Goal: Task Accomplishment & Management: Use online tool/utility

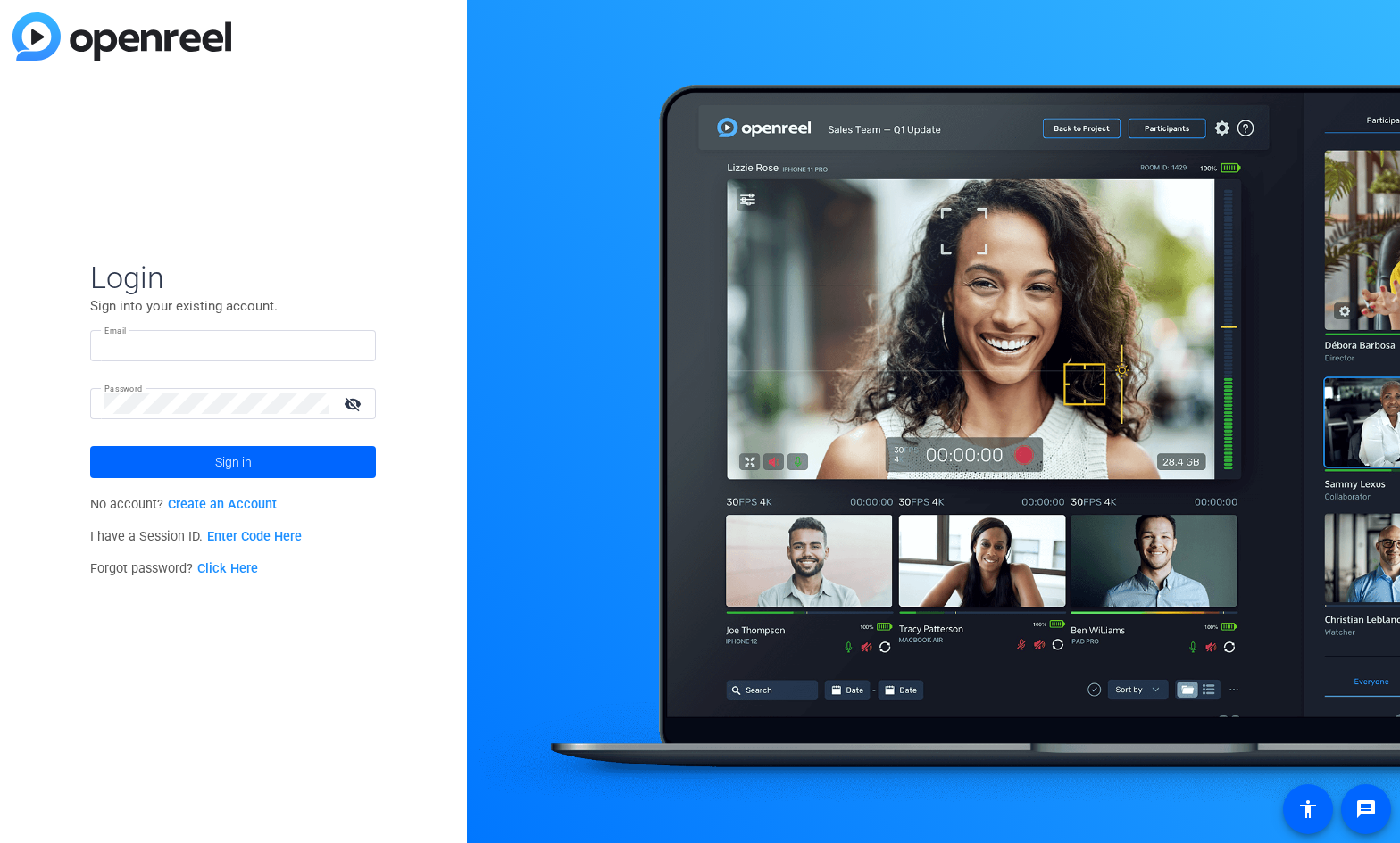
type input "[EMAIL_ADDRESS][DOMAIN_NAME]"
click at [345, 405] on mat-icon "visibility_off" at bounding box center [354, 404] width 42 height 25
click at [260, 463] on span at bounding box center [233, 462] width 286 height 42
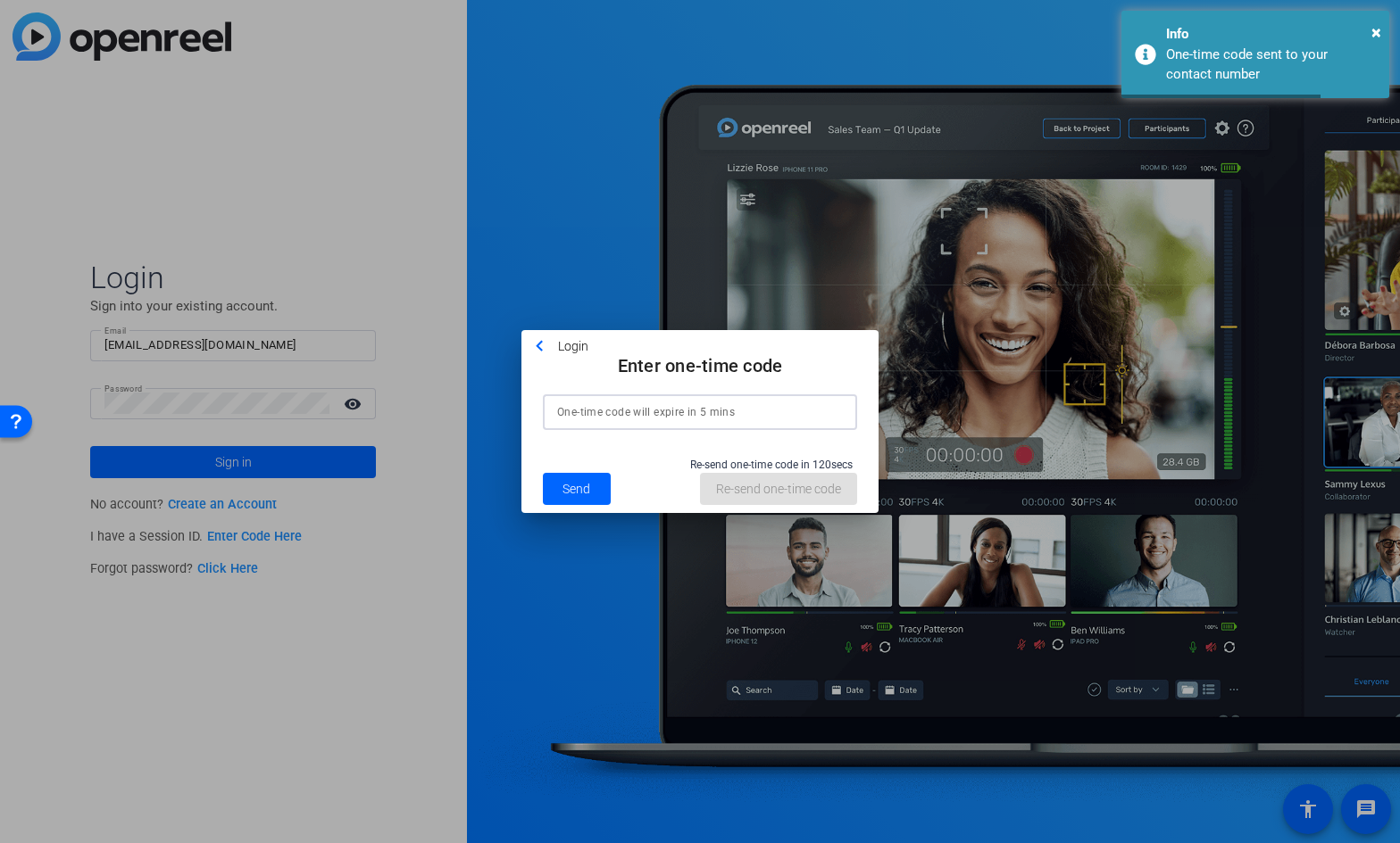
click at [620, 414] on input at bounding box center [700, 412] width 286 height 22
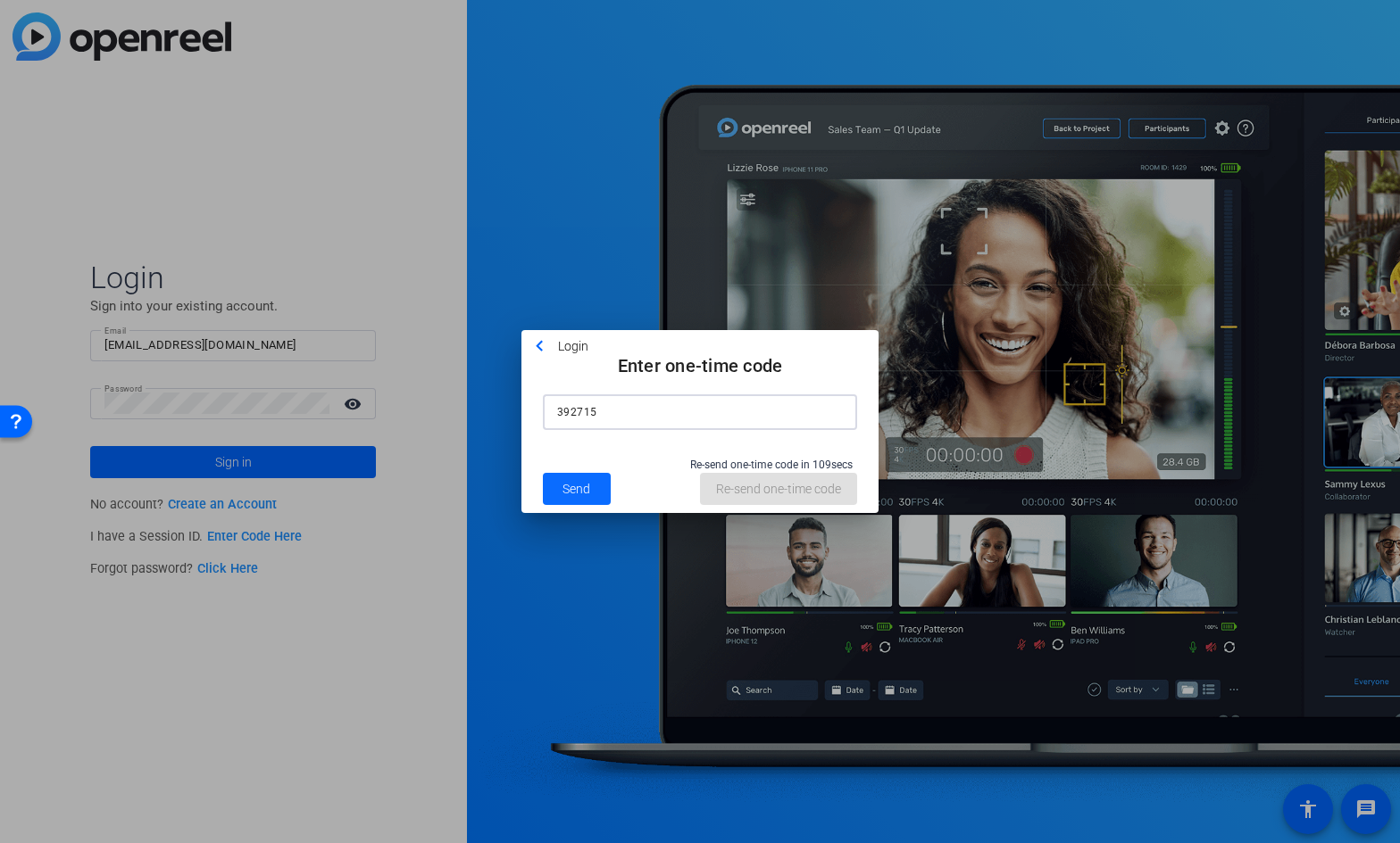
type input "392715"
click at [583, 482] on span "Send" at bounding box center [575, 489] width 27 height 19
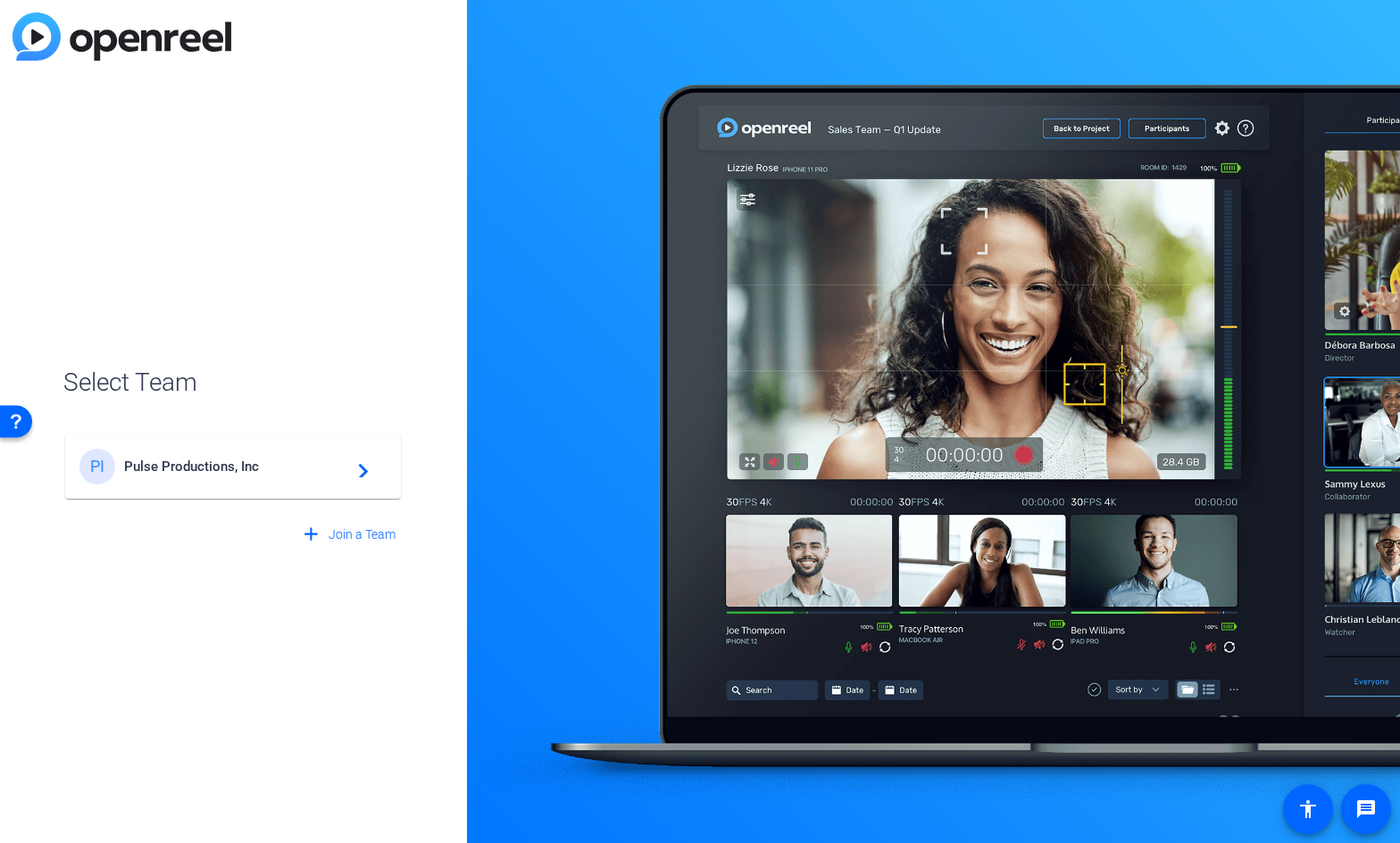
click at [192, 471] on span "Pulse Productions, Inc" at bounding box center [236, 466] width 224 height 16
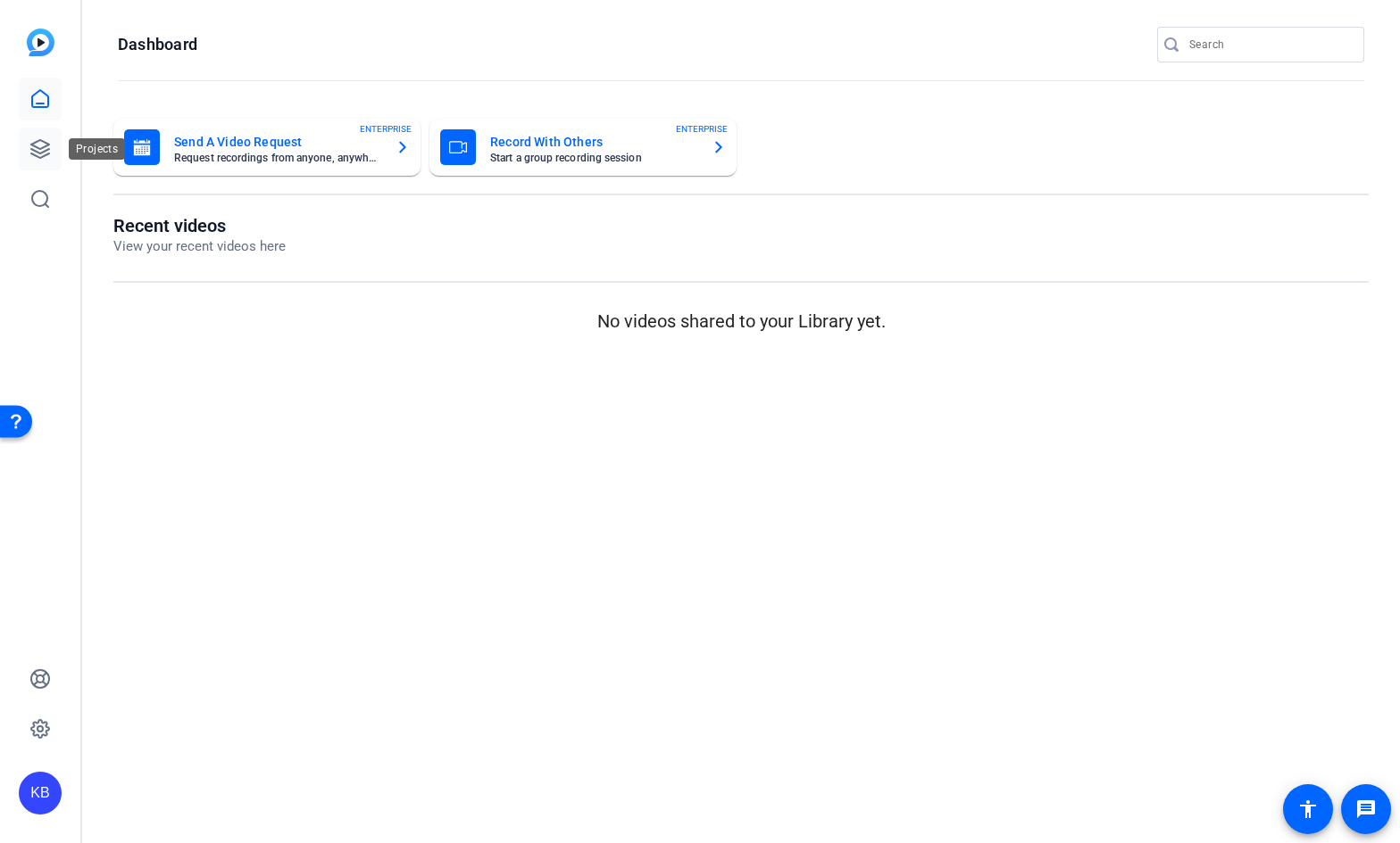
click at [47, 155] on icon at bounding box center [40, 149] width 18 height 18
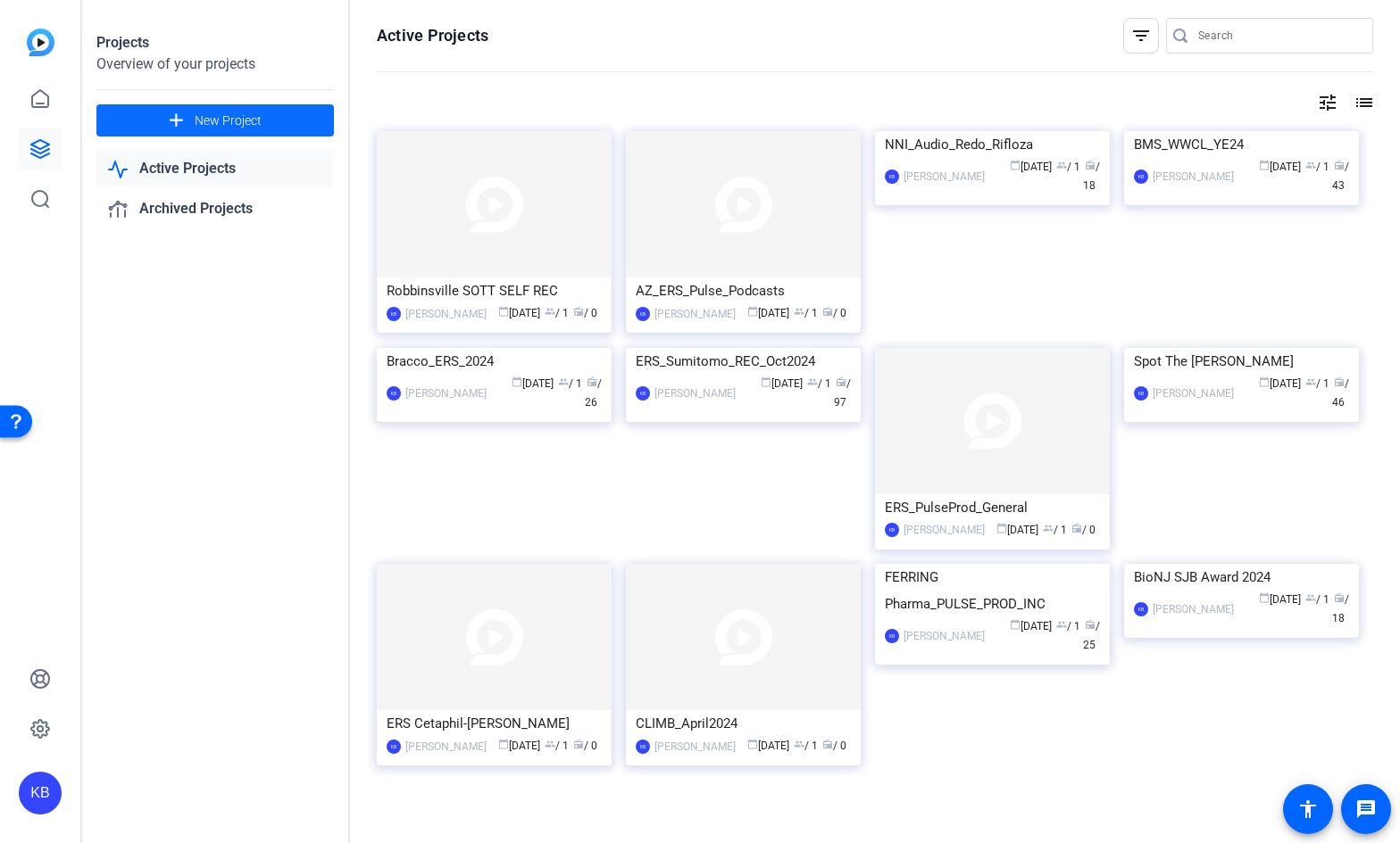
click at [230, 120] on span "New Project" at bounding box center [227, 121] width 67 height 19
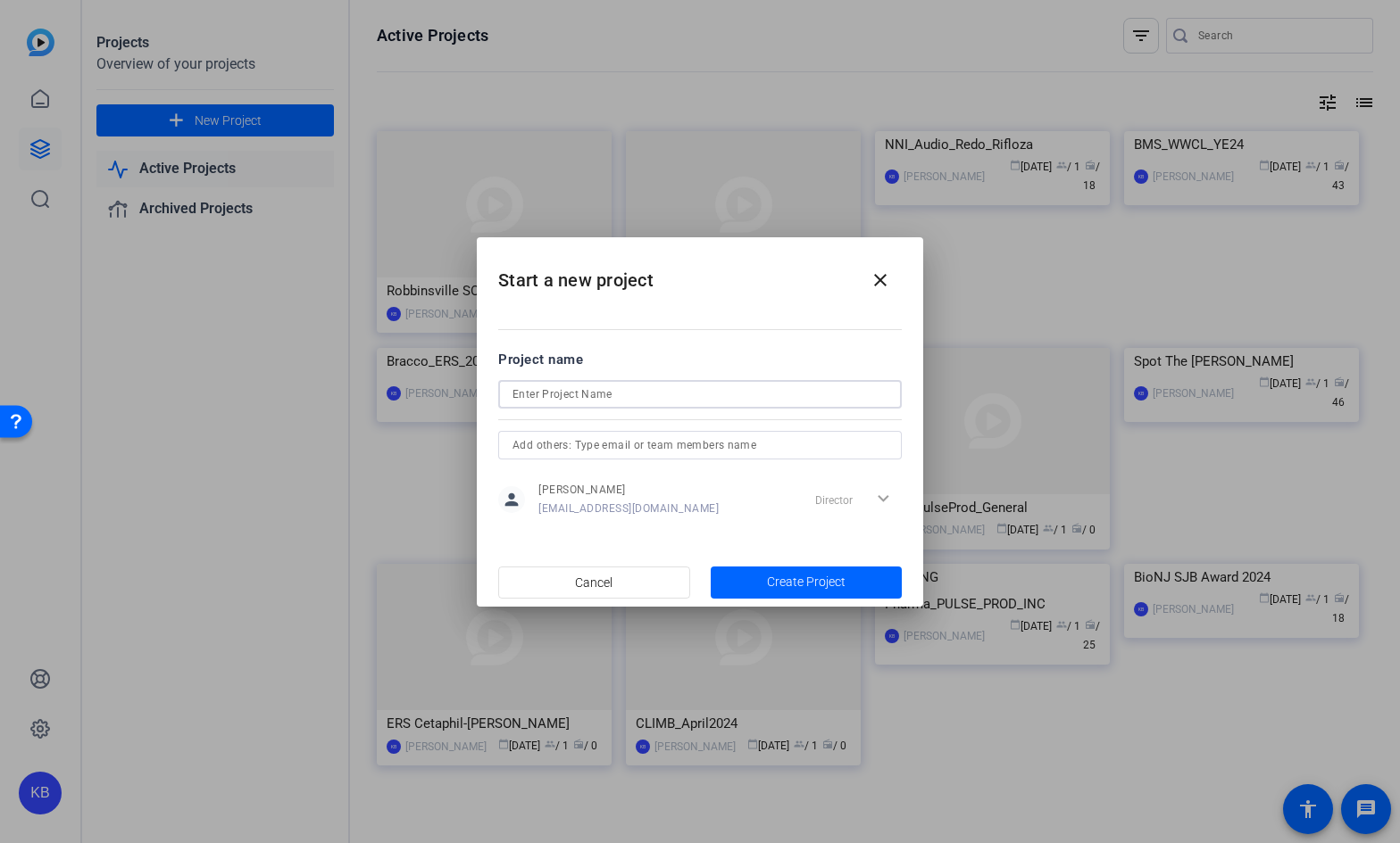
click at [544, 392] on input at bounding box center [700, 394] width 375 height 22
paste input "AZA25-1600 Strive for 55"
click at [512, 395] on input "AZA25-1600 Strive for 55" at bounding box center [700, 394] width 375 height 22
type input "ERS_AZA25-1600 Strive for 55"
click at [792, 577] on span "Create Project" at bounding box center [806, 583] width 78 height 19
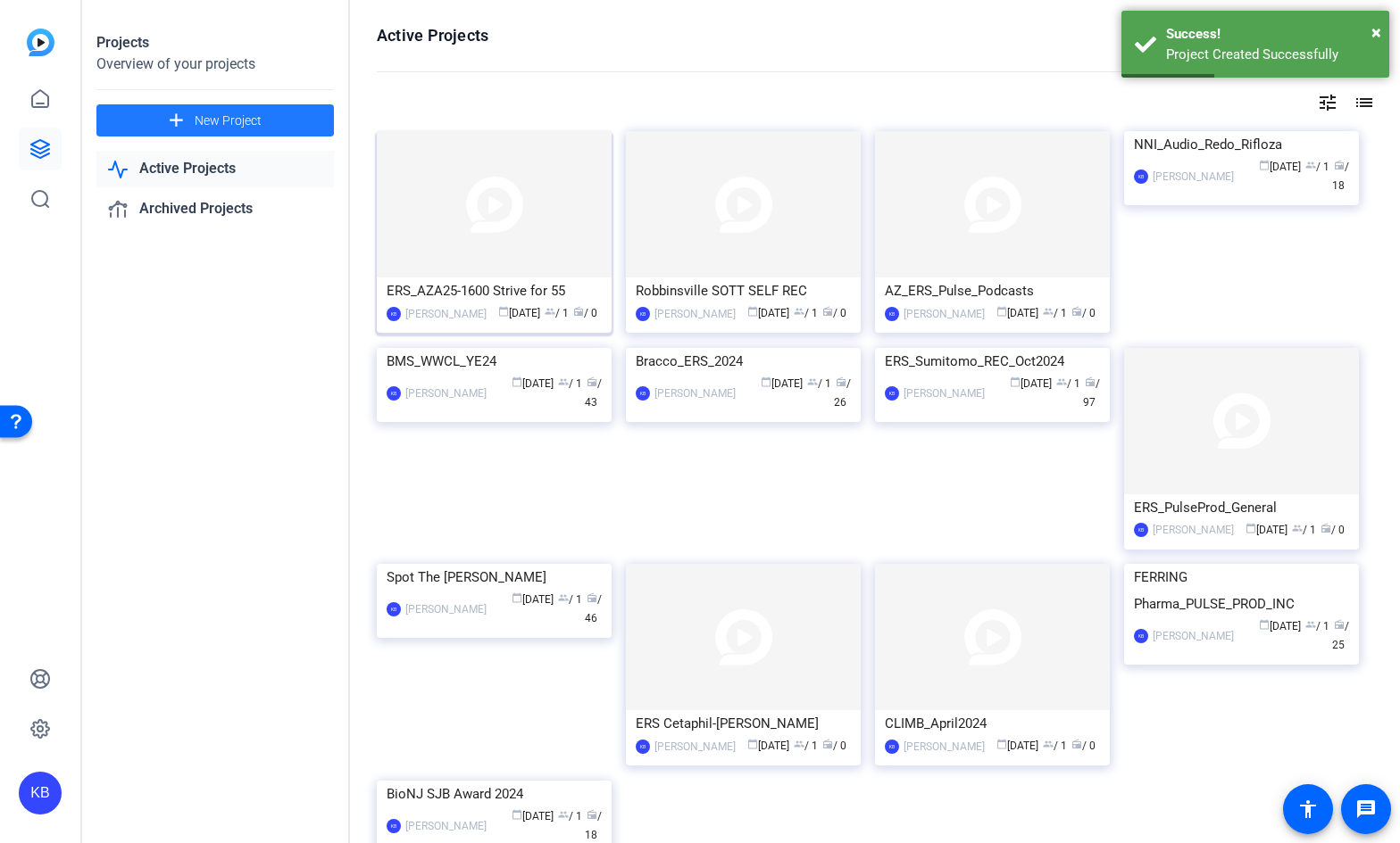
click at [526, 291] on div "ERS_AZA25-1600 Strive for 55" at bounding box center [494, 290] width 215 height 26
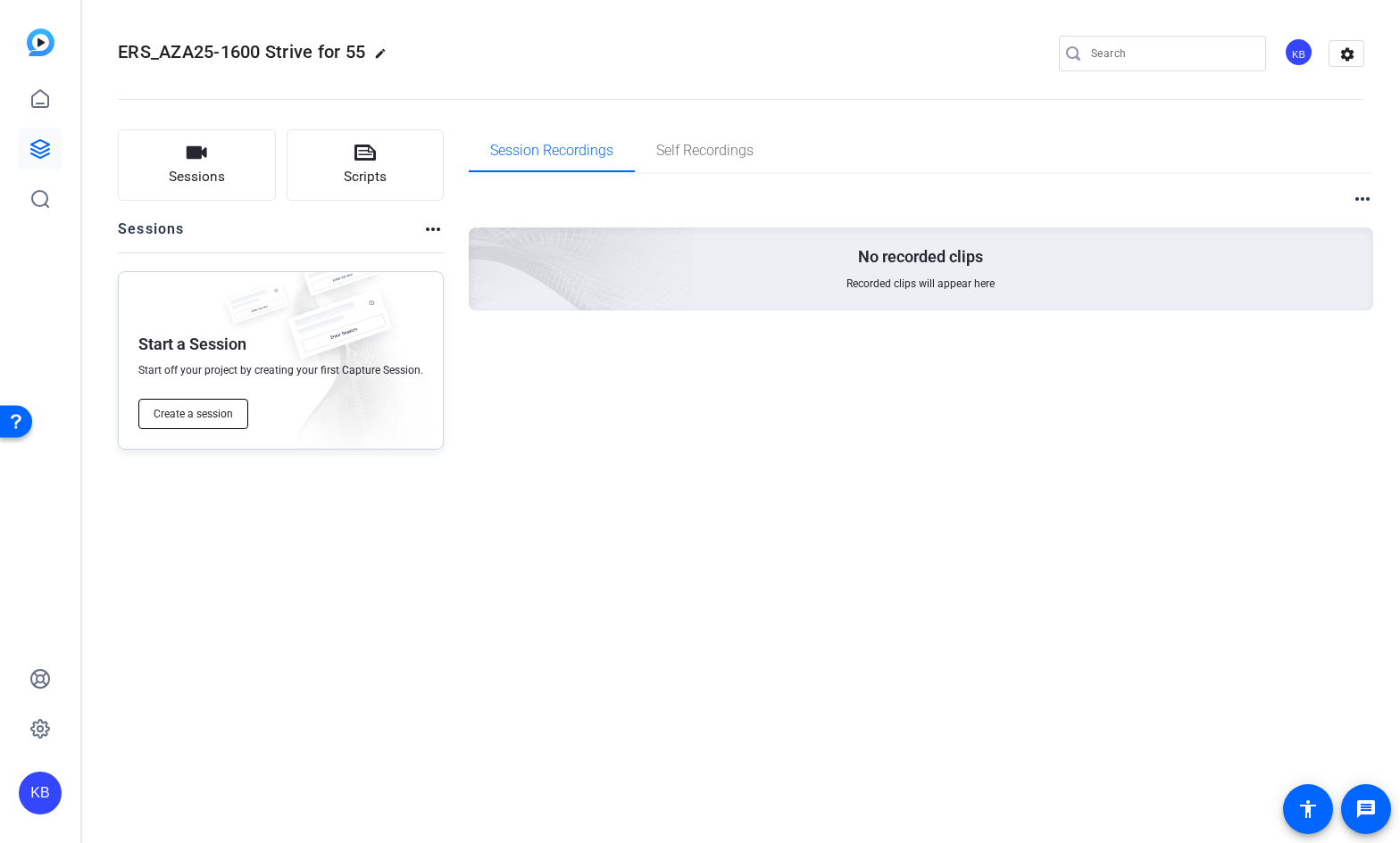
click at [193, 417] on span "Create a session" at bounding box center [193, 414] width 79 height 14
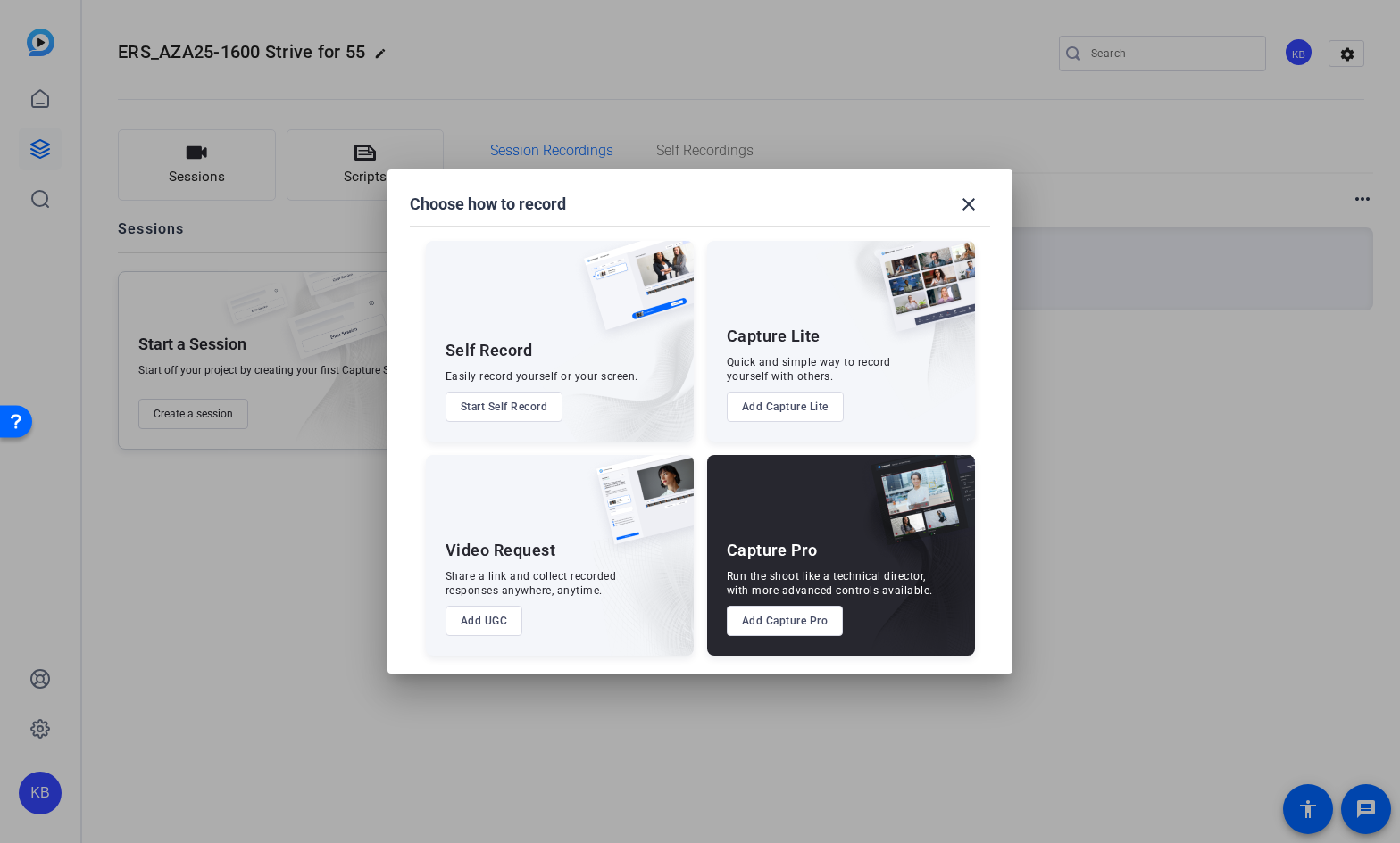
click at [792, 620] on button "Add Capture Pro" at bounding box center [785, 621] width 117 height 30
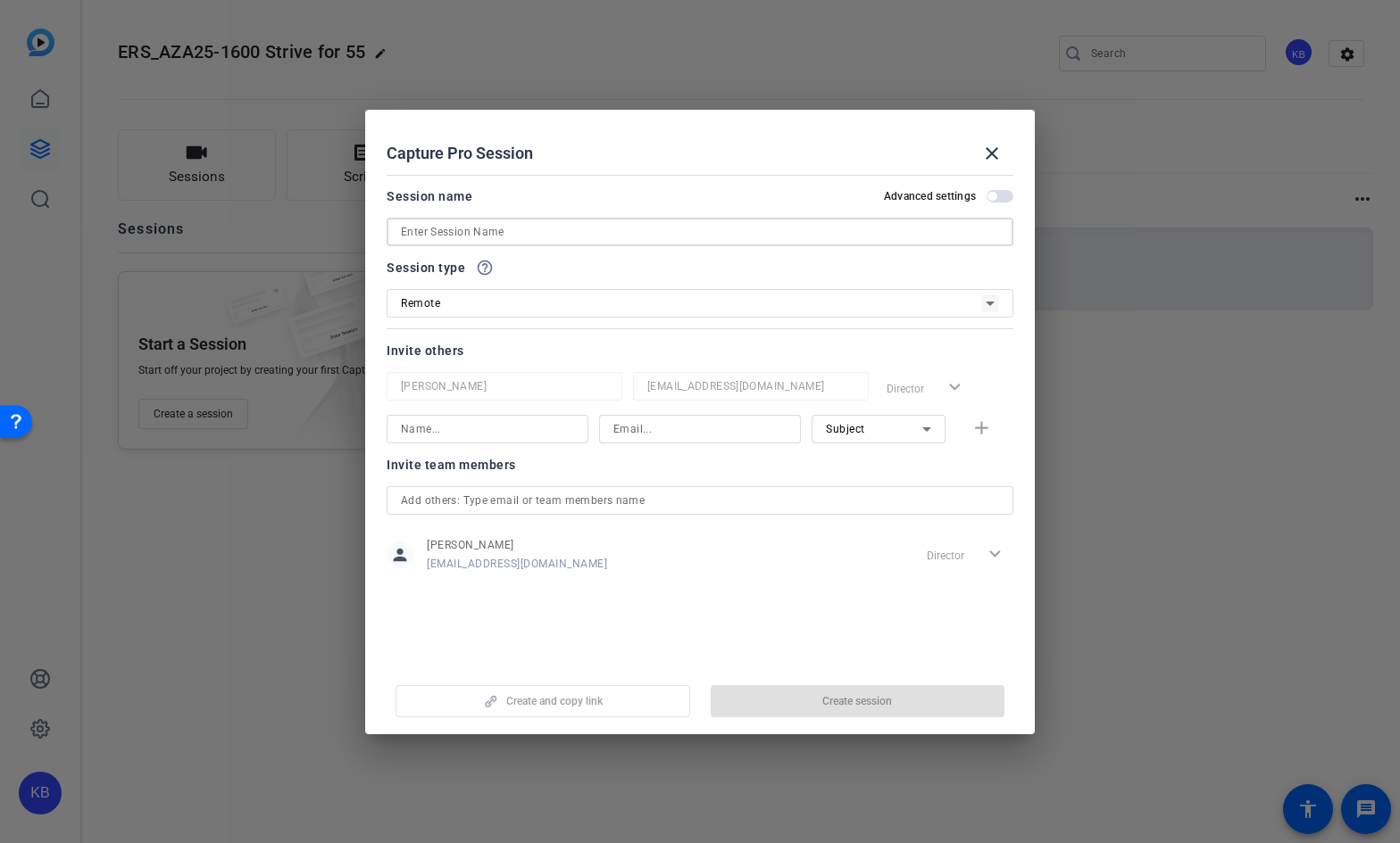
click at [509, 233] on input at bounding box center [700, 232] width 598 height 22
paste input "AZA25-1600 Strive for 55"
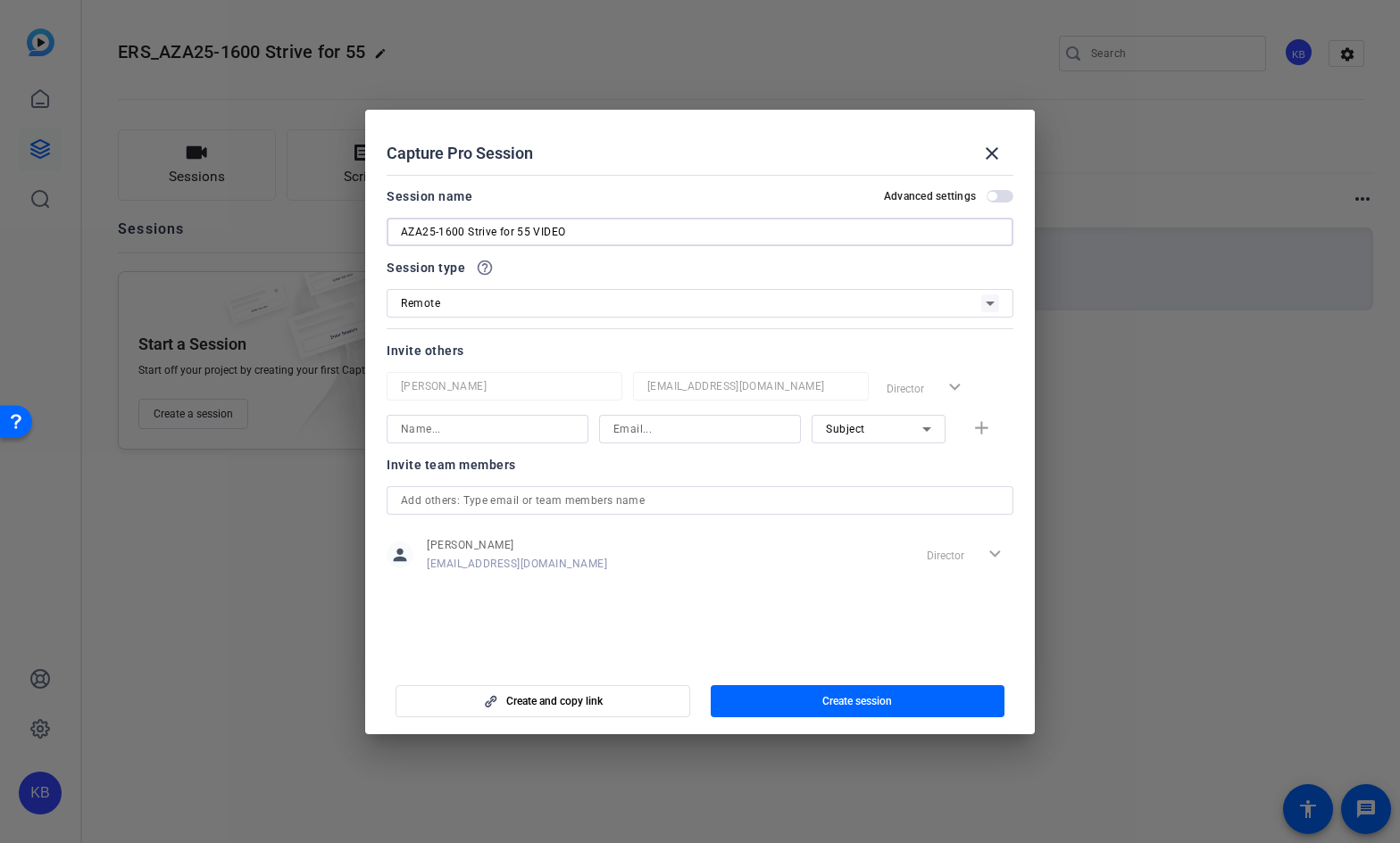
type input "AZA25-1600 Strive for 55 VIDEO"
click at [439, 502] on input "text" at bounding box center [700, 501] width 598 height 22
click at [463, 428] on input at bounding box center [488, 429] width 174 height 22
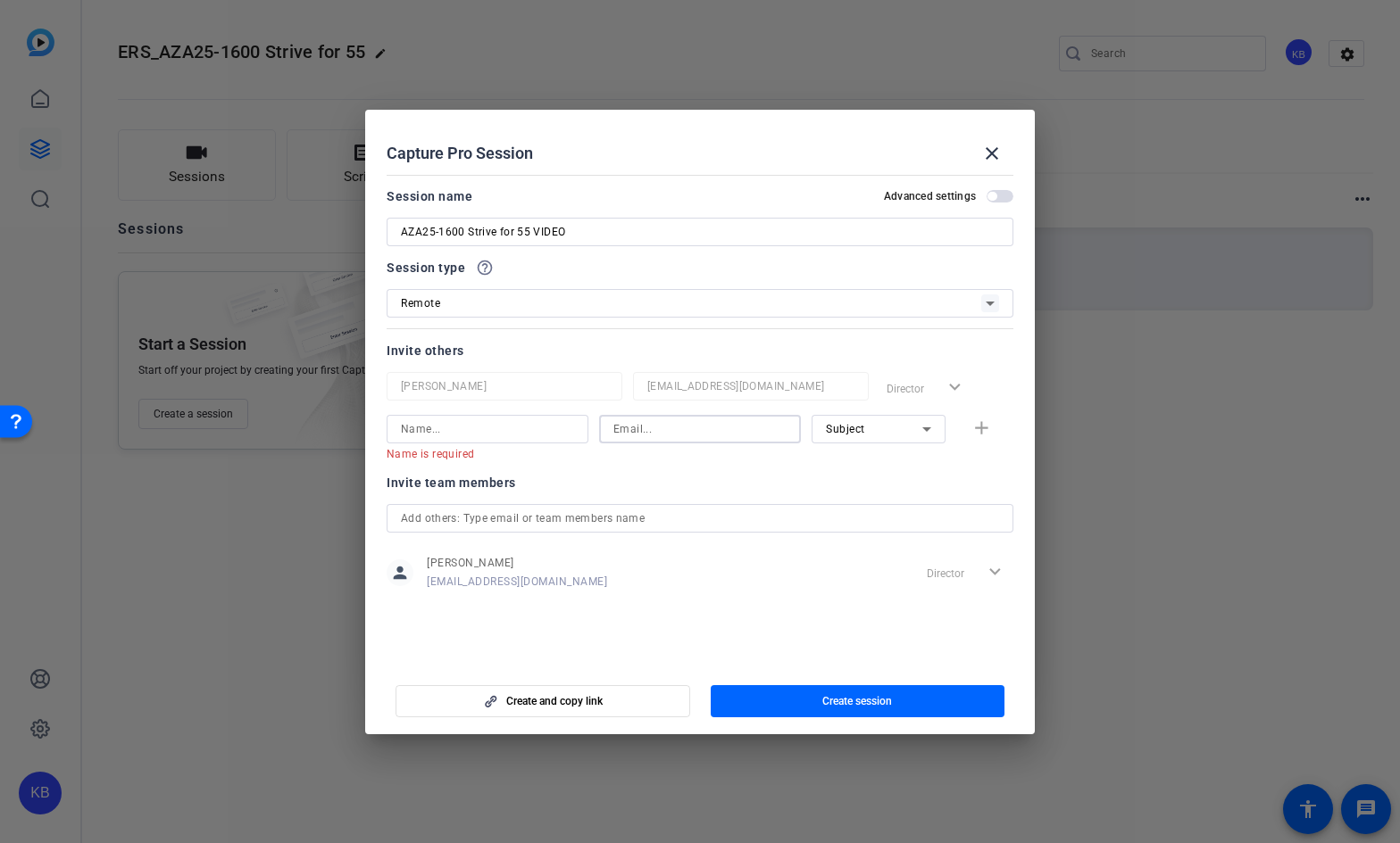
click at [696, 433] on input at bounding box center [700, 429] width 174 height 22
paste input "[EMAIL_ADDRESS][DOMAIN_NAME]"
type input "[EMAIL_ADDRESS][DOMAIN_NAME]"
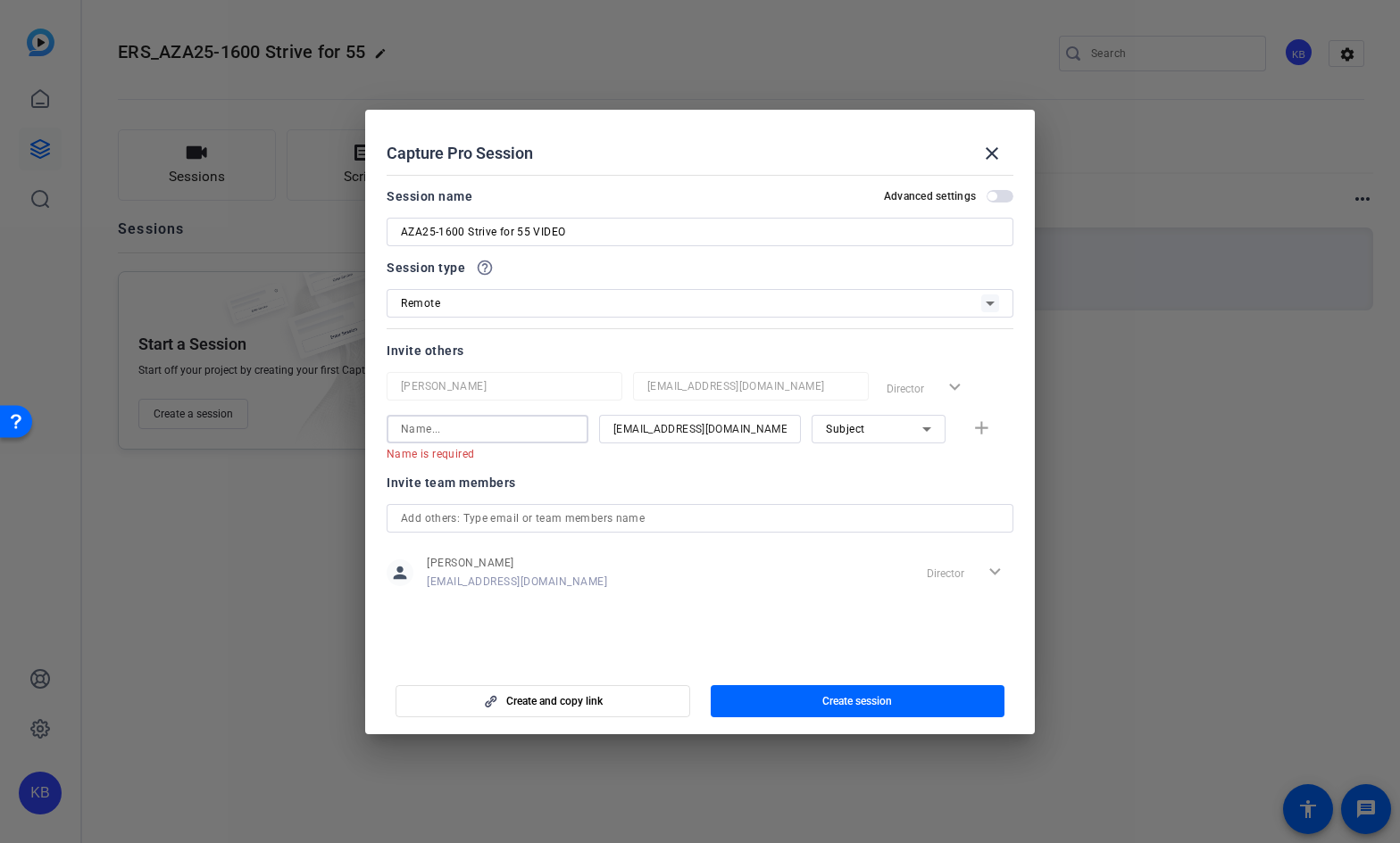
click at [511, 428] on input at bounding box center [488, 429] width 174 height 22
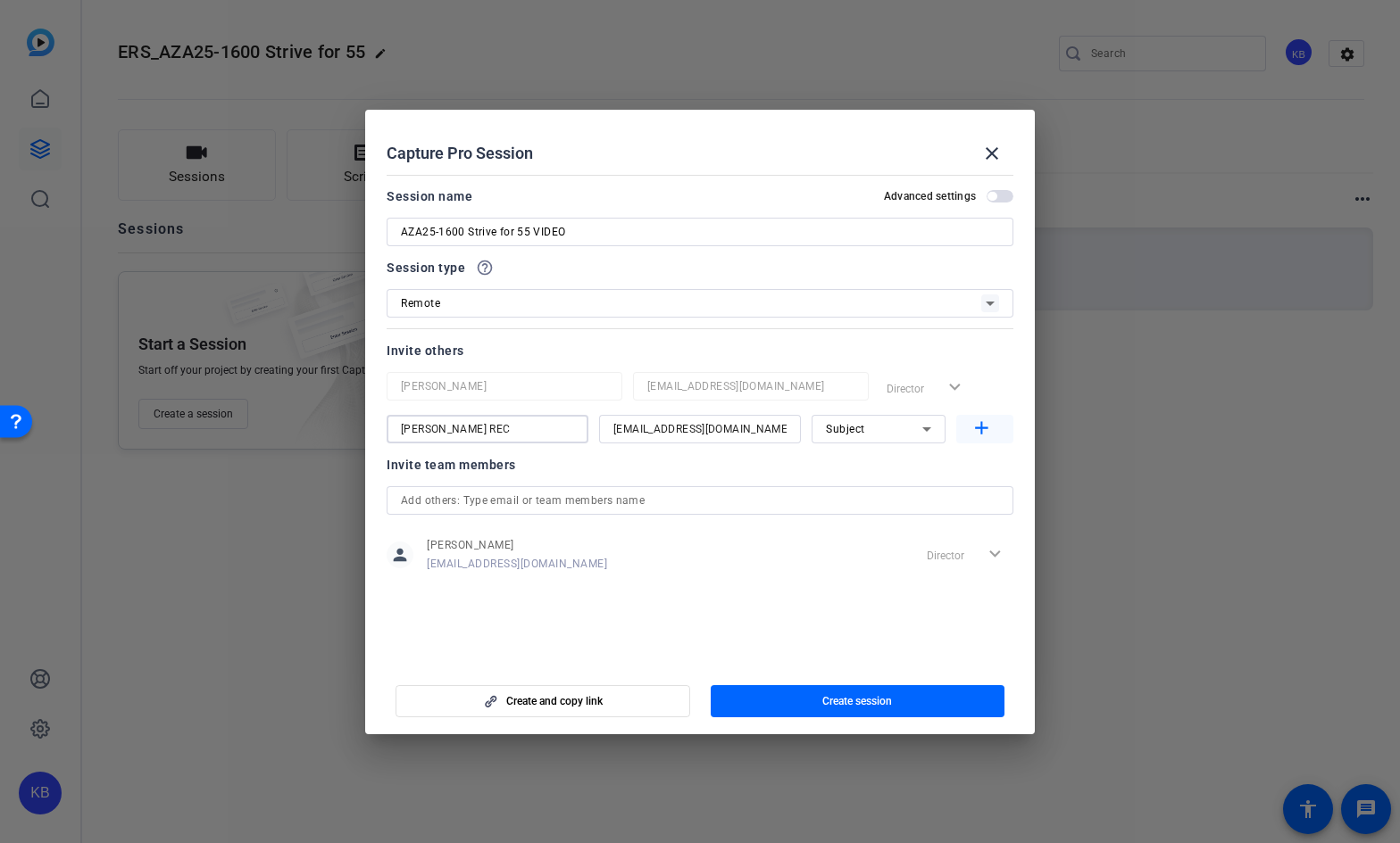
type input "[PERSON_NAME] REC"
click at [981, 425] on mat-icon "add" at bounding box center [982, 429] width 23 height 23
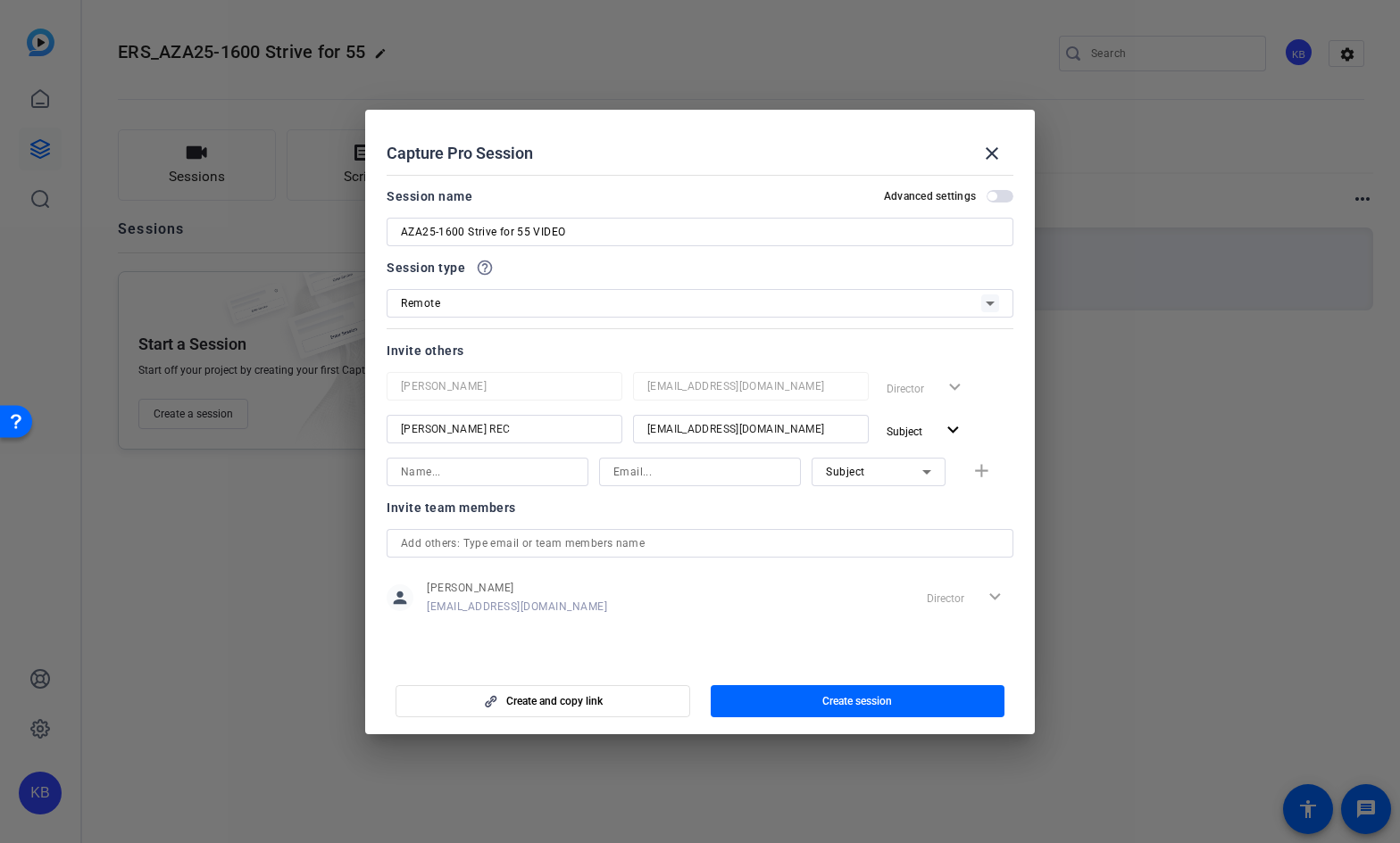
click at [554, 478] on input at bounding box center [488, 471] width 174 height 22
type input "[PERSON_NAME]"
click at [658, 472] on input at bounding box center [700, 471] width 174 height 22
click at [908, 475] on div "Subject" at bounding box center [874, 471] width 96 height 23
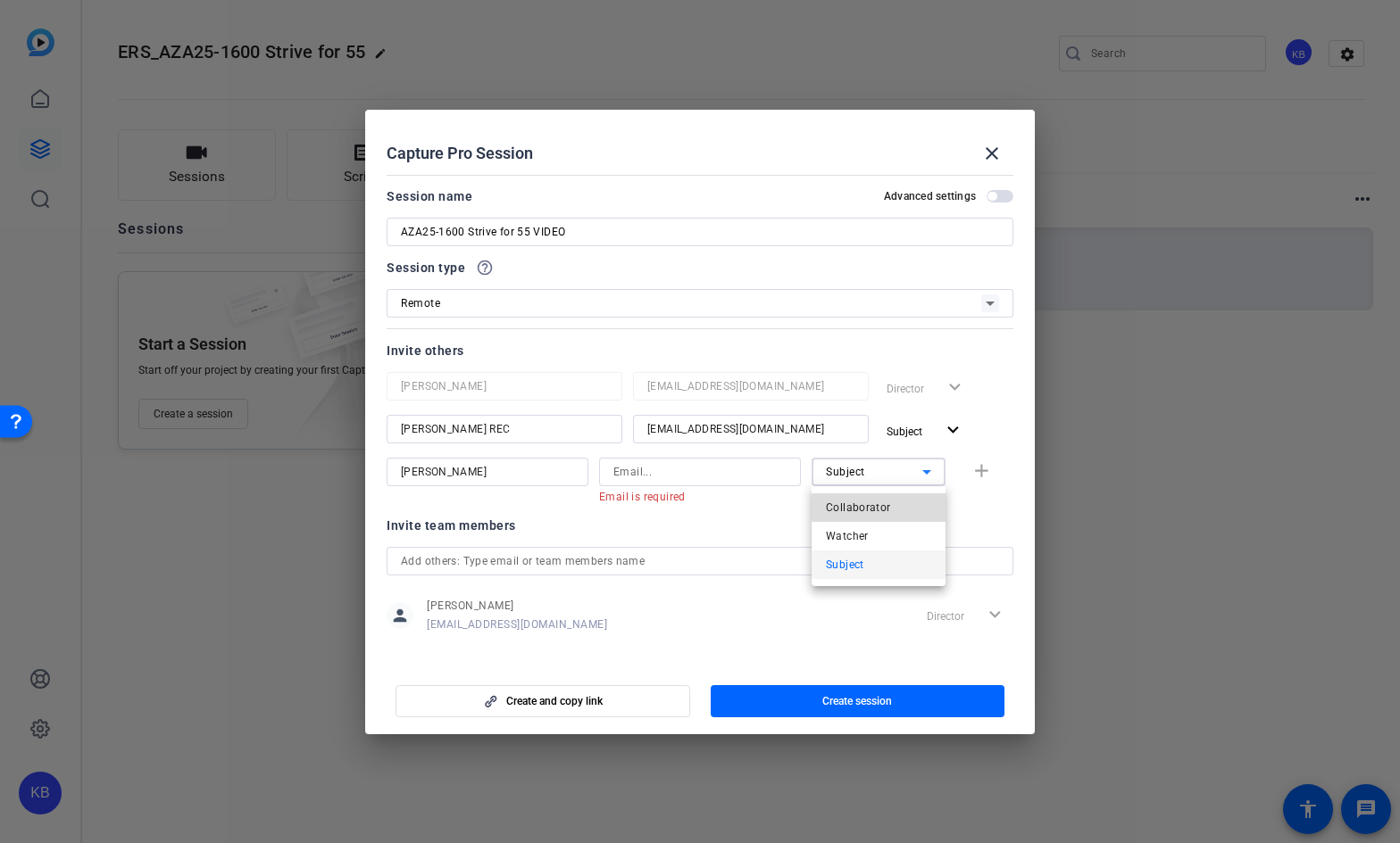
click at [894, 508] on mat-option "Collaborator" at bounding box center [878, 507] width 134 height 28
click at [716, 458] on div at bounding box center [700, 472] width 174 height 28
paste input "[EMAIL_ADDRESS][DOMAIN_NAME]"
type input "[EMAIL_ADDRESS][DOMAIN_NAME]"
drag, startPoint x: 505, startPoint y: 471, endPoint x: 360, endPoint y: 472, distance: 145.0
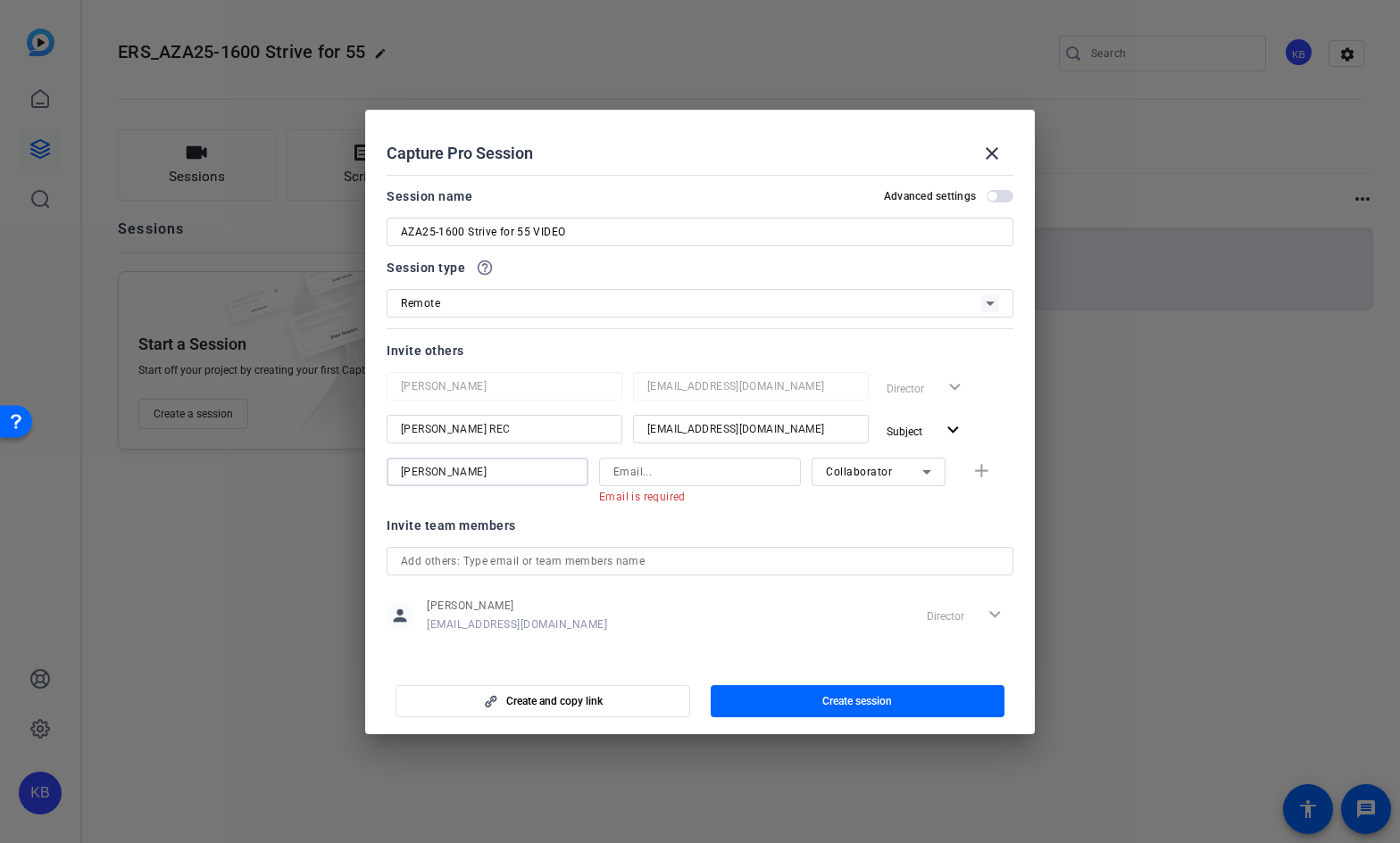
click at [360, 472] on div "Choose how to record close Self Record Easily record yourself or your screen. S…" at bounding box center [700, 422] width 1400 height 843
drag, startPoint x: 505, startPoint y: 431, endPoint x: 351, endPoint y: 438, distance: 154.2
click at [351, 438] on div "Choose how to record close Self Record Easily record yourself or your screen. S…" at bounding box center [700, 422] width 1400 height 843
click at [793, 697] on span "button" at bounding box center [858, 701] width 294 height 42
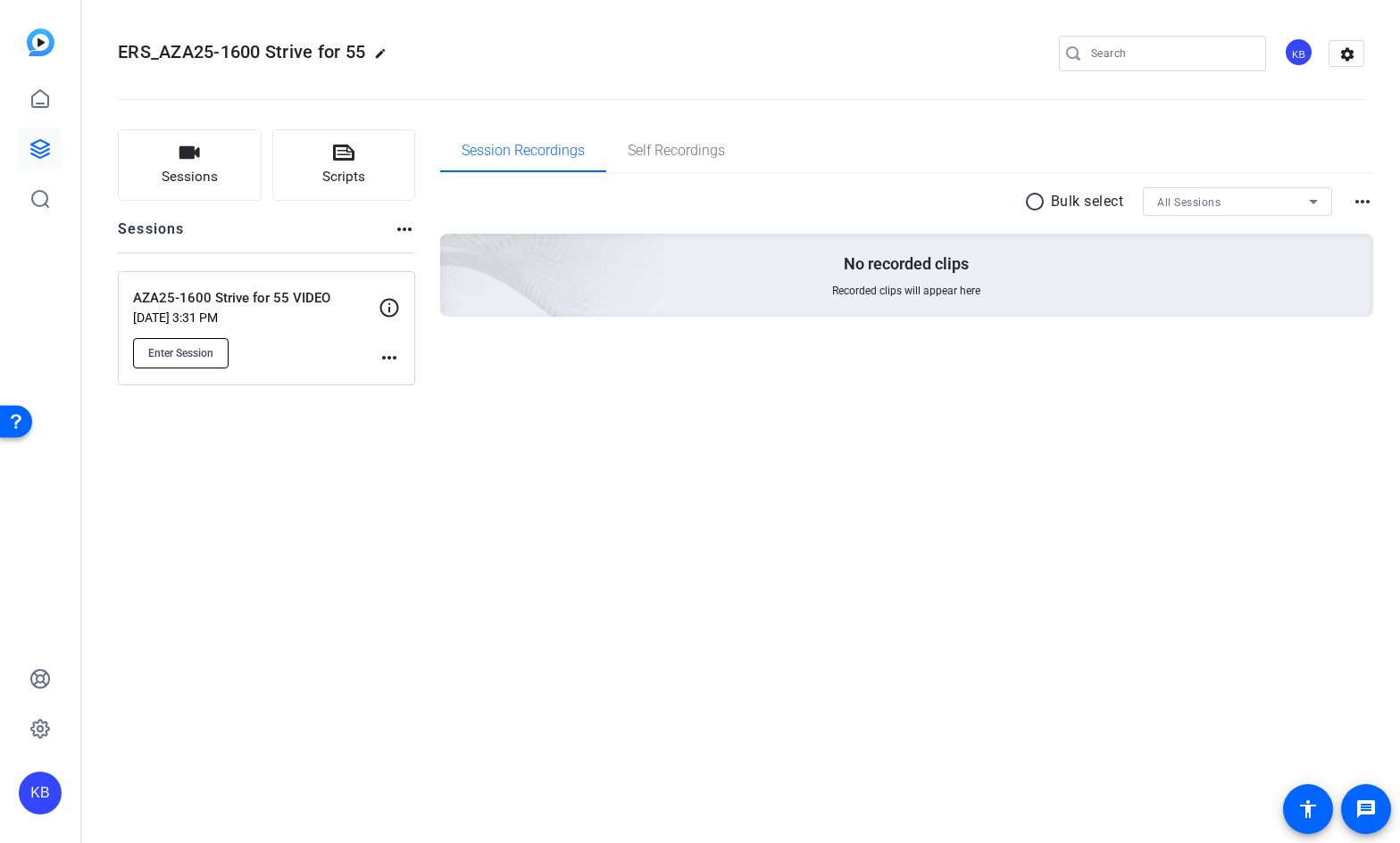
click at [205, 346] on span "Enter Session" at bounding box center [180, 353] width 65 height 14
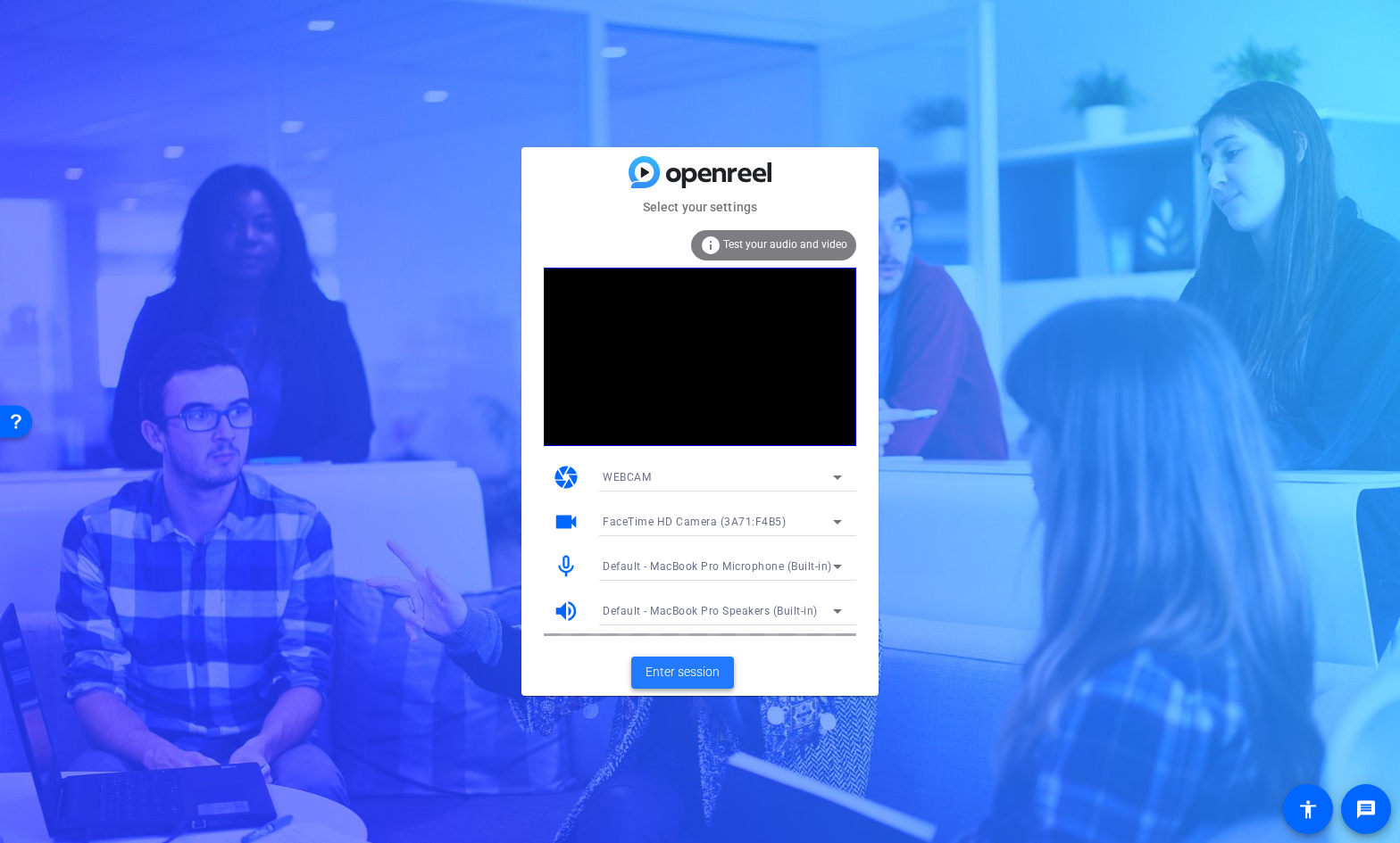
click at [682, 663] on span "Enter session" at bounding box center [682, 672] width 75 height 19
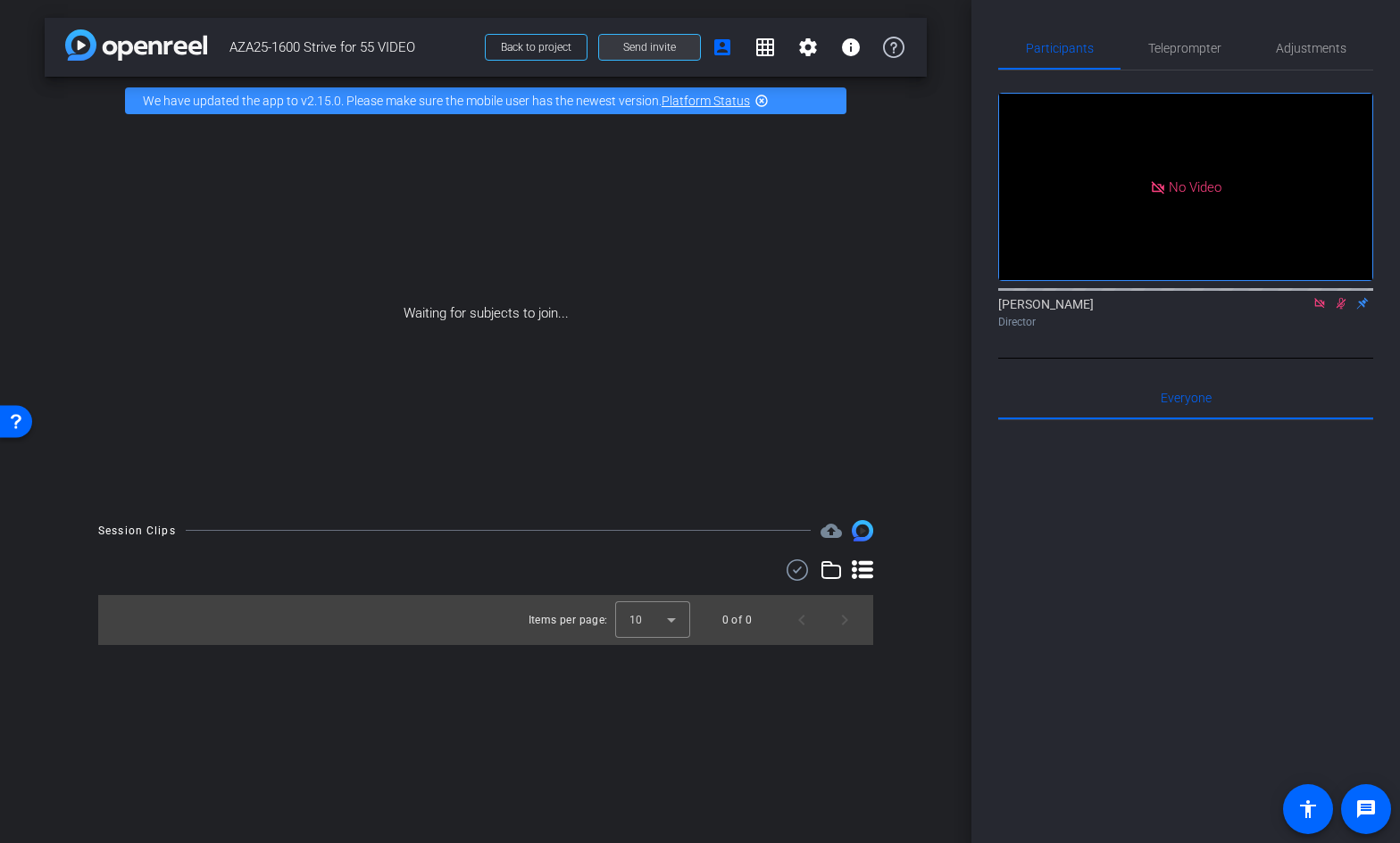
click at [665, 55] on span at bounding box center [649, 46] width 101 height 42
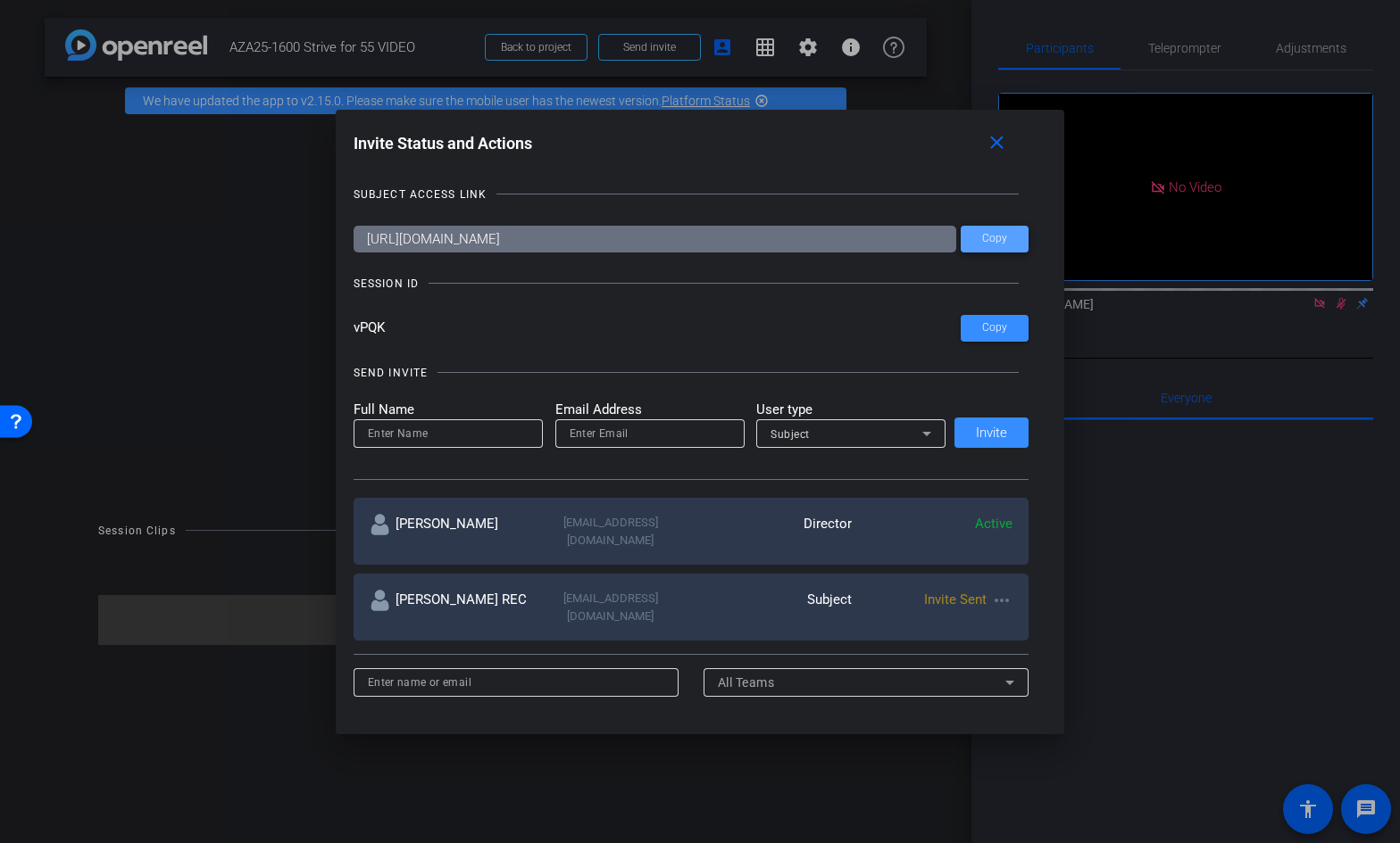
click at [1007, 242] on span "Copy" at bounding box center [994, 239] width 25 height 13
click at [997, 237] on span "Copy" at bounding box center [994, 239] width 25 height 13
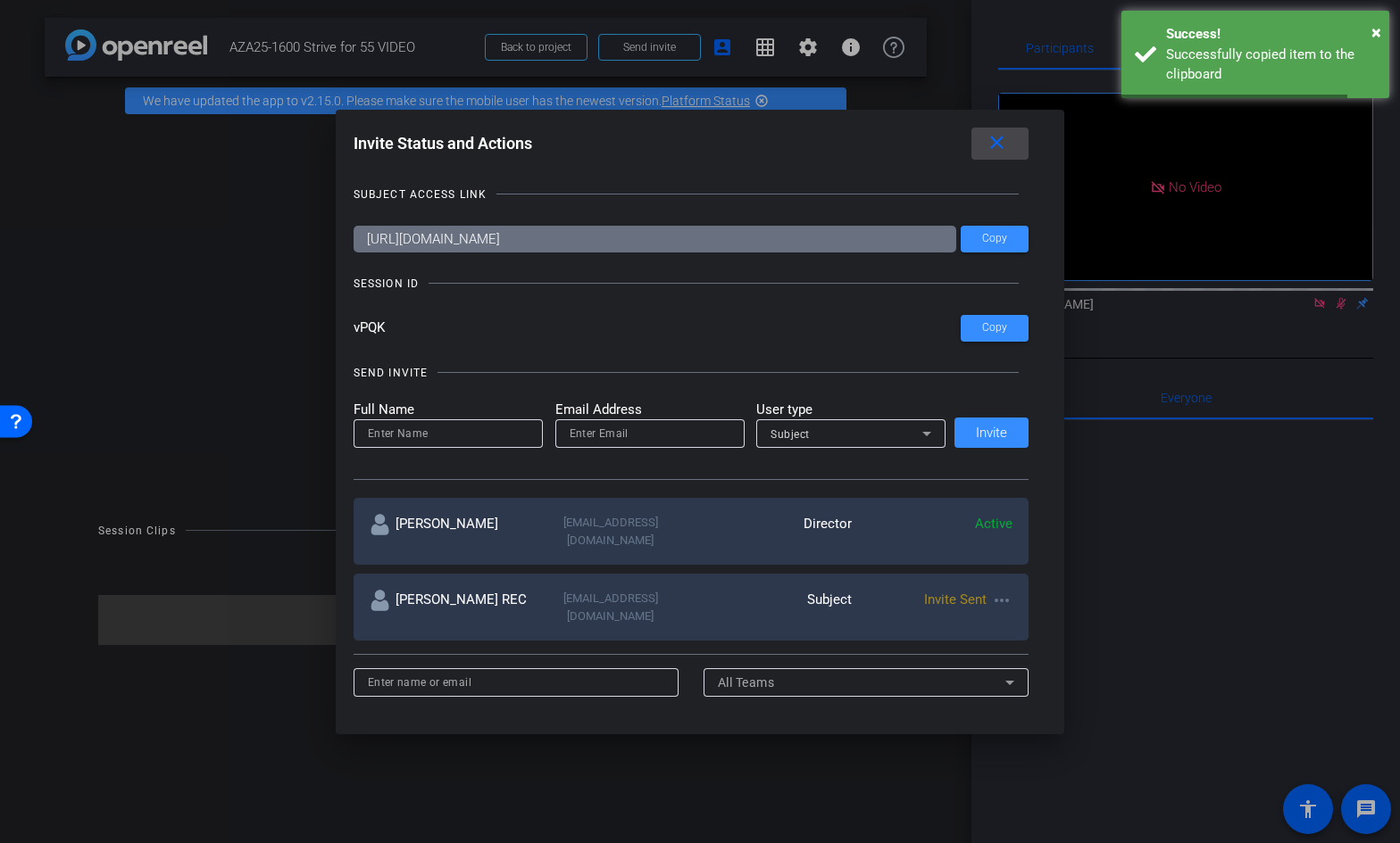
click at [998, 147] on mat-icon "close" at bounding box center [997, 143] width 23 height 23
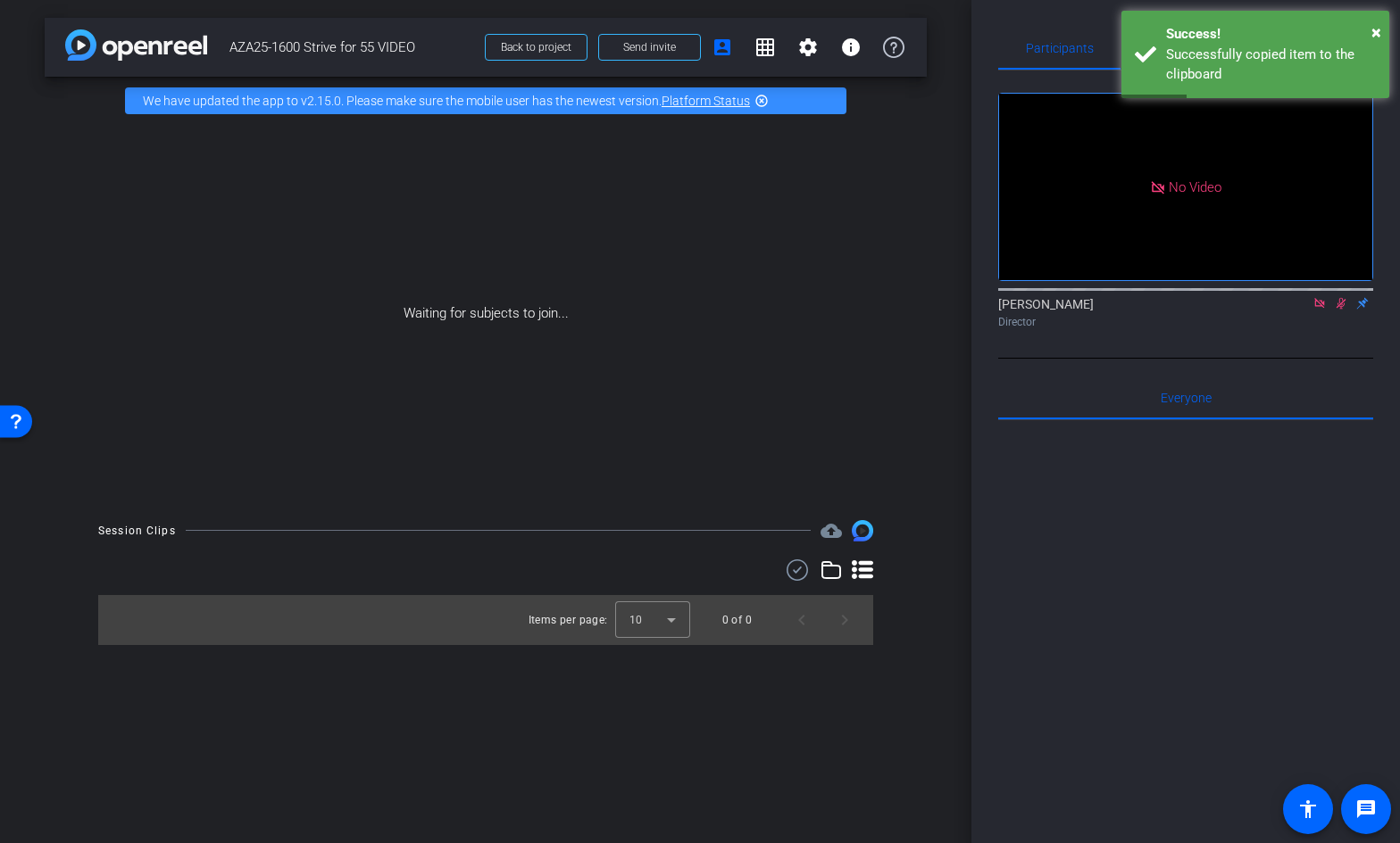
drag, startPoint x: 420, startPoint y: 53, endPoint x: 230, endPoint y: 53, distance: 190.0
click at [230, 53] on span "AZA25-1600 Strive for 55 VIDEO" at bounding box center [351, 47] width 244 height 36
copy span "AZA25-1600 Strive for 55 VIDEO"
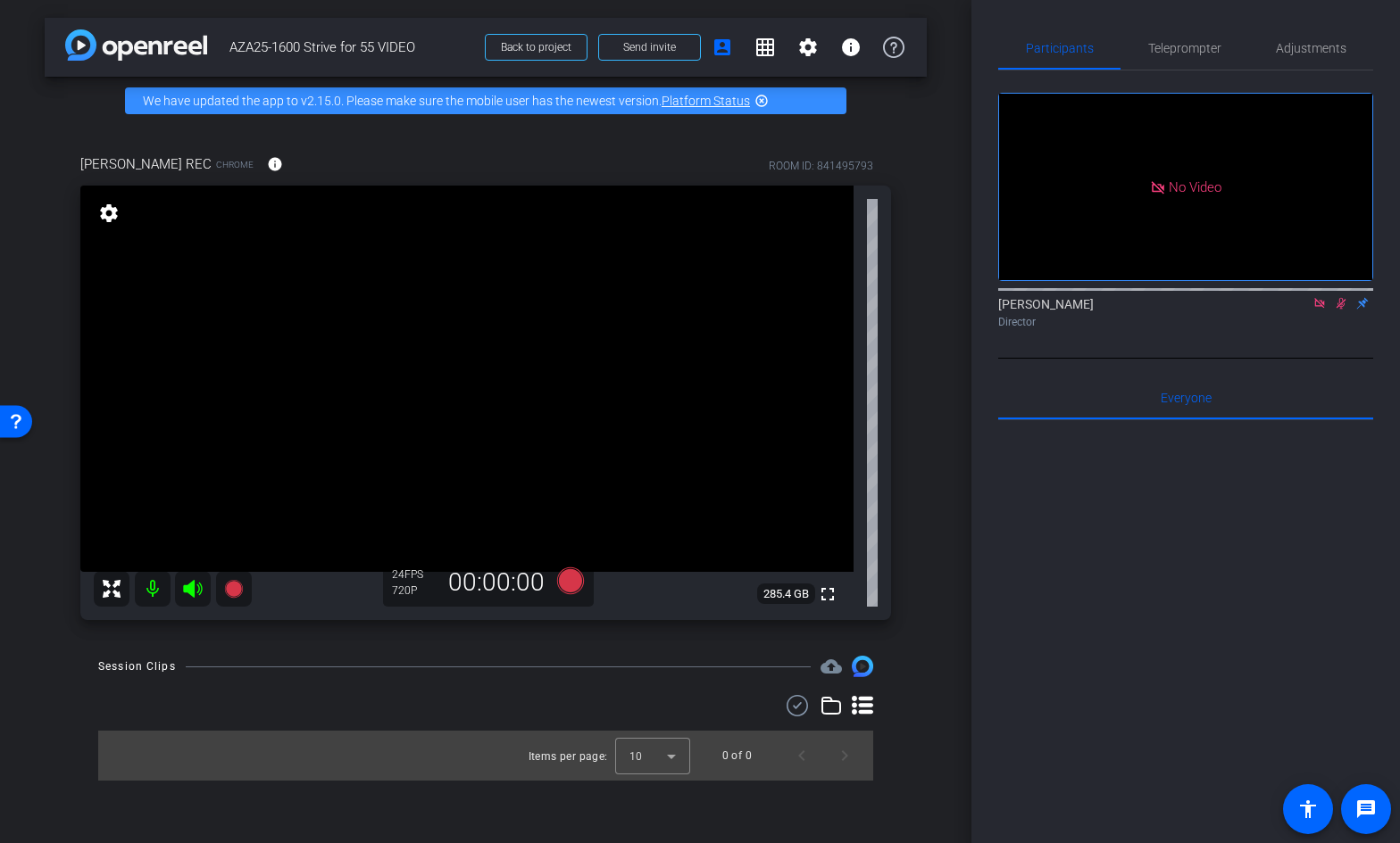
click at [1341, 309] on icon at bounding box center [1341, 303] width 14 height 12
click at [1317, 309] on icon at bounding box center [1319, 303] width 14 height 12
click at [267, 163] on mat-icon "info" at bounding box center [275, 164] width 16 height 16
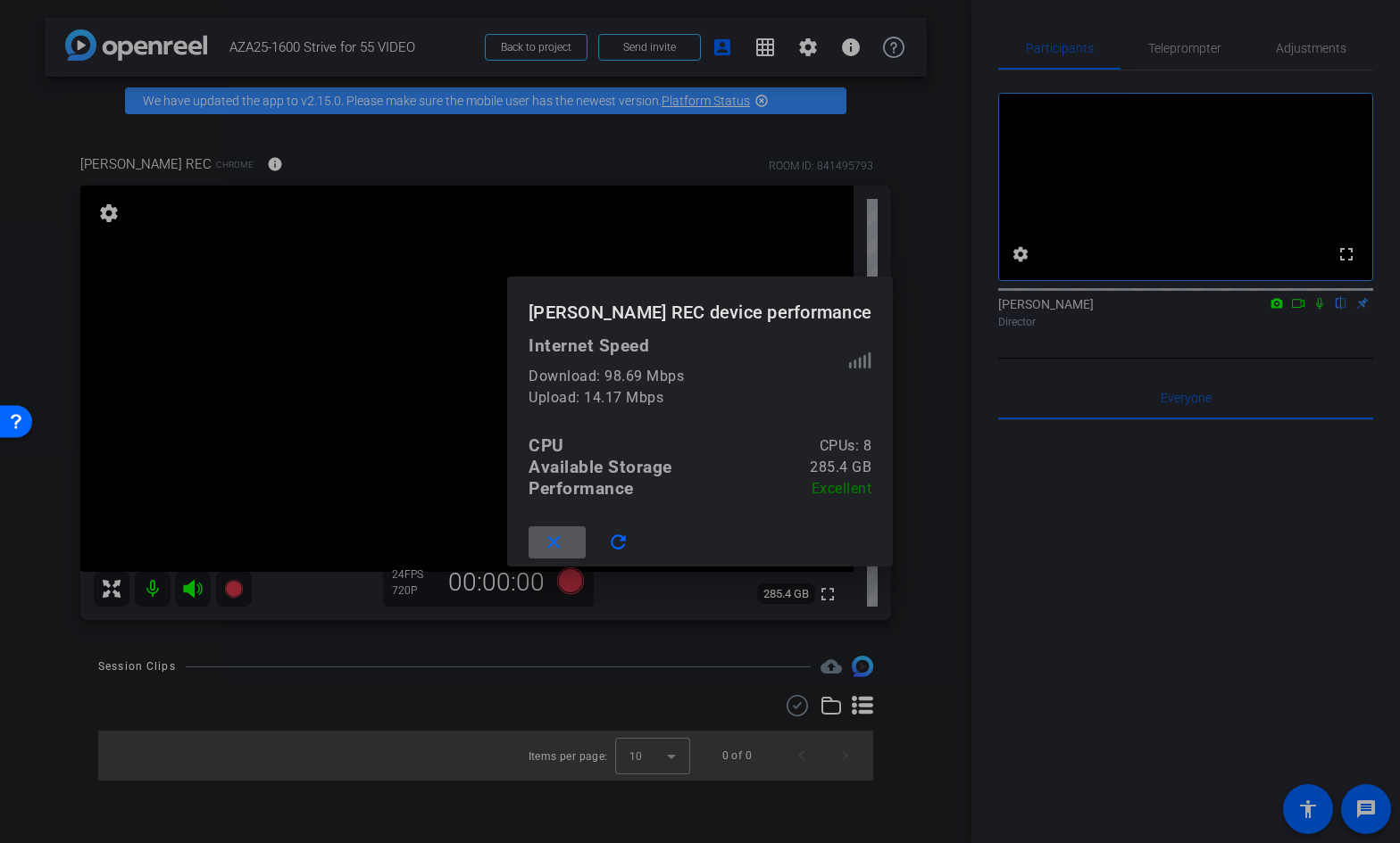
click at [57, 247] on div at bounding box center [700, 422] width 1400 height 843
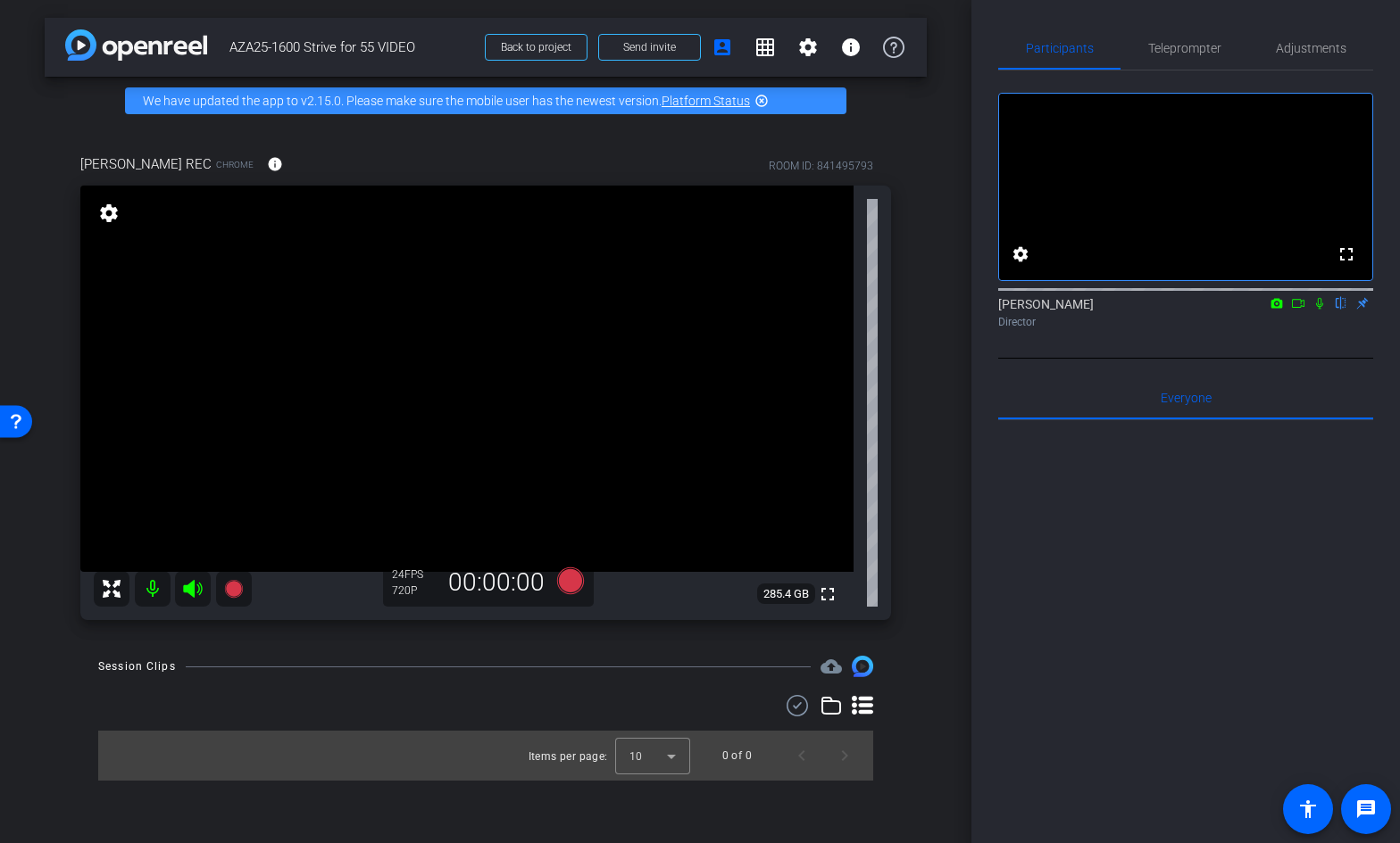
click at [409, 587] on div "720P" at bounding box center [413, 590] width 44 height 14
click at [849, 53] on mat-icon "info" at bounding box center [851, 47] width 22 height 22
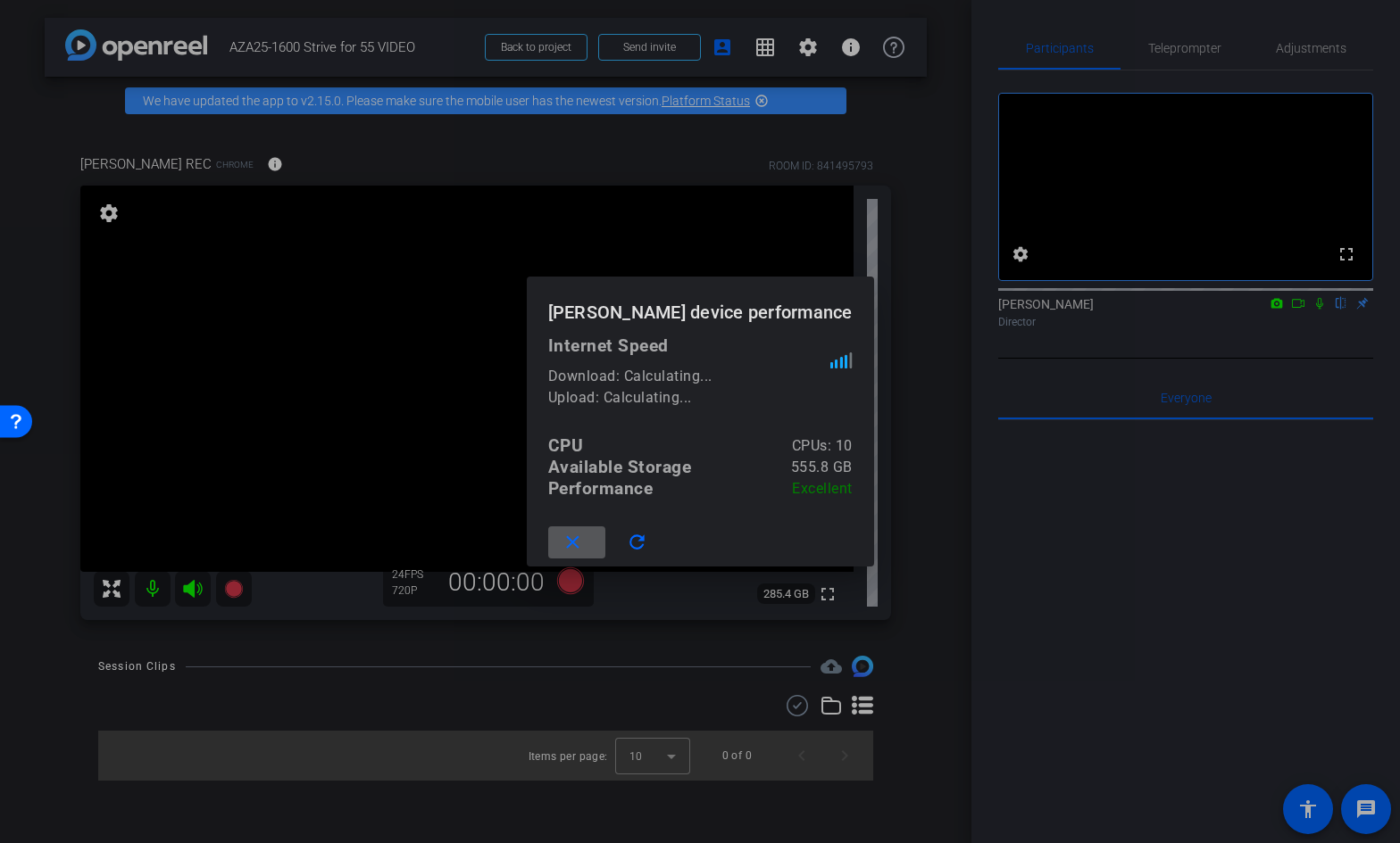
click at [818, 207] on div at bounding box center [700, 422] width 1400 height 843
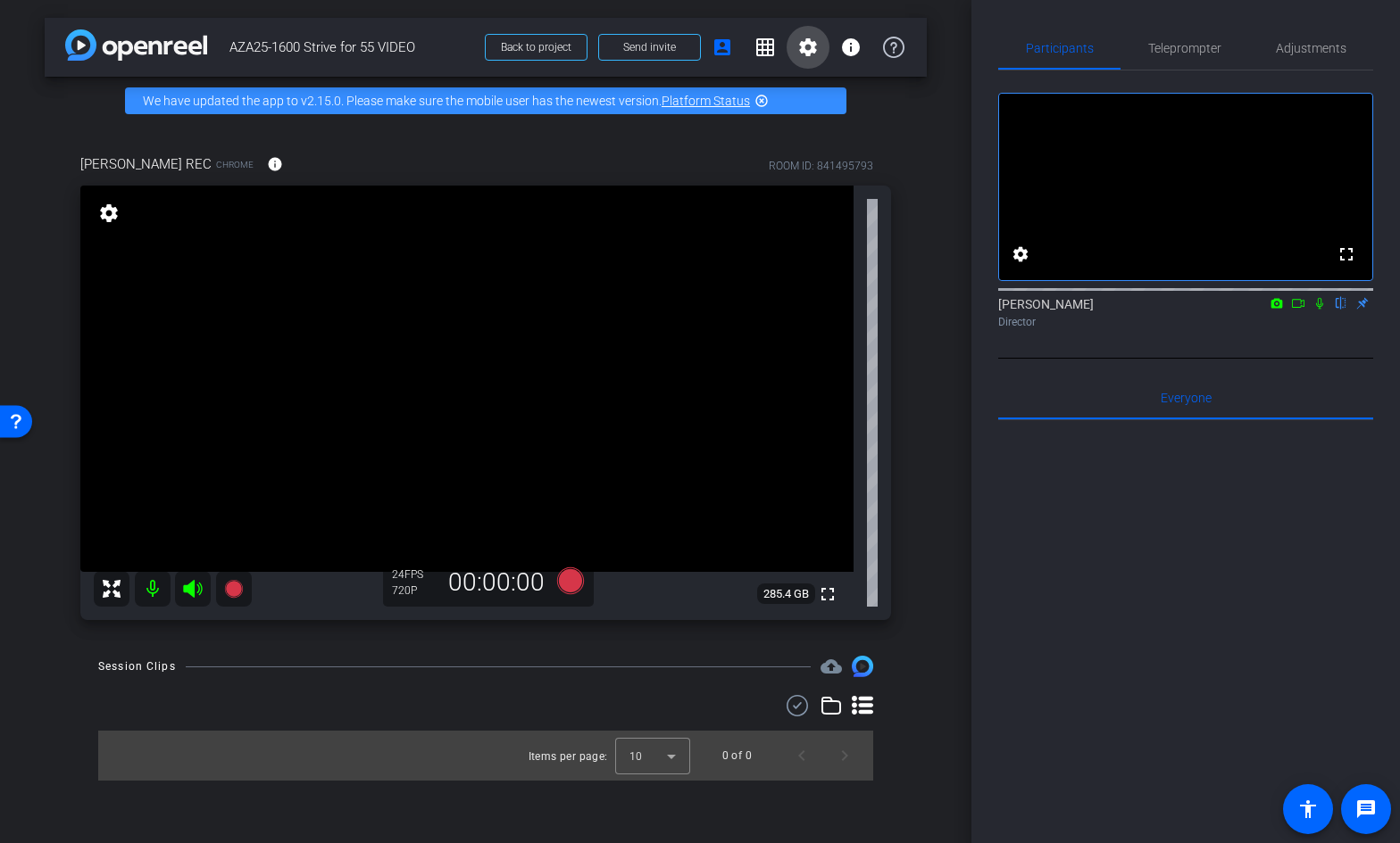
click at [809, 40] on mat-icon "settings" at bounding box center [808, 47] width 22 height 22
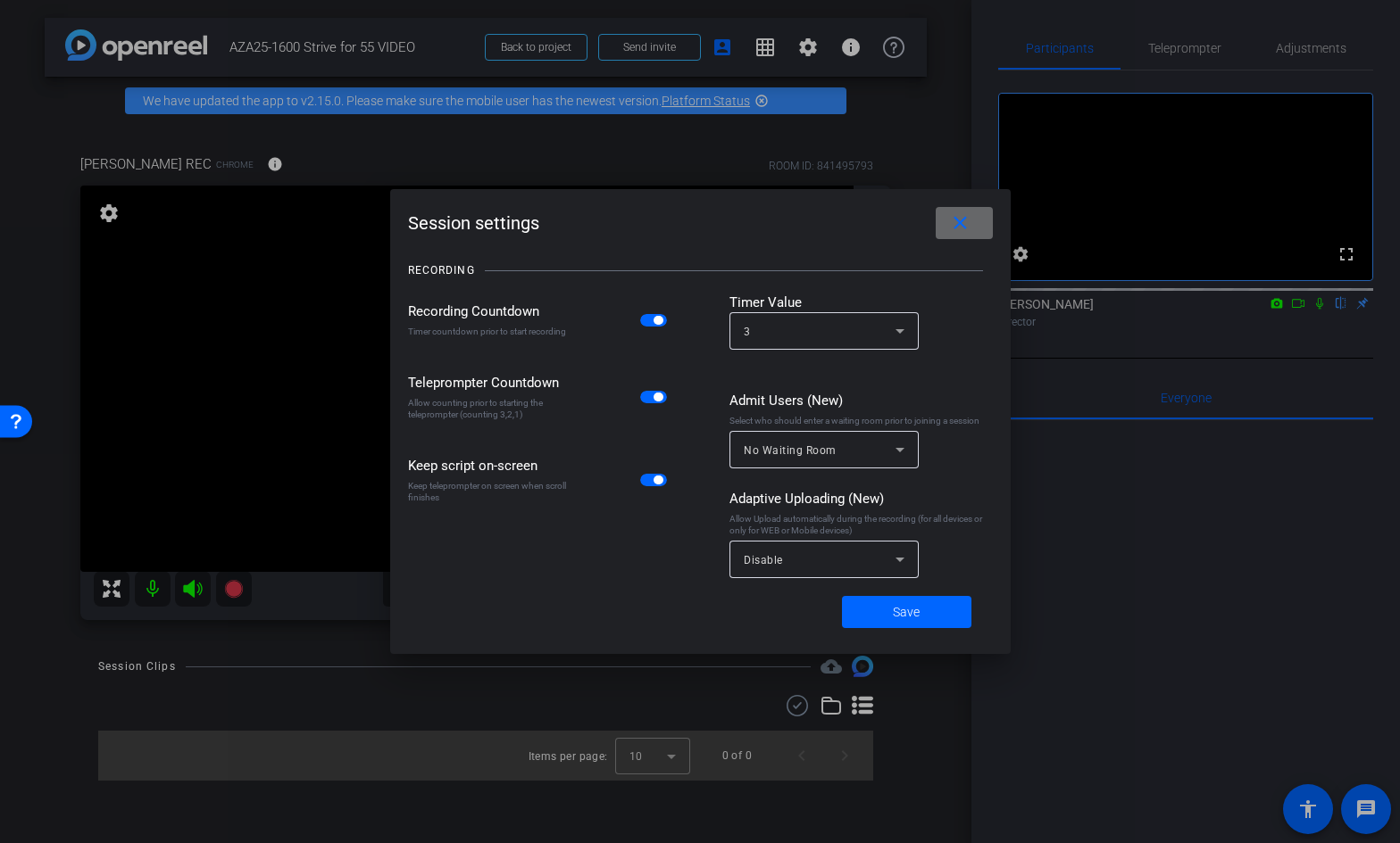
click at [964, 222] on mat-icon "close" at bounding box center [960, 223] width 23 height 23
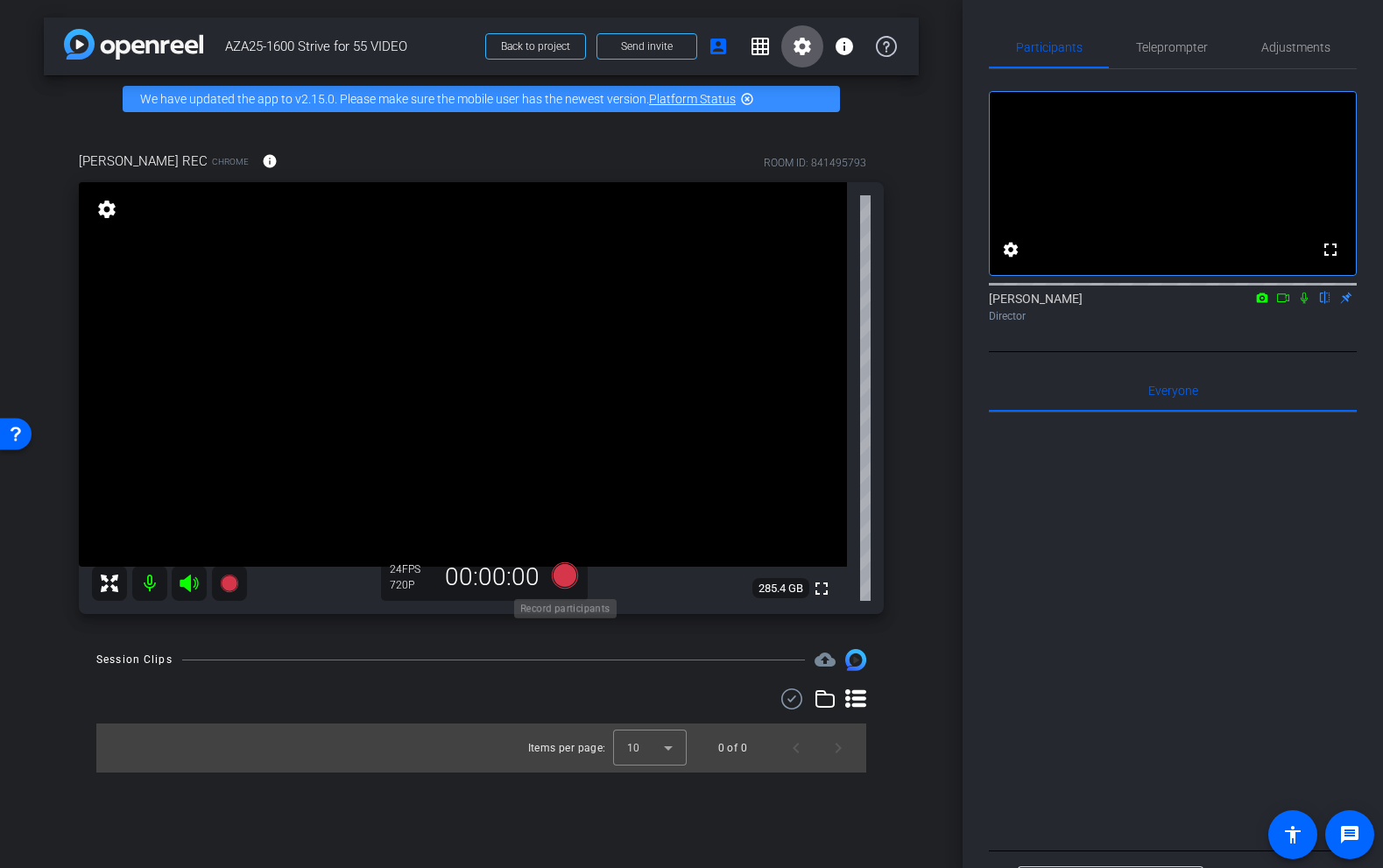
click at [569, 579] on icon at bounding box center [564, 576] width 26 height 26
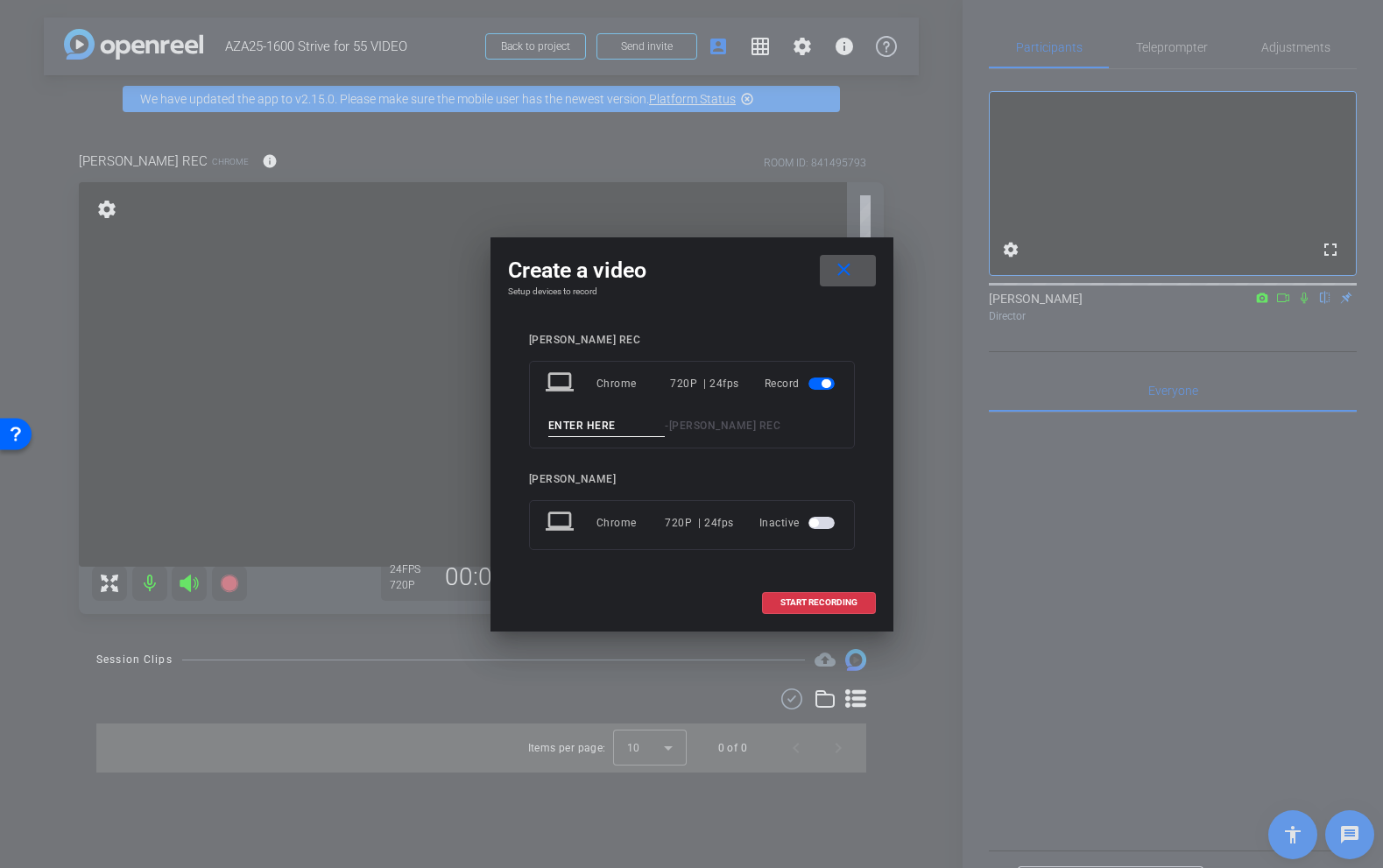
click at [846, 267] on mat-icon "close" at bounding box center [844, 270] width 22 height 22
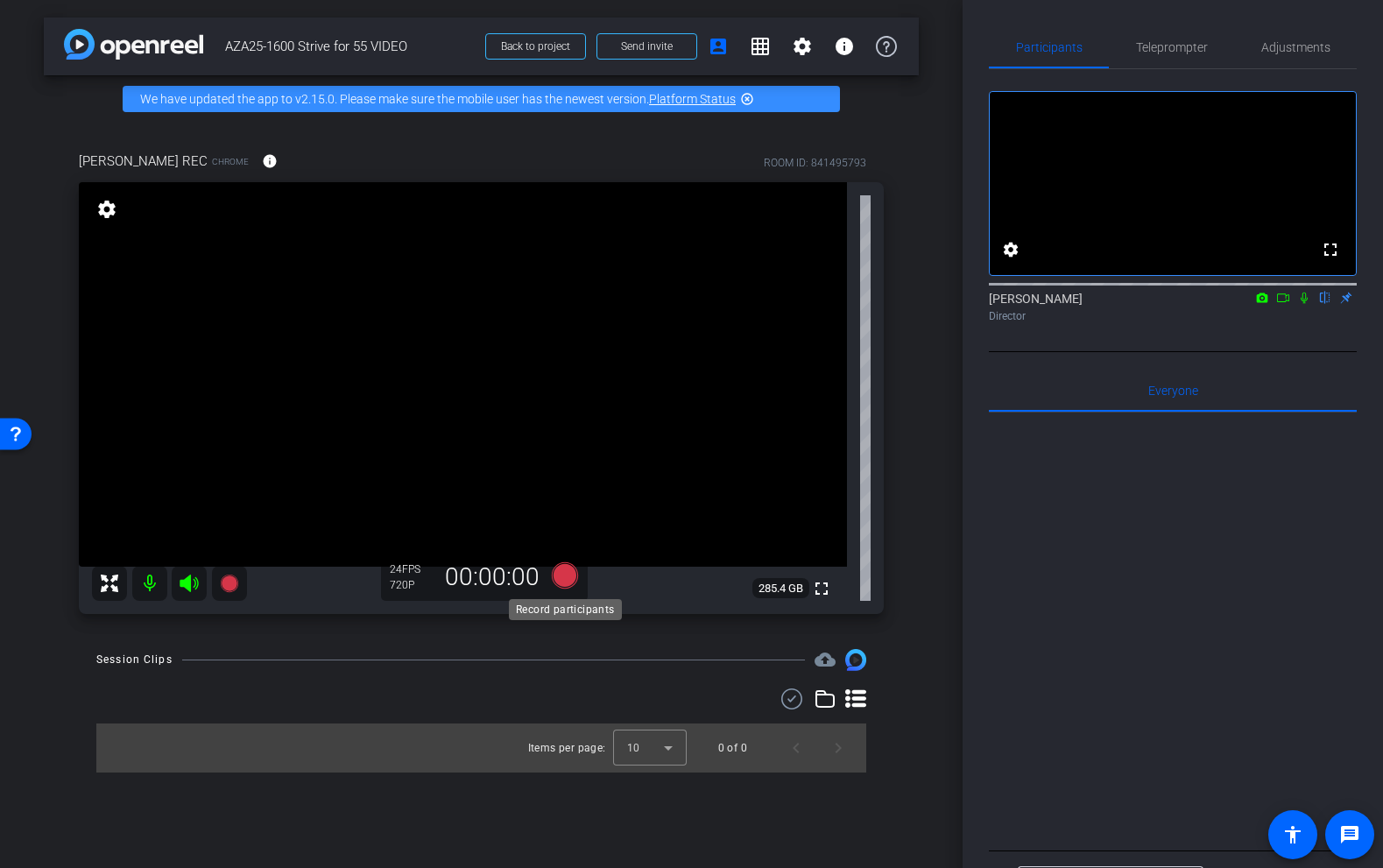
click at [567, 570] on icon at bounding box center [564, 576] width 26 height 26
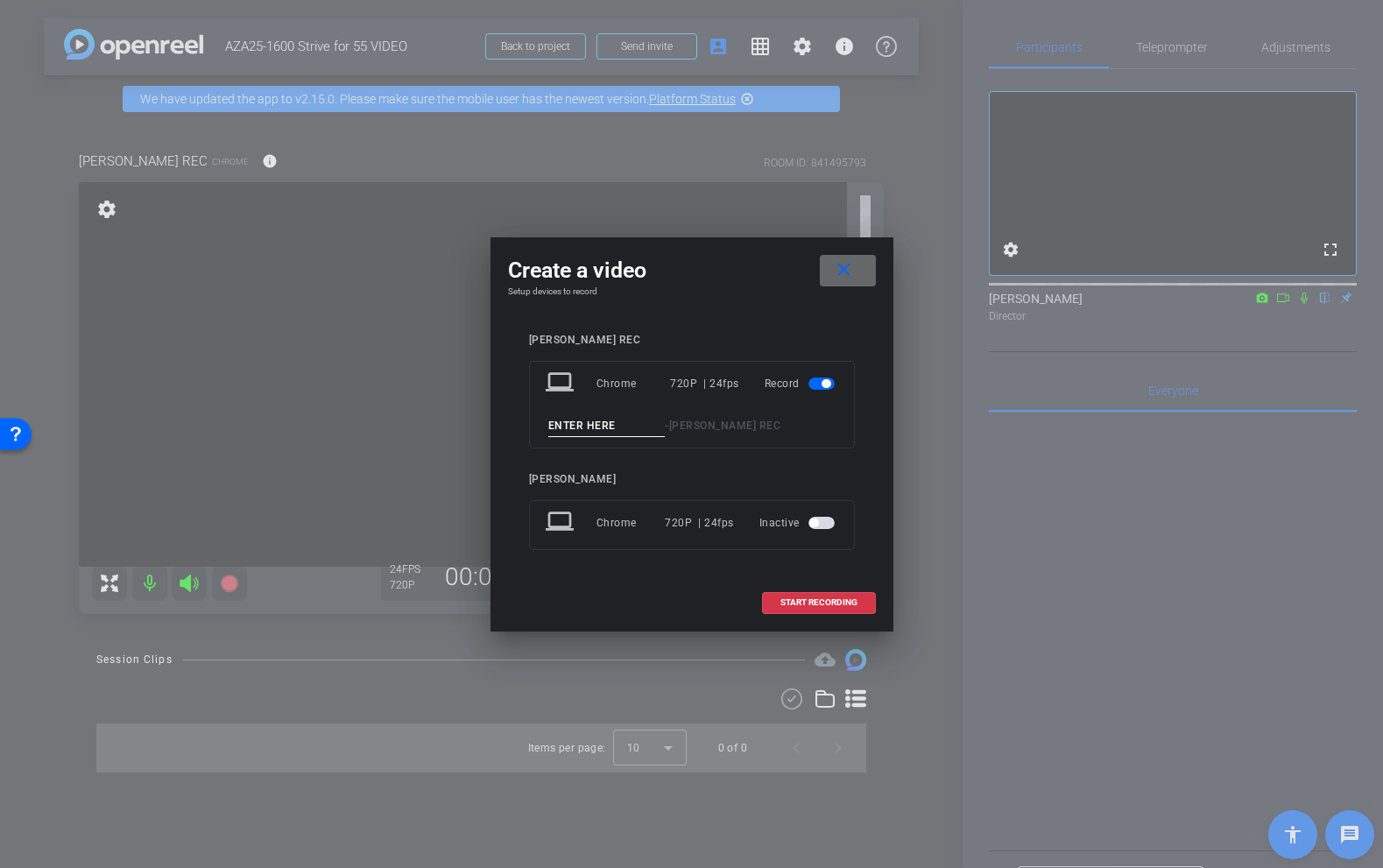
click at [843, 270] on mat-icon "close" at bounding box center [844, 270] width 22 height 22
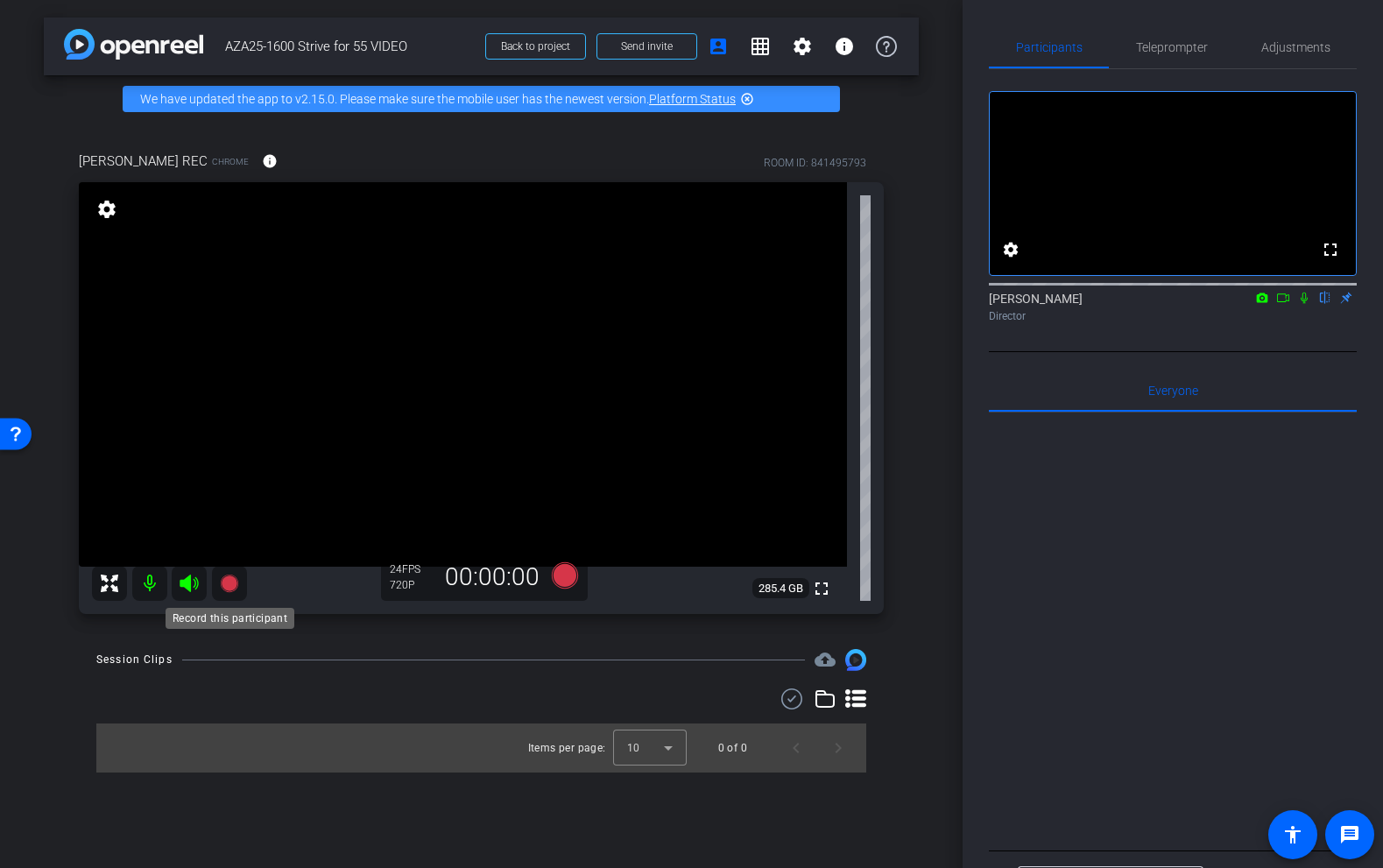
click at [232, 580] on icon at bounding box center [229, 583] width 18 height 18
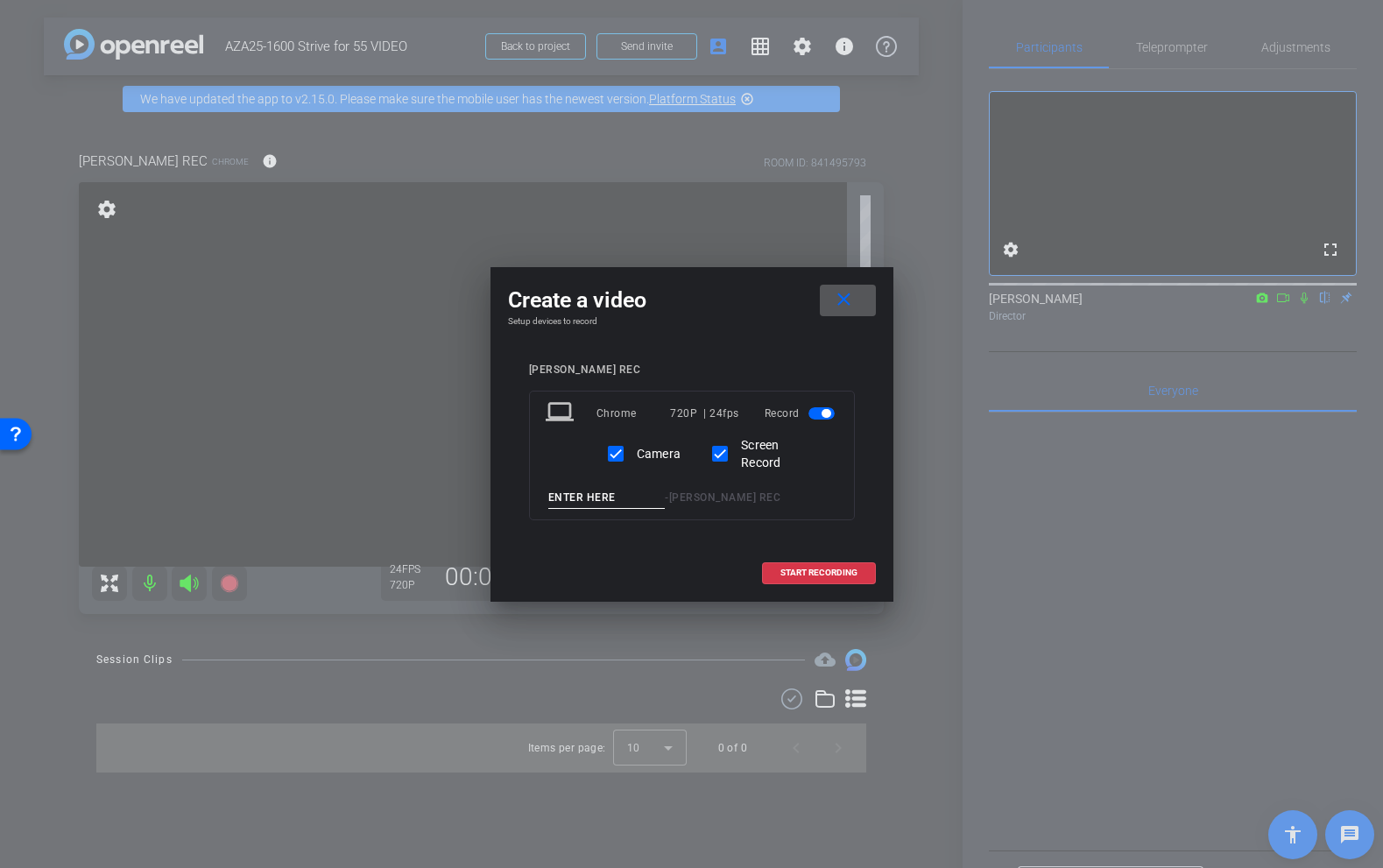
click at [850, 303] on mat-icon "close" at bounding box center [844, 300] width 22 height 22
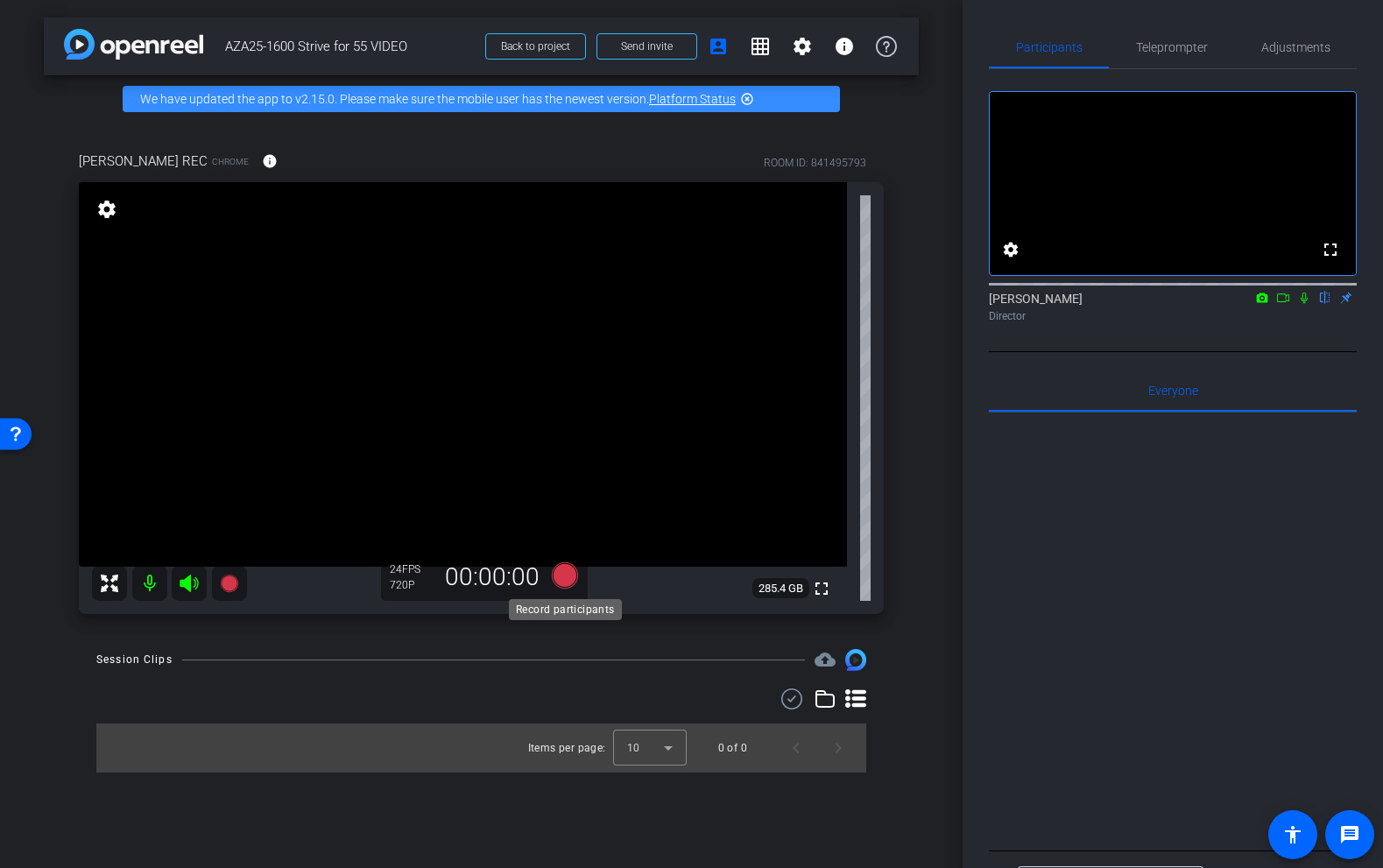
click at [570, 583] on icon at bounding box center [564, 576] width 26 height 26
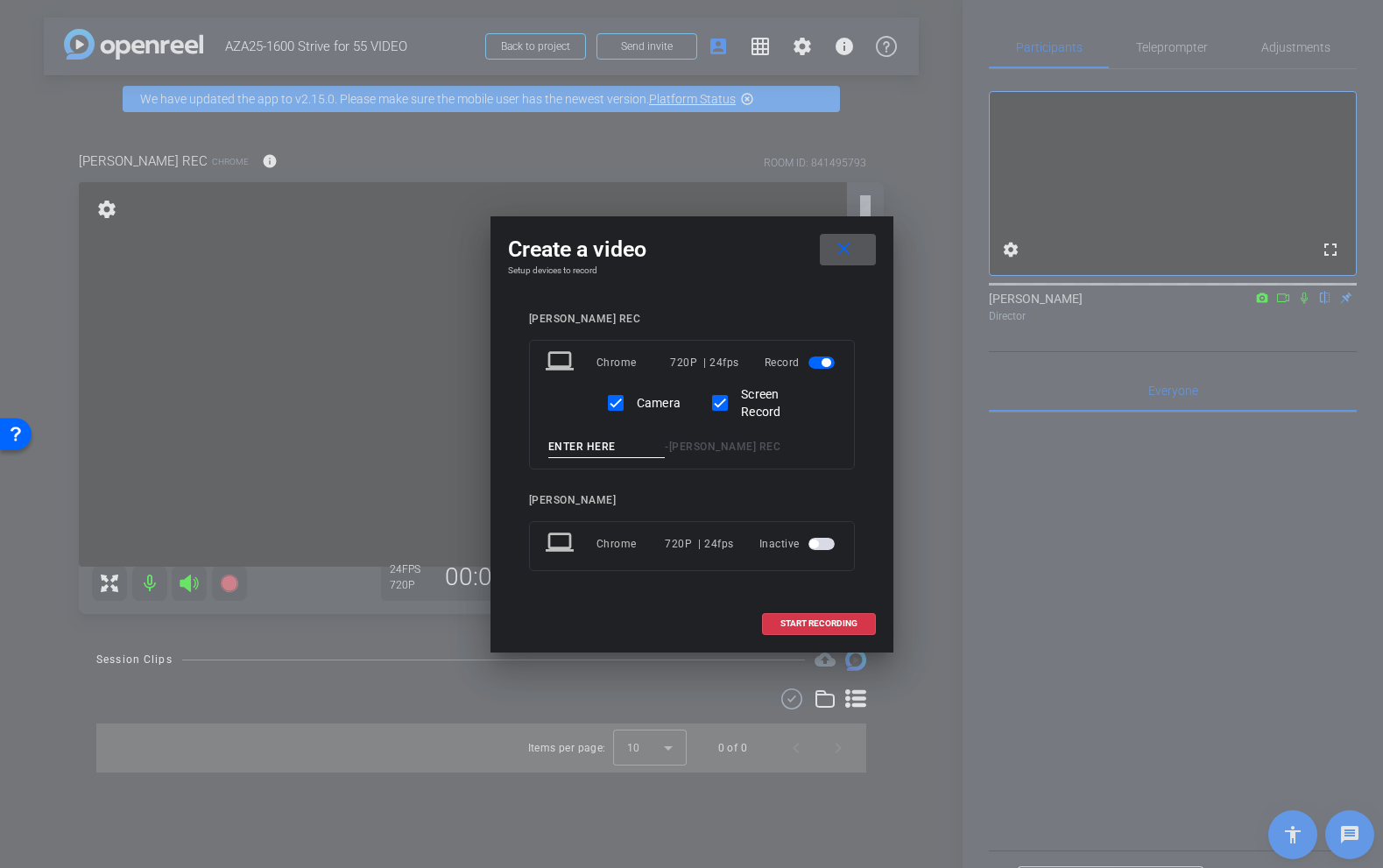
click at [846, 249] on mat-icon "close" at bounding box center [844, 249] width 22 height 22
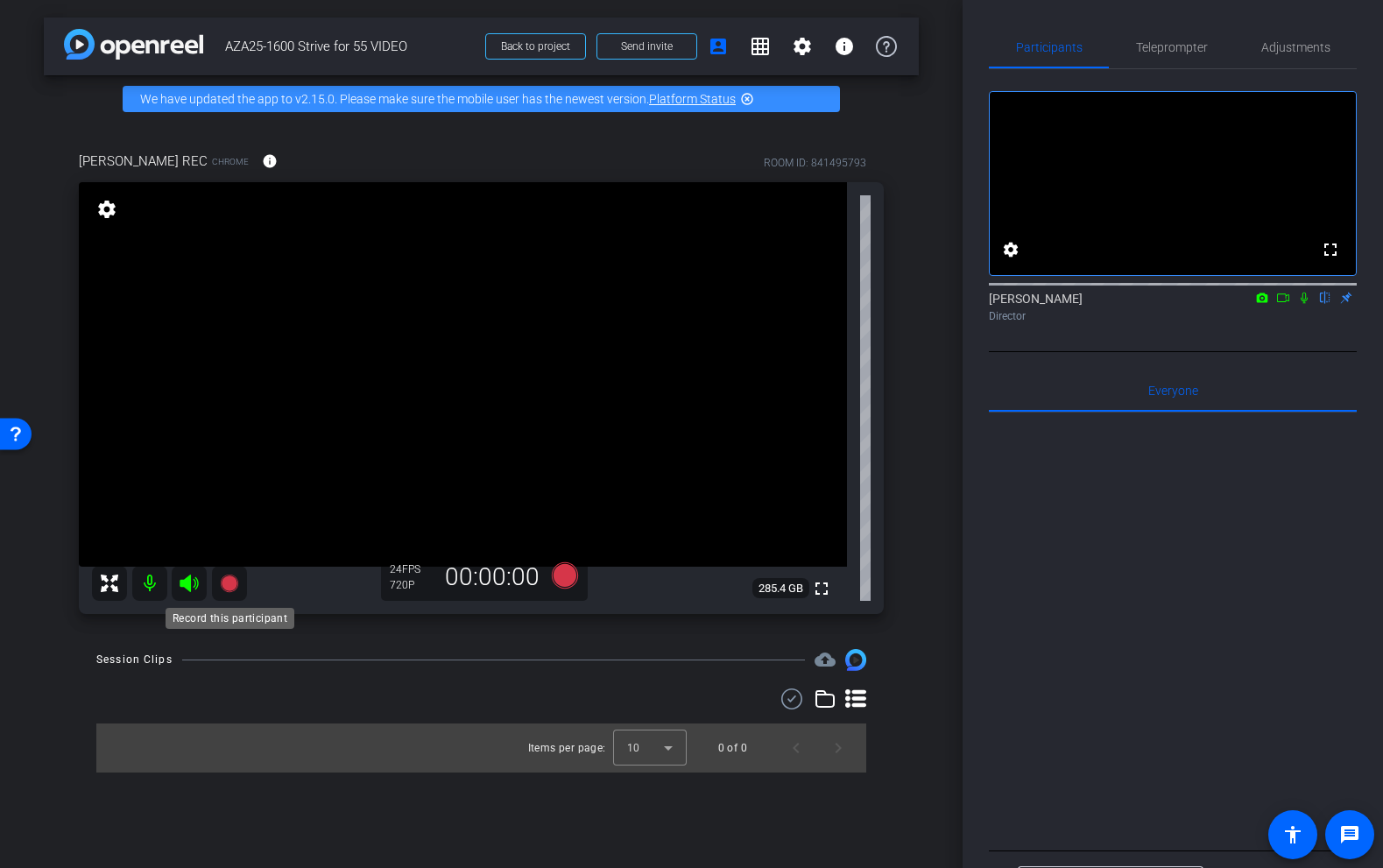
click at [230, 584] on icon at bounding box center [229, 583] width 18 height 18
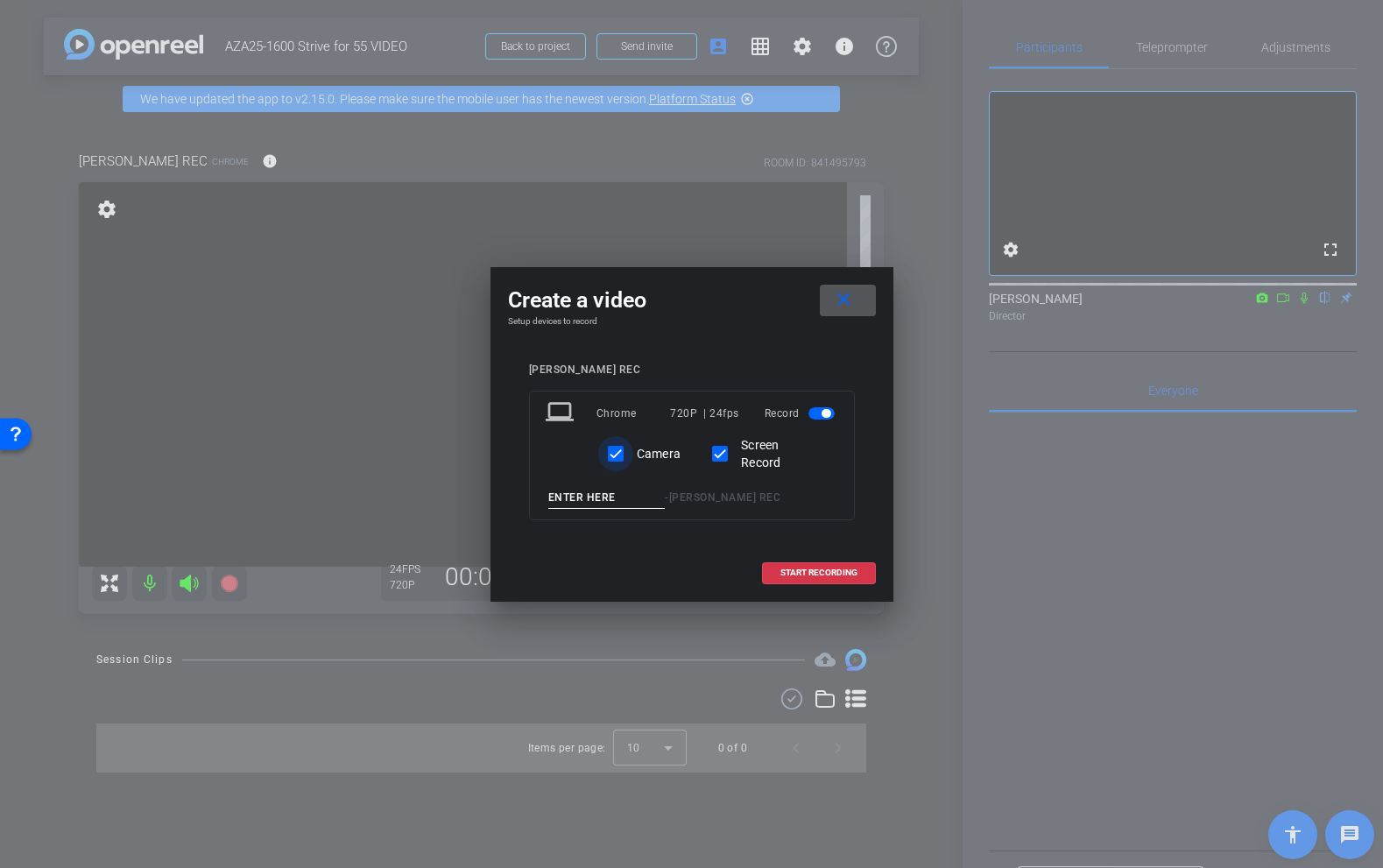
click at [617, 457] on input "Camera" at bounding box center [616, 453] width 35 height 35
checkbox input "true"
click at [610, 500] on input at bounding box center [606, 498] width 118 height 22
type input "BOTH TEST ScrShare"
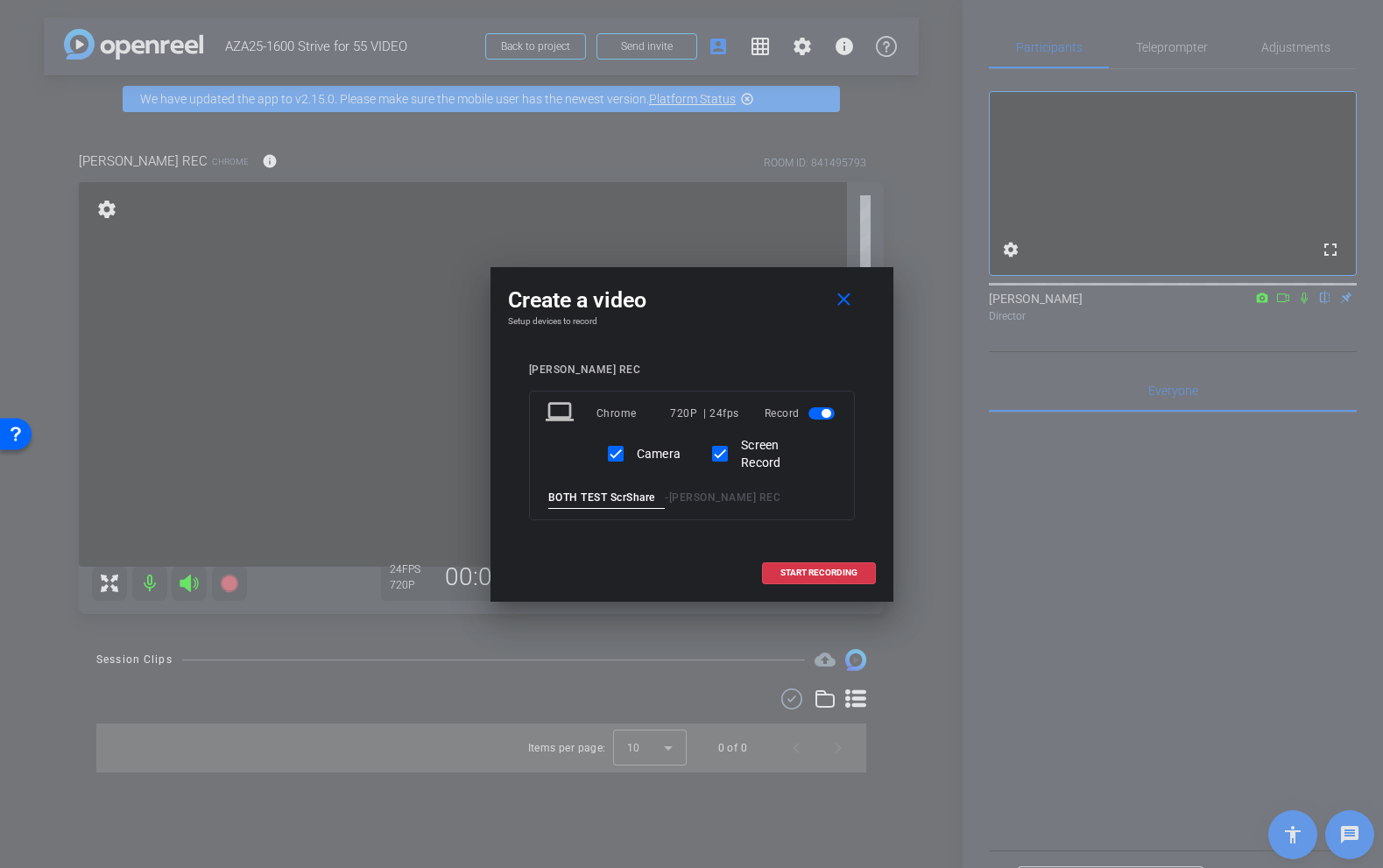
drag, startPoint x: 660, startPoint y: 497, endPoint x: 511, endPoint y: 495, distance: 149.0
click at [511, 495] on div "HELENA REC laptop Chrome 720P | 24fps Record Camera Screen Record BOTH TEST Scr…" at bounding box center [692, 454] width 368 height 217
click at [845, 294] on mat-icon "close" at bounding box center [844, 300] width 22 height 22
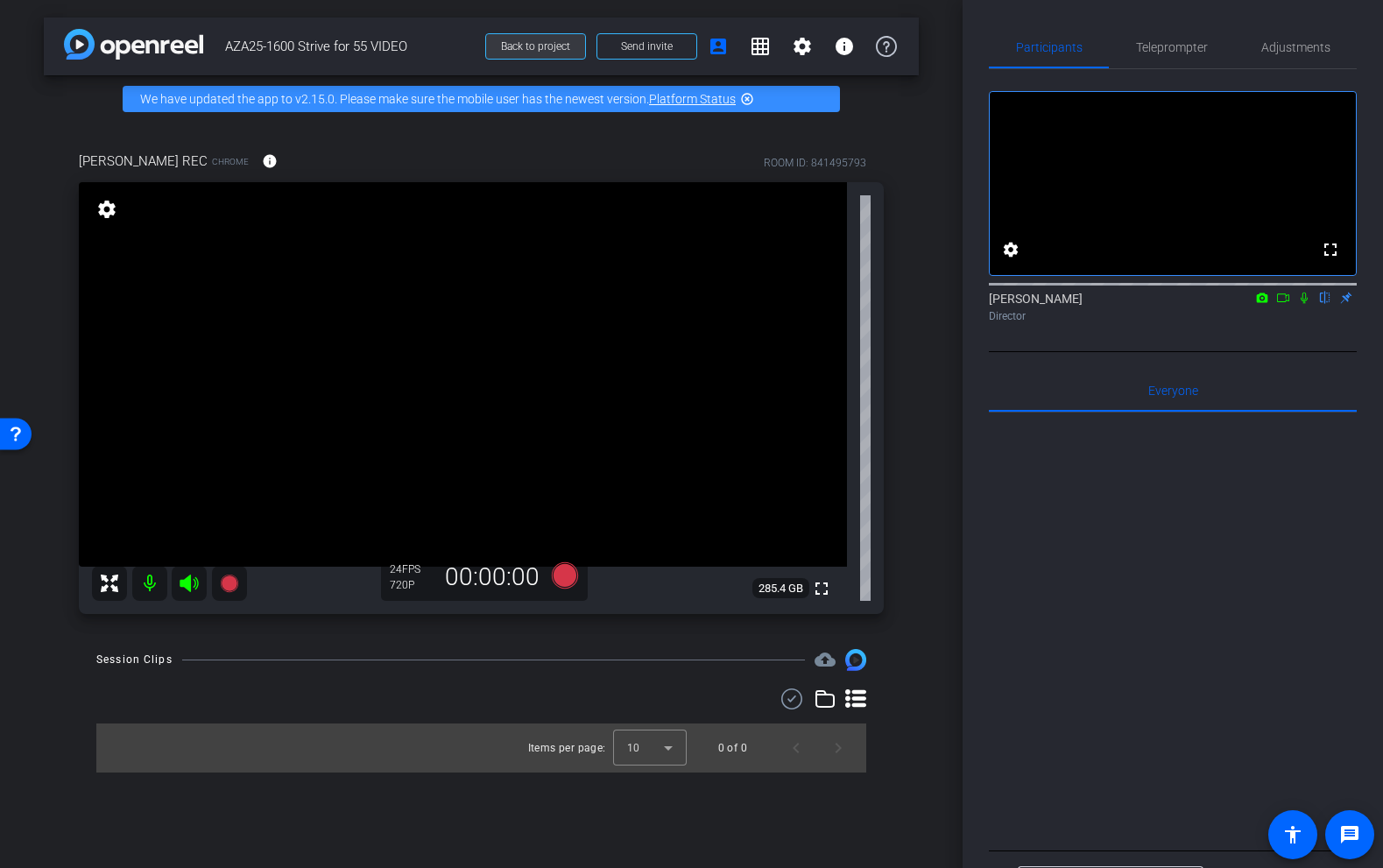
click at [528, 45] on span "Back to project" at bounding box center [535, 46] width 69 height 12
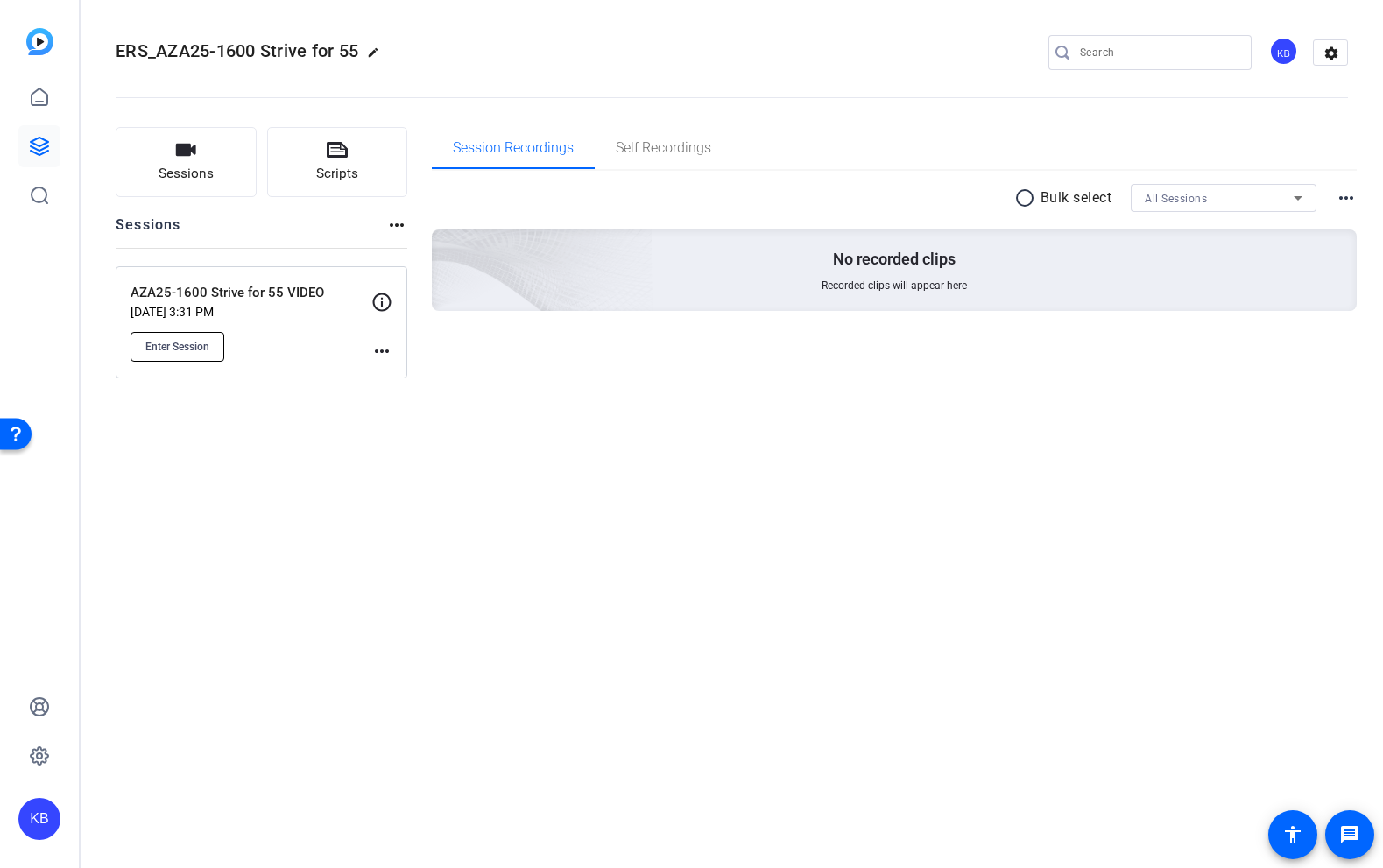
click at [193, 344] on span "Enter Session" at bounding box center [177, 346] width 64 height 14
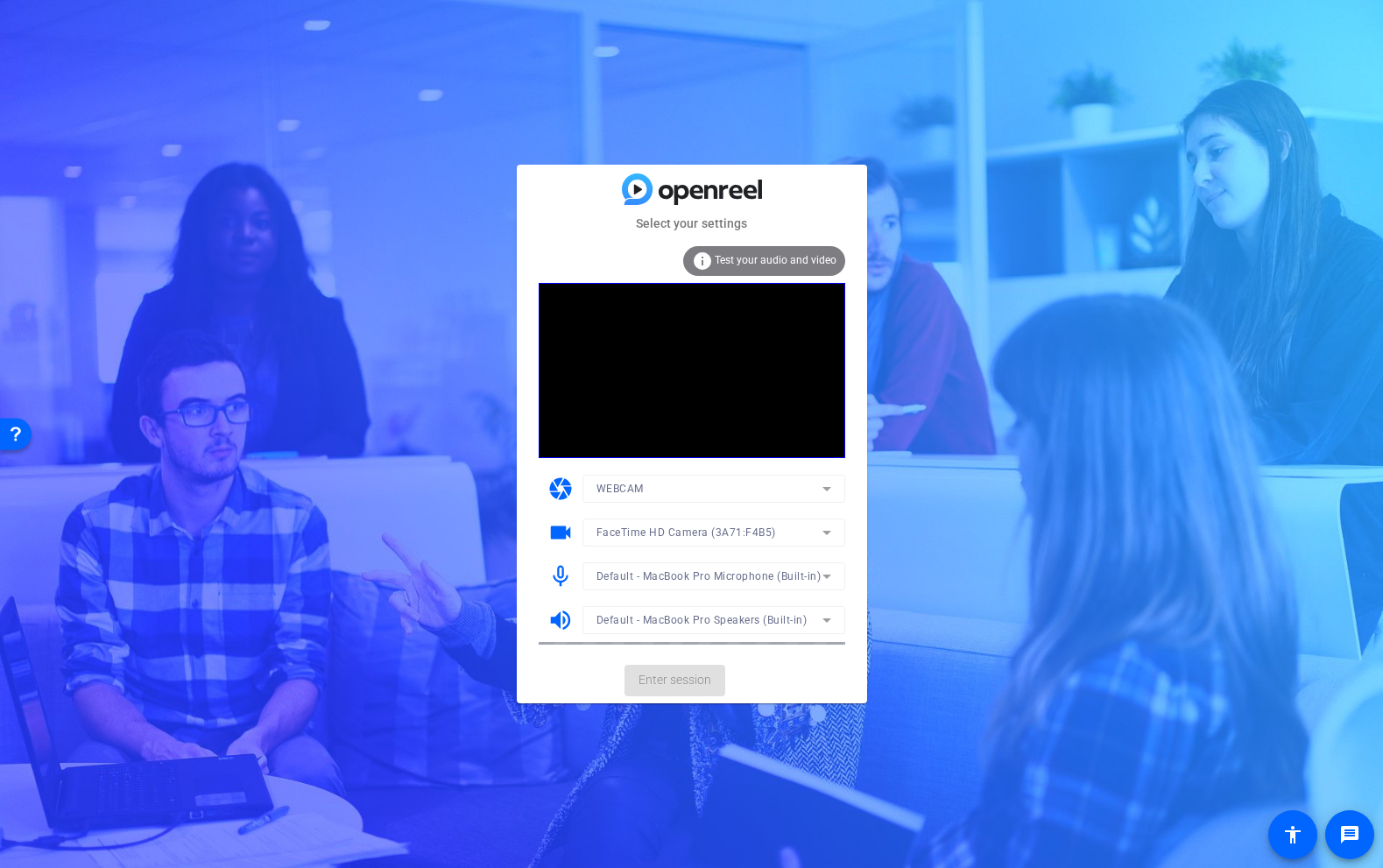
click at [684, 684] on mat-card-actions "Enter session" at bounding box center [692, 680] width 351 height 45
click at [680, 679] on span "Enter session" at bounding box center [675, 680] width 73 height 19
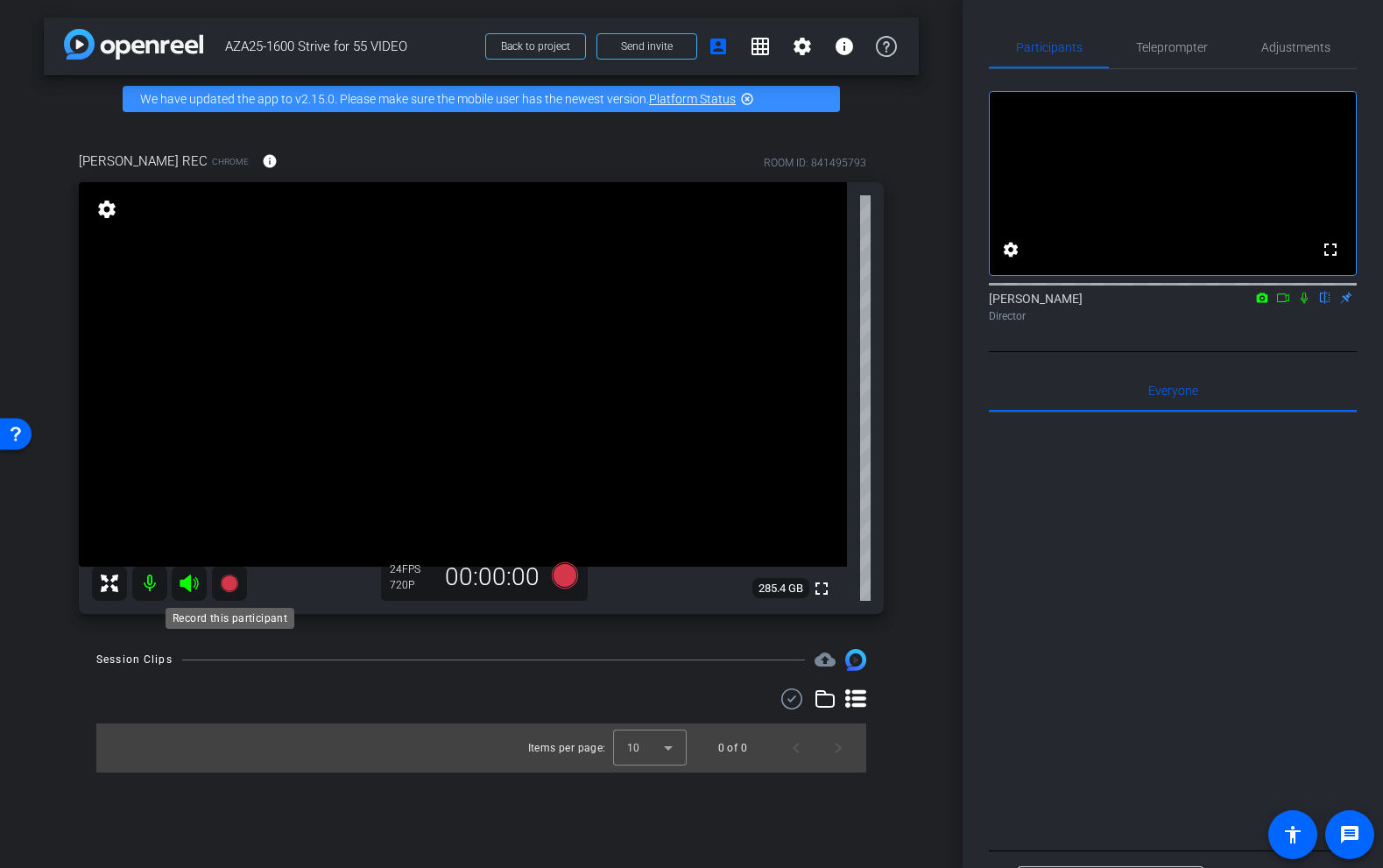
click at [232, 587] on icon at bounding box center [229, 583] width 18 height 18
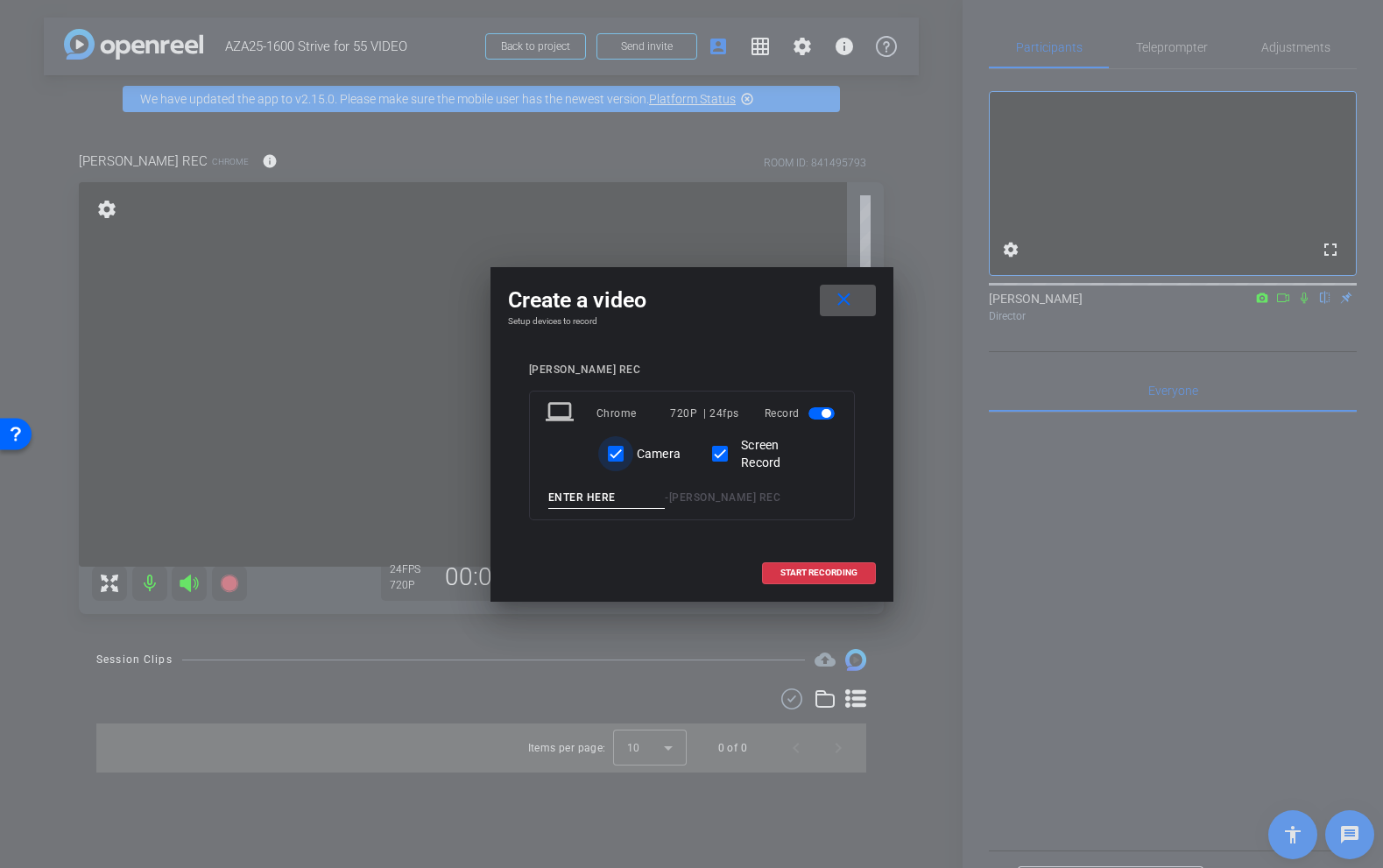
click at [617, 452] on input "Camera" at bounding box center [616, 453] width 35 height 35
click at [607, 496] on input at bounding box center [606, 498] width 118 height 22
click at [615, 456] on input "Camera" at bounding box center [616, 453] width 35 height 35
checkbox input "true"
click at [847, 298] on mat-icon "close" at bounding box center [844, 300] width 22 height 22
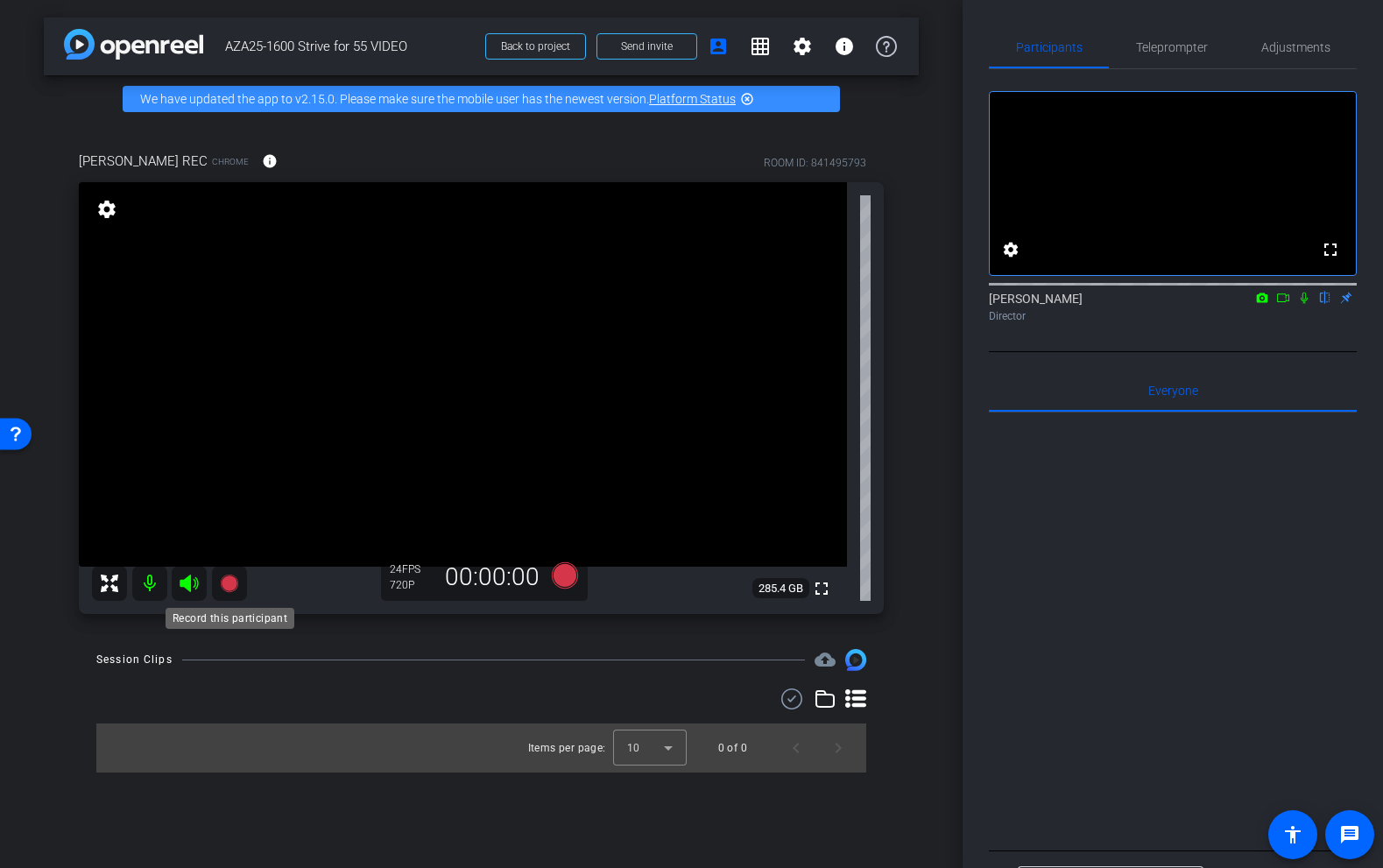
click at [225, 585] on icon at bounding box center [229, 583] width 18 height 18
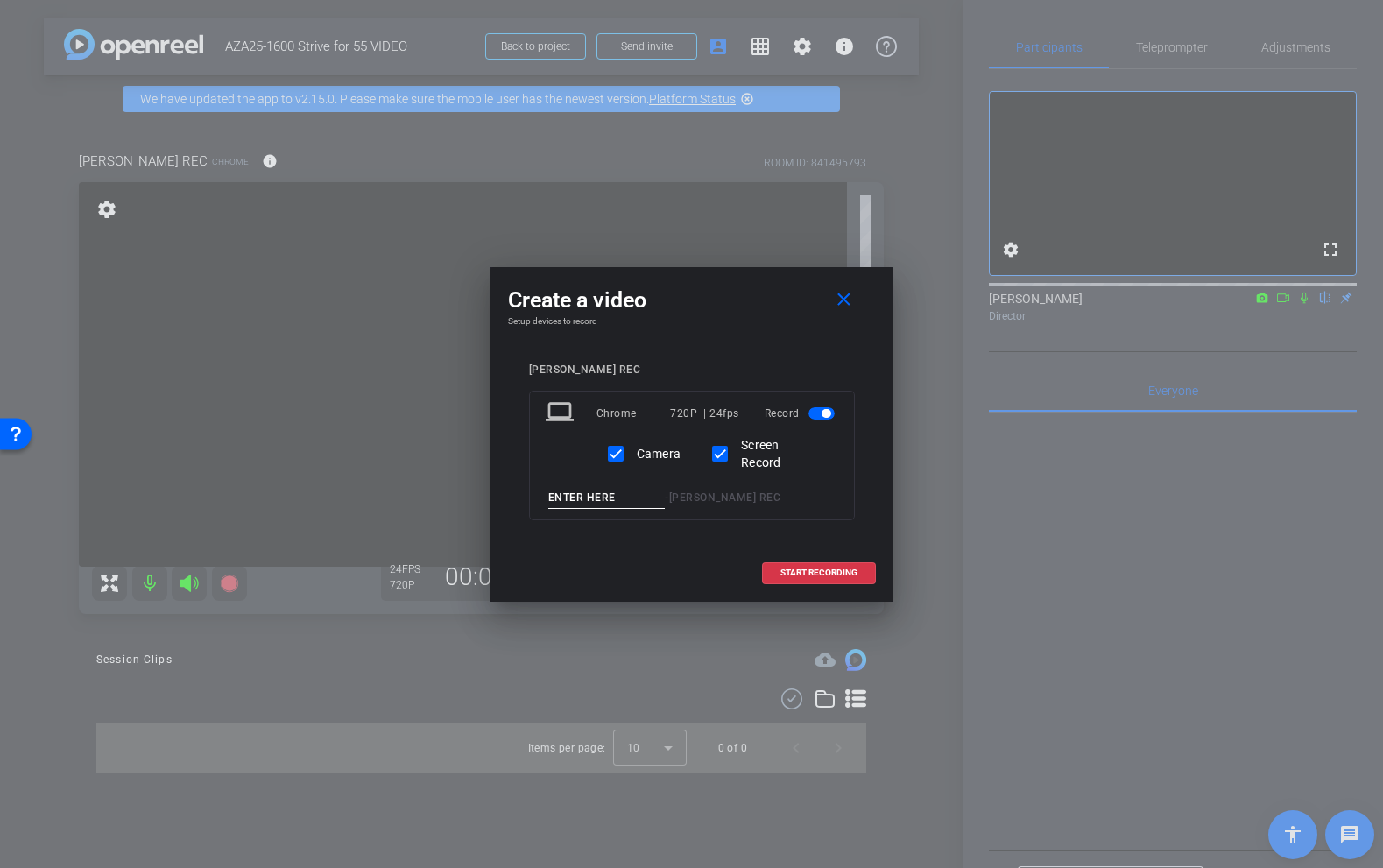
click at [814, 410] on span "button" at bounding box center [822, 413] width 26 height 12
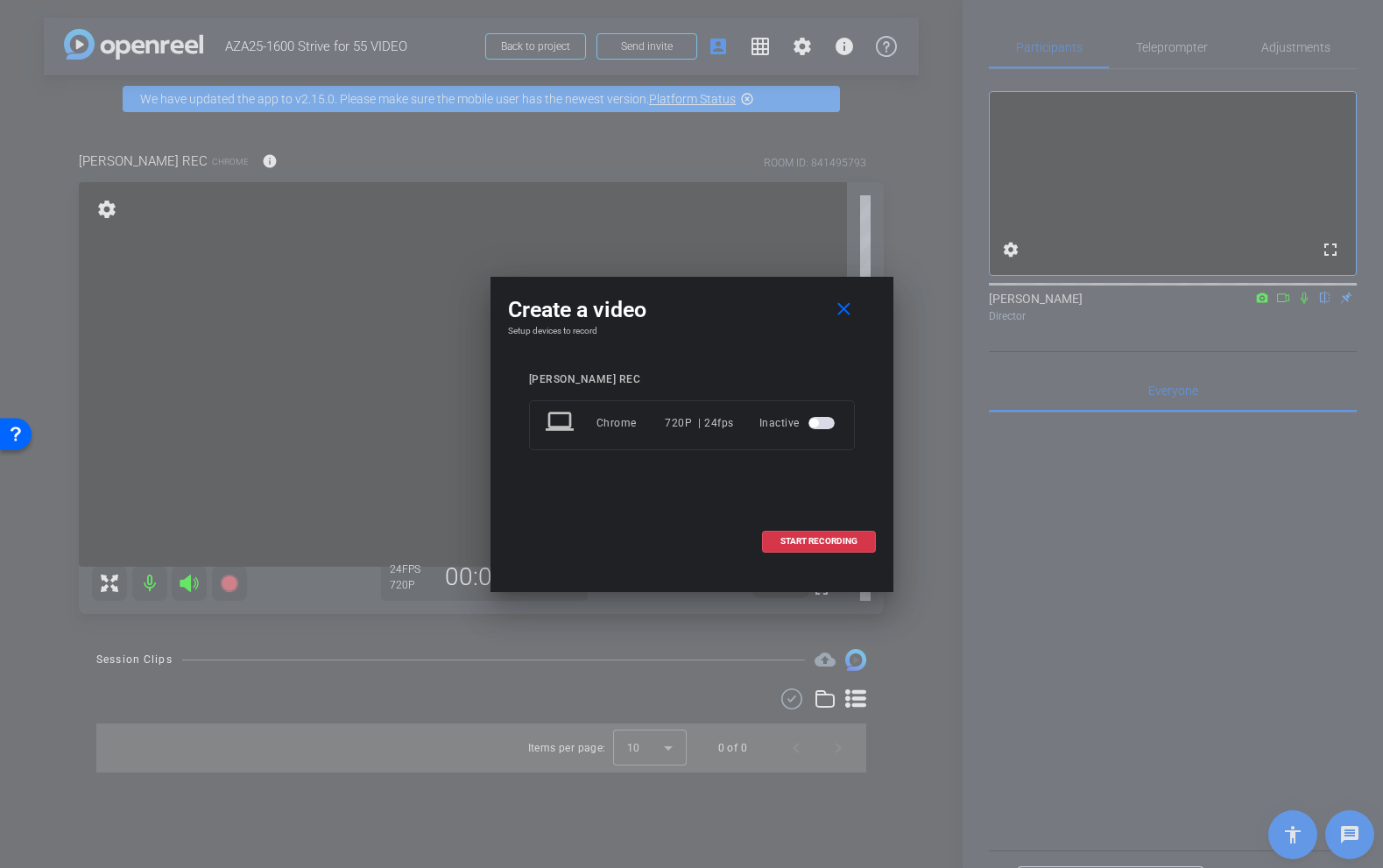
click at [827, 423] on span "button" at bounding box center [822, 423] width 26 height 12
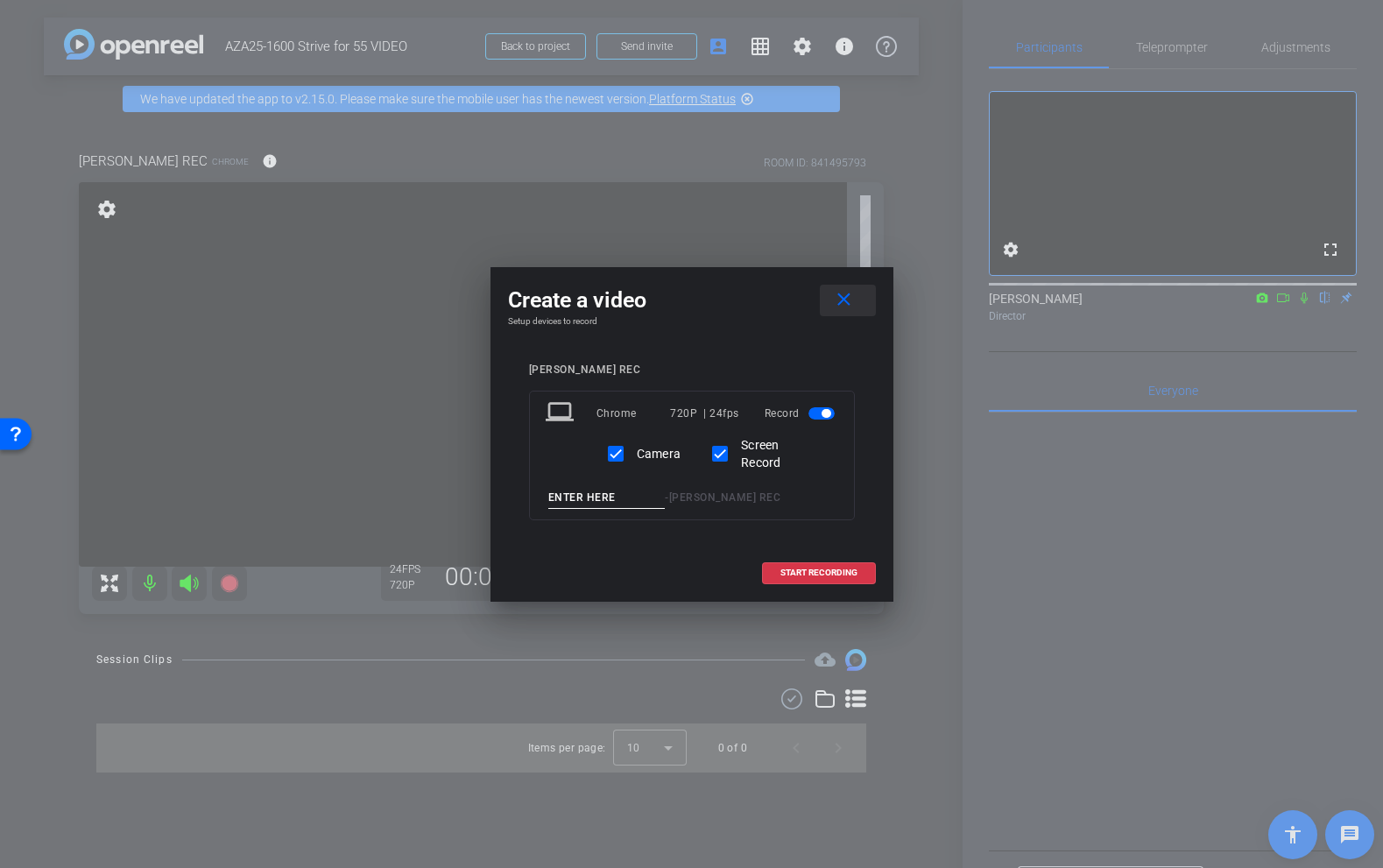
click at [842, 313] on span at bounding box center [848, 300] width 56 height 42
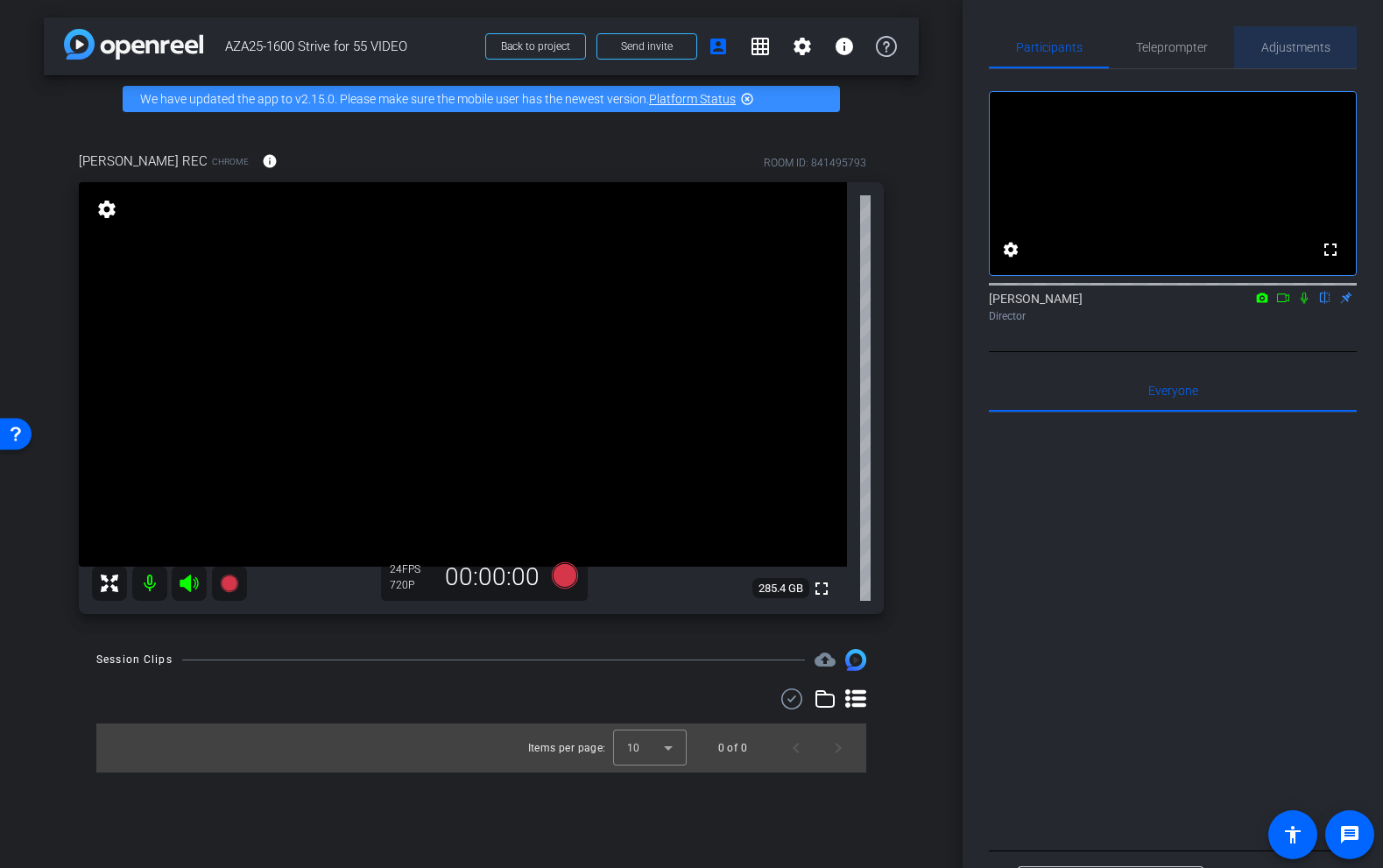
click at [1273, 45] on span "Adjustments" at bounding box center [1296, 46] width 69 height 12
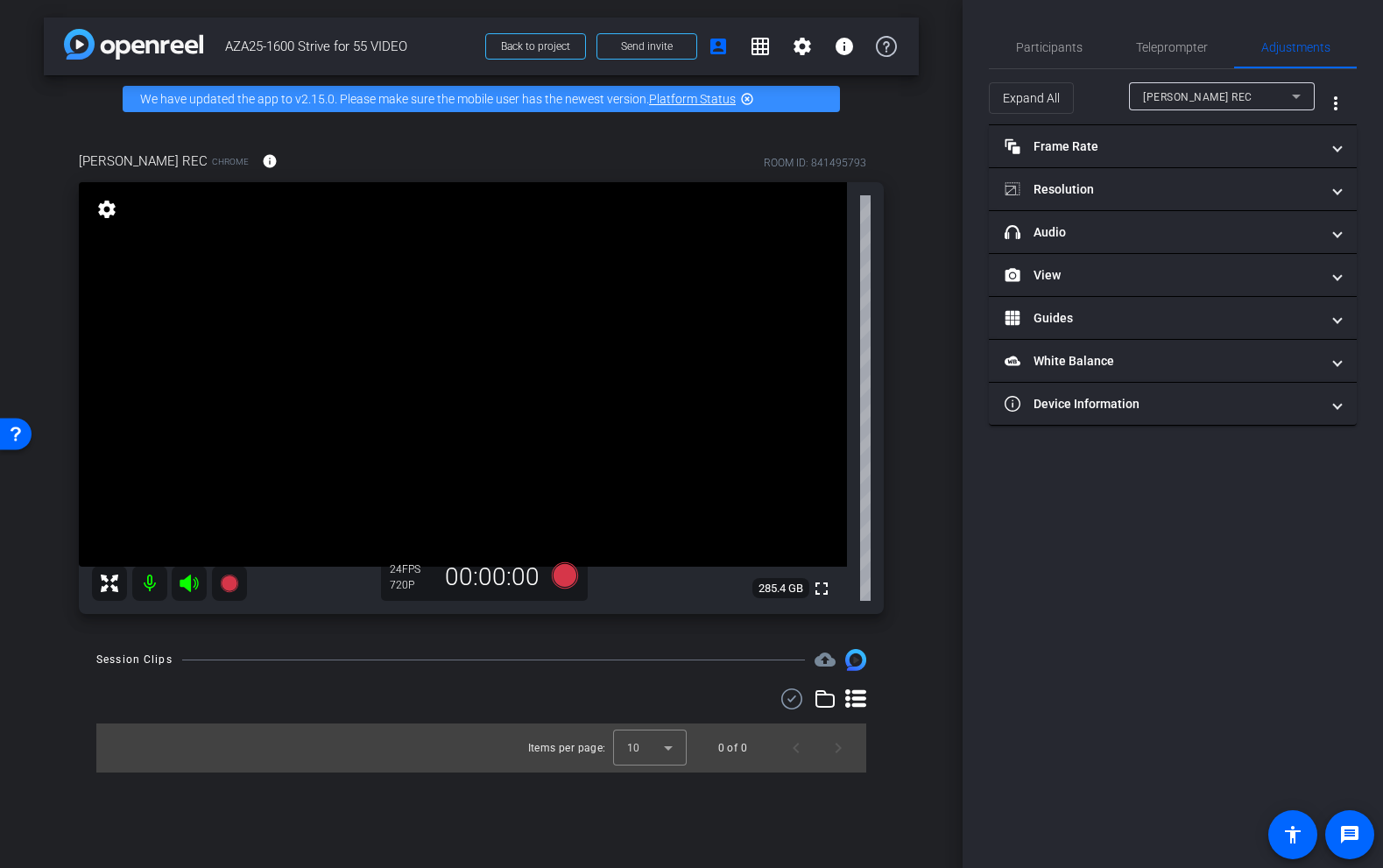
click at [1169, 96] on span "[PERSON_NAME] REC" at bounding box center [1198, 96] width 109 height 12
click at [1103, 95] on div at bounding box center [692, 434] width 1383 height 868
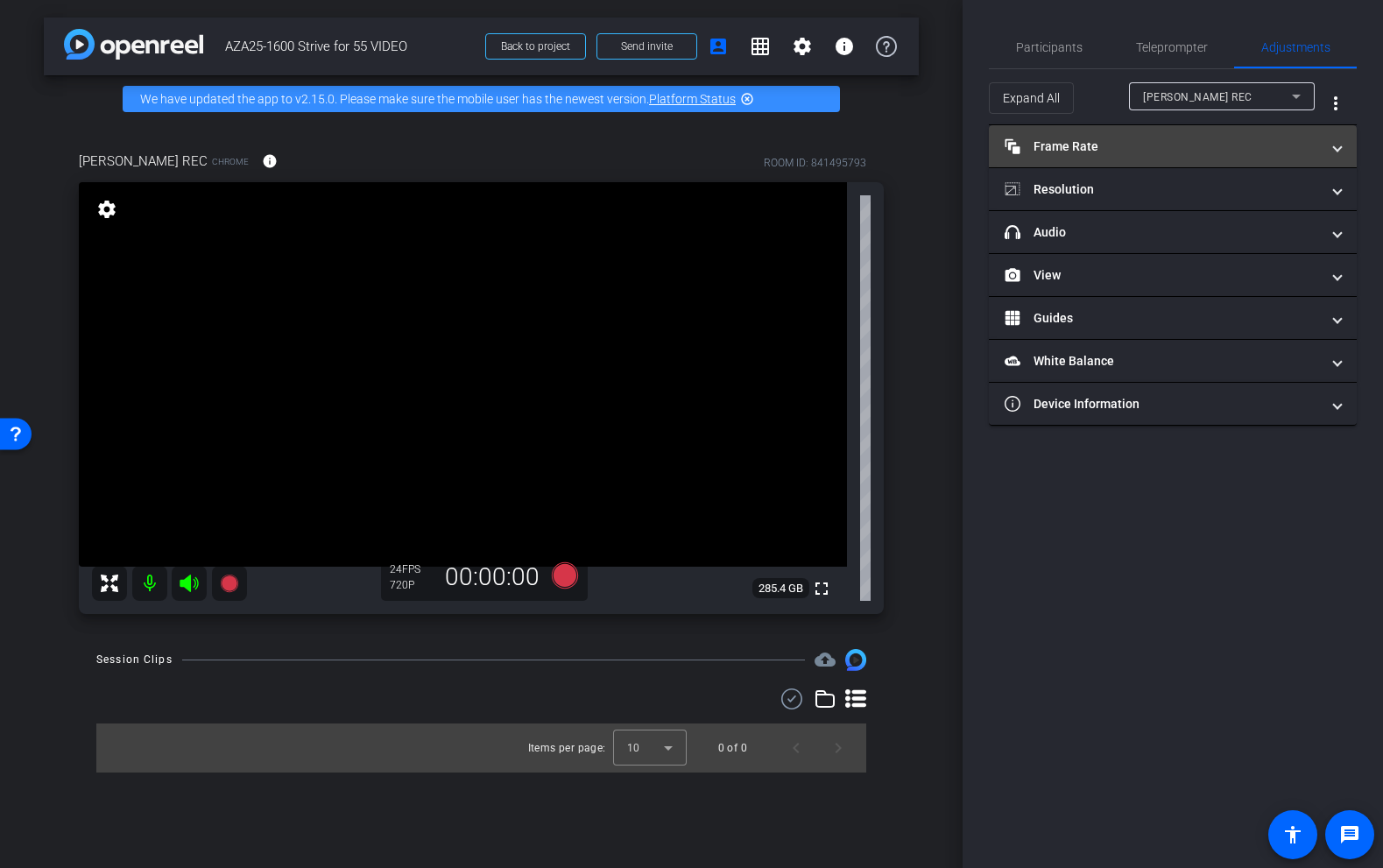
click at [1082, 138] on mat-panel-title "Frame Rate Frame Rate" at bounding box center [1163, 147] width 316 height 19
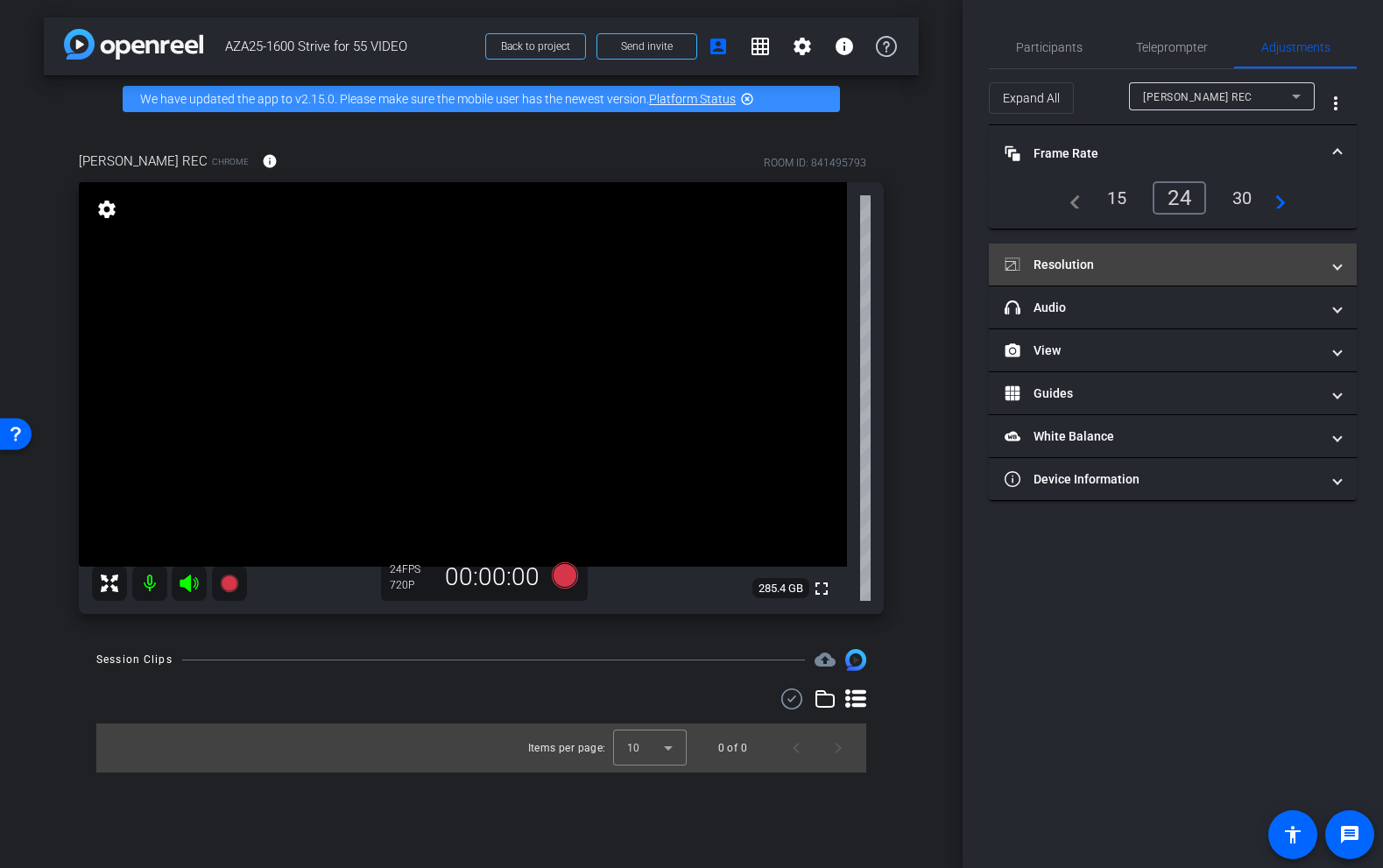
click at [1077, 255] on mat-panel-title "Resolution" at bounding box center [1163, 265] width 316 height 19
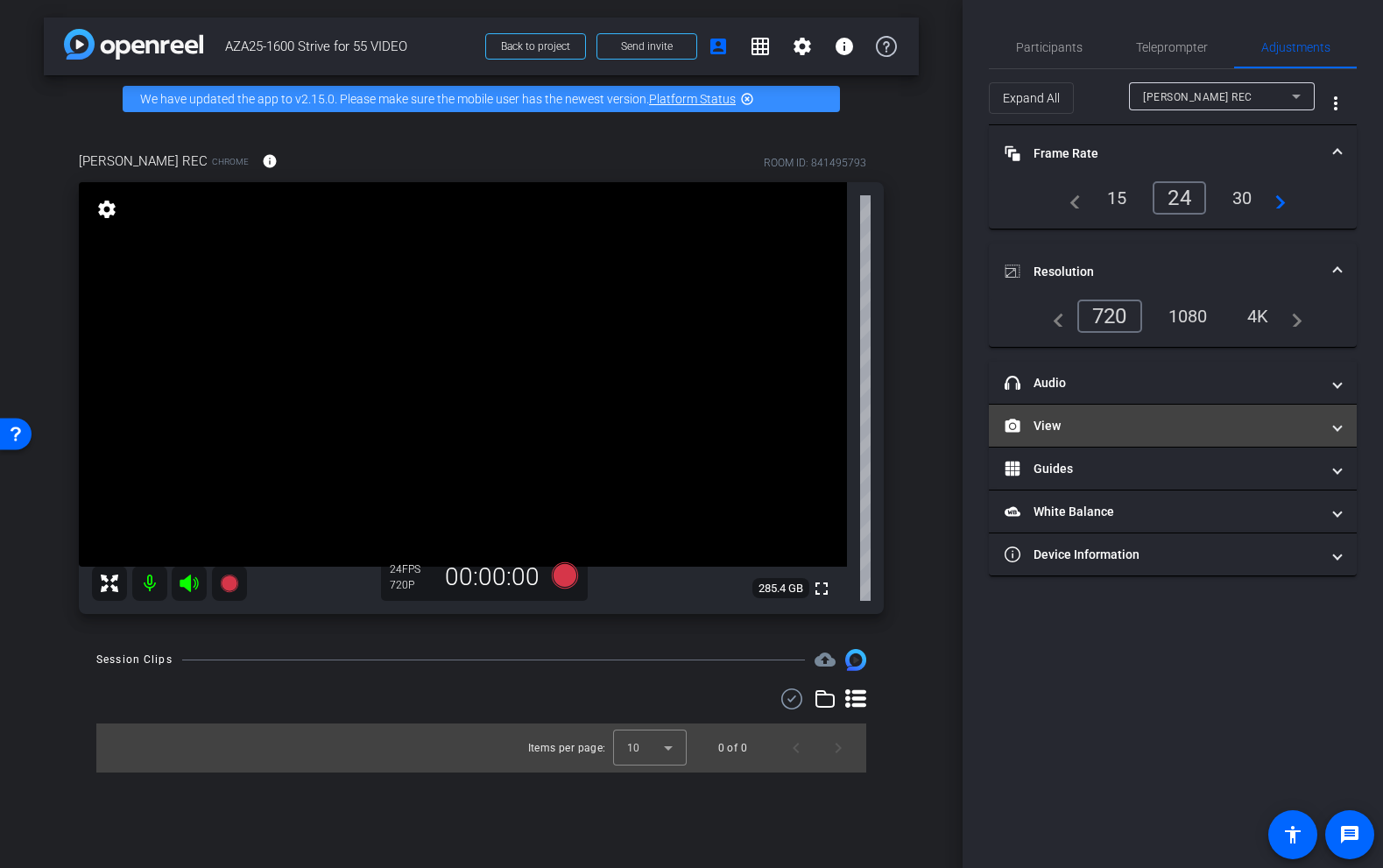
click at [1057, 428] on mat-panel-title "View" at bounding box center [1163, 427] width 316 height 19
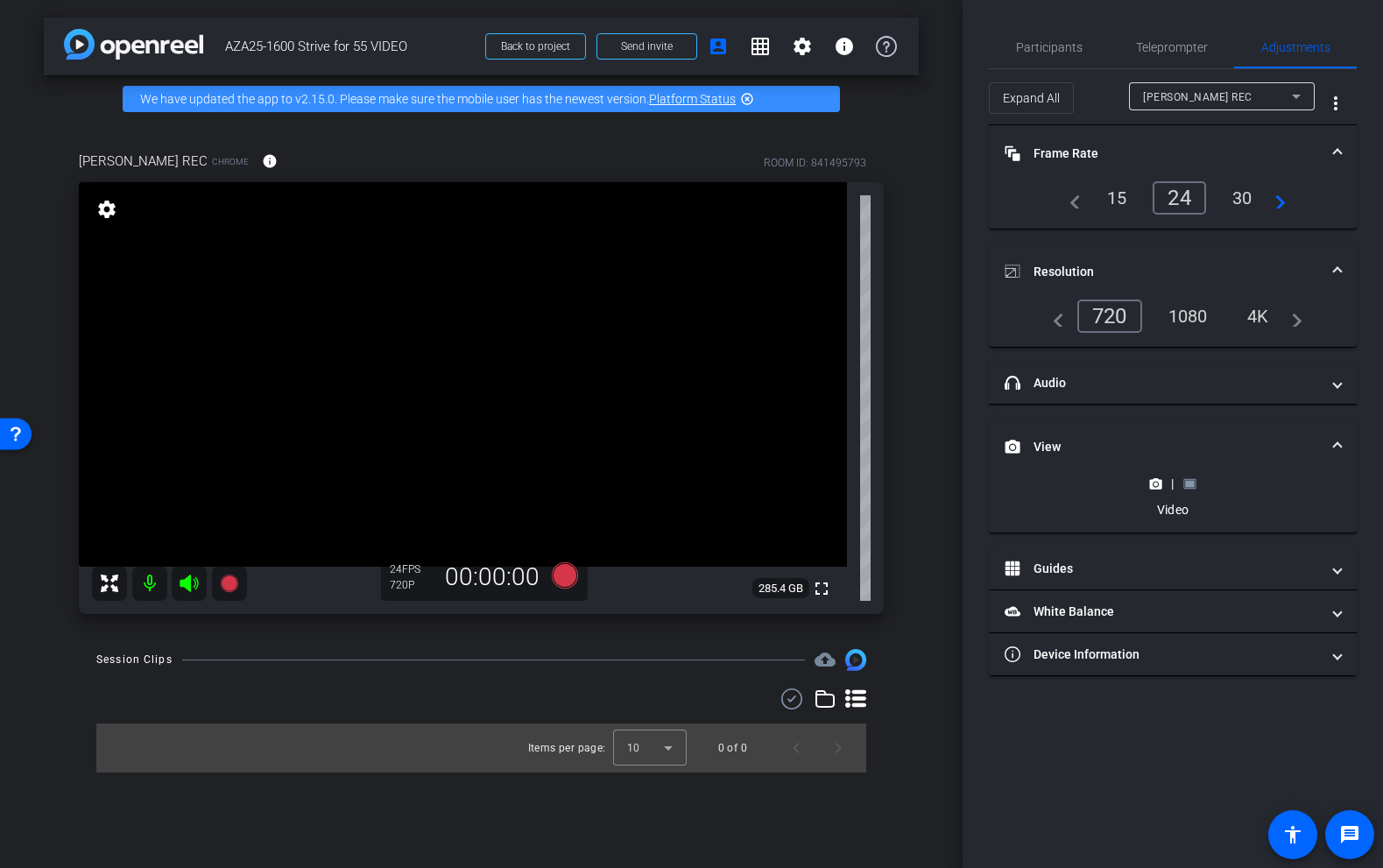
click at [1188, 484] on rect at bounding box center [1190, 484] width 9 height 7
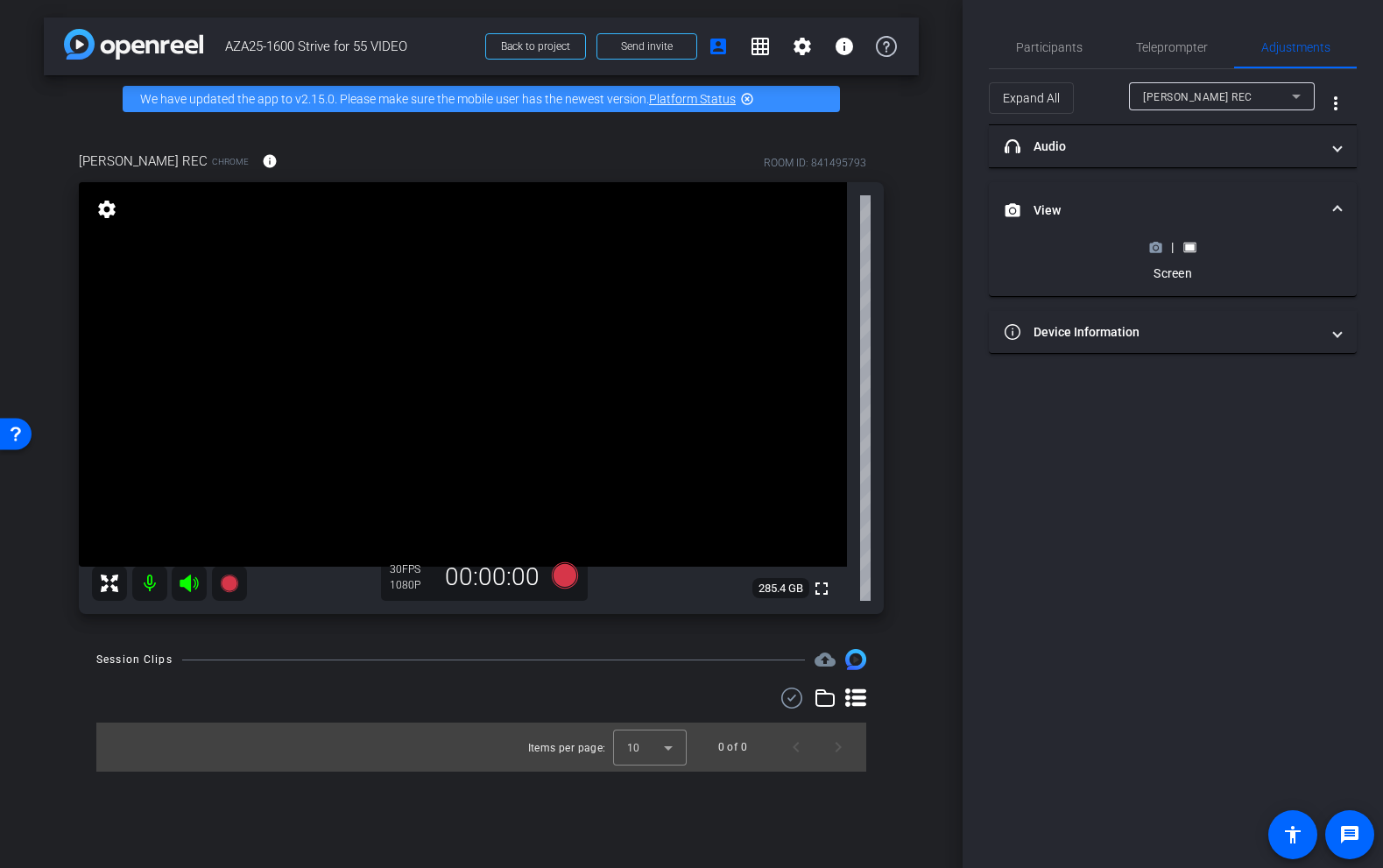
click at [1201, 94] on span "[PERSON_NAME] REC" at bounding box center [1198, 96] width 109 height 12
click at [1201, 94] on div at bounding box center [692, 434] width 1383 height 868
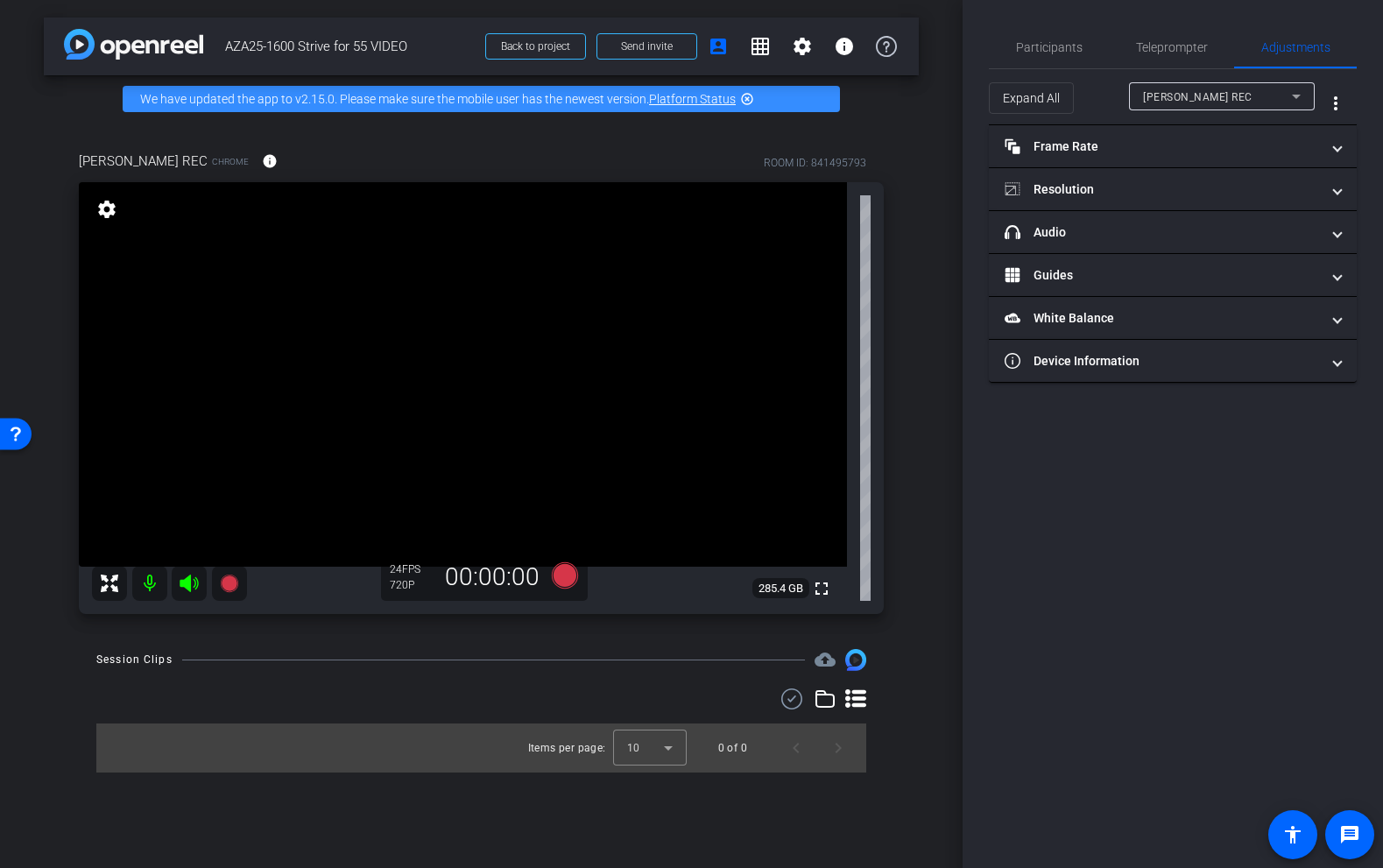
click at [1156, 95] on span "[PERSON_NAME] REC" at bounding box center [1198, 96] width 109 height 12
click at [1091, 555] on div at bounding box center [692, 434] width 1383 height 868
click at [1160, 99] on span "[PERSON_NAME] REC" at bounding box center [1198, 96] width 109 height 12
click at [1153, 130] on span "[PERSON_NAME] REC" at bounding box center [1199, 131] width 112 height 21
click at [1086, 438] on div "Participants Teleprompter Adjustments settings Ken Blando flip Director Everyon…" at bounding box center [1173, 434] width 420 height 868
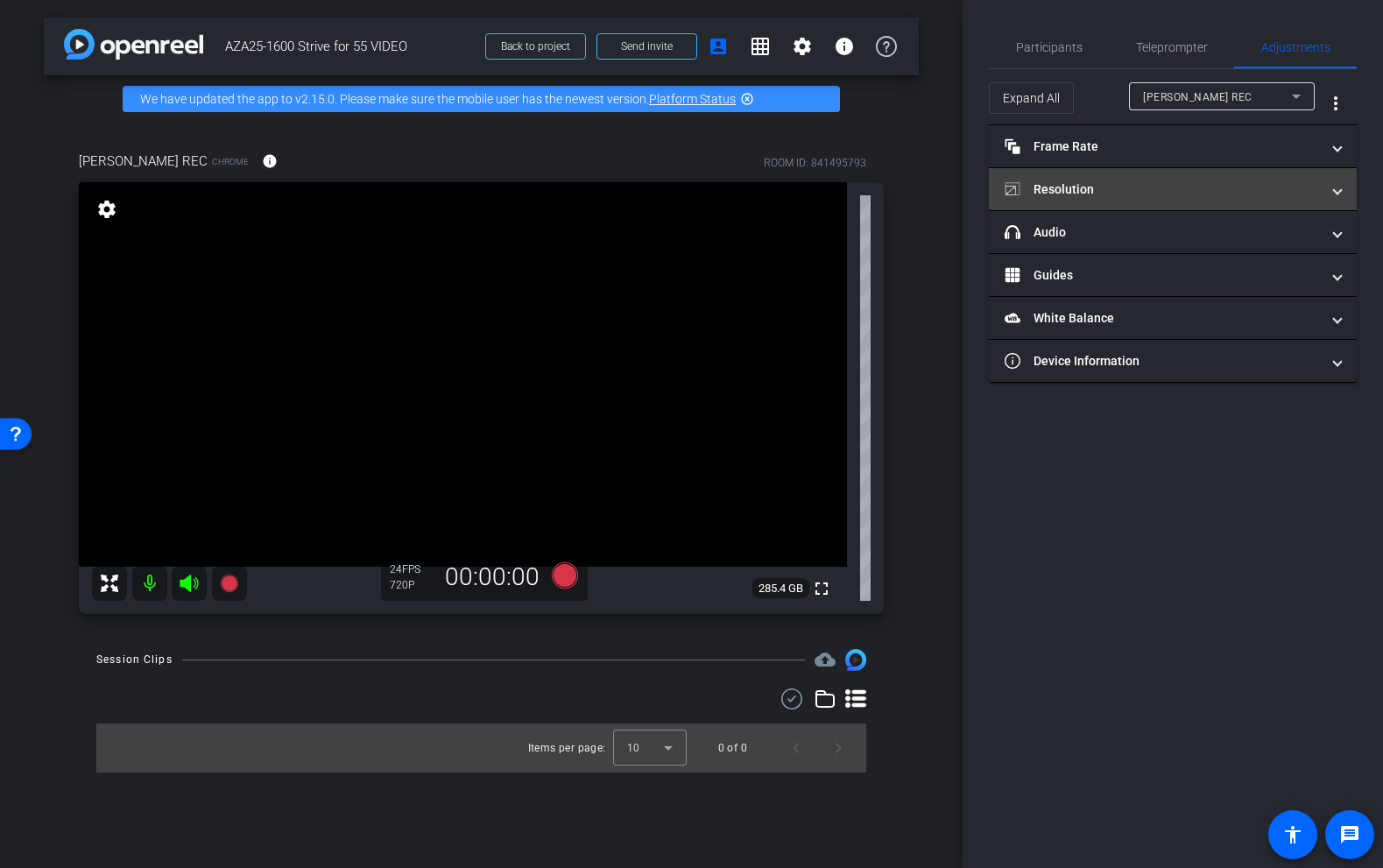
click at [1102, 188] on mat-panel-title "Resolution" at bounding box center [1163, 190] width 316 height 19
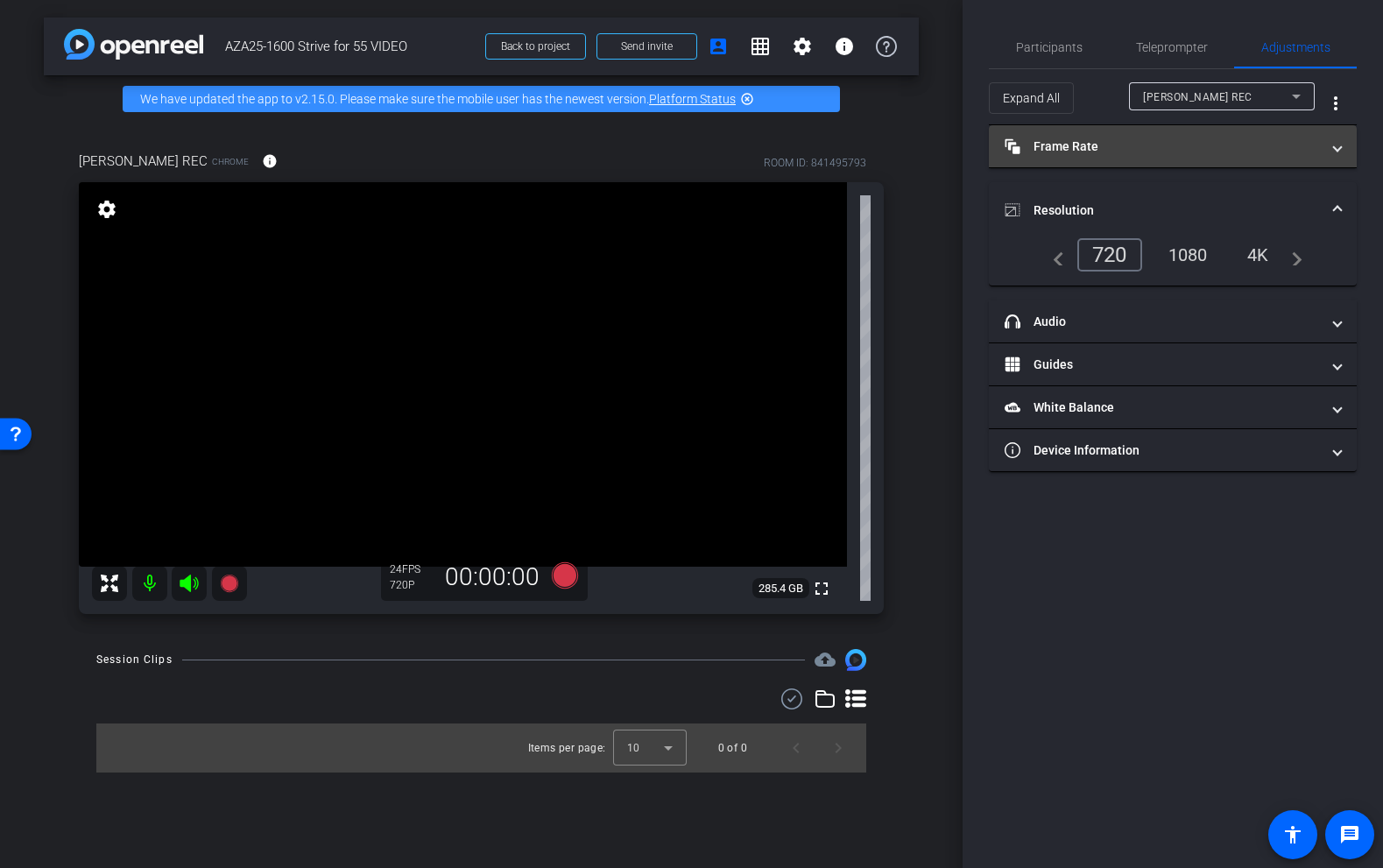
click at [1099, 143] on mat-panel-title "Frame Rate Frame Rate" at bounding box center [1163, 147] width 316 height 19
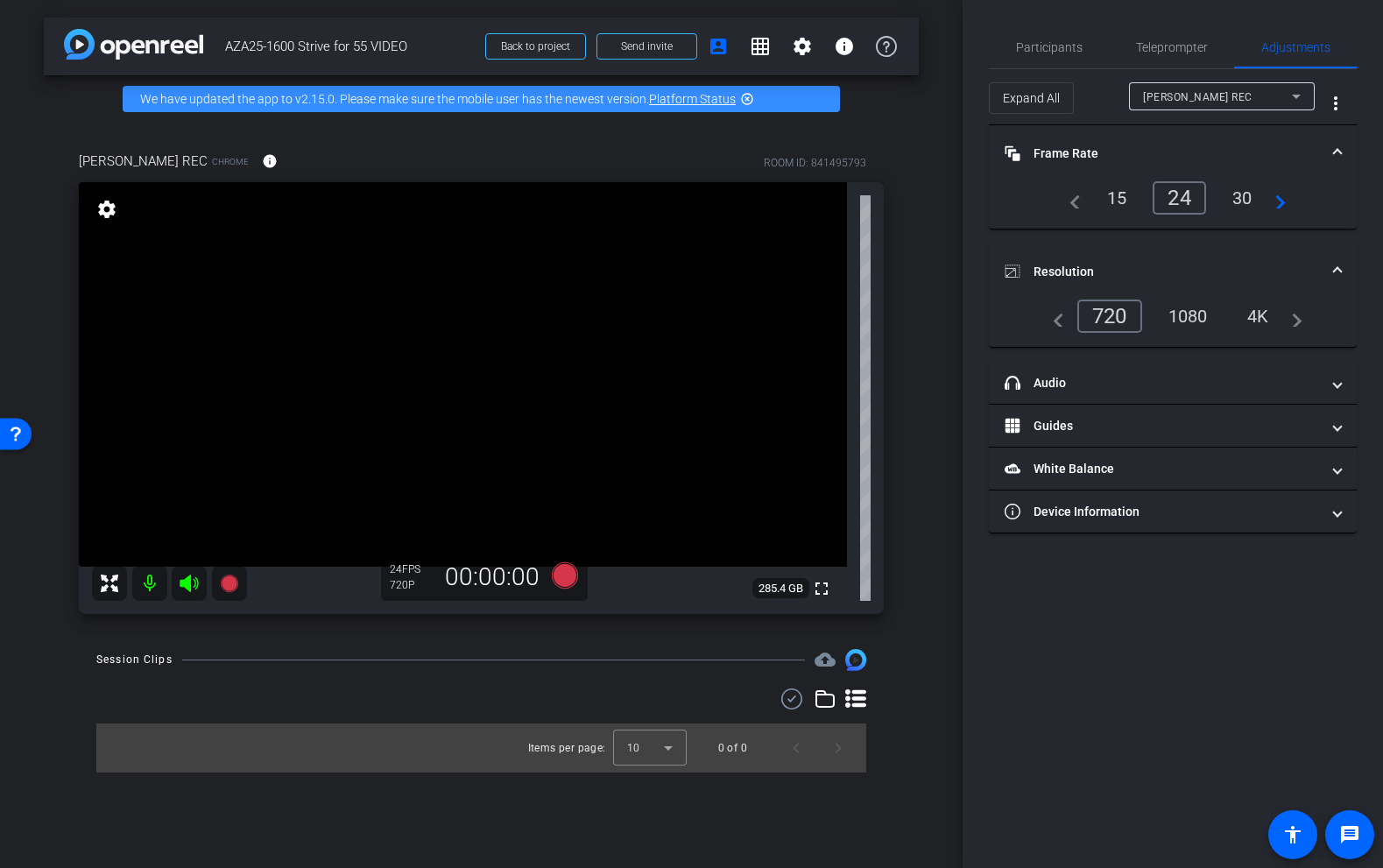
click at [1190, 307] on div "1080" at bounding box center [1188, 316] width 66 height 30
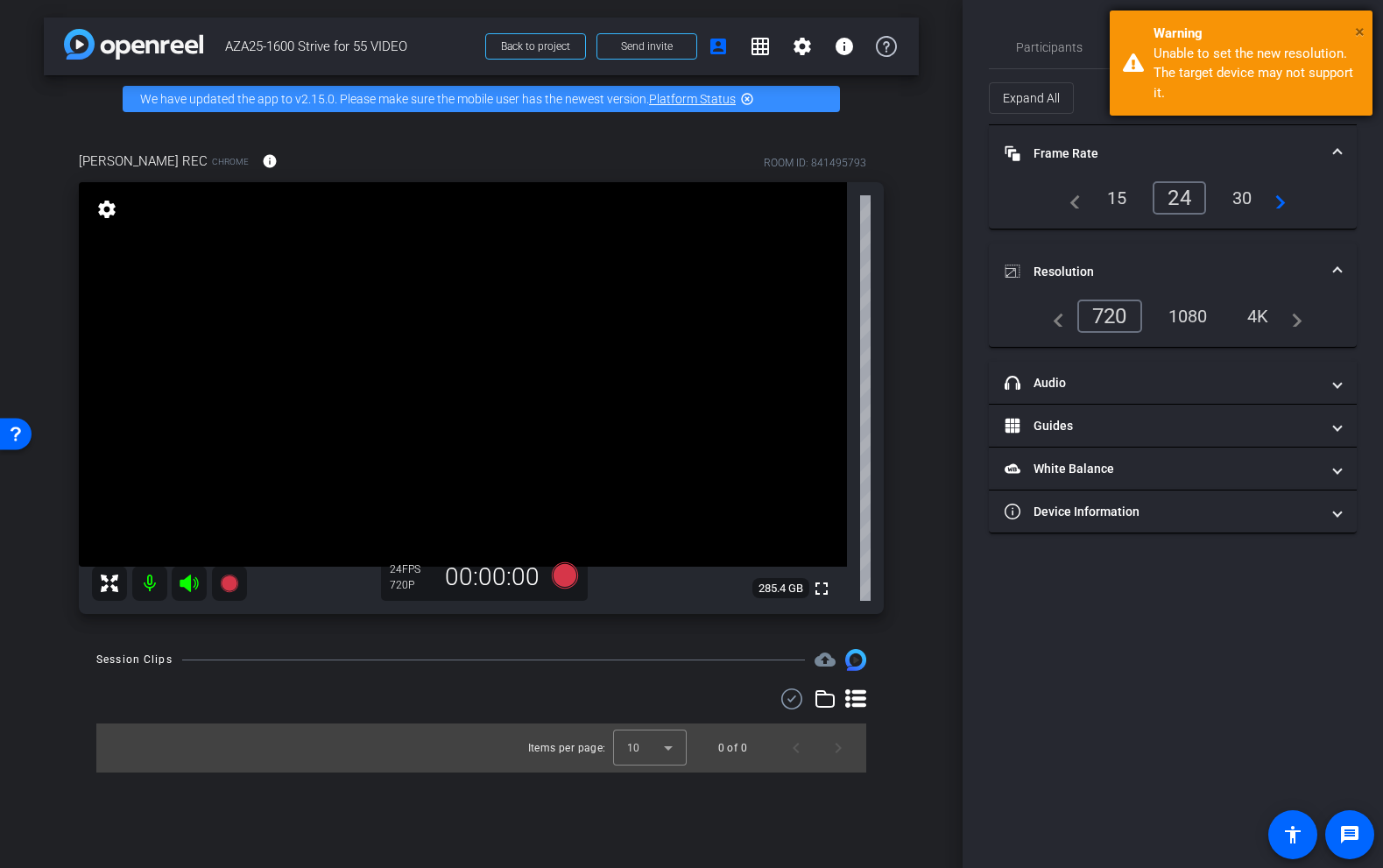
click at [1359, 26] on span "×" at bounding box center [1360, 31] width 9 height 21
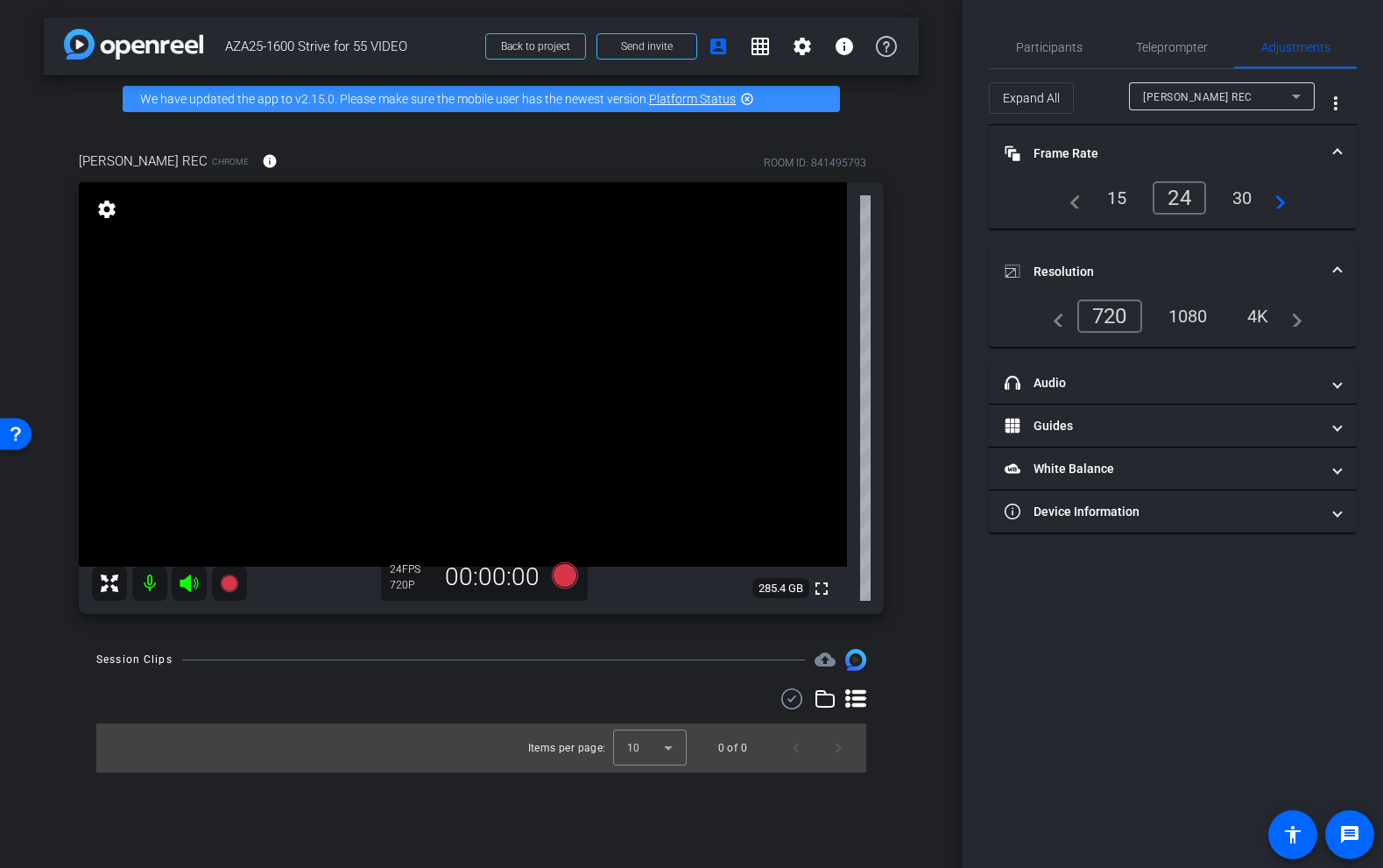
click at [1242, 205] on div "30" at bounding box center [1242, 198] width 46 height 30
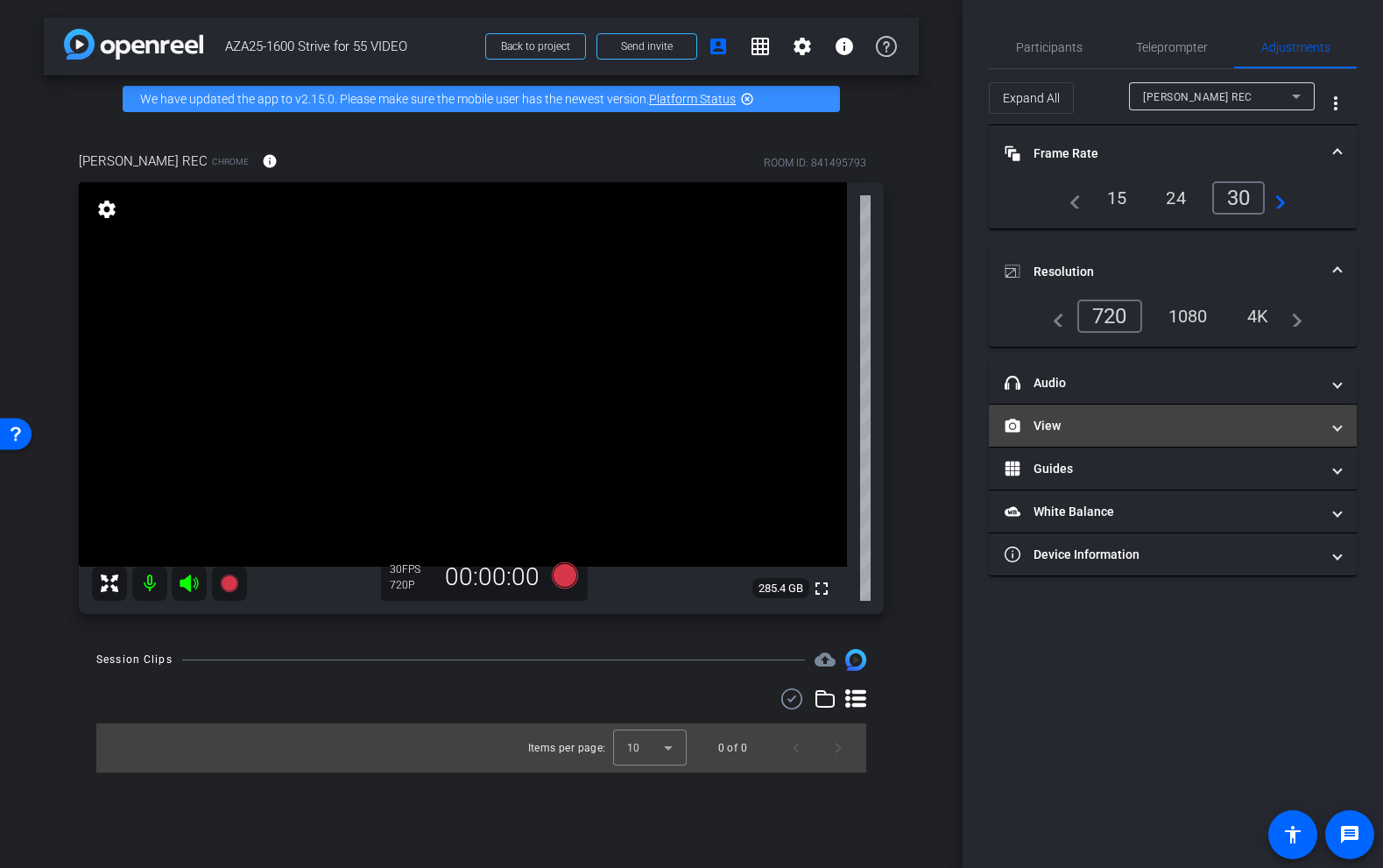
click at [1055, 422] on mat-panel-title "View" at bounding box center [1163, 427] width 316 height 19
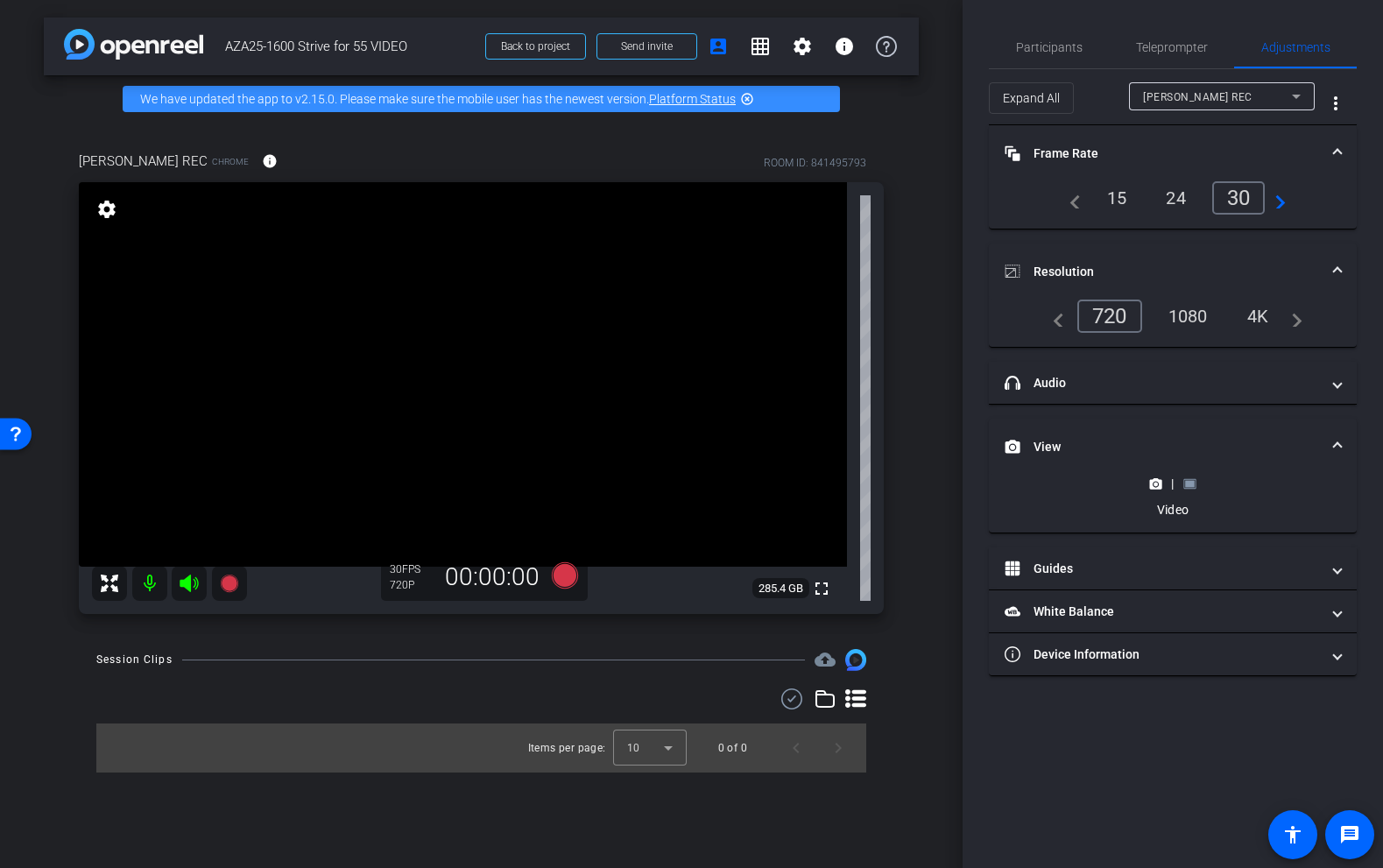
click at [1200, 484] on div "|" at bounding box center [1172, 483] width 64 height 18
click at [1186, 487] on icon at bounding box center [1190, 484] width 13 height 13
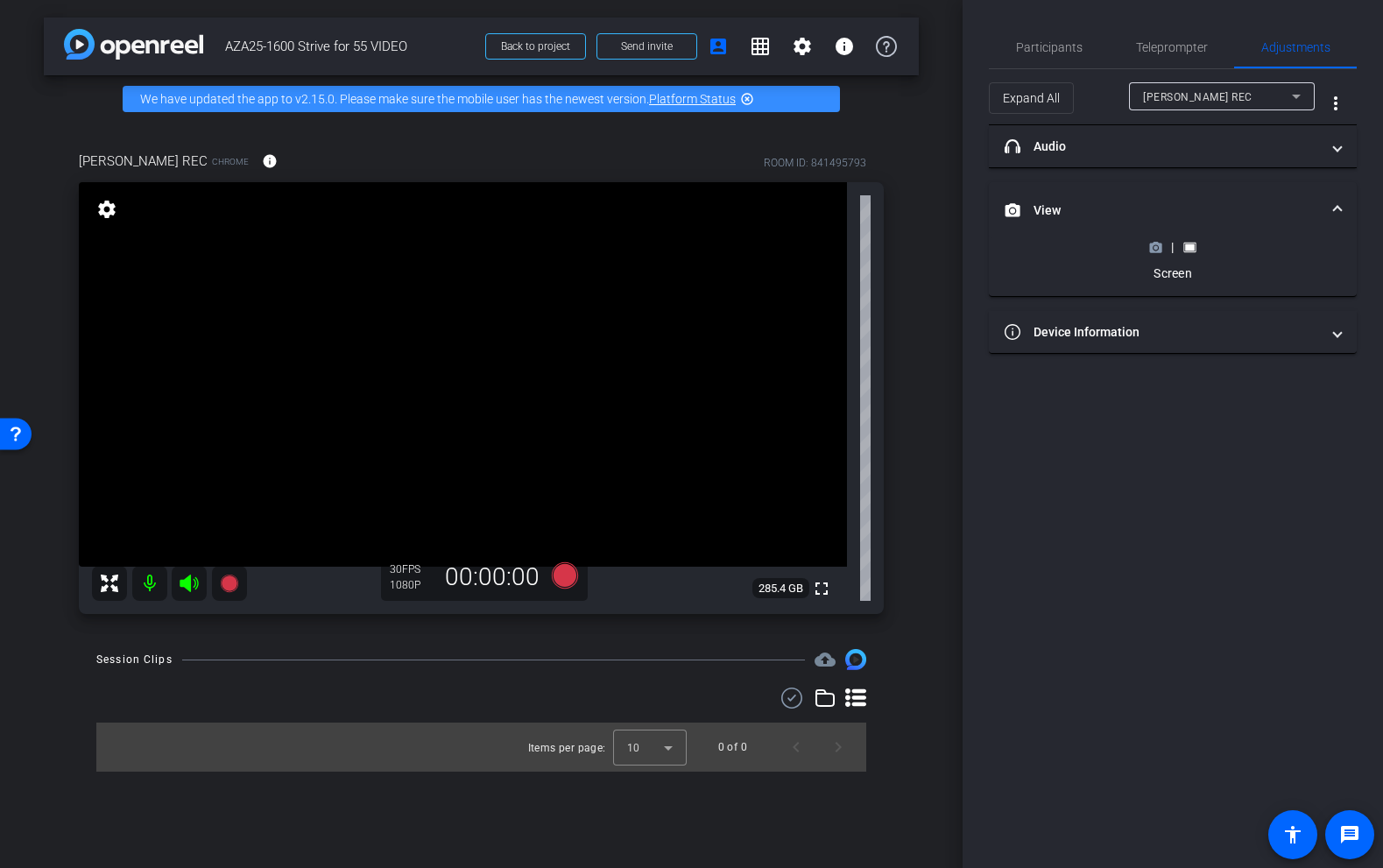
click at [1155, 254] on icon at bounding box center [1156, 247] width 13 height 13
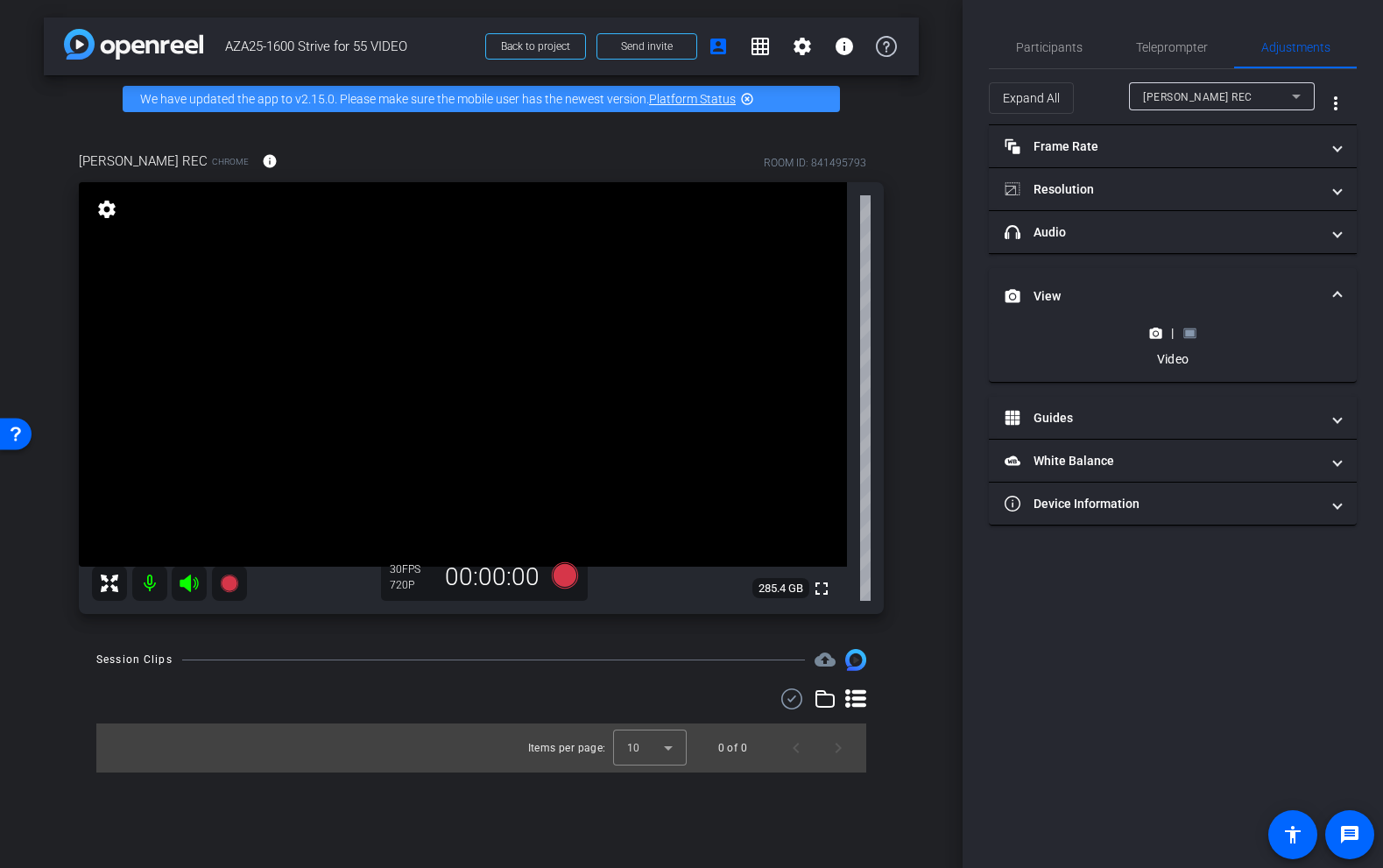
click at [1189, 334] on rect at bounding box center [1190, 333] width 9 height 7
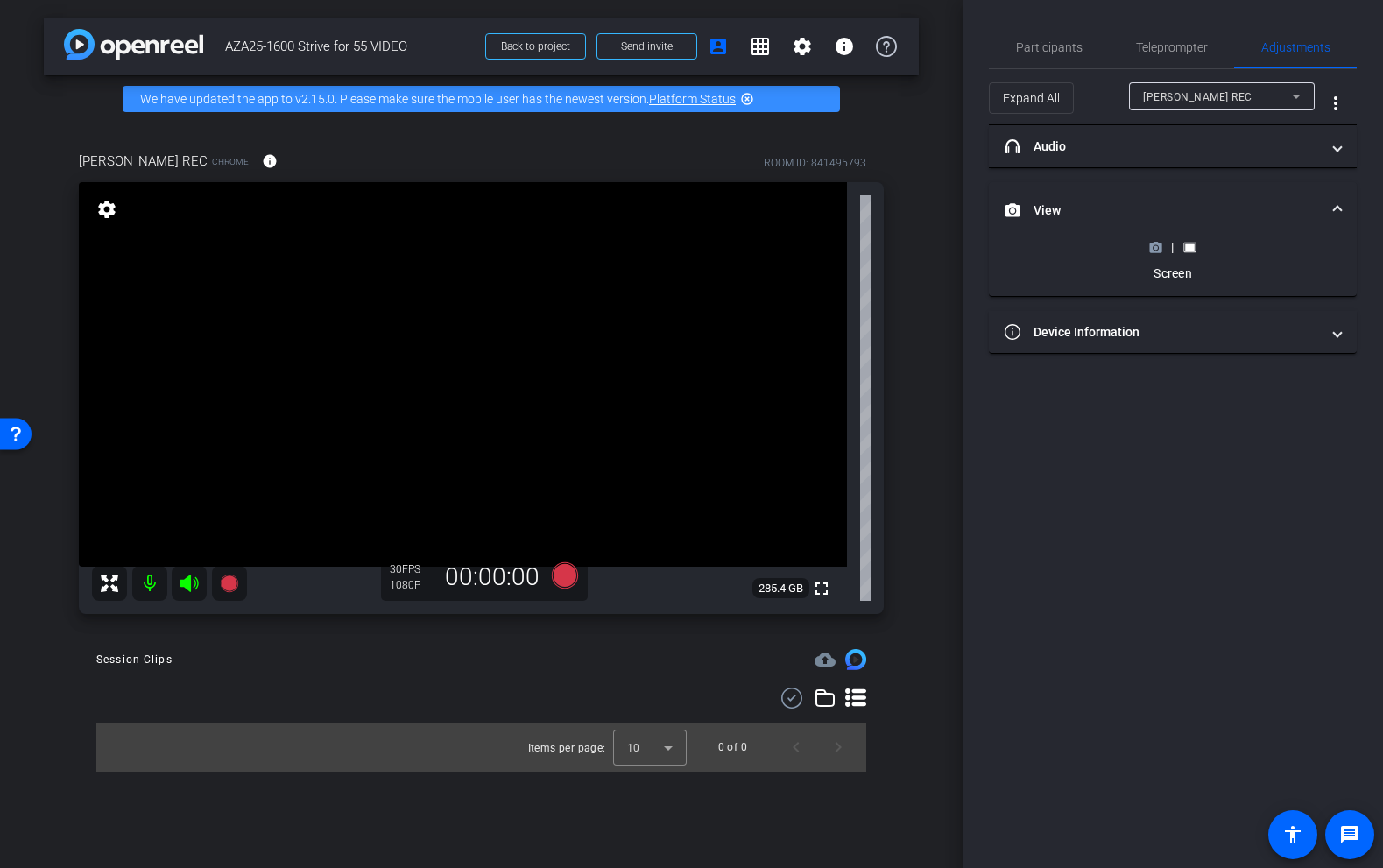
click at [1152, 243] on icon at bounding box center [1156, 247] width 12 height 9
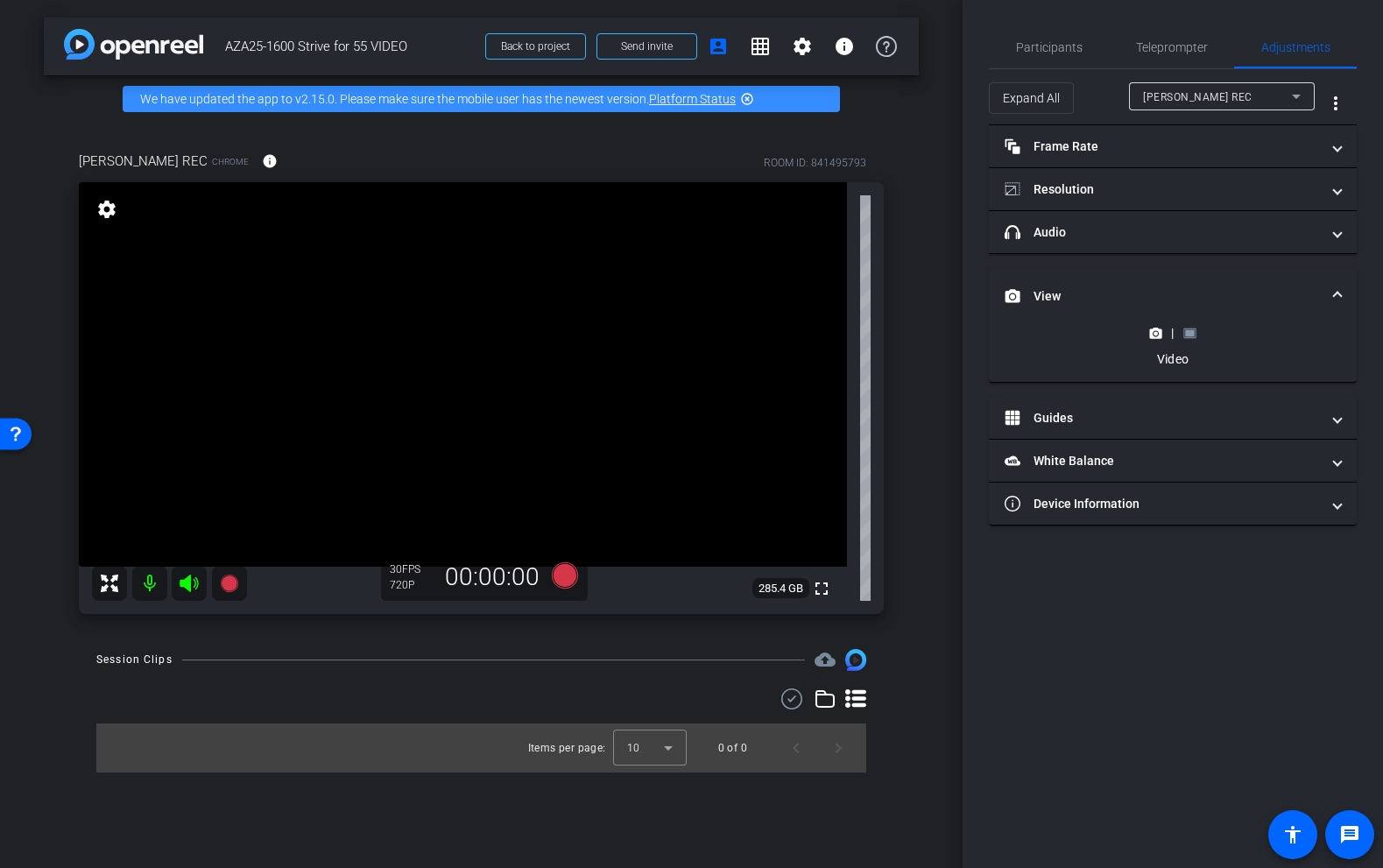
click at [1187, 331] on rect at bounding box center [1190, 333] width 9 height 7
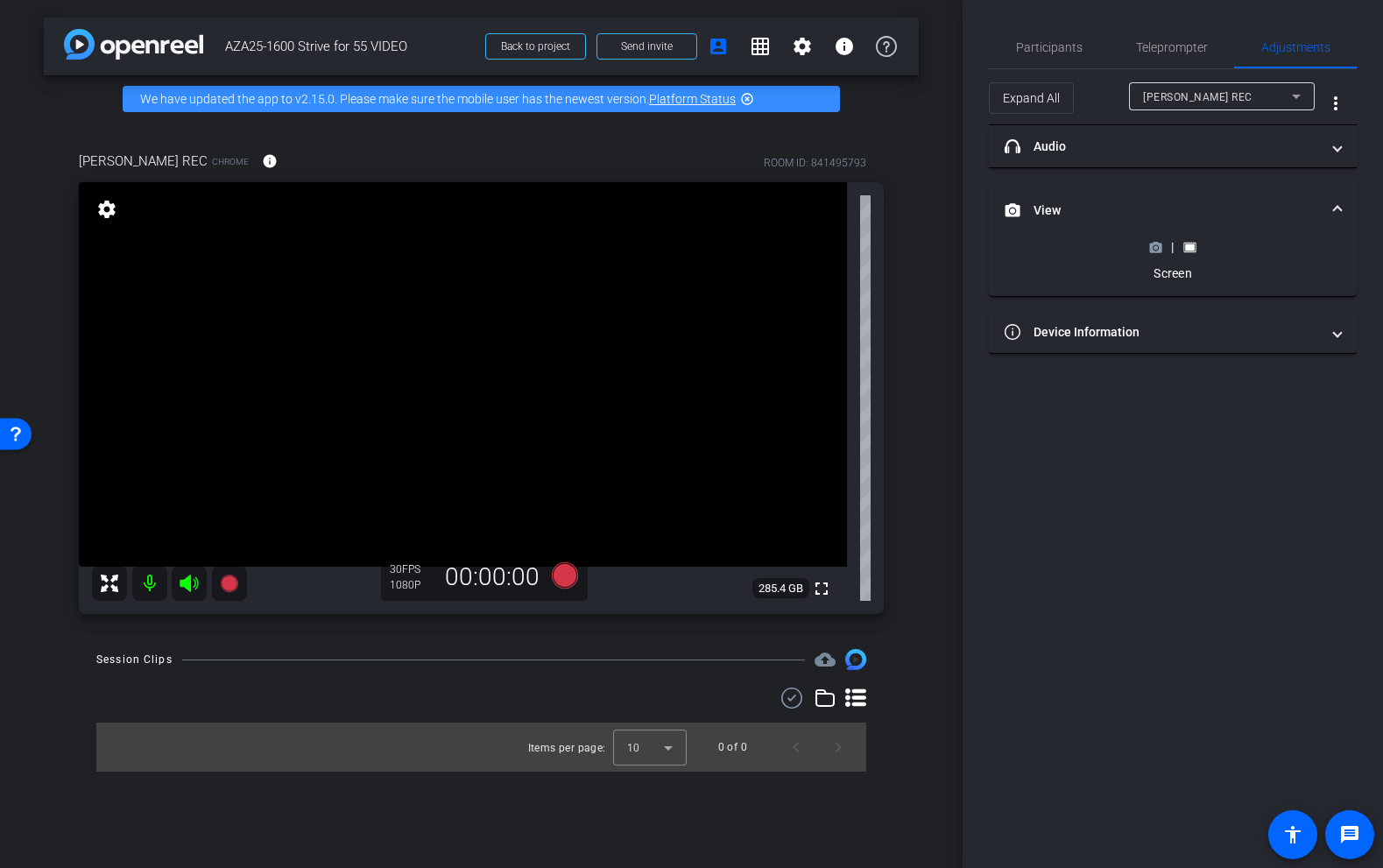
click at [1156, 231] on mat-expansion-panel-header "View" at bounding box center [1174, 210] width 368 height 56
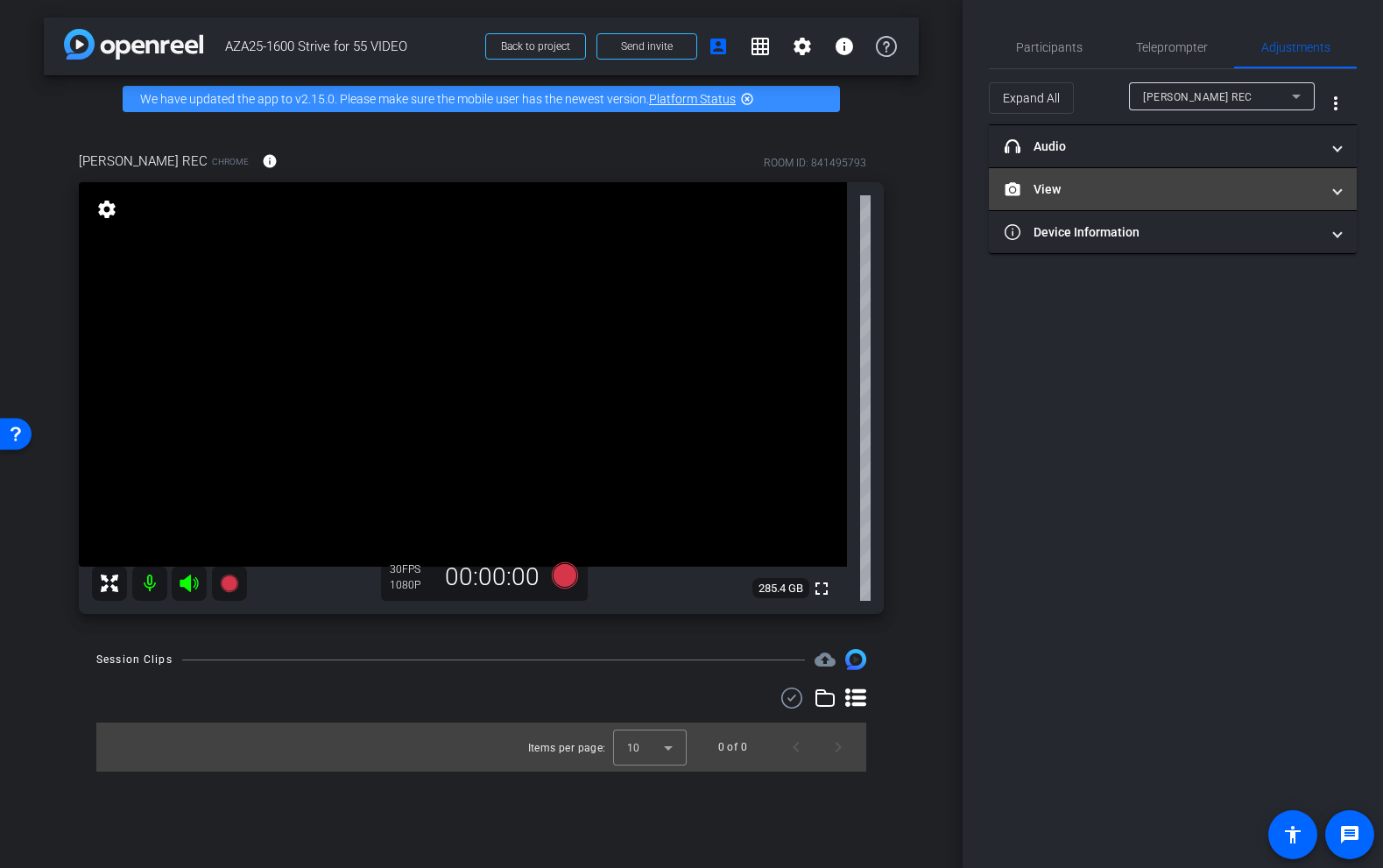
click at [1145, 201] on mat-expansion-panel-header "View" at bounding box center [1174, 189] width 368 height 42
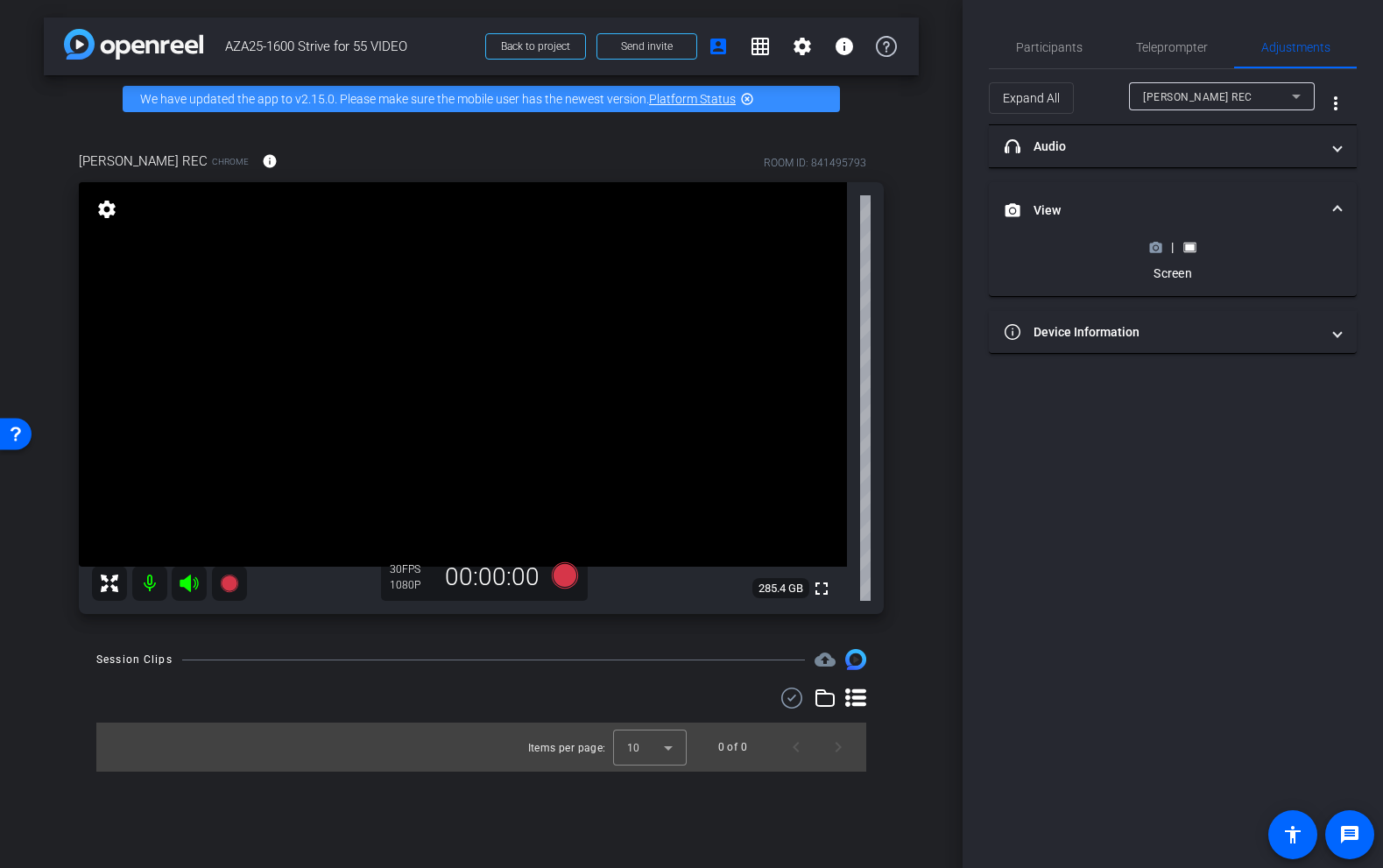
click at [1154, 254] on icon at bounding box center [1156, 247] width 13 height 13
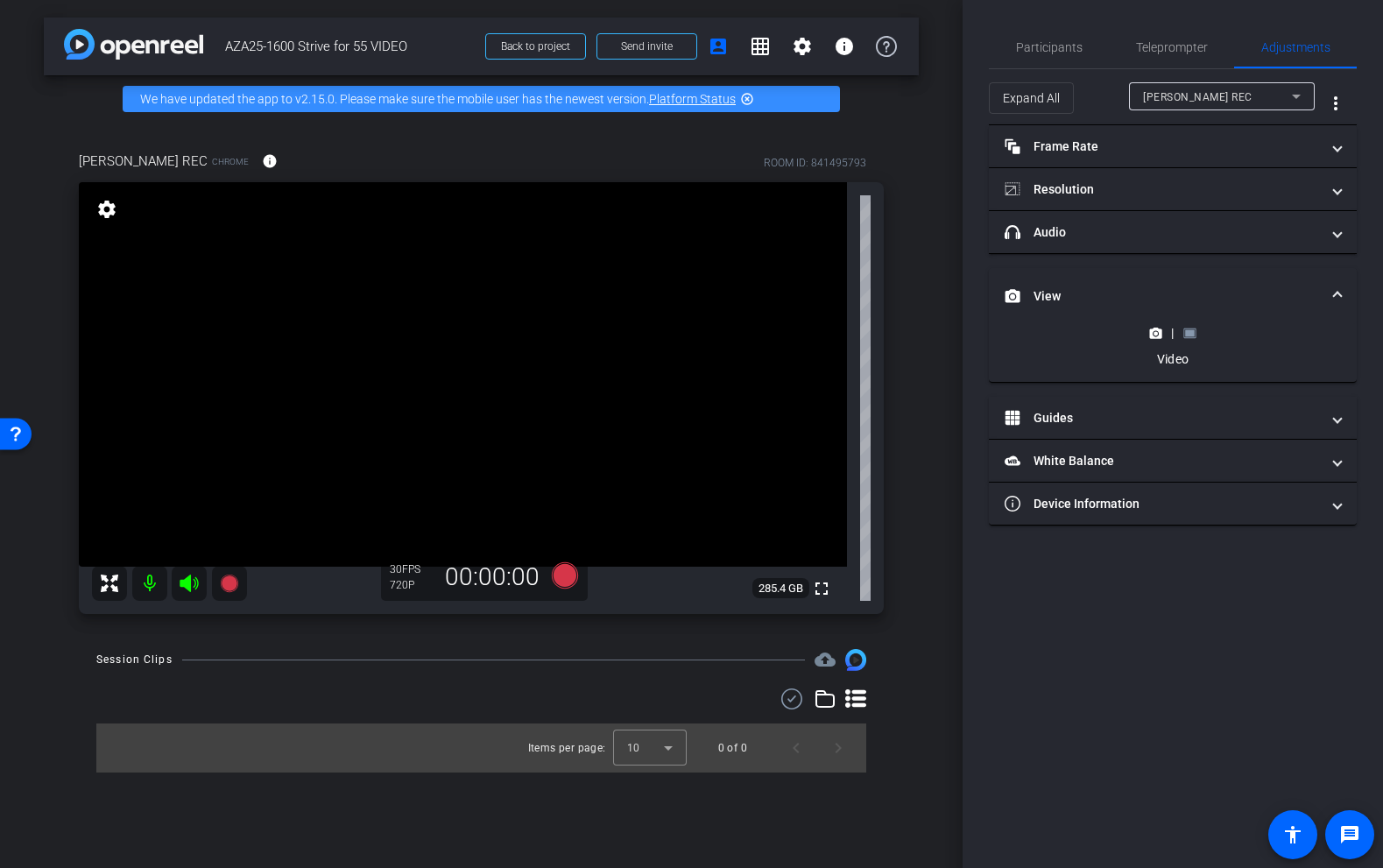
click at [1191, 334] on rect at bounding box center [1190, 333] width 9 height 7
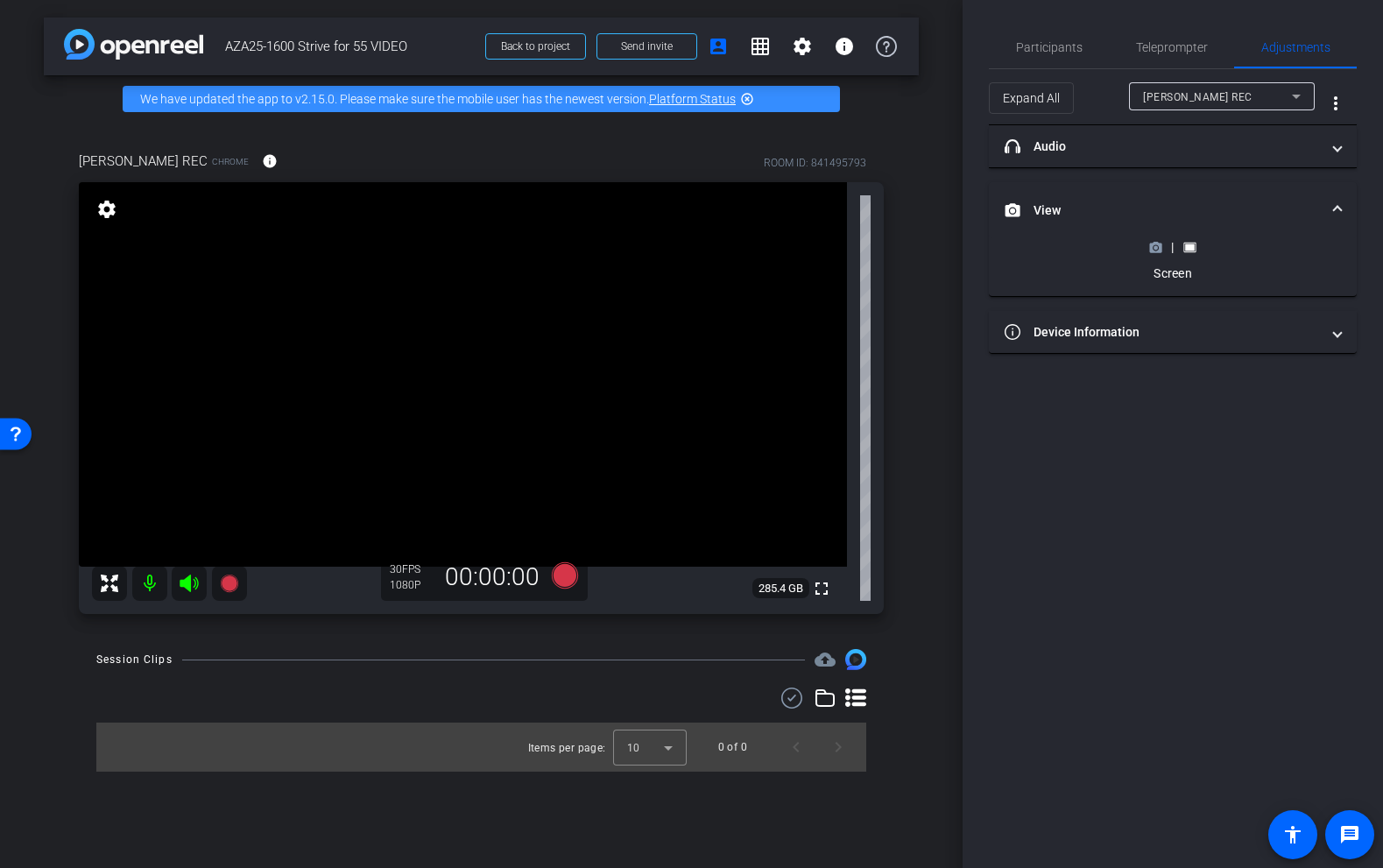
click at [1146, 242] on div "|" at bounding box center [1172, 246] width 64 height 18
click at [1162, 246] on icon at bounding box center [1156, 247] width 13 height 13
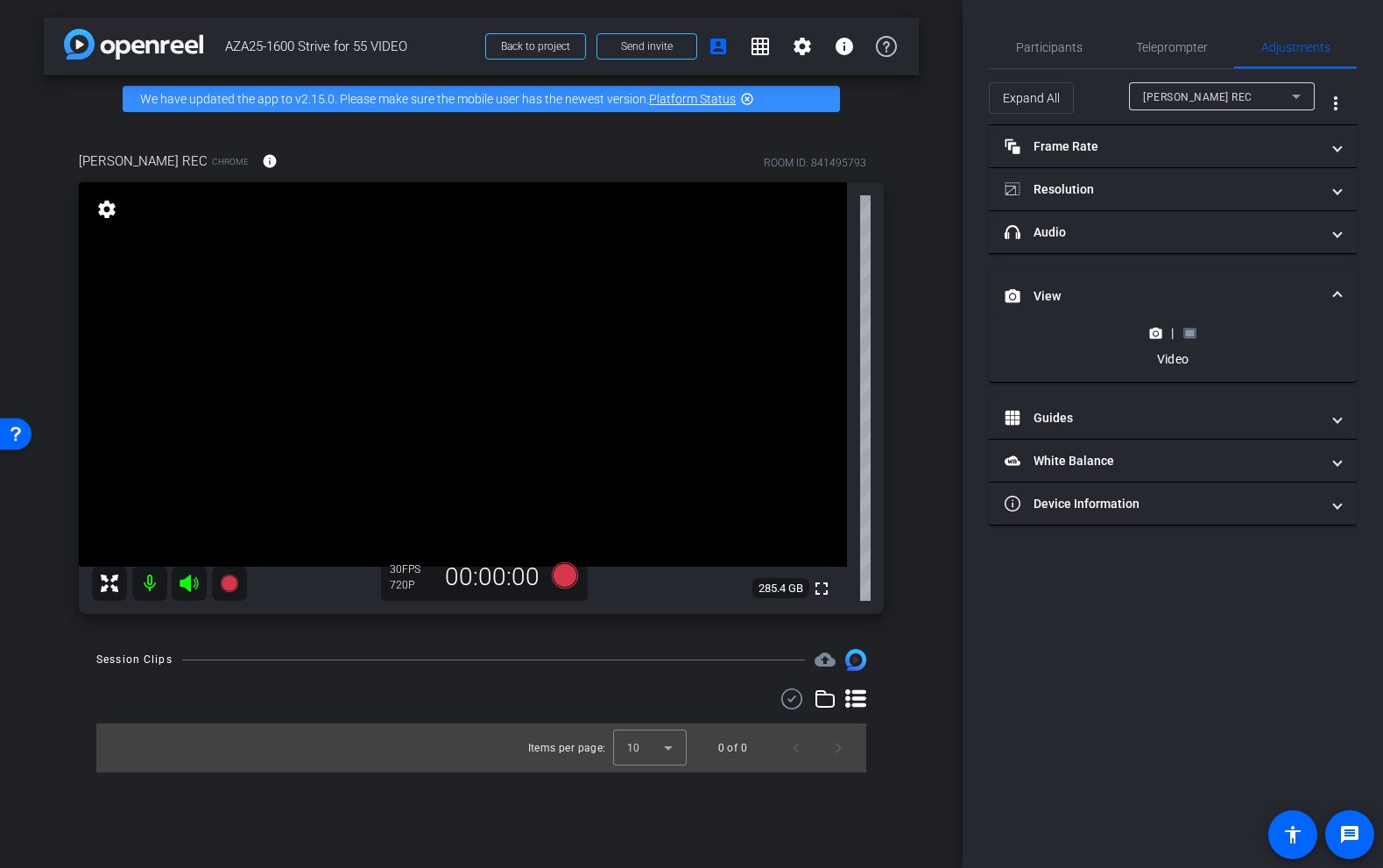
click at [1190, 329] on icon at bounding box center [1190, 333] width 13 height 13
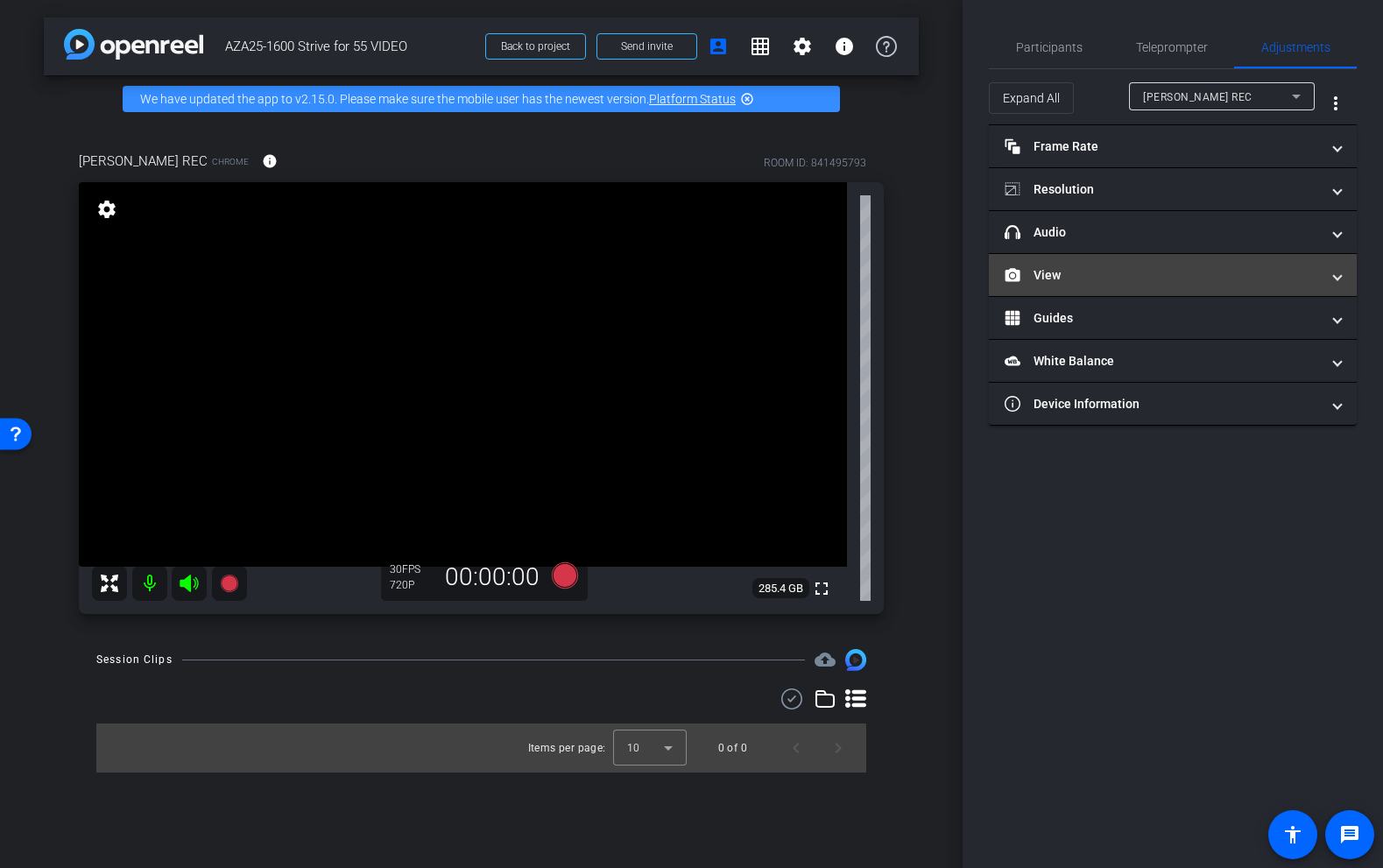
click at [1114, 282] on mat-panel-title "View" at bounding box center [1163, 276] width 316 height 19
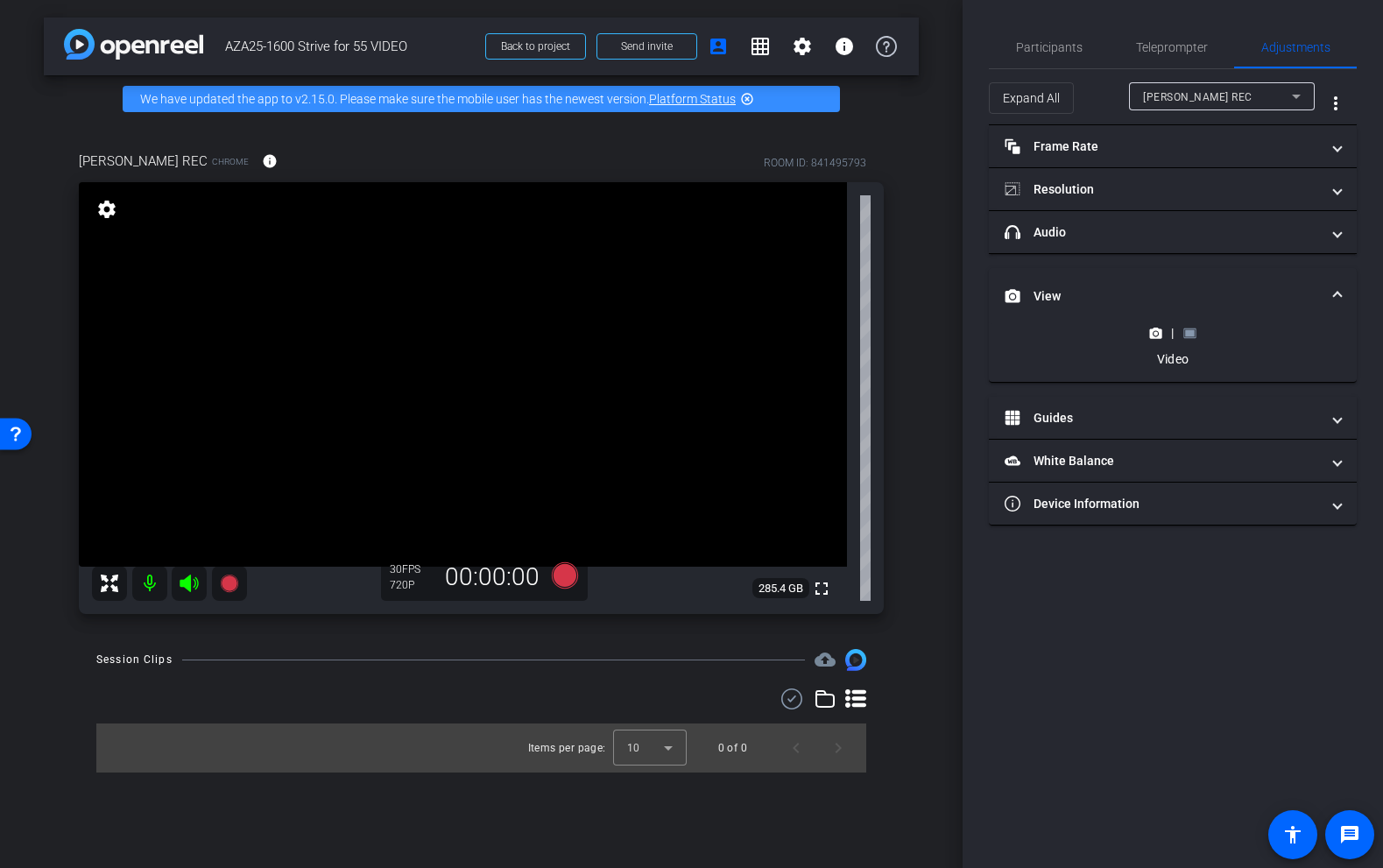
click at [1196, 331] on icon at bounding box center [1190, 332] width 12 height 9
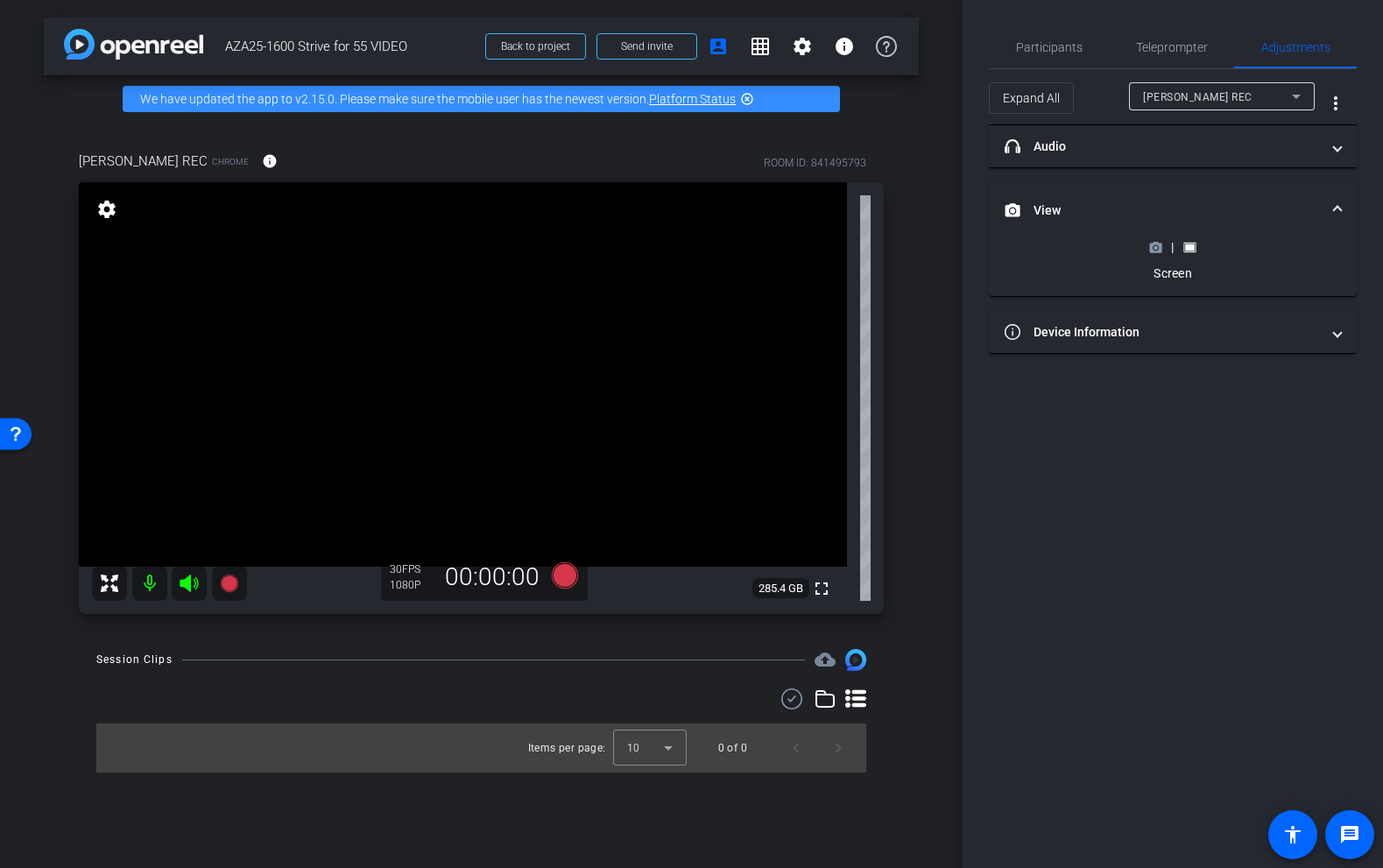
click at [1157, 250] on icon at bounding box center [1156, 247] width 13 height 13
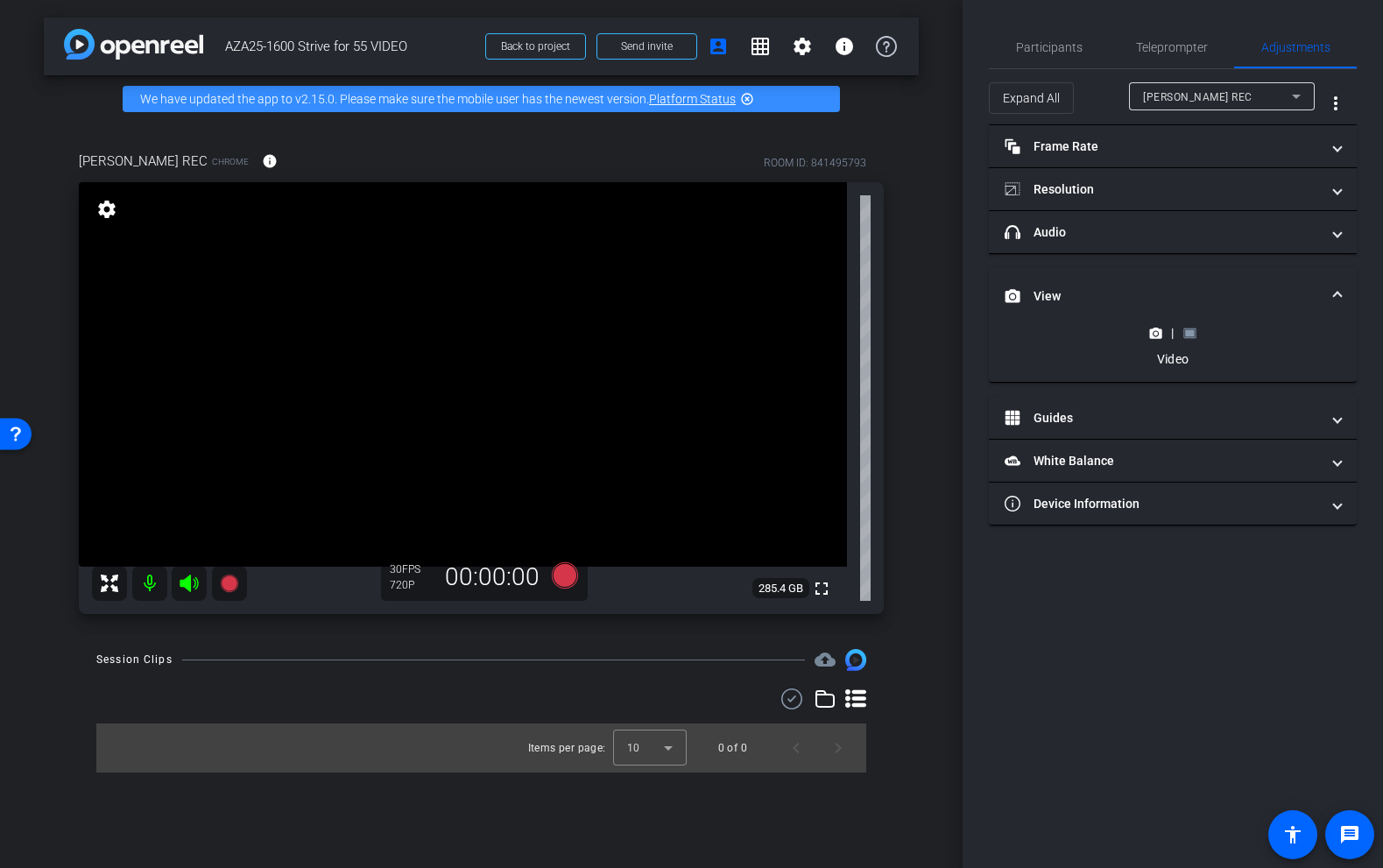
click at [1190, 335] on rect at bounding box center [1190, 333] width 9 height 7
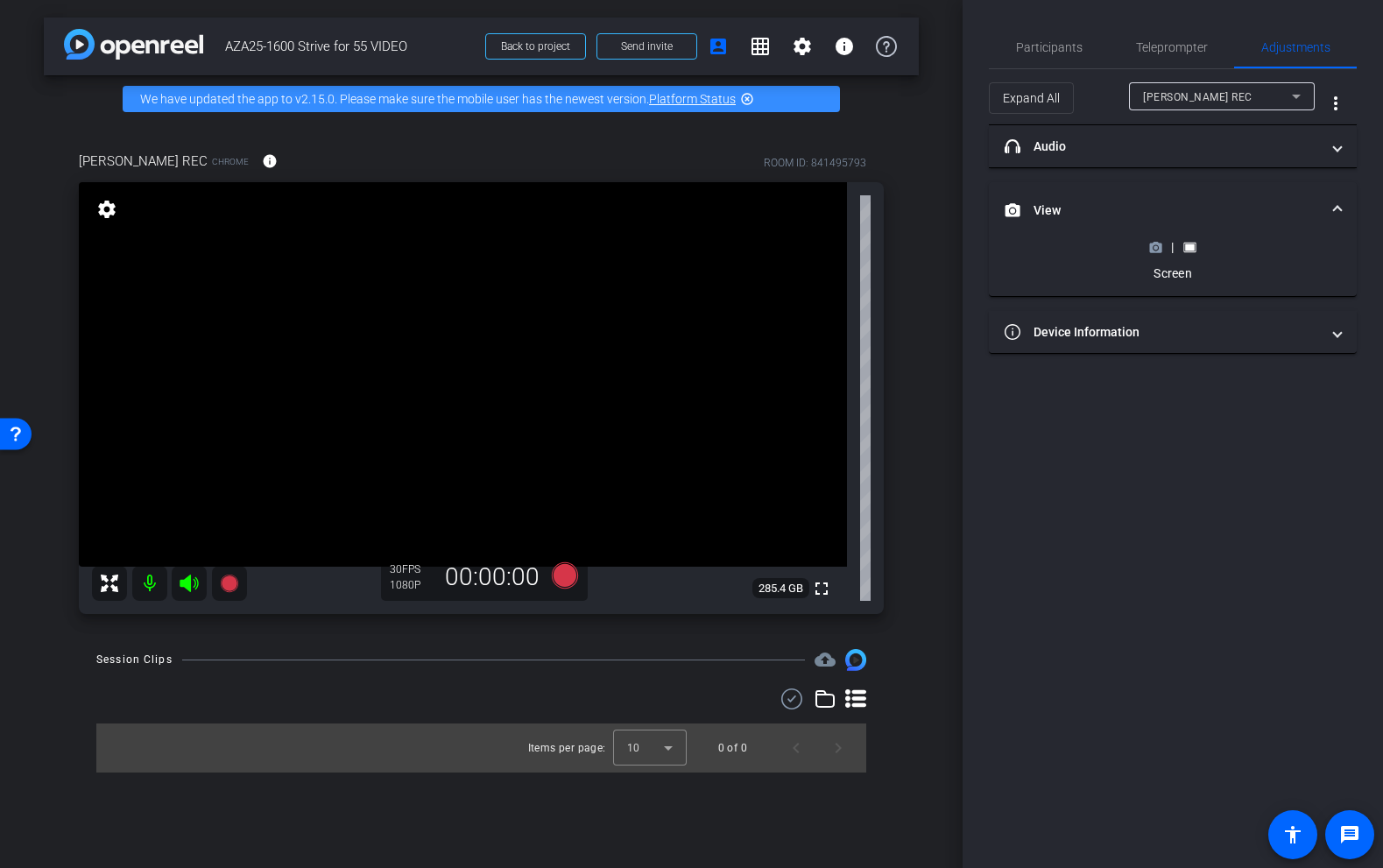
click at [1154, 242] on polygon at bounding box center [1157, 242] width 8 height 2
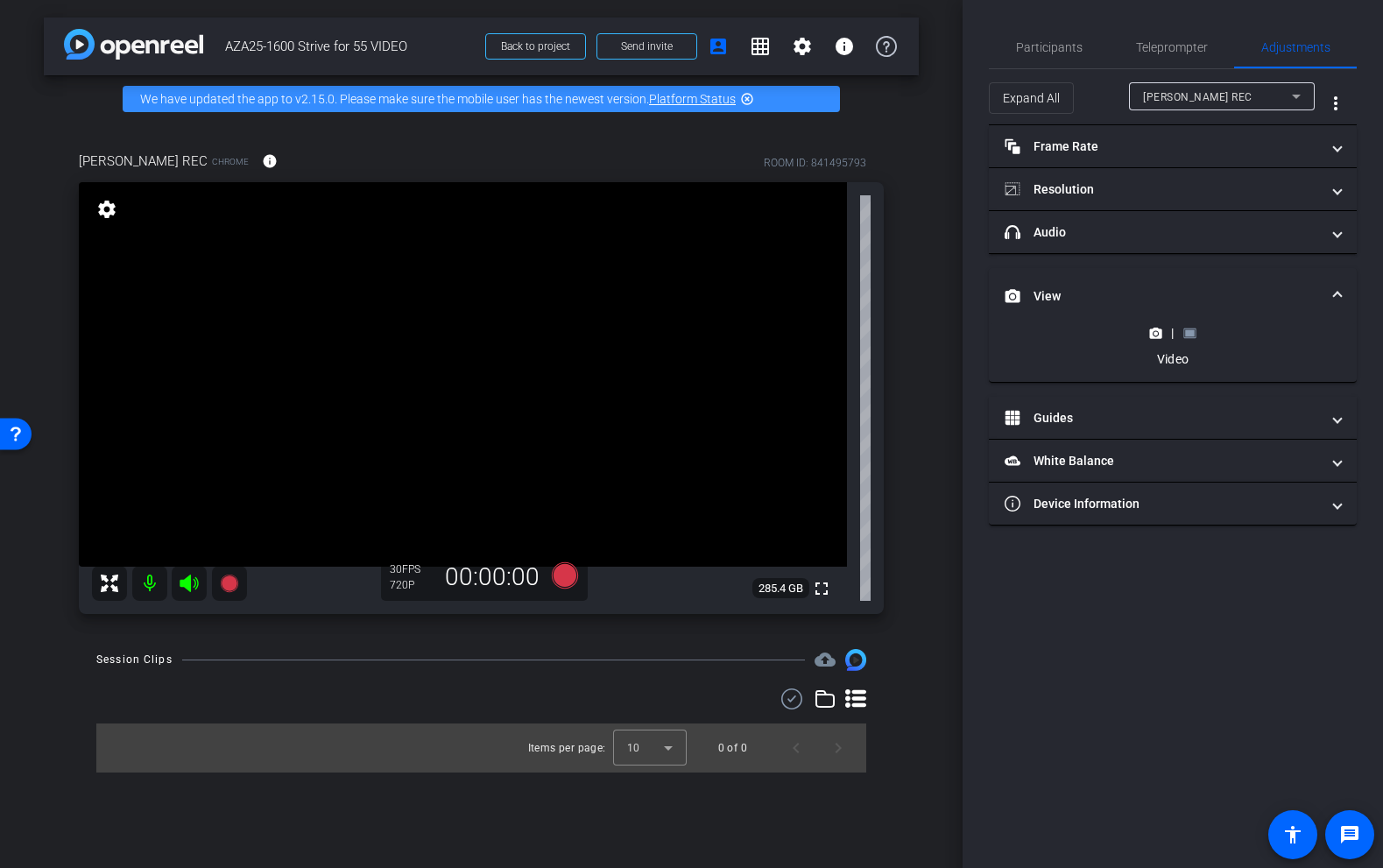
click at [1192, 335] on rect at bounding box center [1190, 333] width 9 height 7
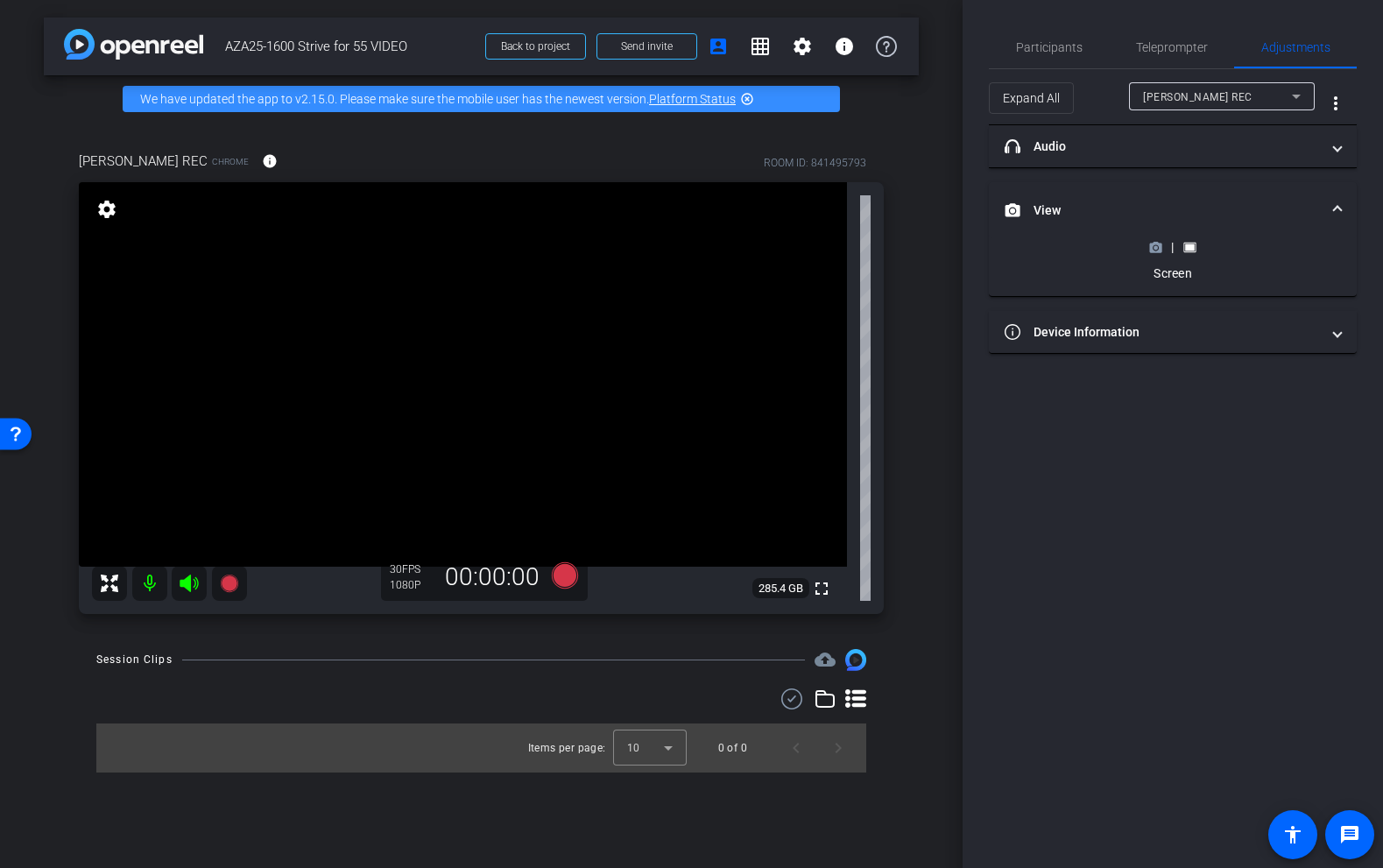
click at [1159, 252] on icon at bounding box center [1156, 247] width 12 height 9
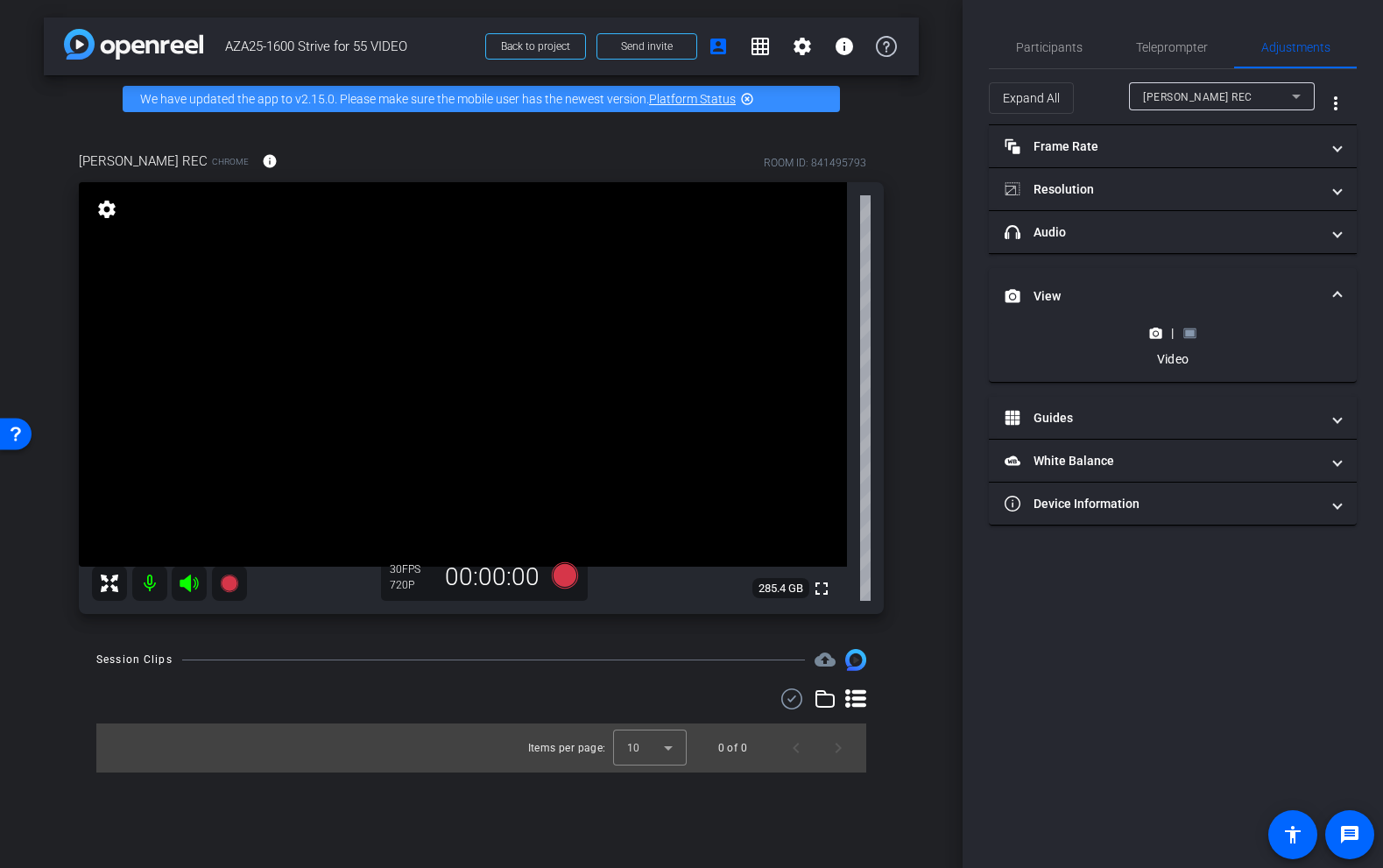
click at [1193, 334] on rect at bounding box center [1190, 333] width 9 height 7
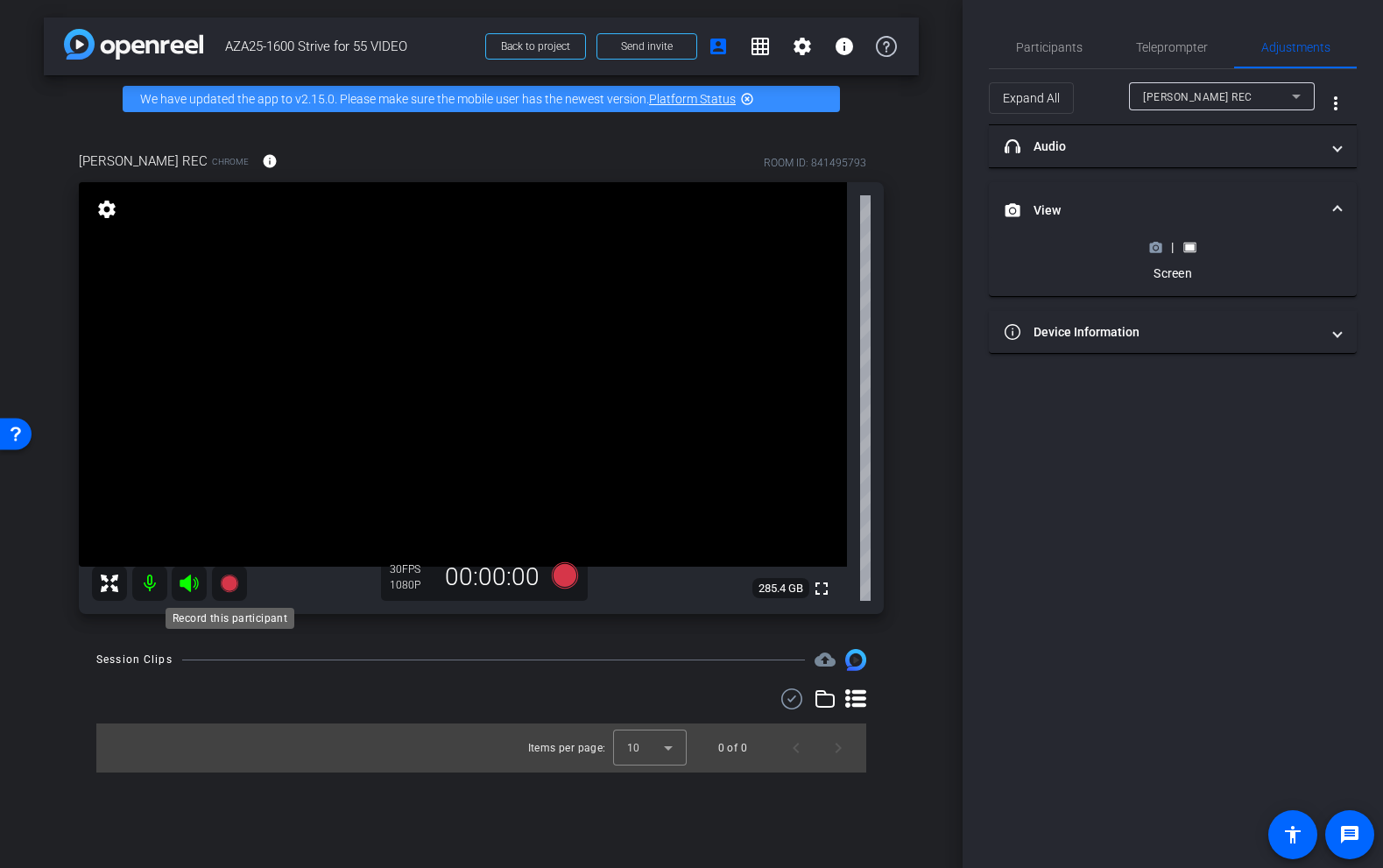
click at [232, 583] on icon at bounding box center [229, 583] width 18 height 18
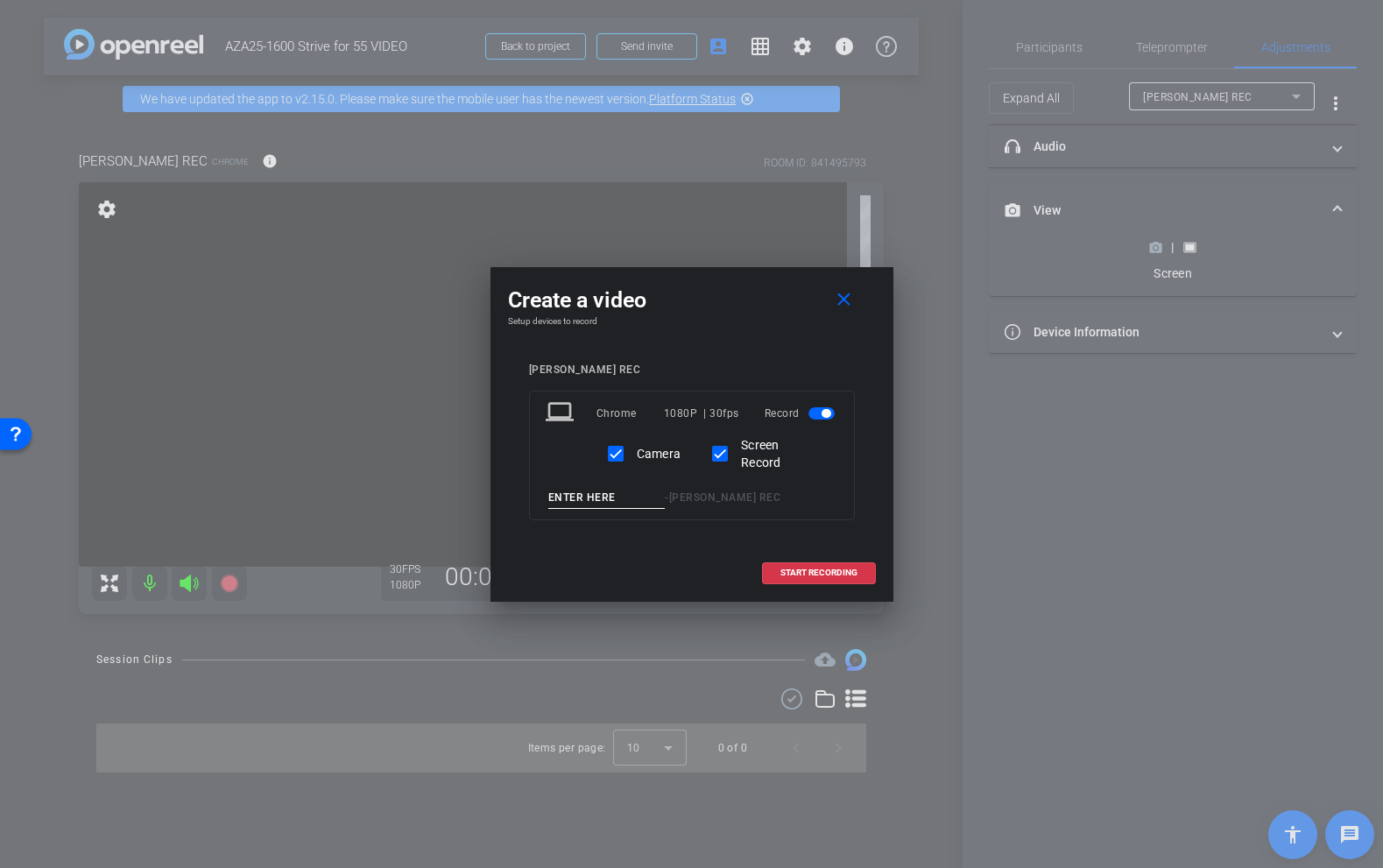
click at [587, 500] on input at bounding box center [606, 498] width 118 height 22
paste input "BOTH TEST ScrShare"
type input "BOTH TEST ScrShare"
click at [823, 568] on span "START RECORDING" at bounding box center [818, 572] width 77 height 8
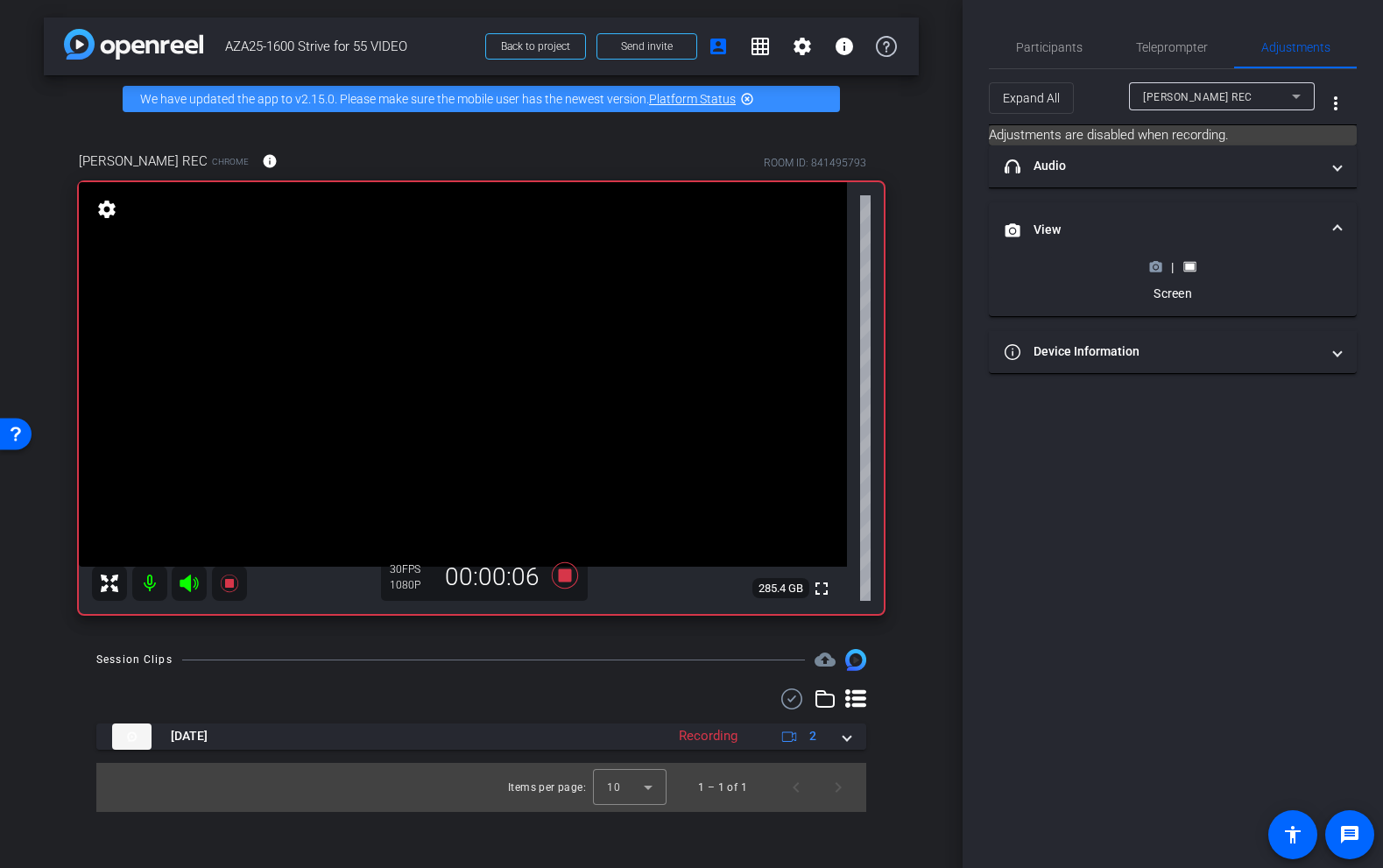
click at [1158, 272] on icon at bounding box center [1156, 267] width 13 height 13
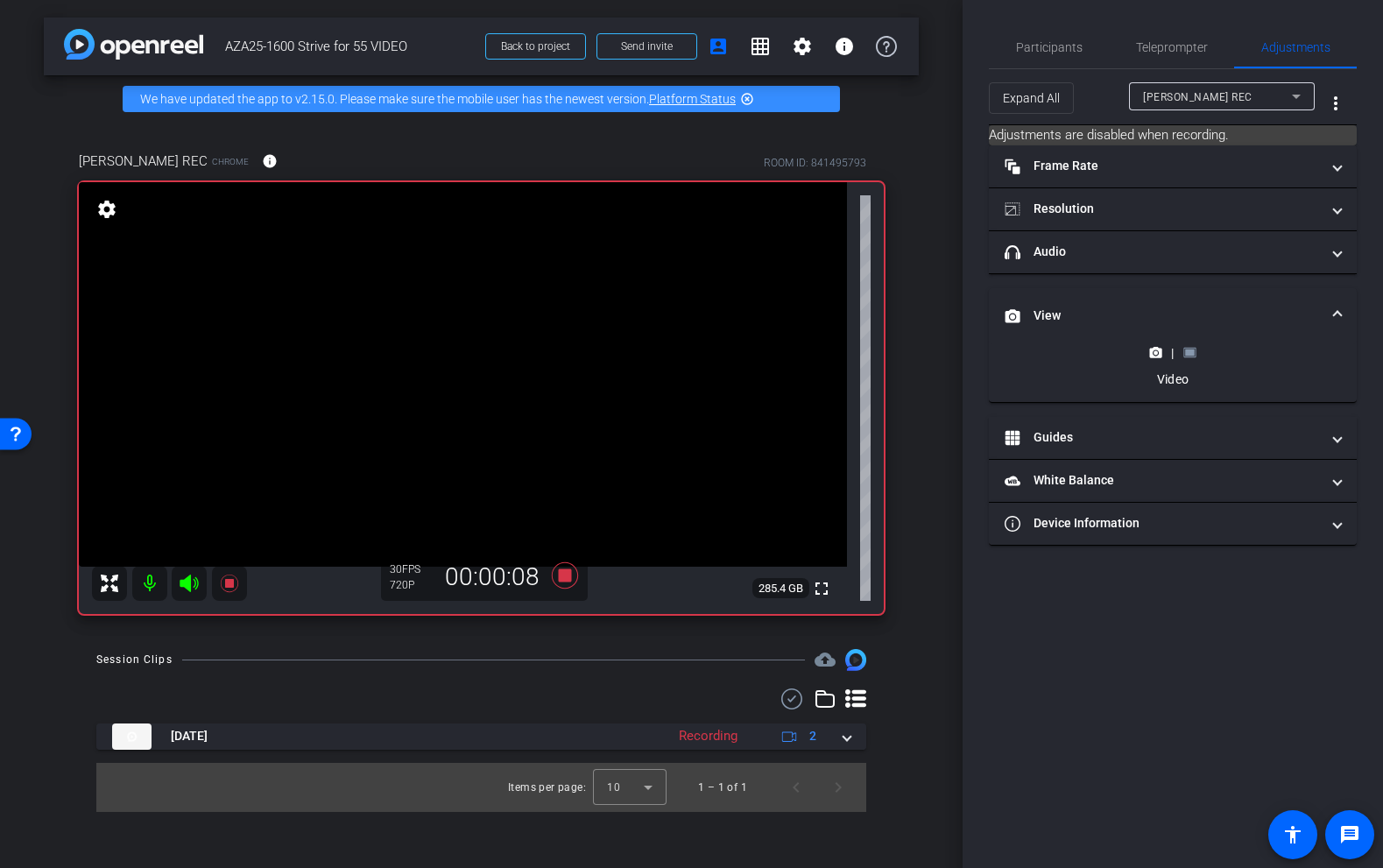
click at [1192, 269] on mat-expansion-panel-header "headphone icon Audio" at bounding box center [1174, 252] width 368 height 42
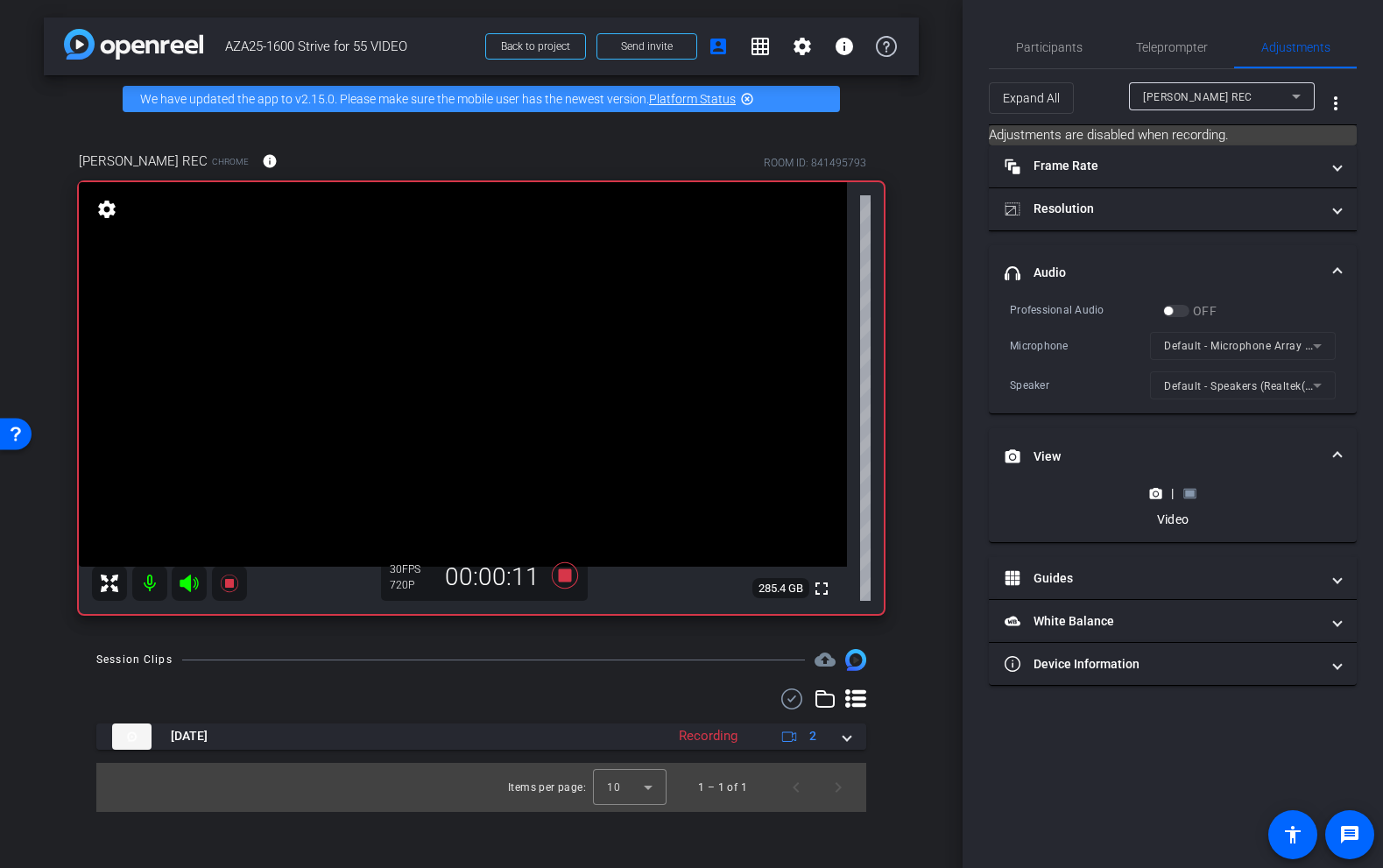
click at [1188, 496] on rect at bounding box center [1190, 493] width 9 height 7
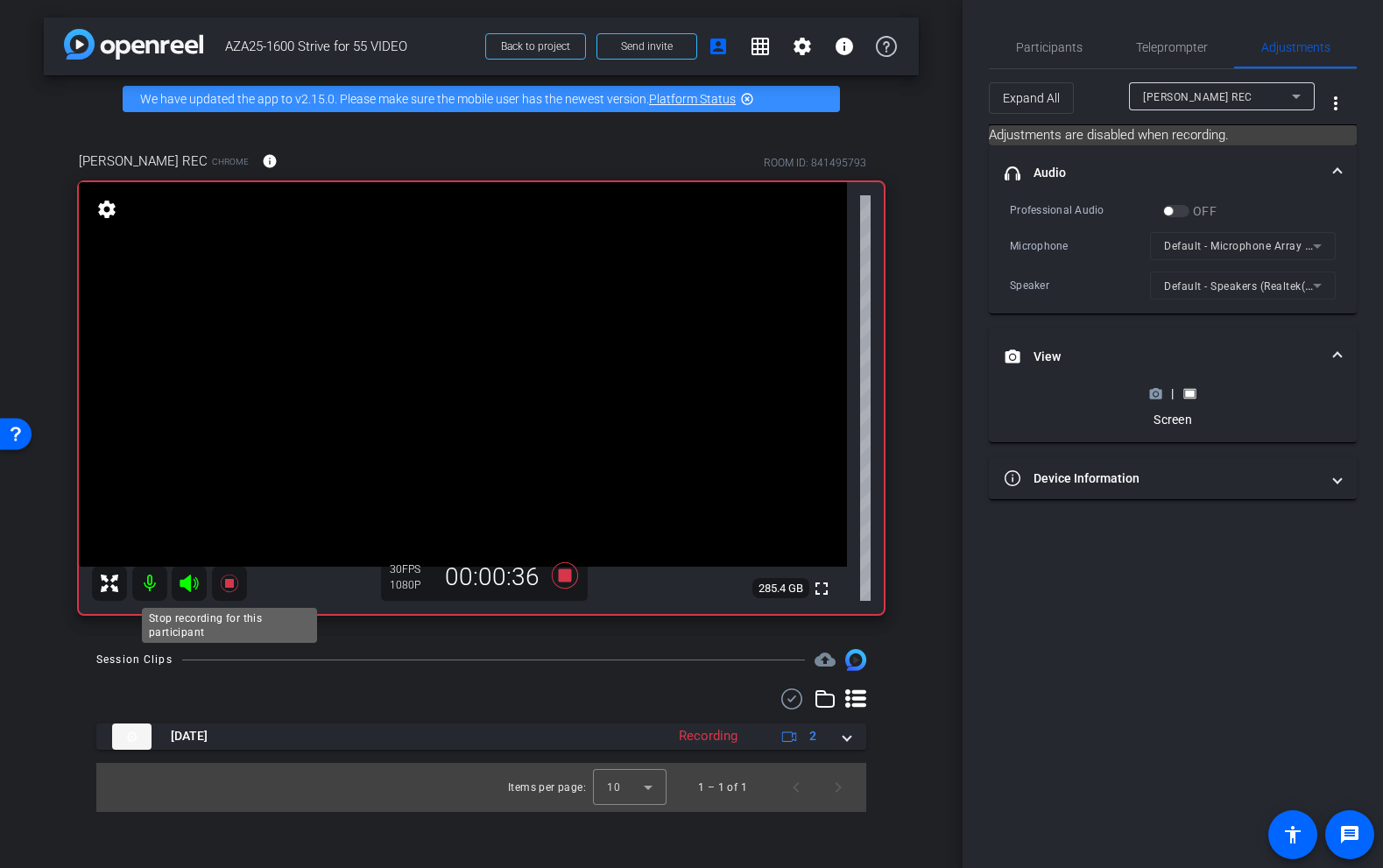
click at [229, 588] on icon at bounding box center [230, 583] width 21 height 21
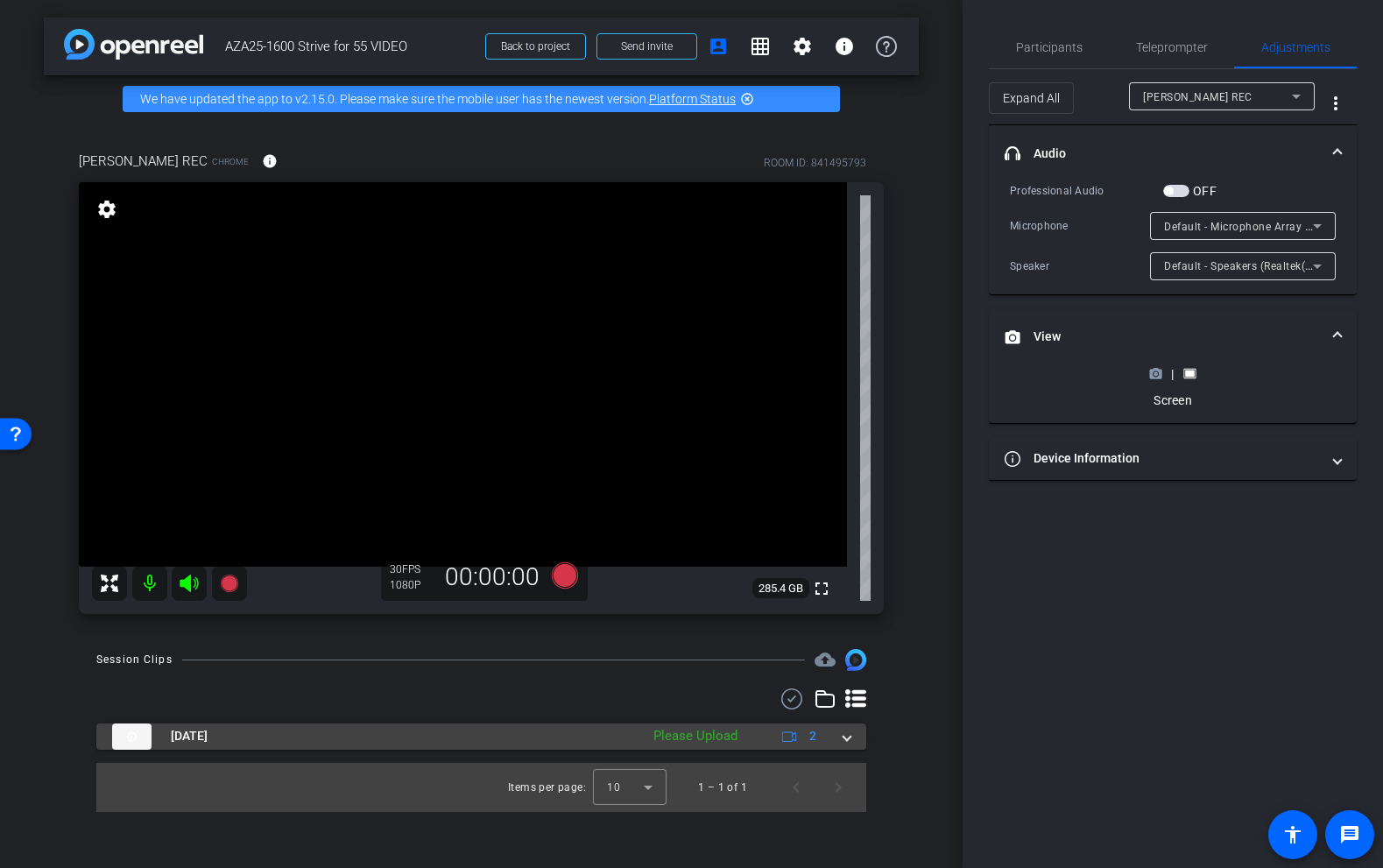
click at [844, 742] on span at bounding box center [847, 737] width 7 height 19
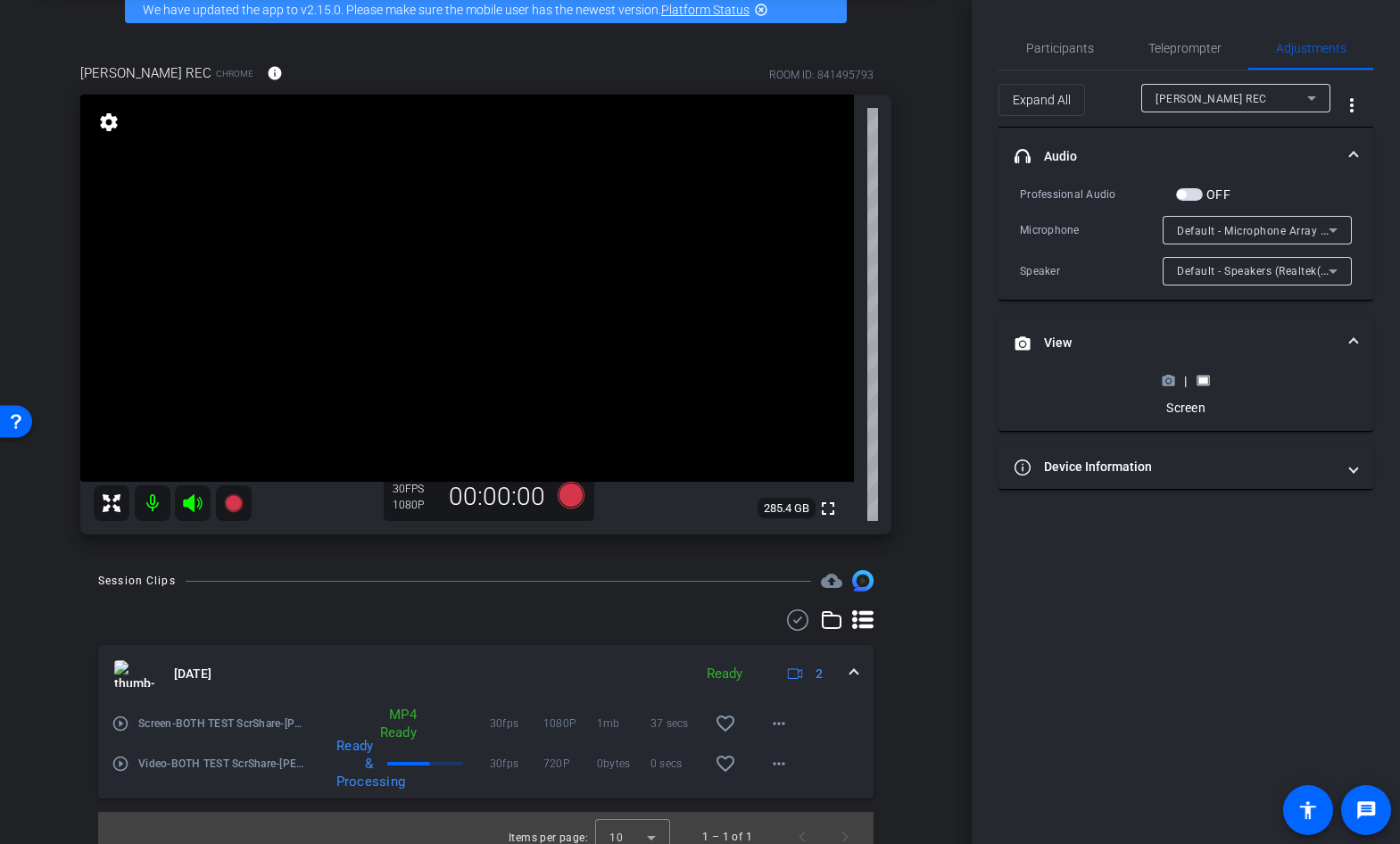
scroll to position [108, 0]
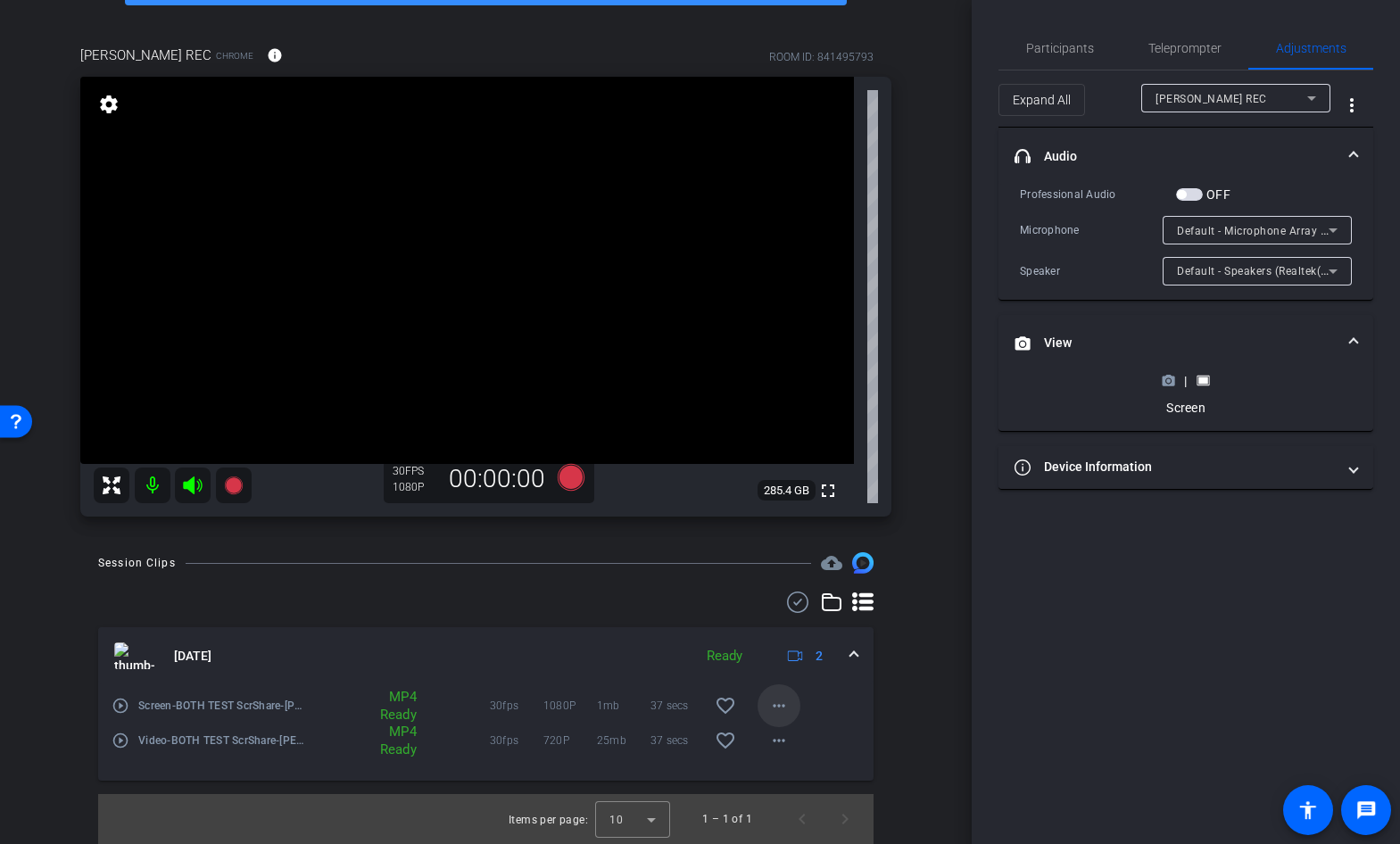
click at [775, 708] on mat-icon "more_horiz" at bounding box center [779, 705] width 22 height 22
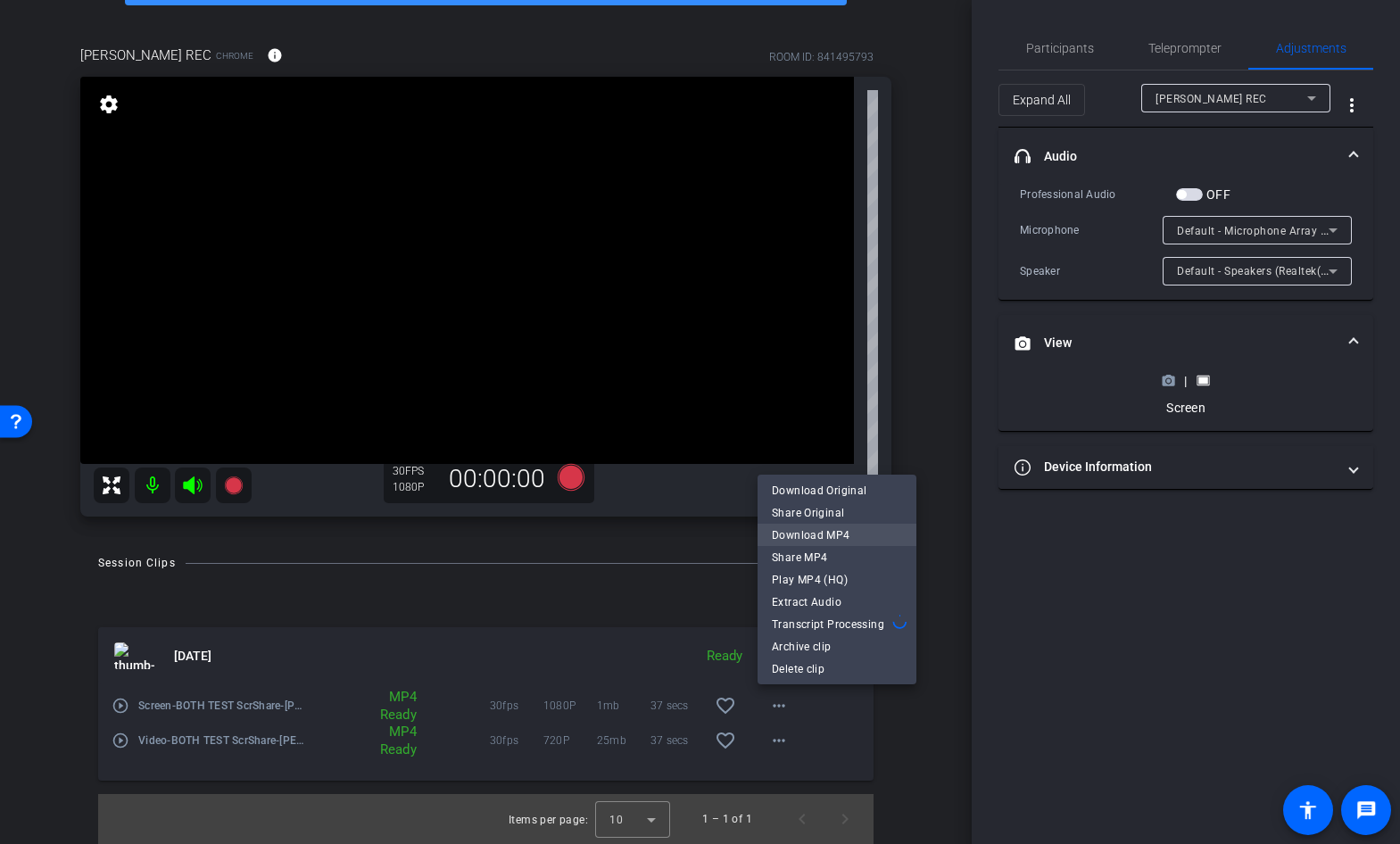
click at [803, 534] on span "Download MP4" at bounding box center [837, 536] width 130 height 22
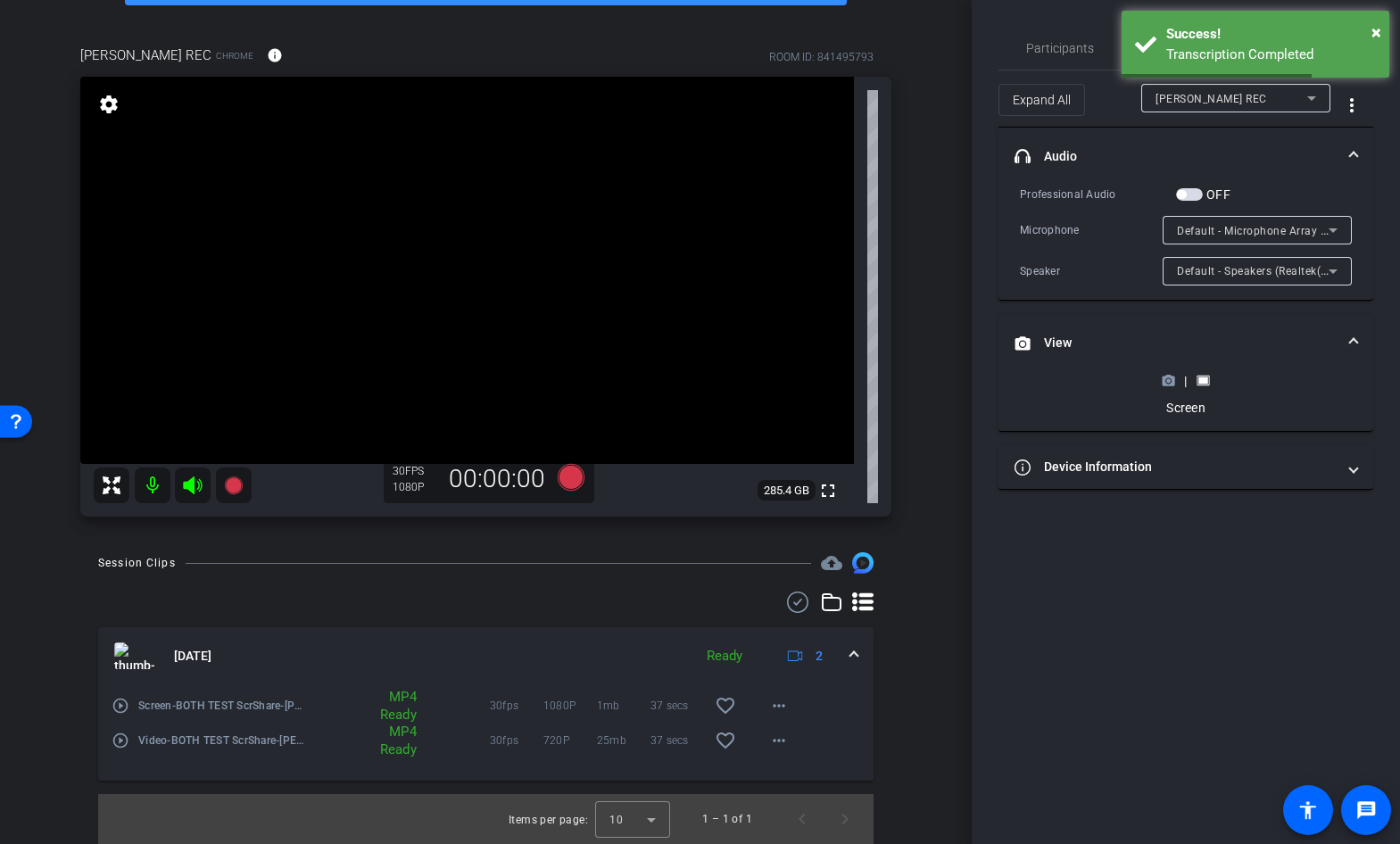
click at [950, 34] on div "arrow_back AZA25-1600 Strive for 55 VIDEO Back to project Send invite account_b…" at bounding box center [486, 313] width 972 height 844
click at [776, 703] on mat-icon "more_horiz" at bounding box center [779, 705] width 22 height 22
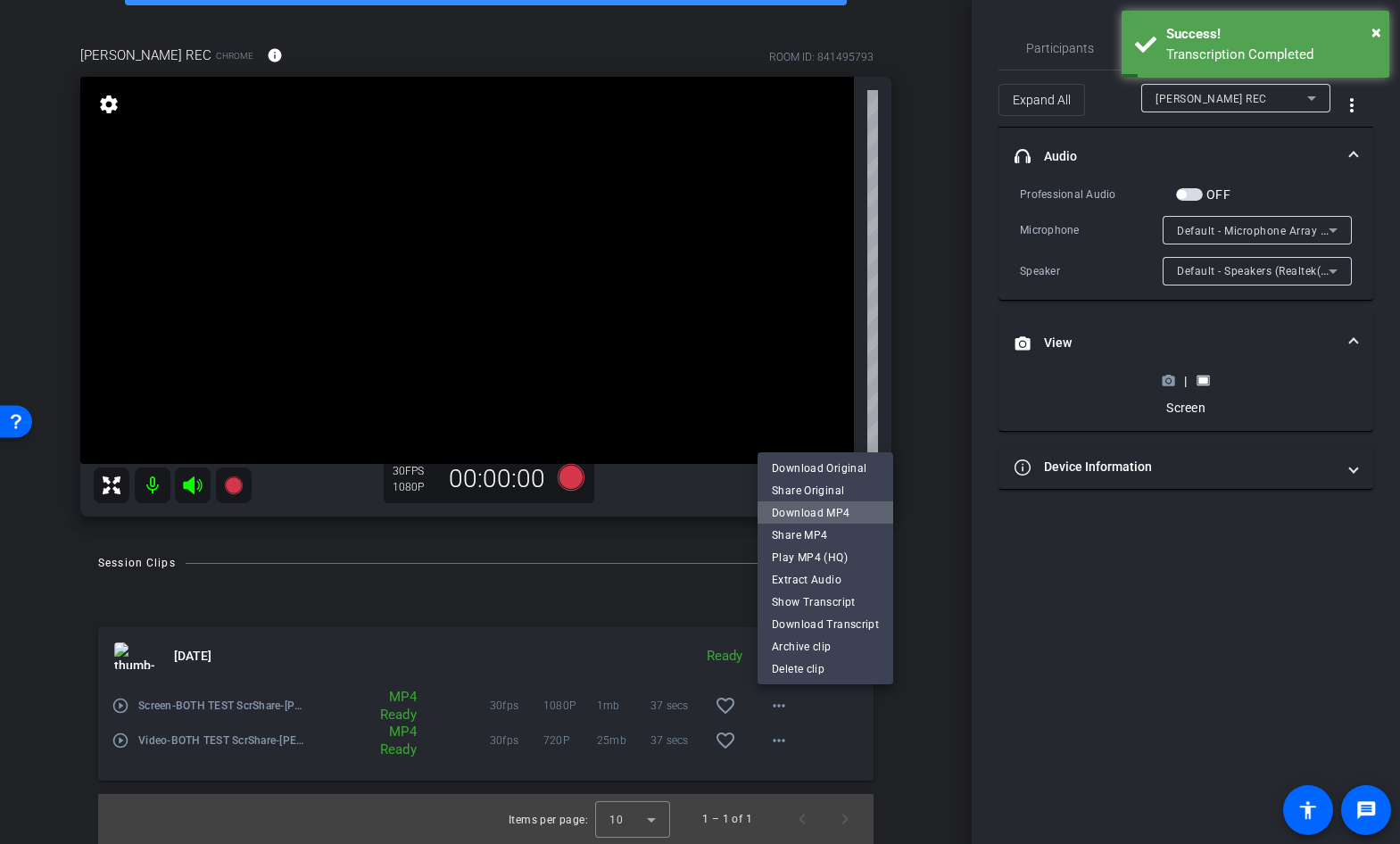
click at [843, 509] on span "Download MP4" at bounding box center [826, 513] width 107 height 22
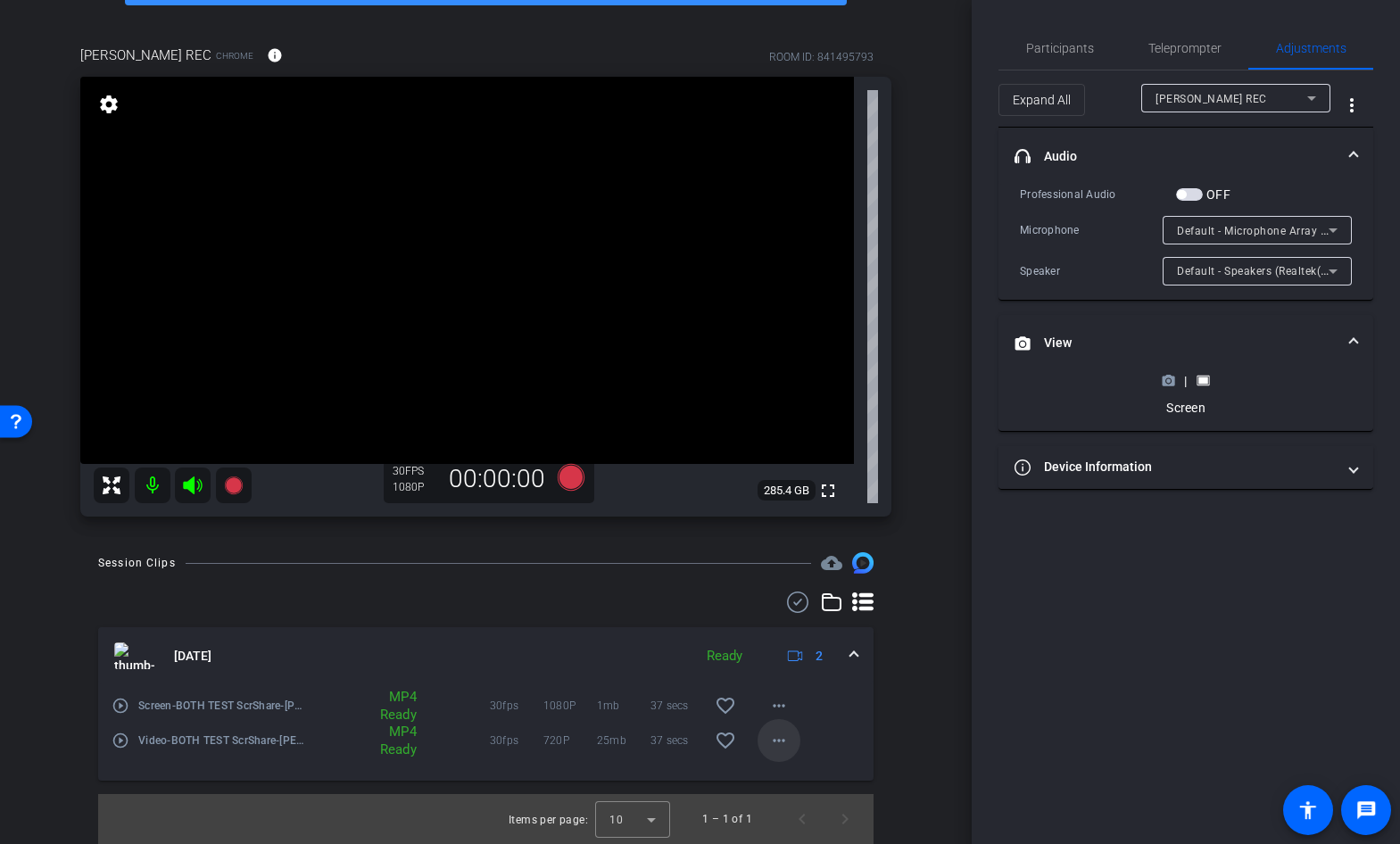
click at [778, 739] on mat-icon "more_horiz" at bounding box center [779, 740] width 22 height 22
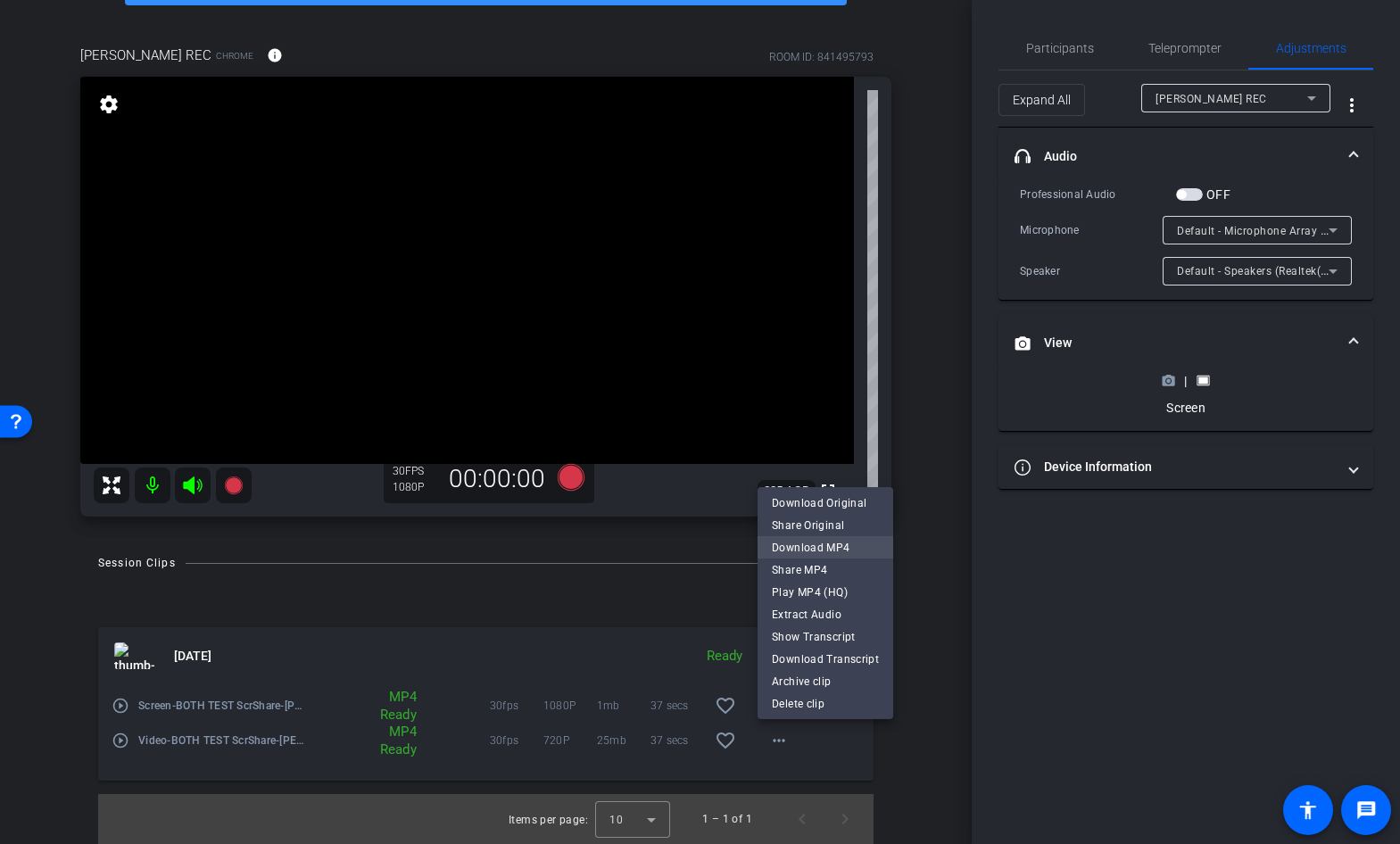
click at [828, 541] on span "Download MP4" at bounding box center [826, 548] width 107 height 22
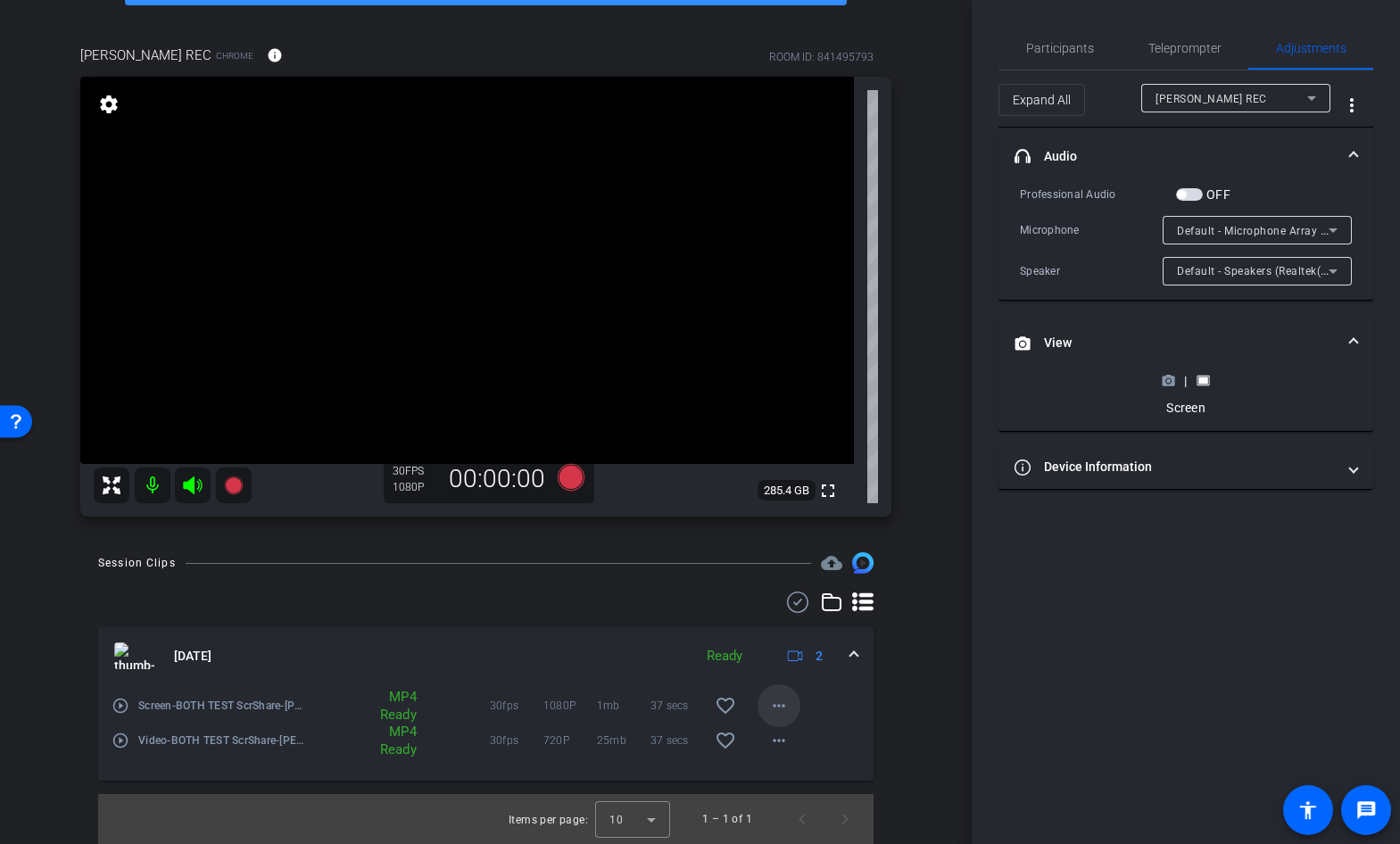
click at [780, 705] on mat-icon "more_horiz" at bounding box center [779, 705] width 22 height 22
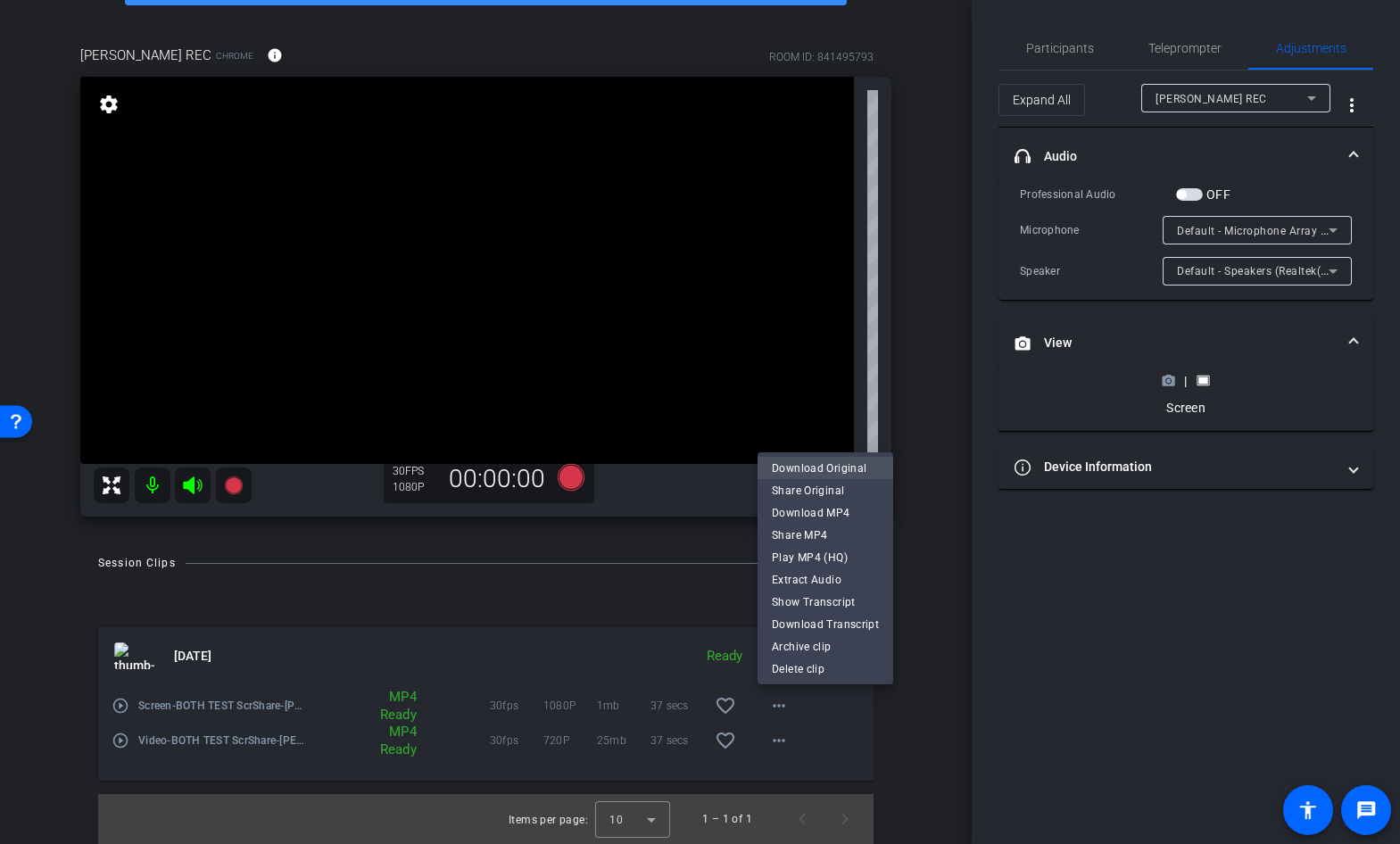
click at [826, 468] on span "Download Original" at bounding box center [826, 469] width 107 height 22
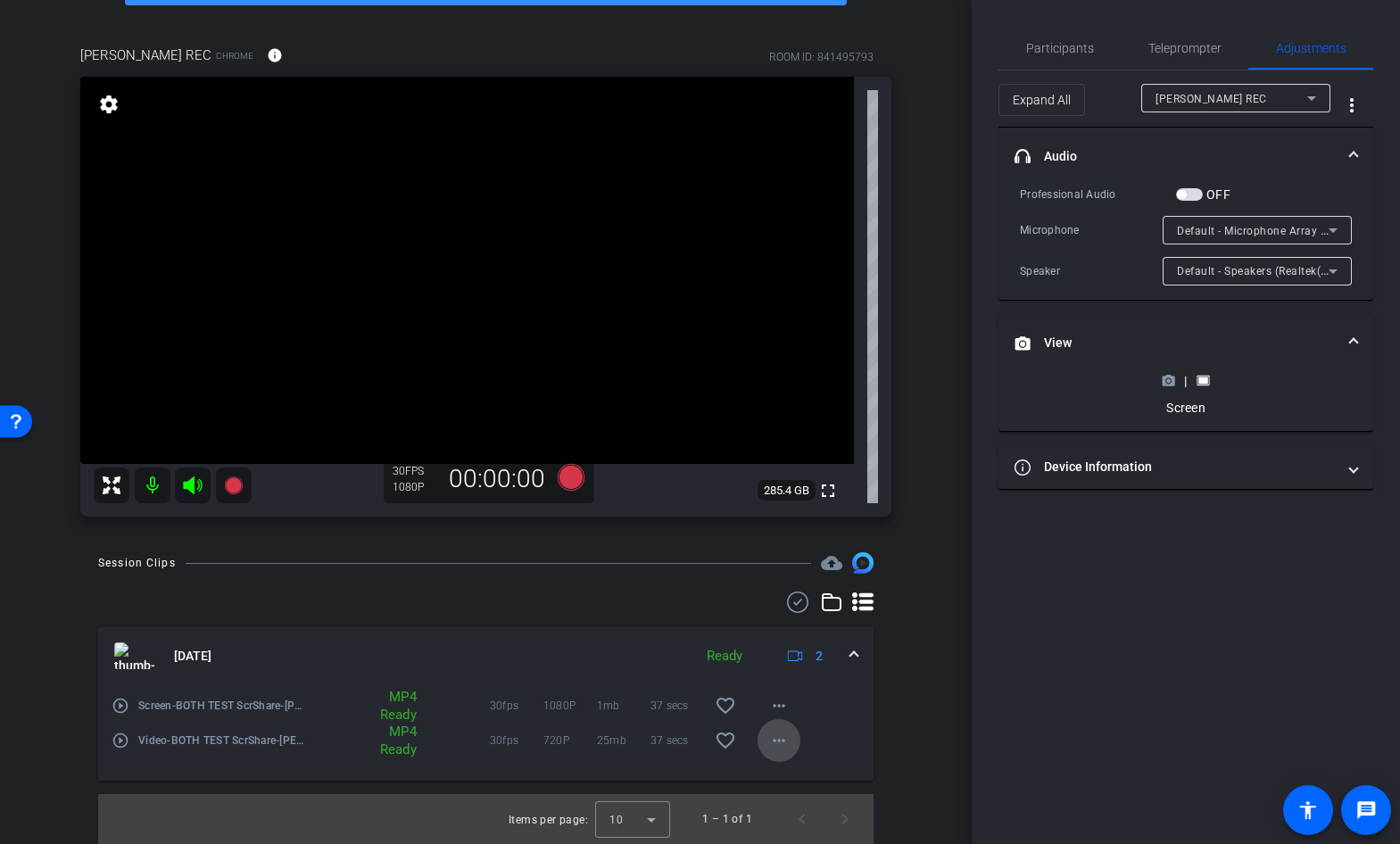
click at [784, 744] on mat-icon "more_horiz" at bounding box center [779, 740] width 22 height 22
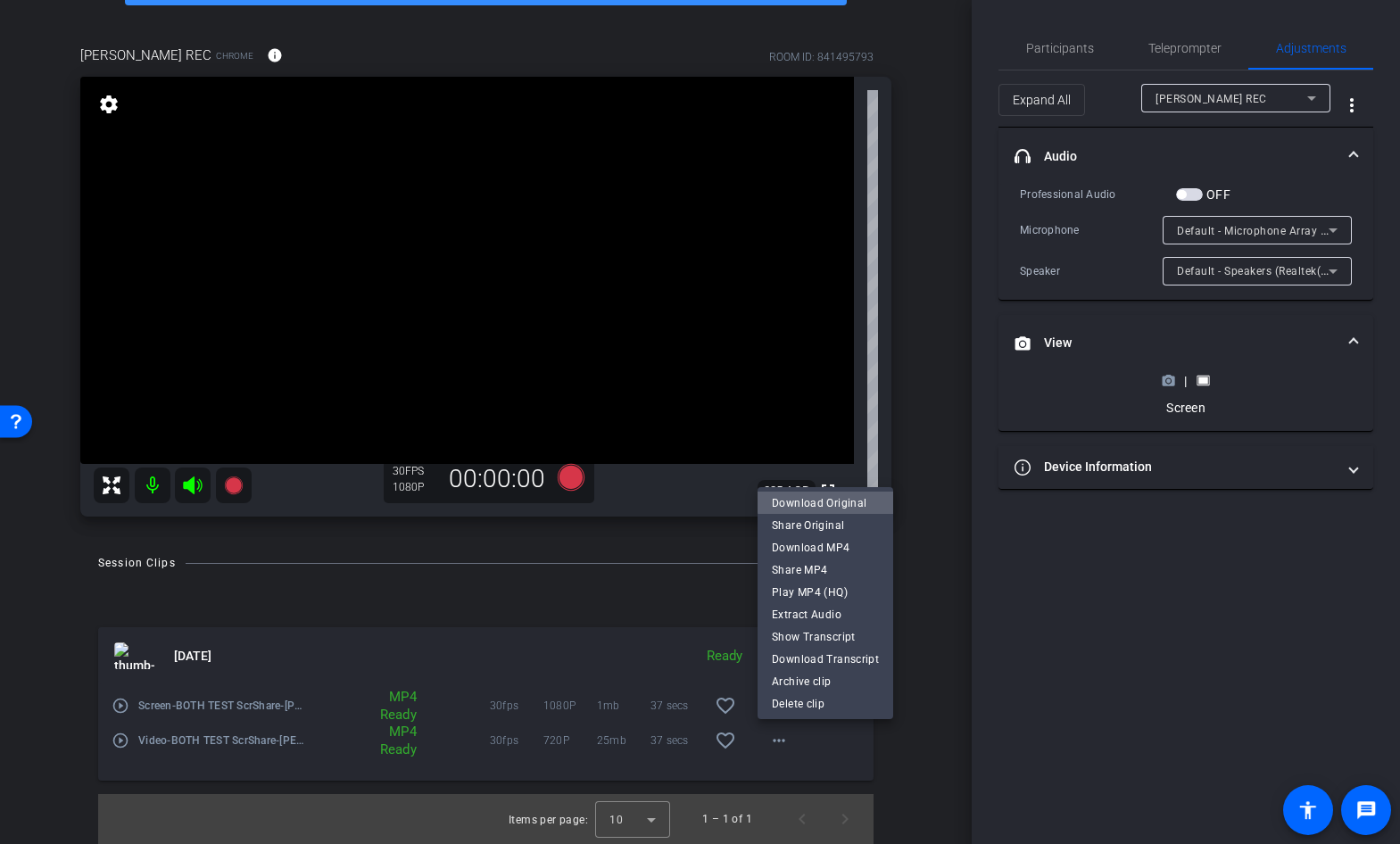
click at [832, 496] on span "Download Original" at bounding box center [826, 503] width 107 height 22
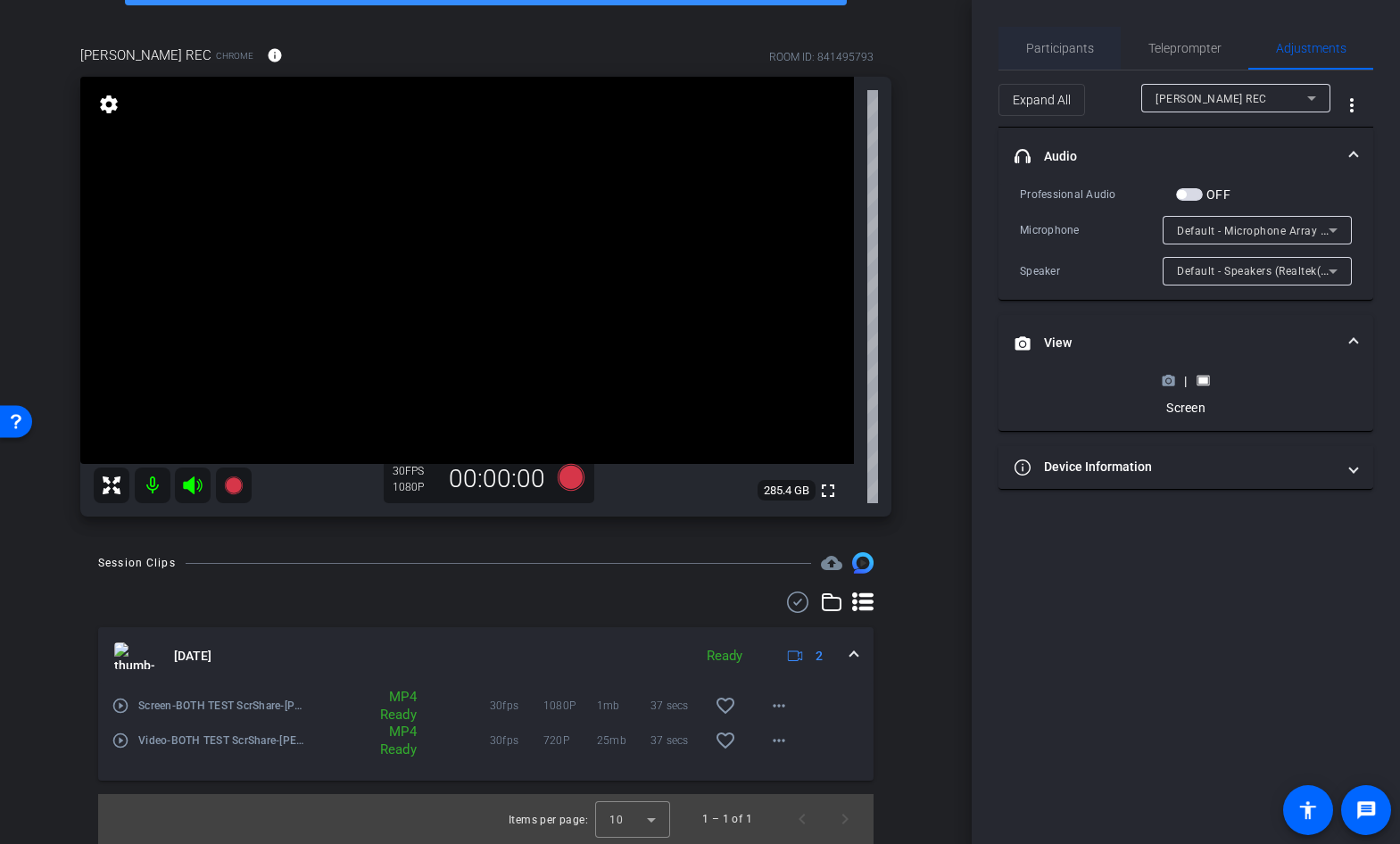
click at [1058, 44] on span "Participants" at bounding box center [1060, 47] width 68 height 12
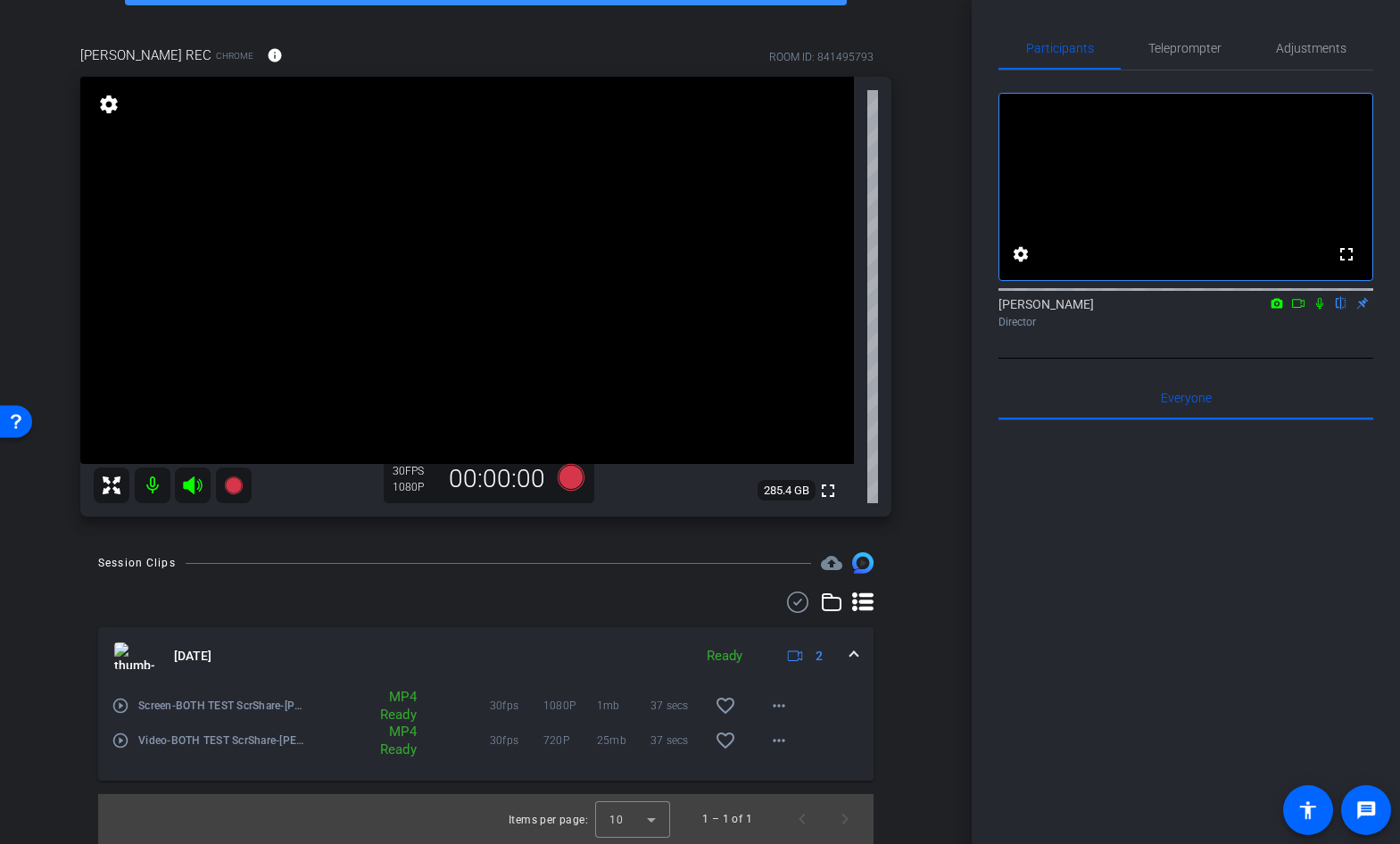
click at [1296, 309] on icon at bounding box center [1298, 303] width 14 height 12
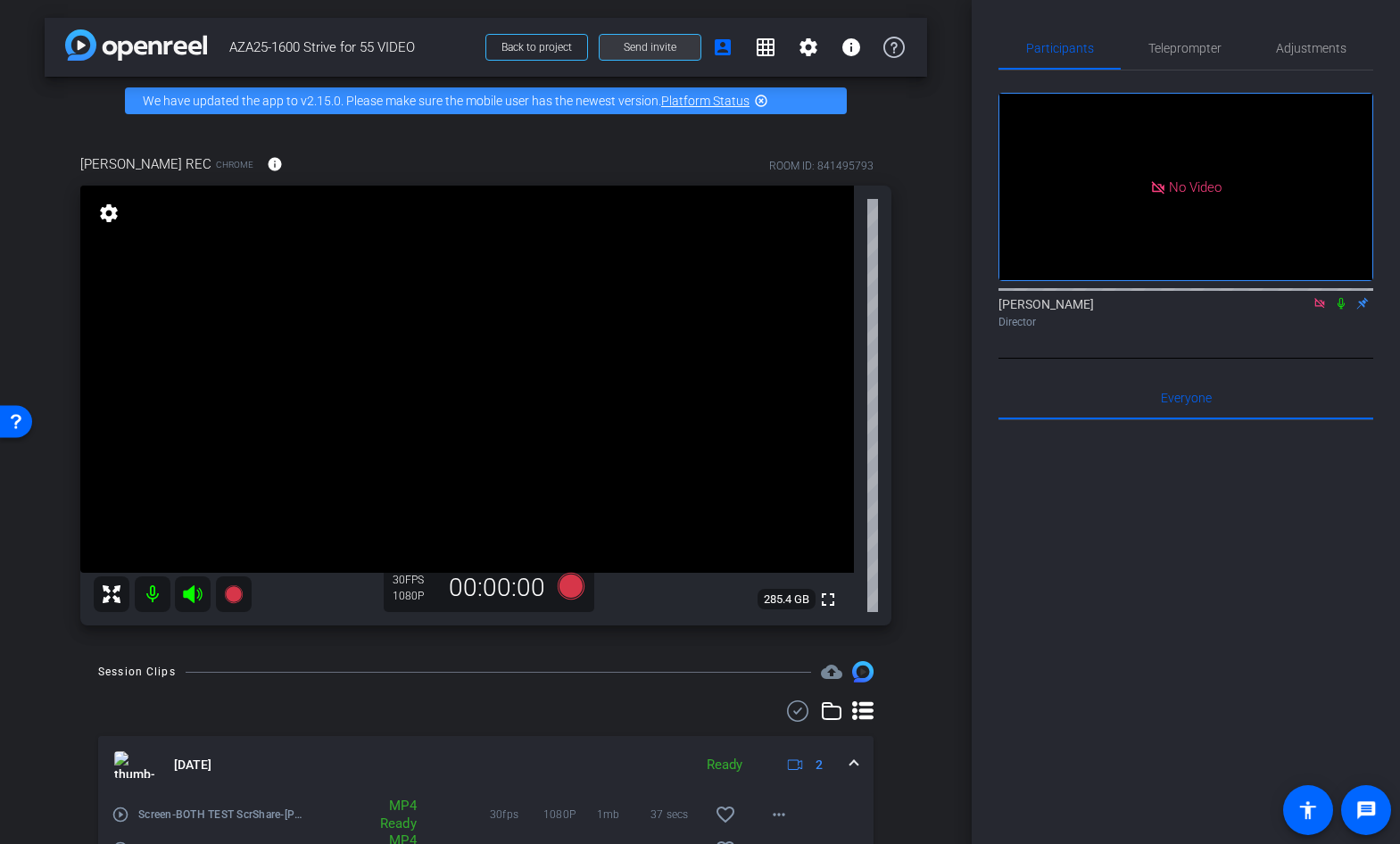
click at [653, 45] on span "Send invite" at bounding box center [651, 47] width 53 height 14
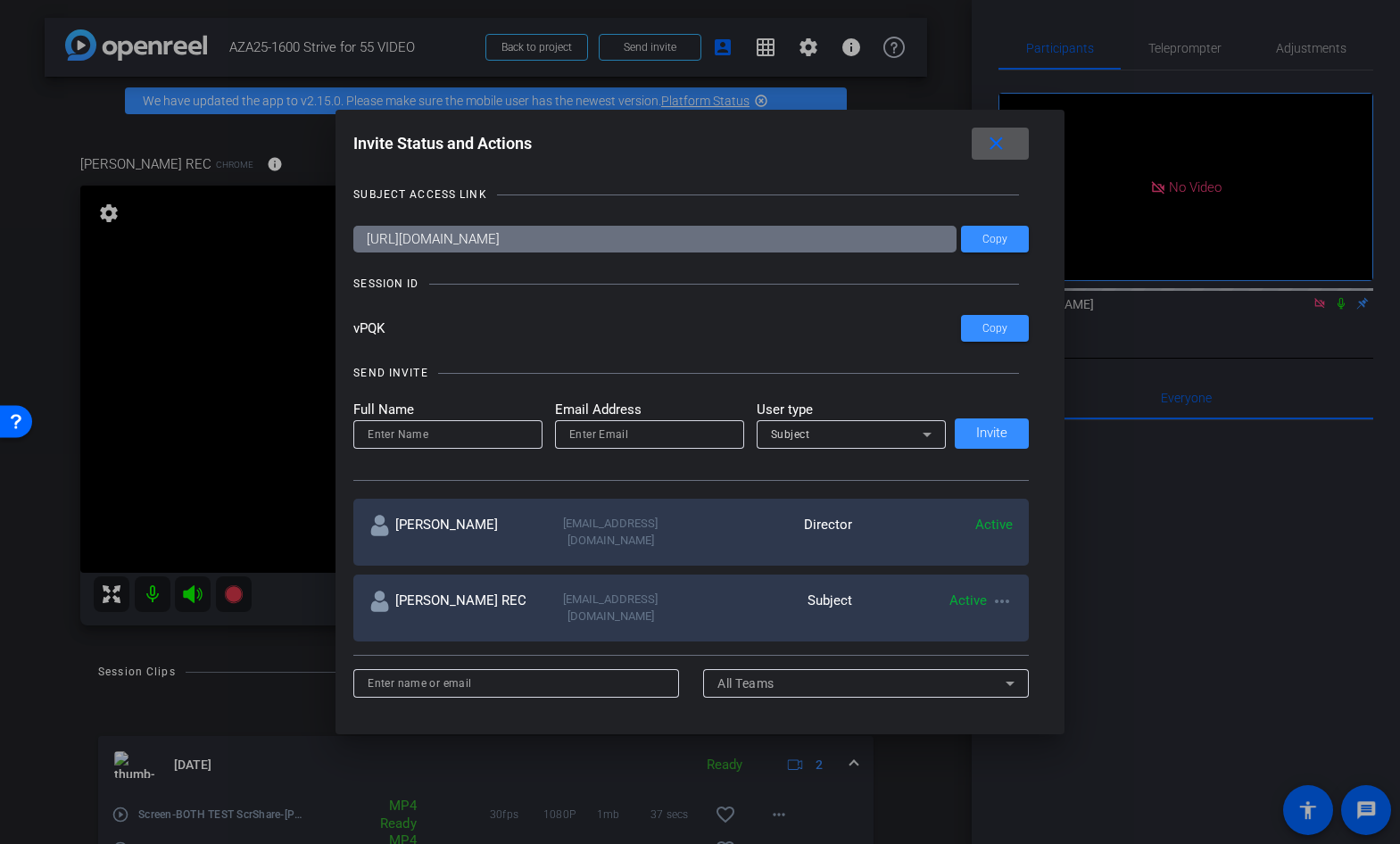
click at [522, 435] on input at bounding box center [448, 435] width 160 height 22
type input "VIEWER Helena"
click at [627, 434] on input "email" at bounding box center [650, 435] width 160 height 22
paste input "[EMAIL_ADDRESS][DOMAIN_NAME]"
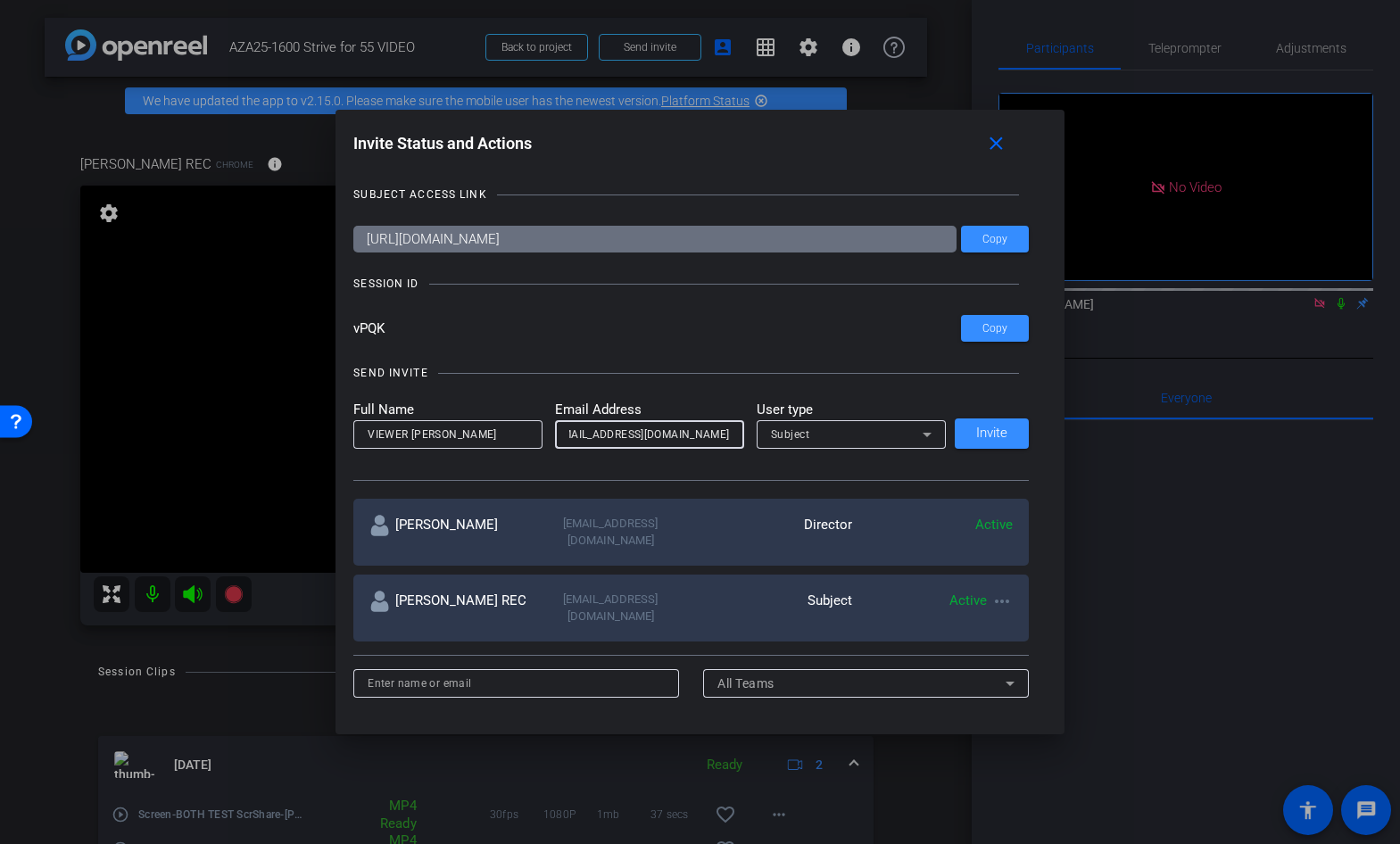
type input "[EMAIL_ADDRESS][DOMAIN_NAME]"
click at [787, 441] on div "Subject" at bounding box center [847, 435] width 152 height 23
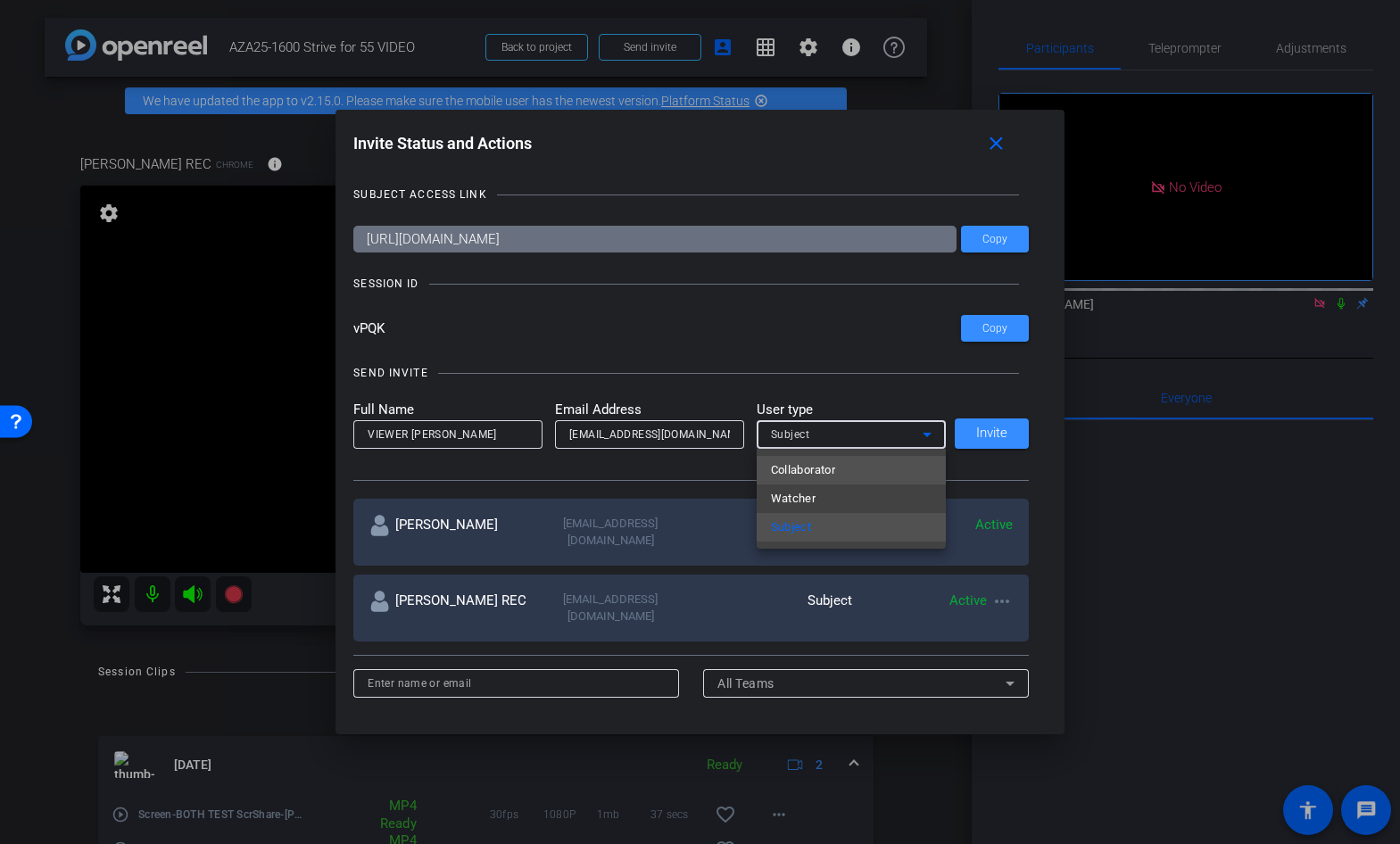
click at [797, 472] on span "Collaborator" at bounding box center [803, 470] width 65 height 22
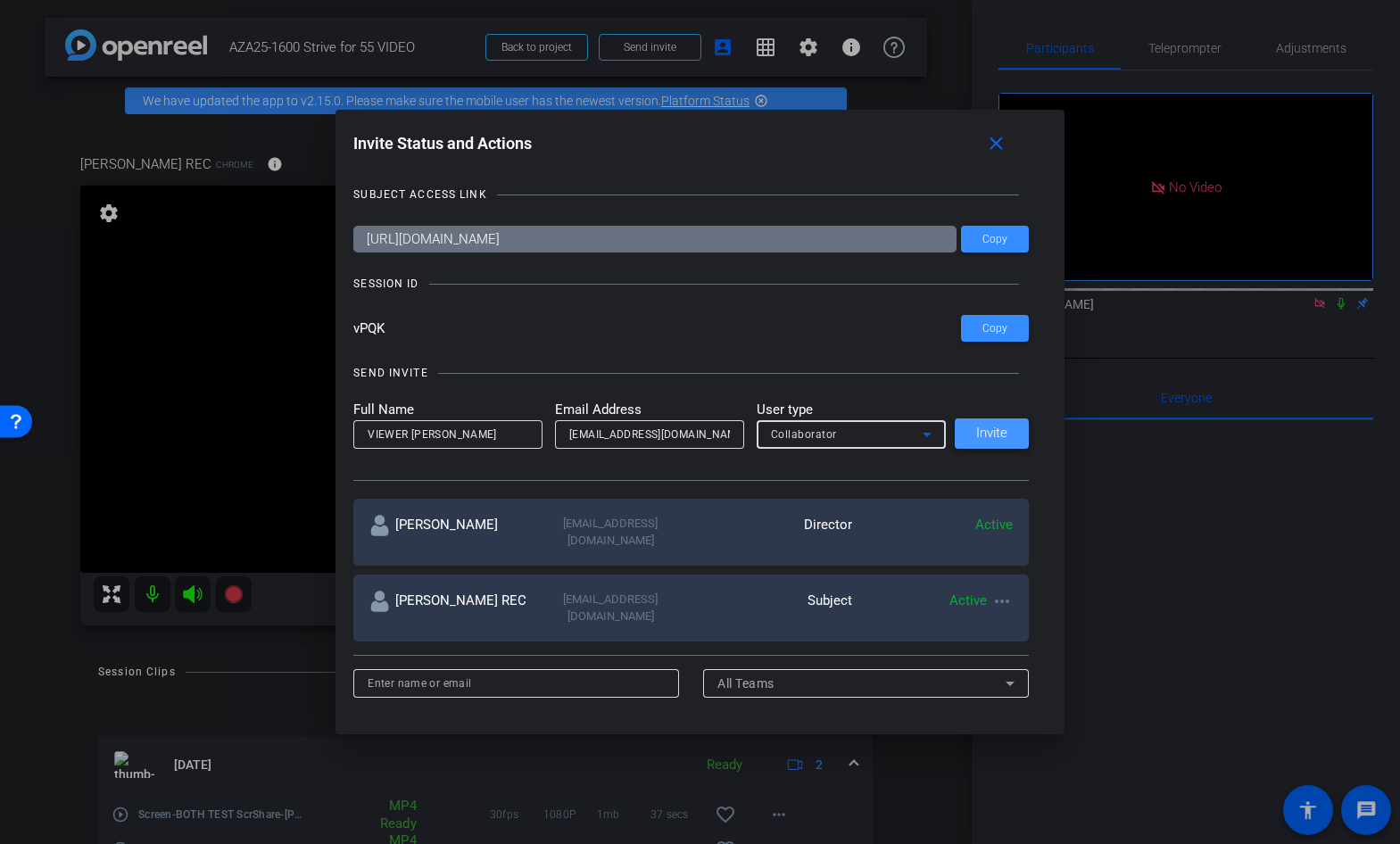
click at [992, 435] on span "Invite" at bounding box center [991, 433] width 31 height 13
click at [482, 435] on input at bounding box center [448, 435] width 160 height 22
type input "HELENA Viewer"
click at [583, 427] on input "email" at bounding box center [650, 435] width 160 height 22
type input "h_kravitz@hotmail.com"
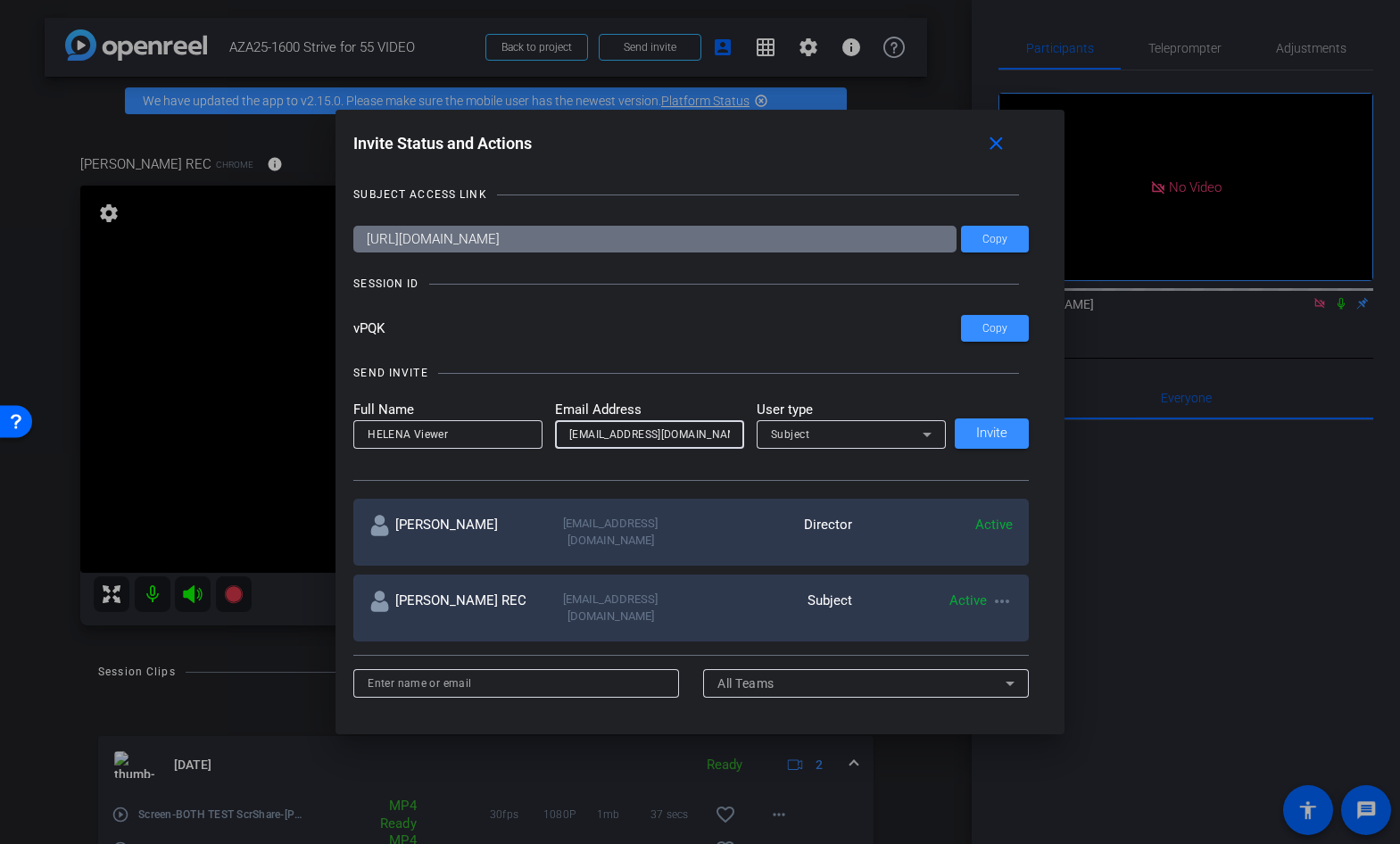
click at [762, 443] on div "Subject" at bounding box center [851, 435] width 189 height 28
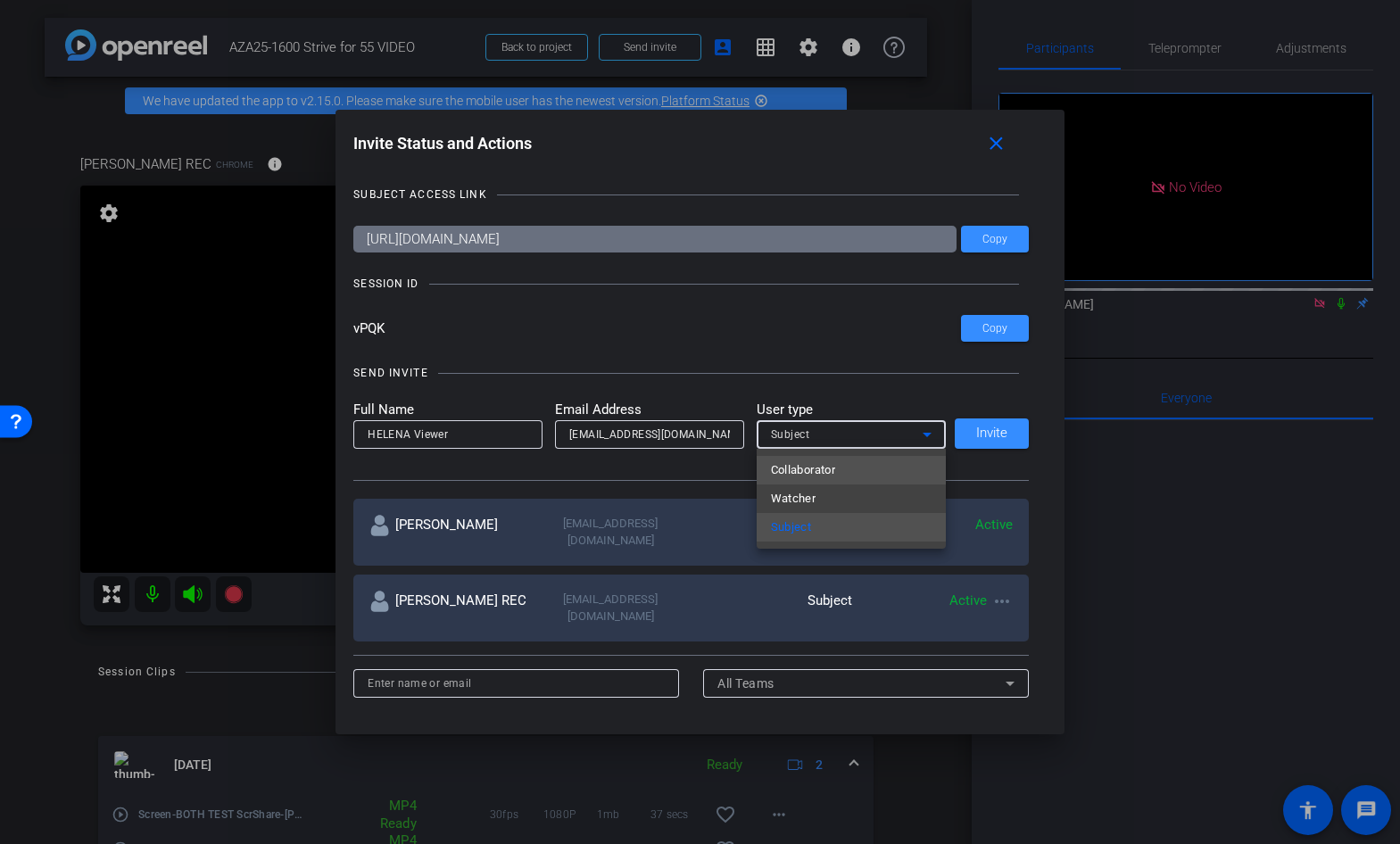
click at [767, 468] on mat-option "Collaborator" at bounding box center [851, 471] width 189 height 28
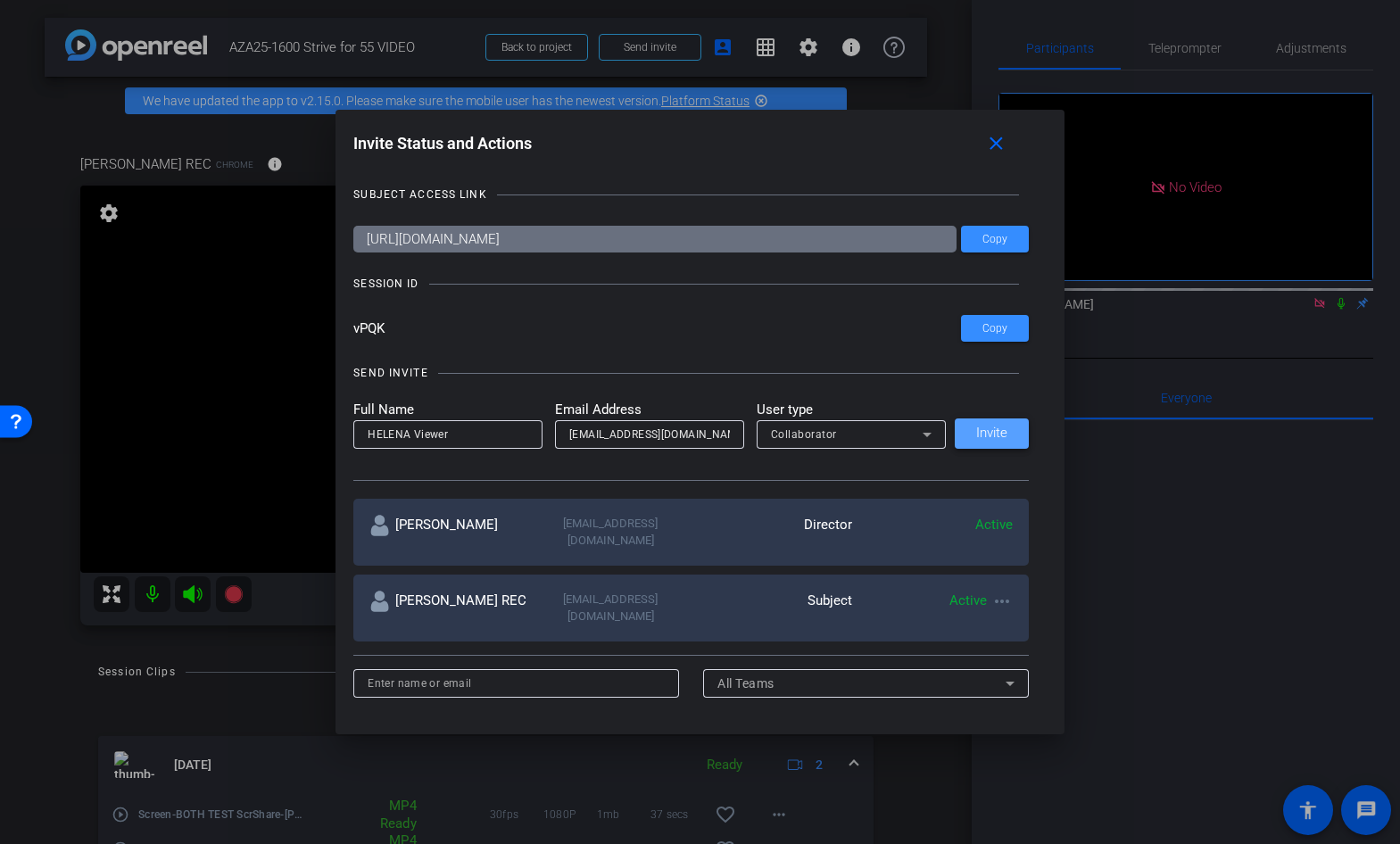
click at [988, 427] on span "Invite" at bounding box center [991, 433] width 31 height 13
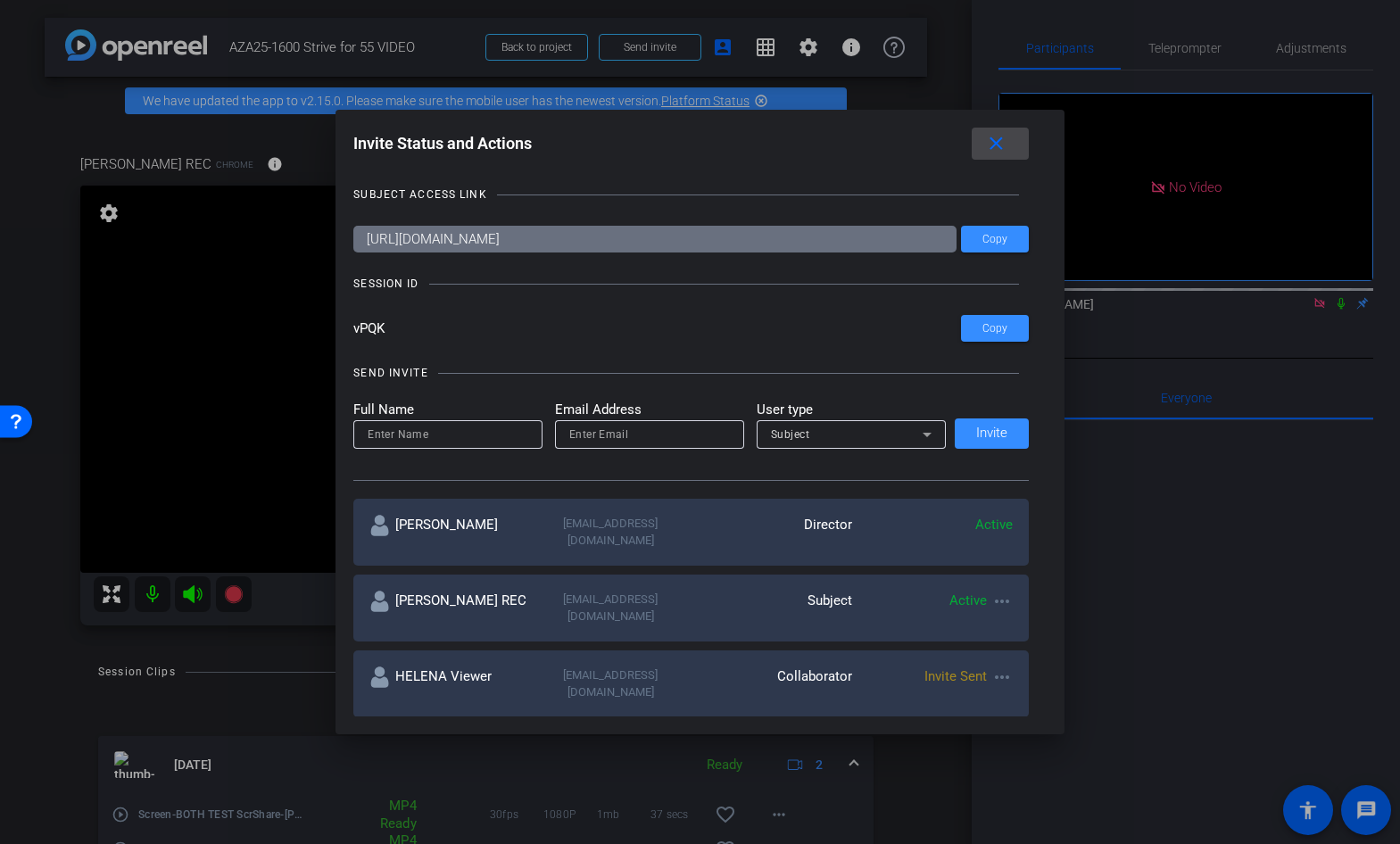
click at [999, 138] on mat-icon "close" at bounding box center [996, 144] width 23 height 23
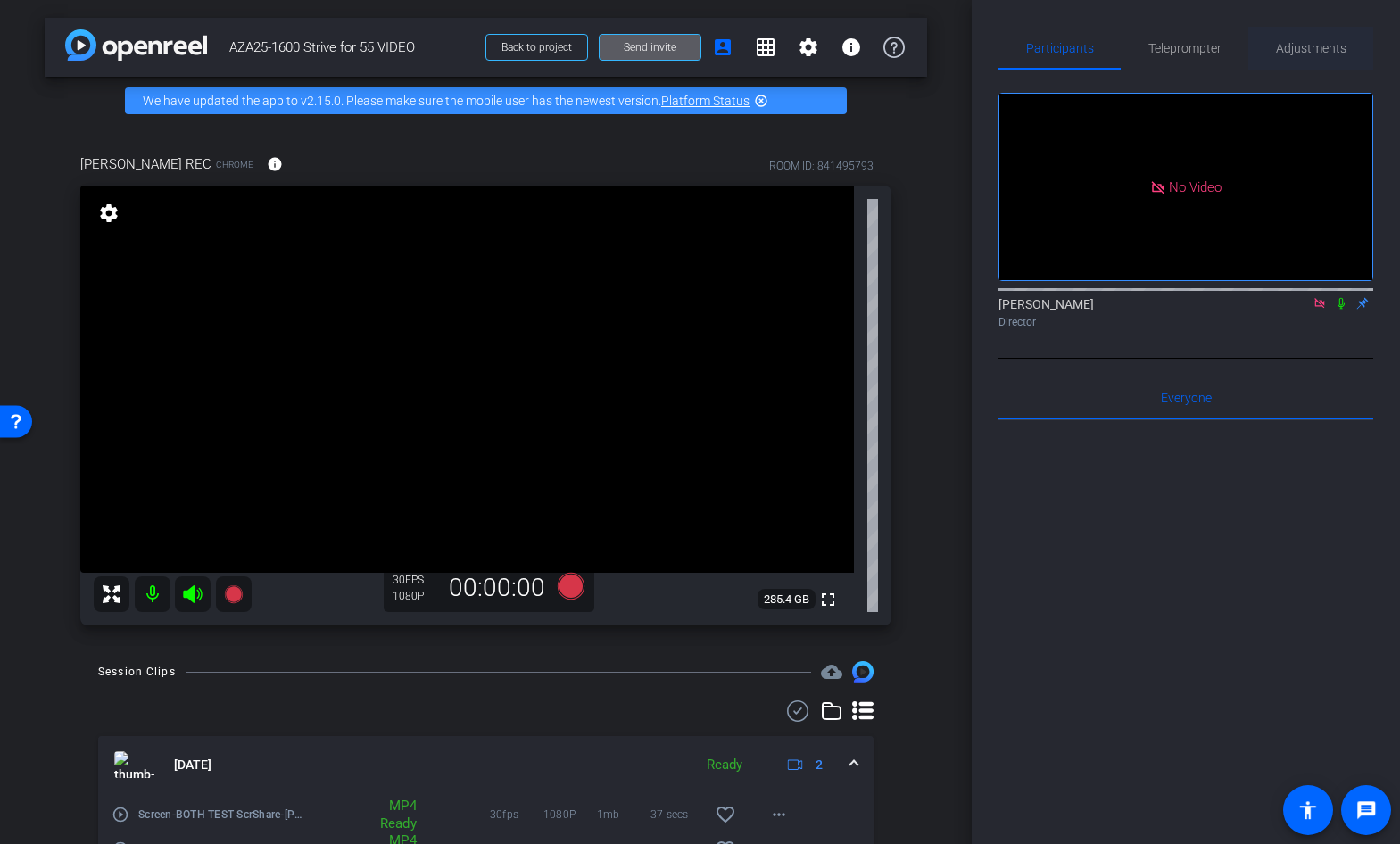
click at [1294, 56] on span "Adjustments" at bounding box center [1310, 47] width 71 height 42
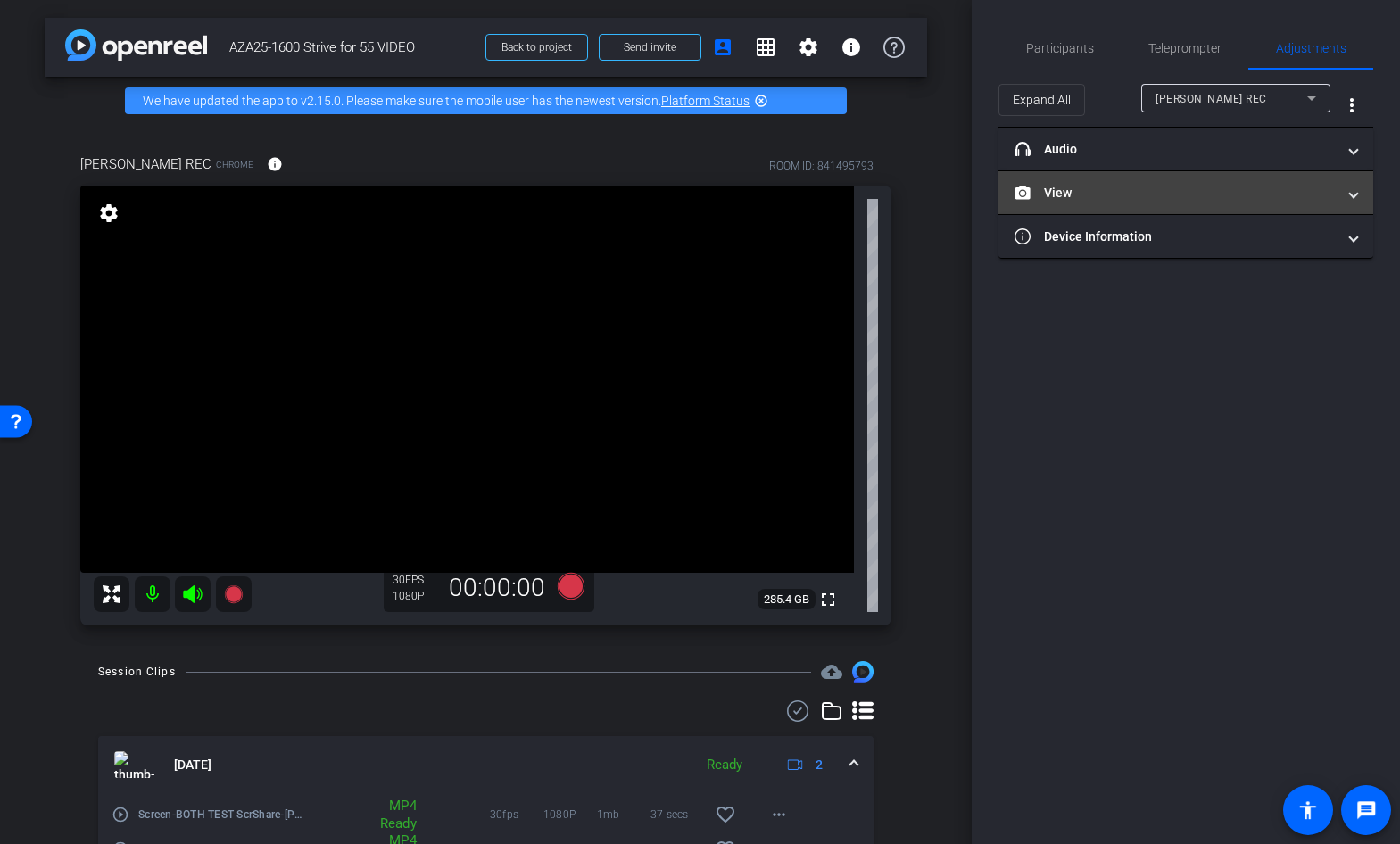
click at [1132, 198] on mat-panel-title "View" at bounding box center [1175, 193] width 321 height 19
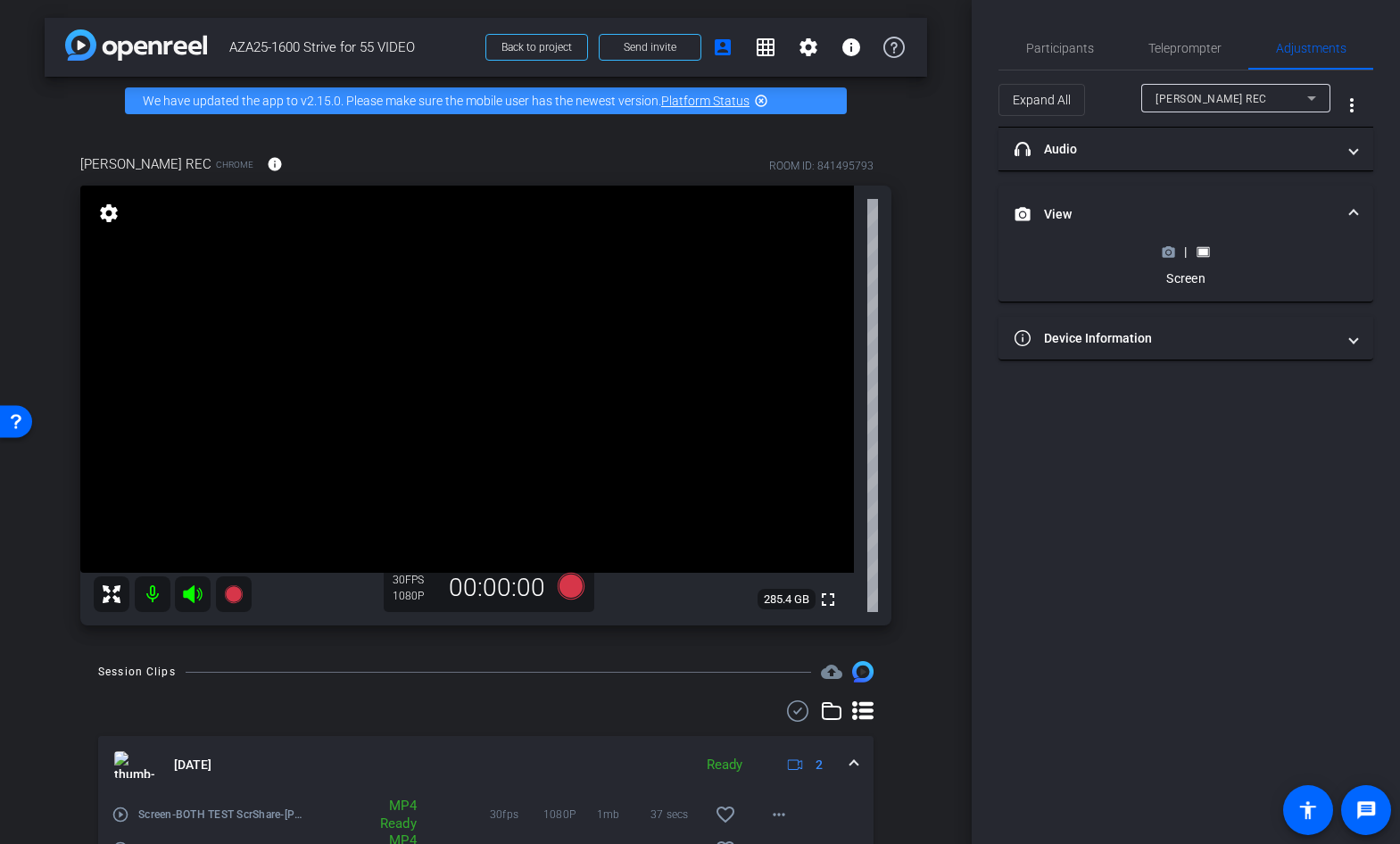
click at [1167, 256] on icon at bounding box center [1168, 252] width 12 height 9
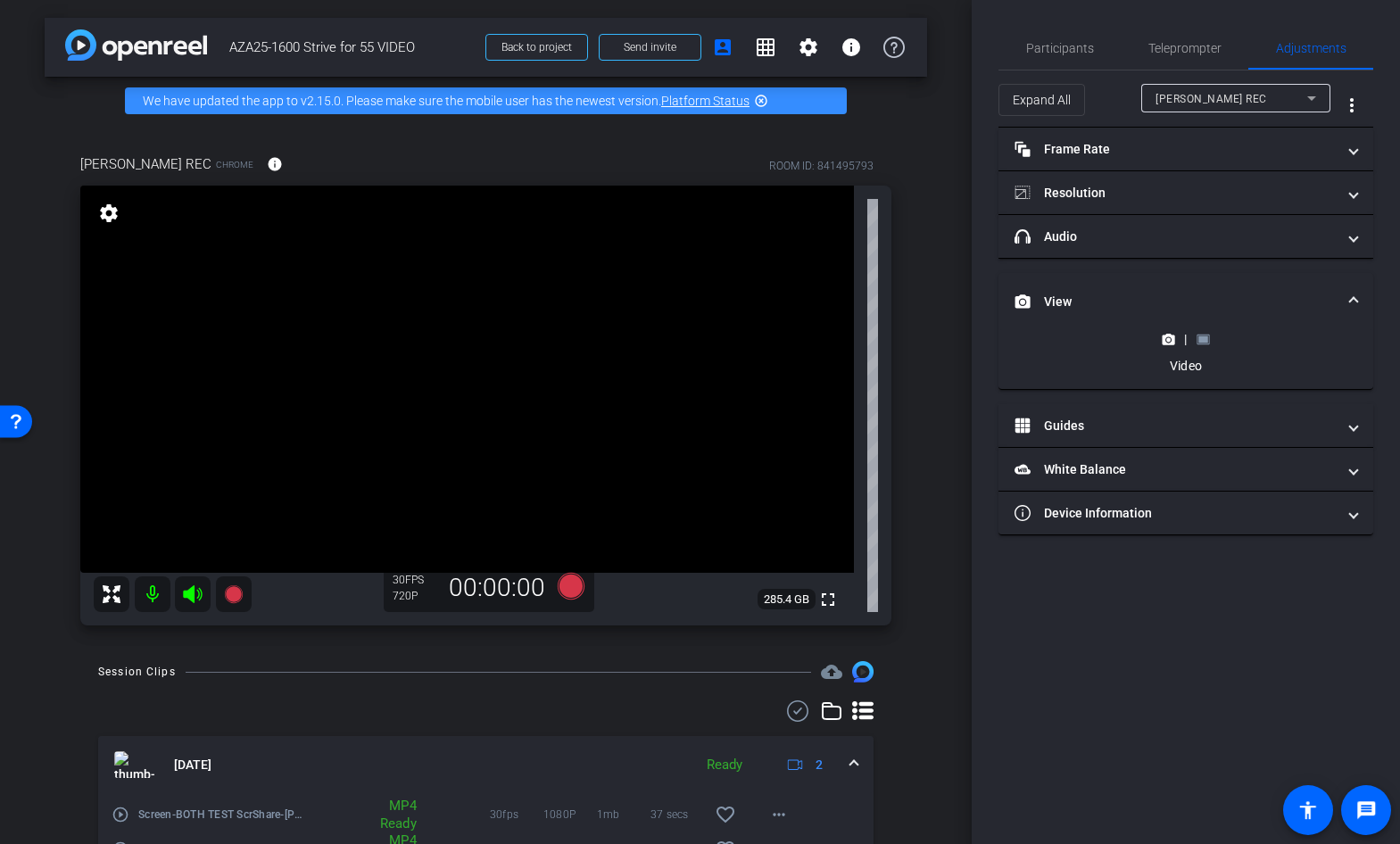
click at [147, 592] on mat-icon at bounding box center [153, 594] width 36 height 36
click at [197, 591] on icon at bounding box center [192, 594] width 22 height 22
click at [1087, 60] on span "Participants" at bounding box center [1060, 47] width 68 height 42
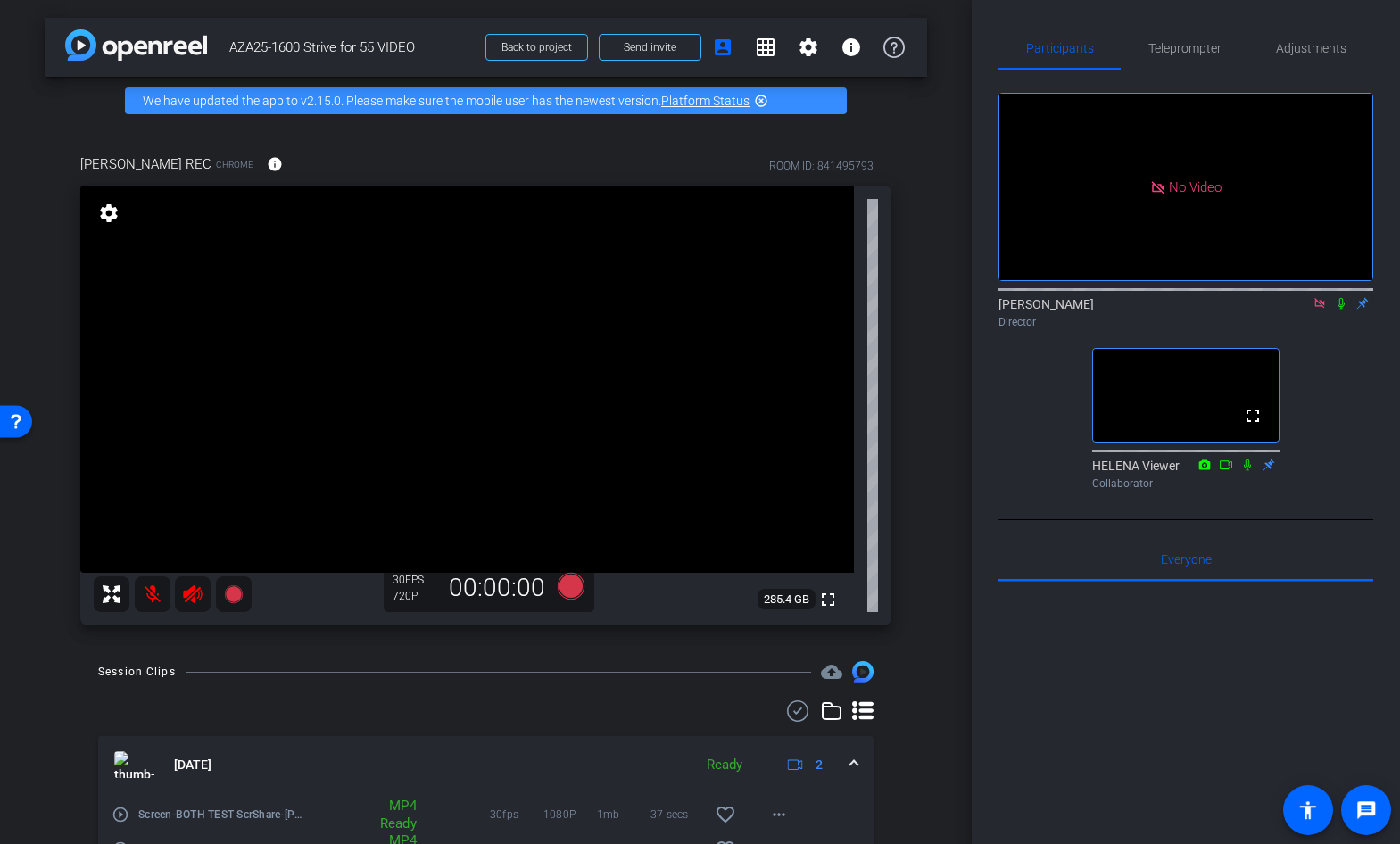
click at [1322, 297] on icon at bounding box center [1319, 303] width 14 height 12
click at [196, 594] on icon at bounding box center [192, 594] width 22 height 22
click at [1298, 309] on icon at bounding box center [1298, 303] width 14 height 12
click at [1326, 309] on icon at bounding box center [1319, 303] width 14 height 12
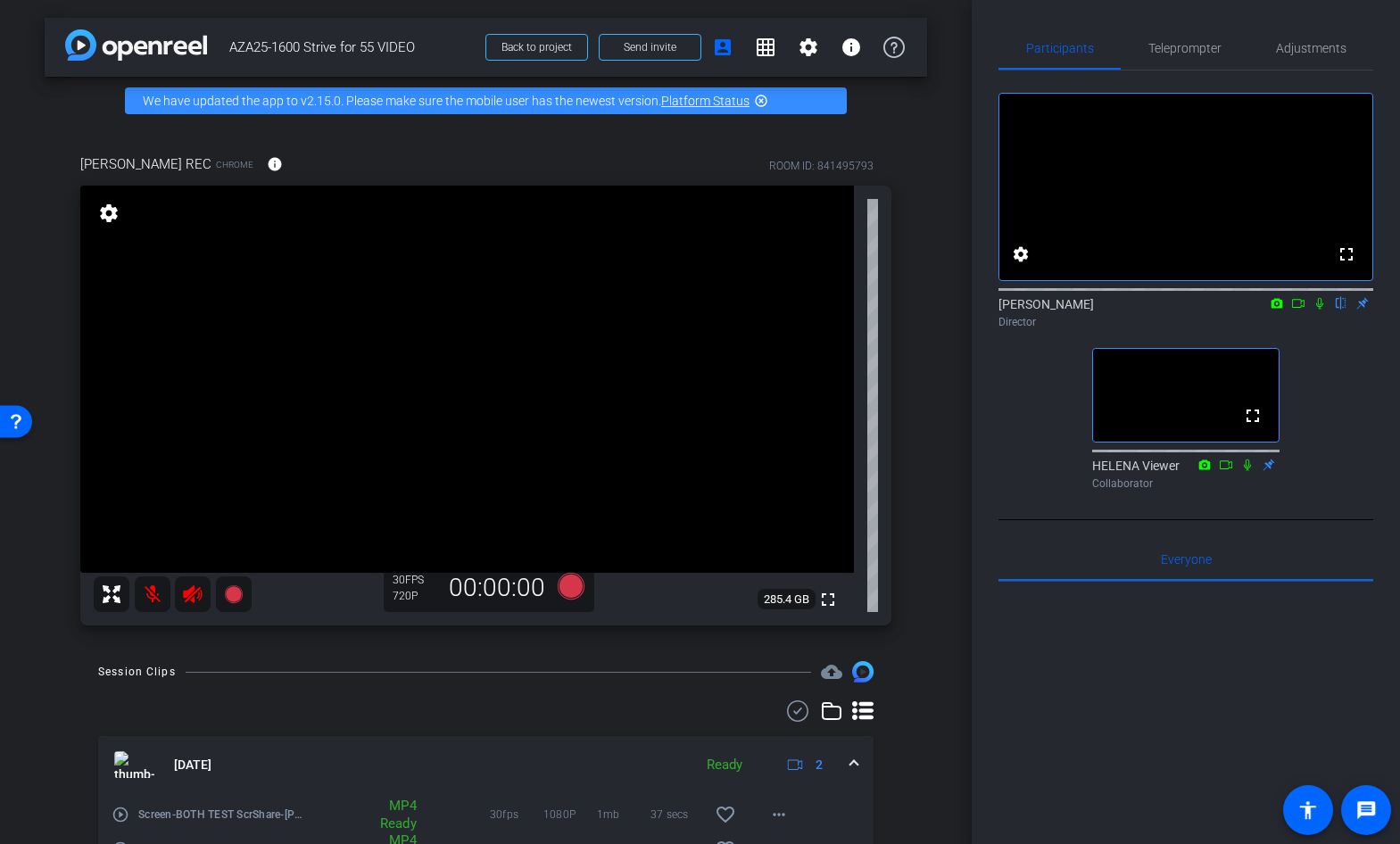
click at [194, 594] on icon at bounding box center [192, 594] width 22 height 22
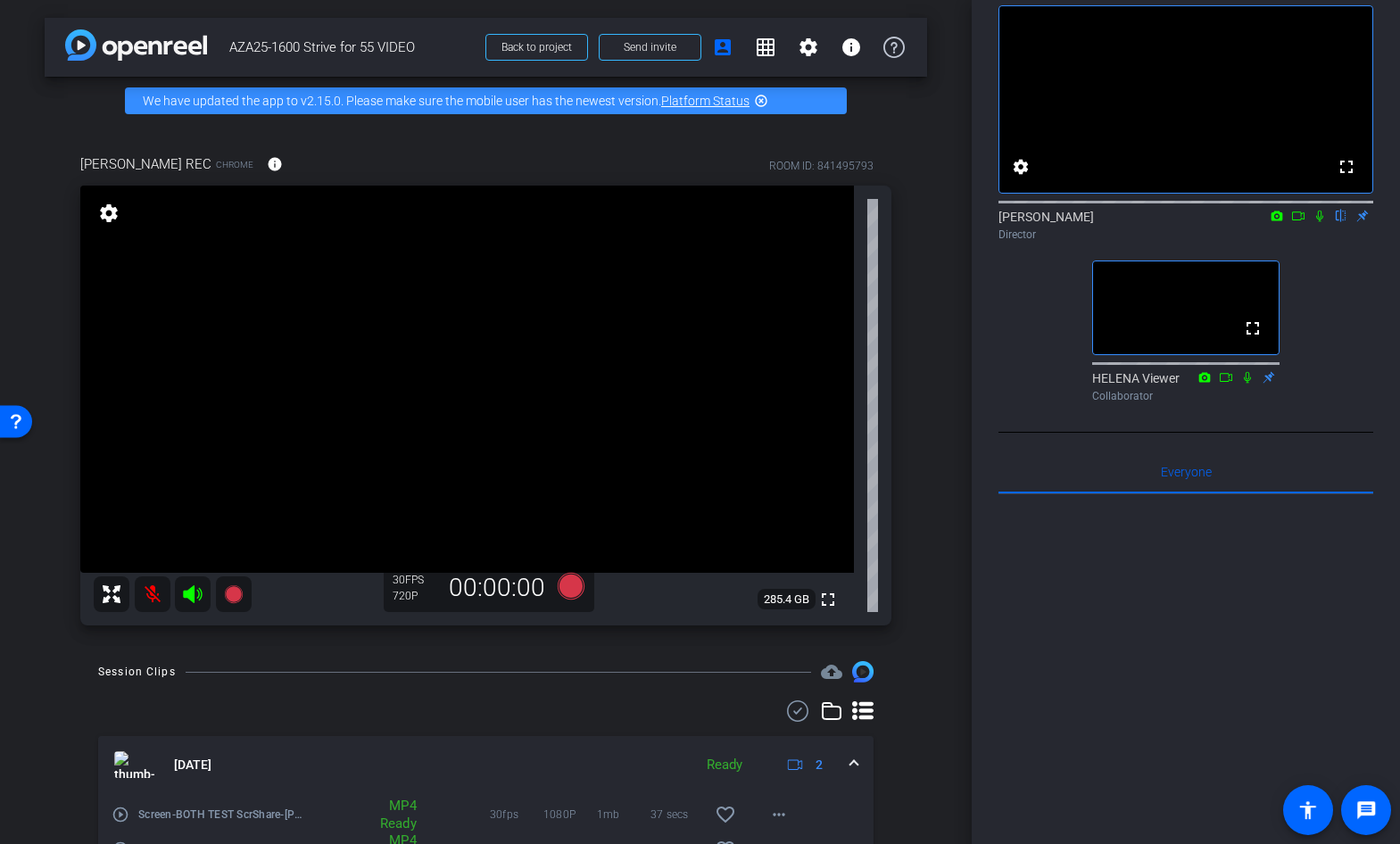
scroll to position [89, 0]
click at [192, 596] on icon at bounding box center [192, 594] width 19 height 18
click at [187, 597] on icon at bounding box center [192, 594] width 19 height 18
click at [153, 598] on mat-icon at bounding box center [153, 594] width 36 height 36
click at [1245, 382] on icon at bounding box center [1247, 376] width 8 height 11
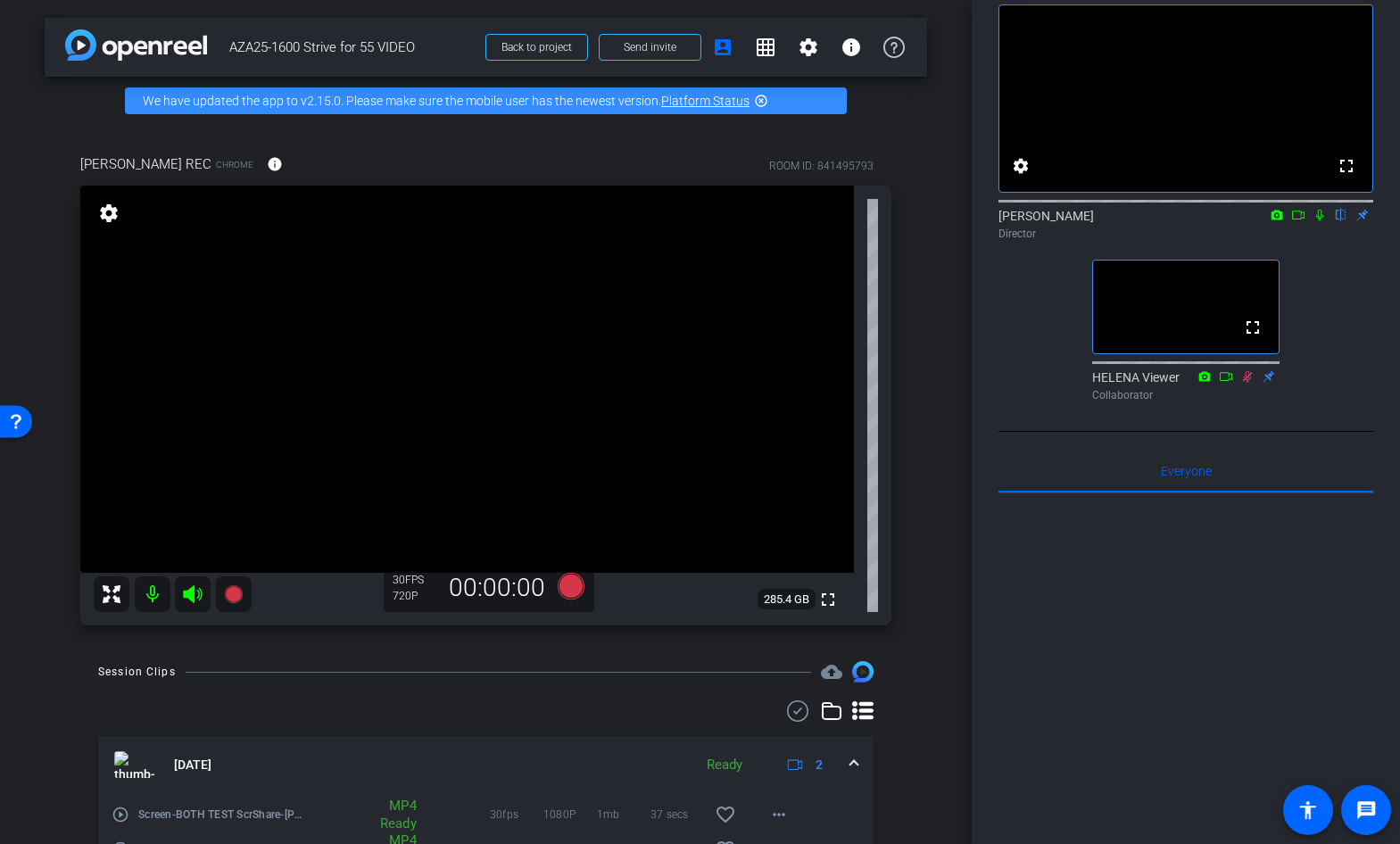
scroll to position [0, 0]
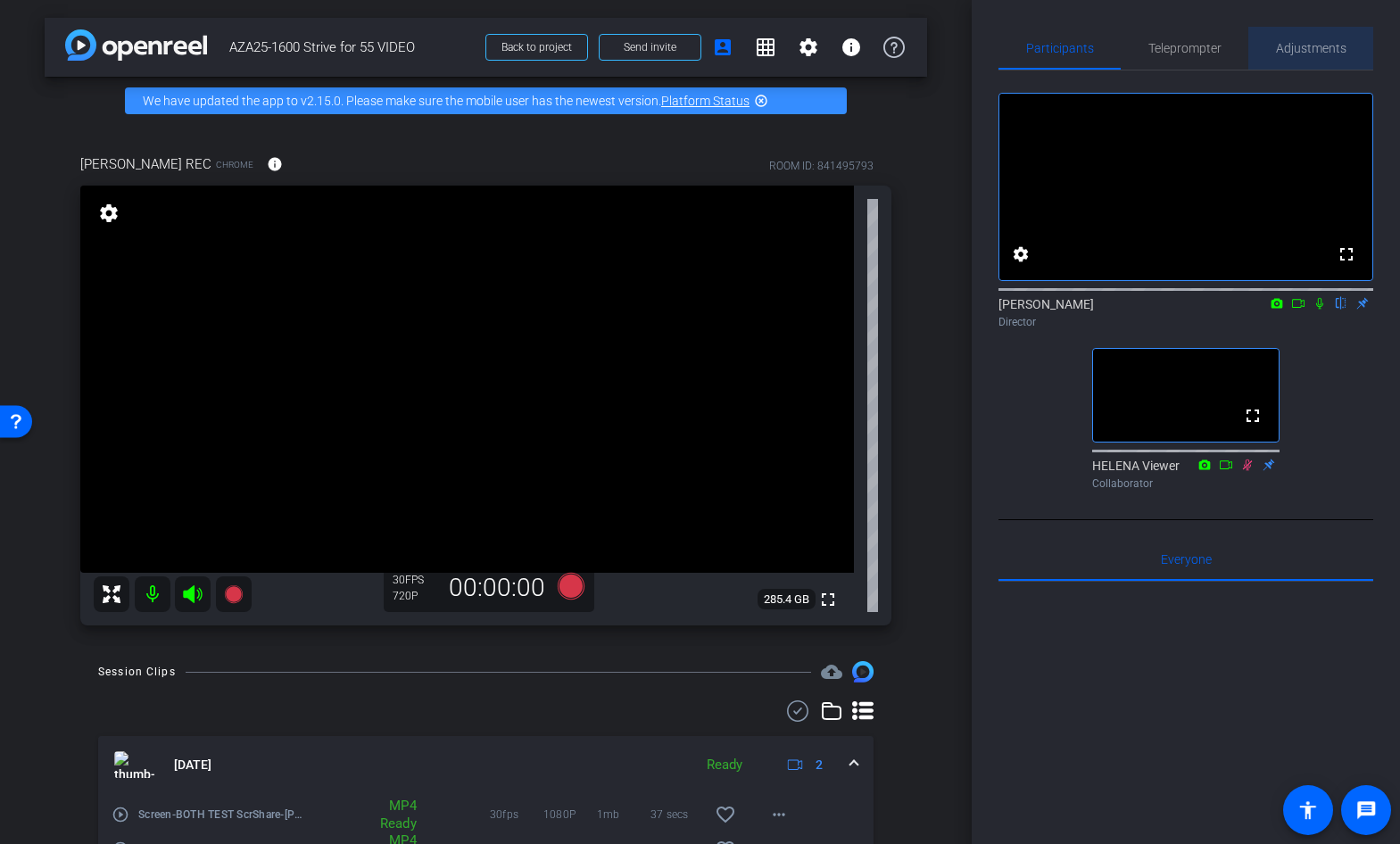
click at [1294, 49] on span "Adjustments" at bounding box center [1310, 47] width 71 height 12
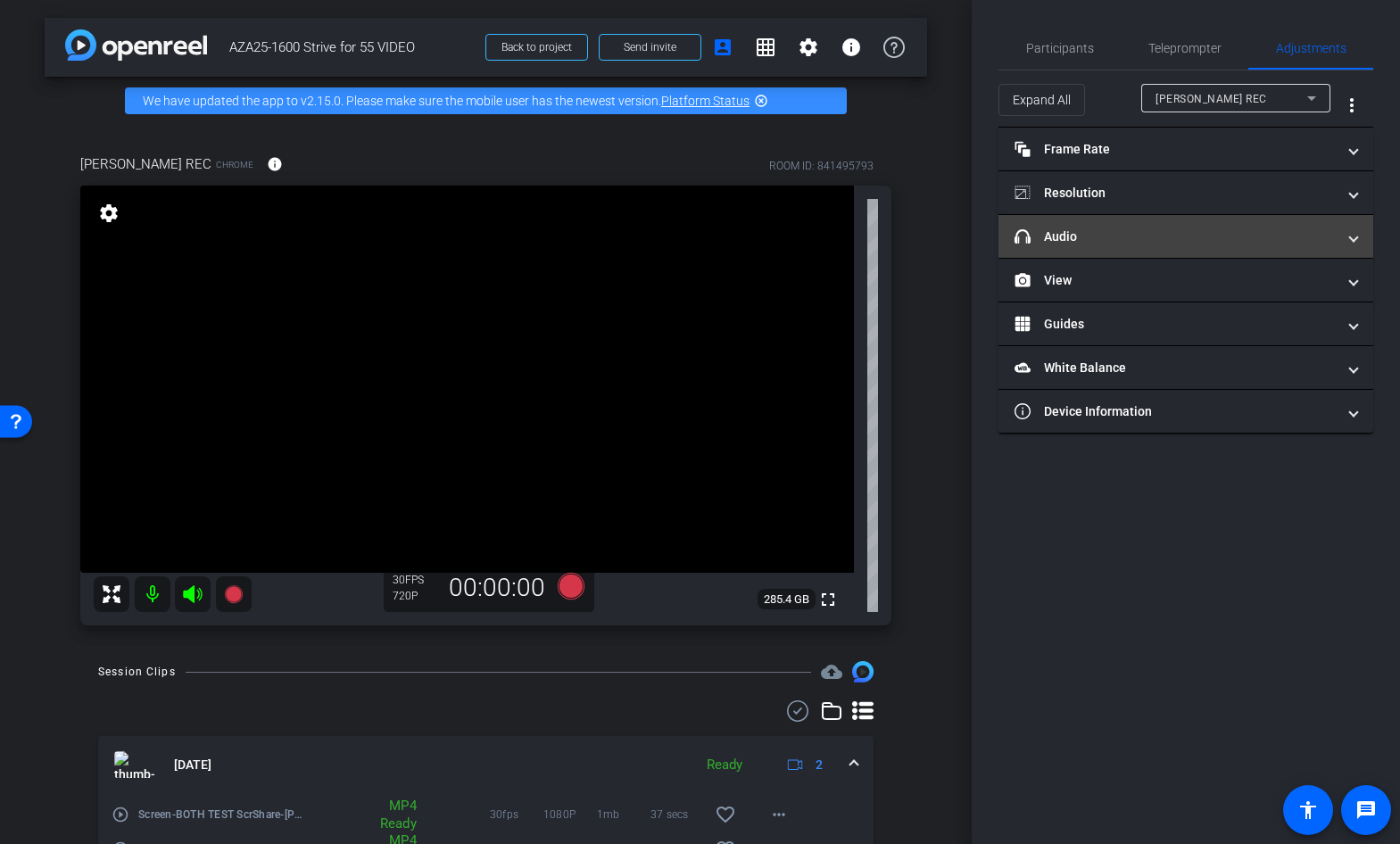
click at [1132, 244] on mat-panel-title "headphone icon Audio" at bounding box center [1175, 237] width 321 height 19
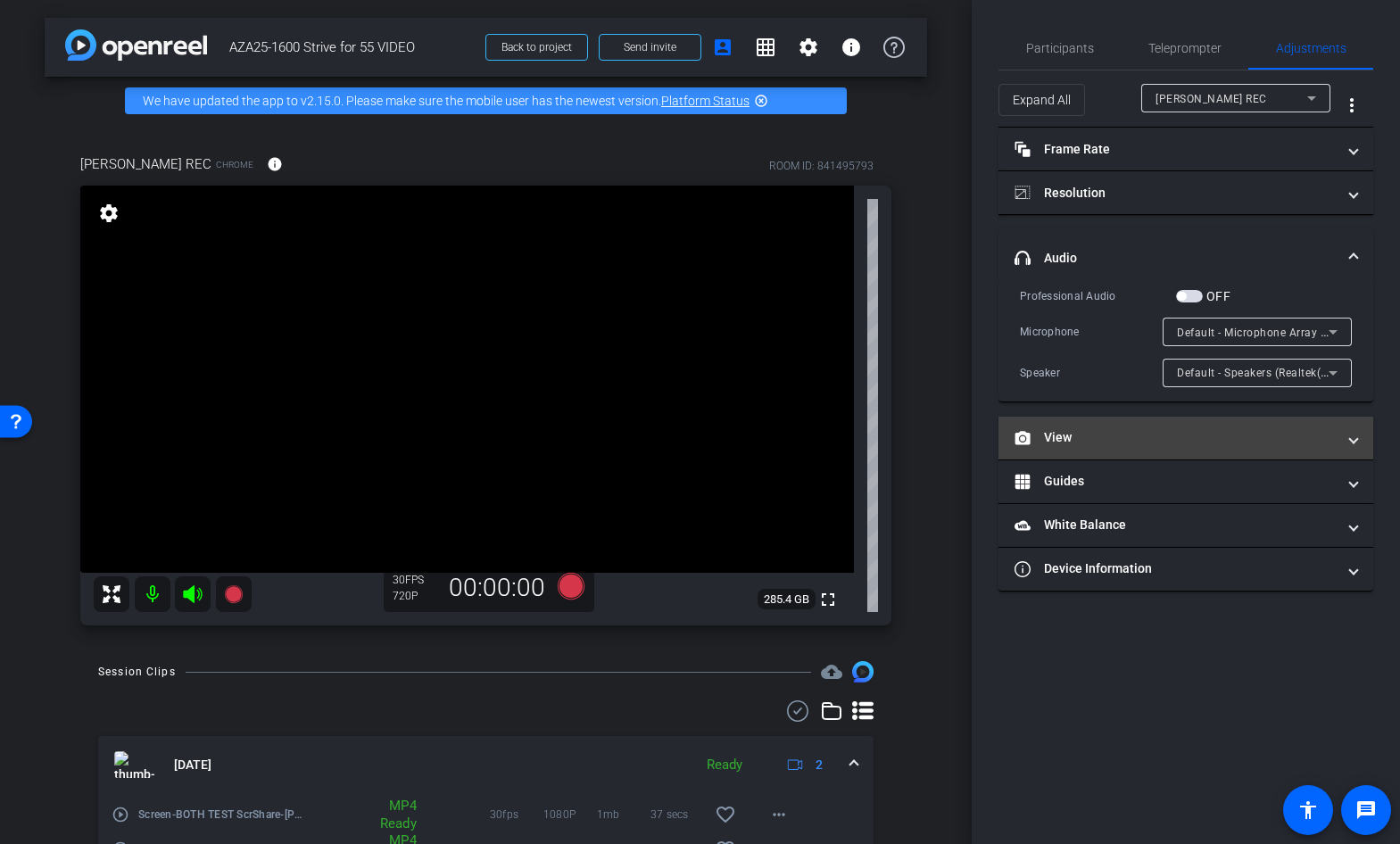
click at [1059, 439] on mat-panel-title "View" at bounding box center [1175, 438] width 321 height 19
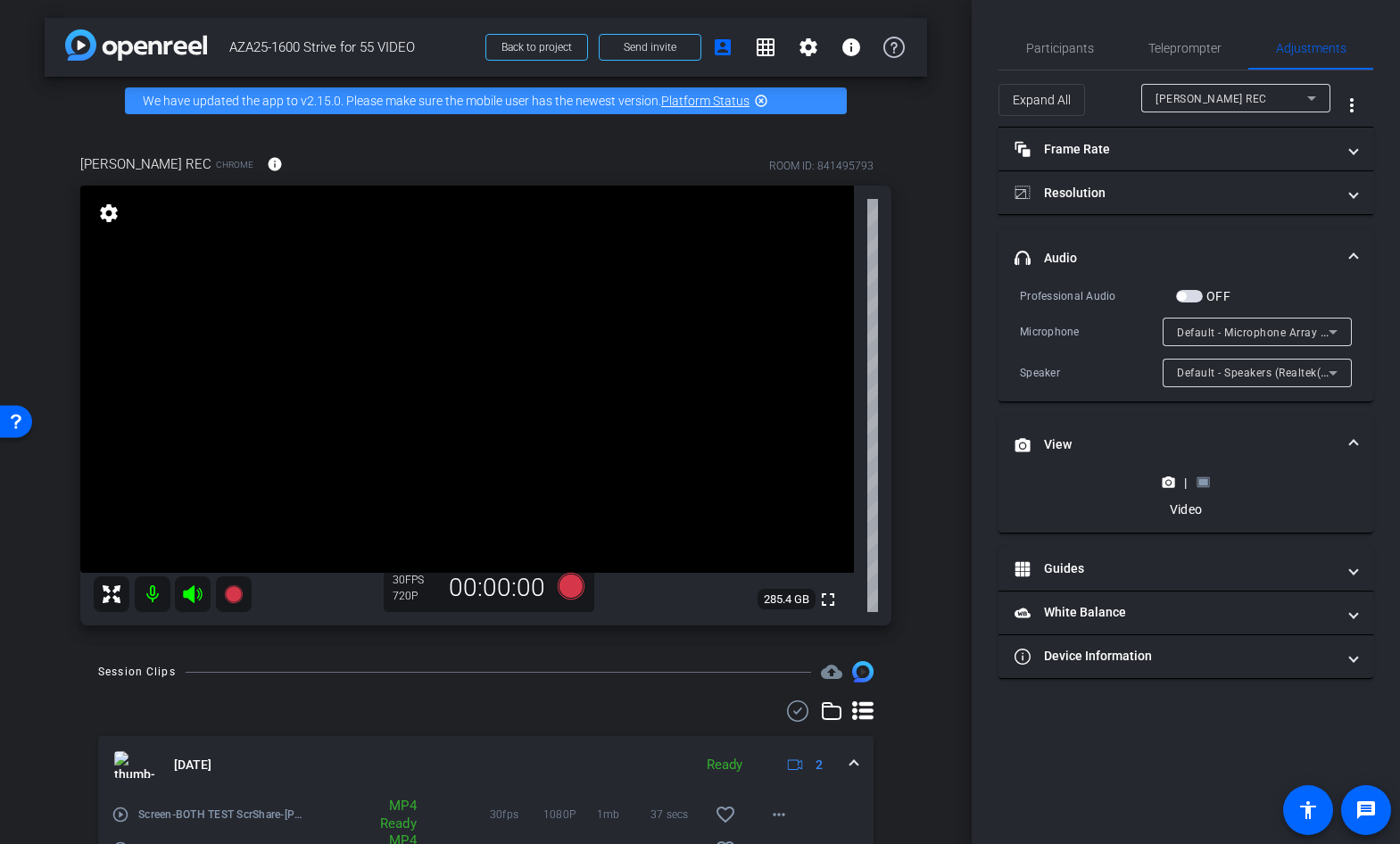
click at [1204, 484] on rect at bounding box center [1203, 483] width 9 height 8
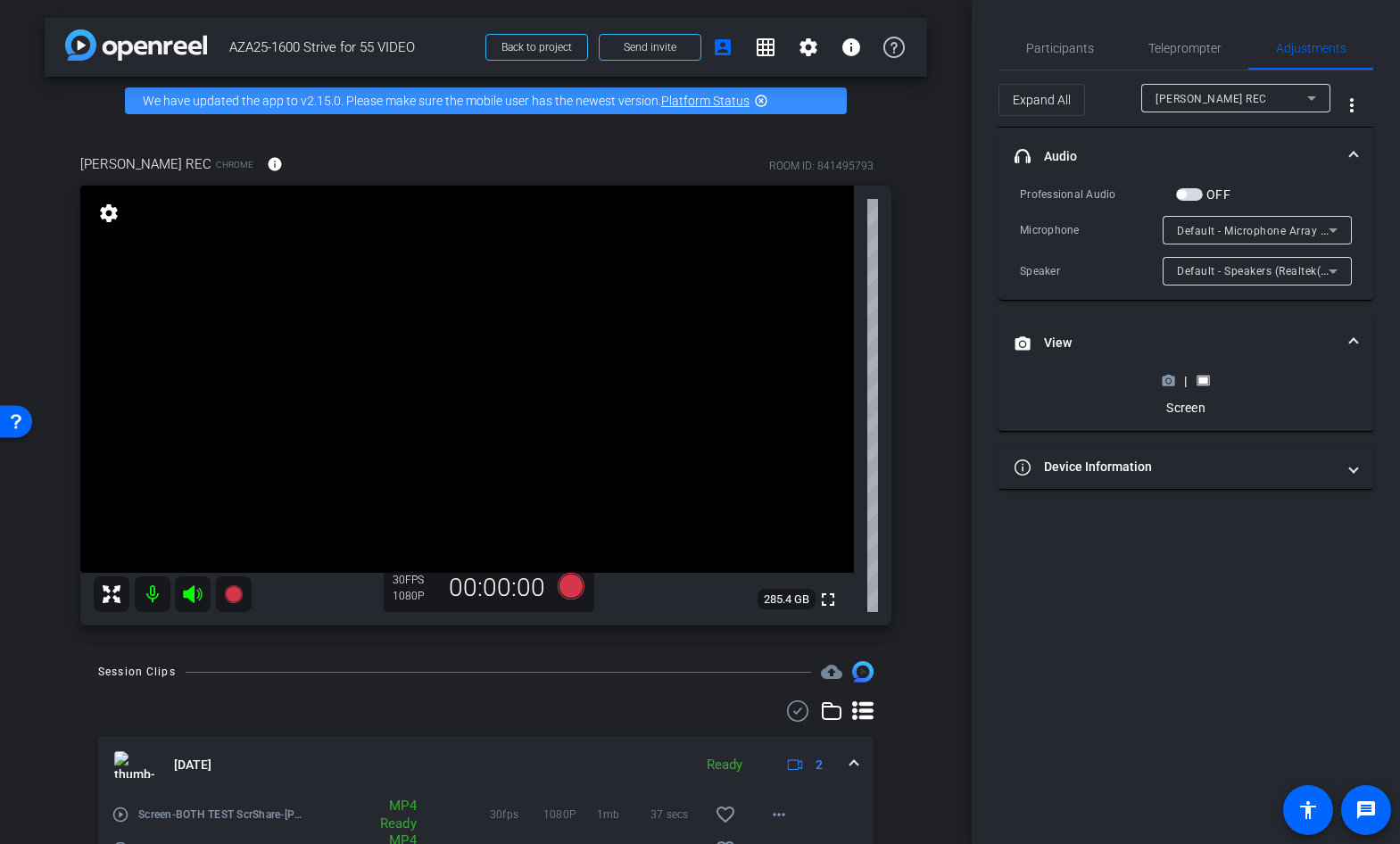
click at [1169, 384] on icon at bounding box center [1168, 381] width 12 height 9
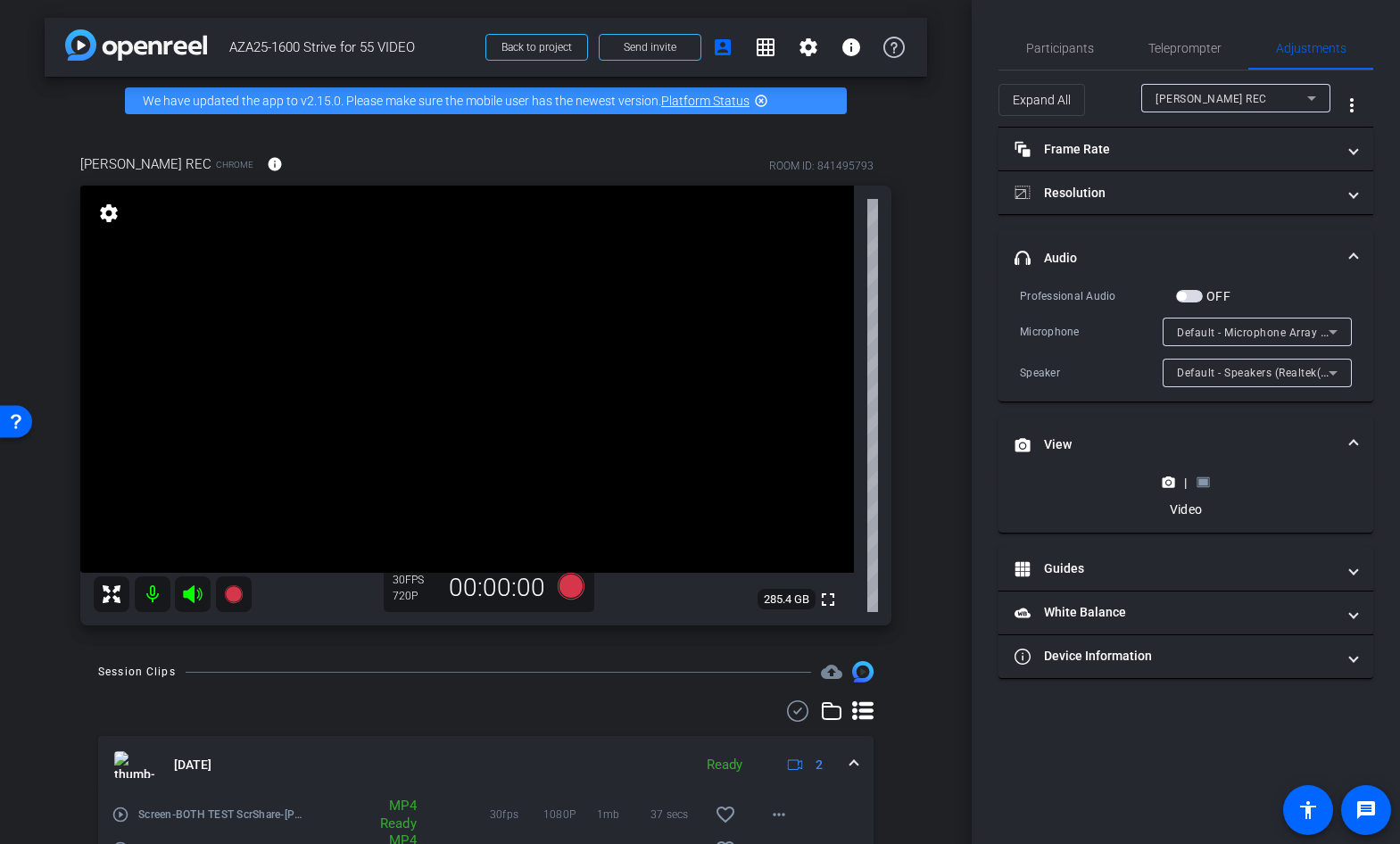
click at [1206, 482] on rect at bounding box center [1203, 483] width 9 height 8
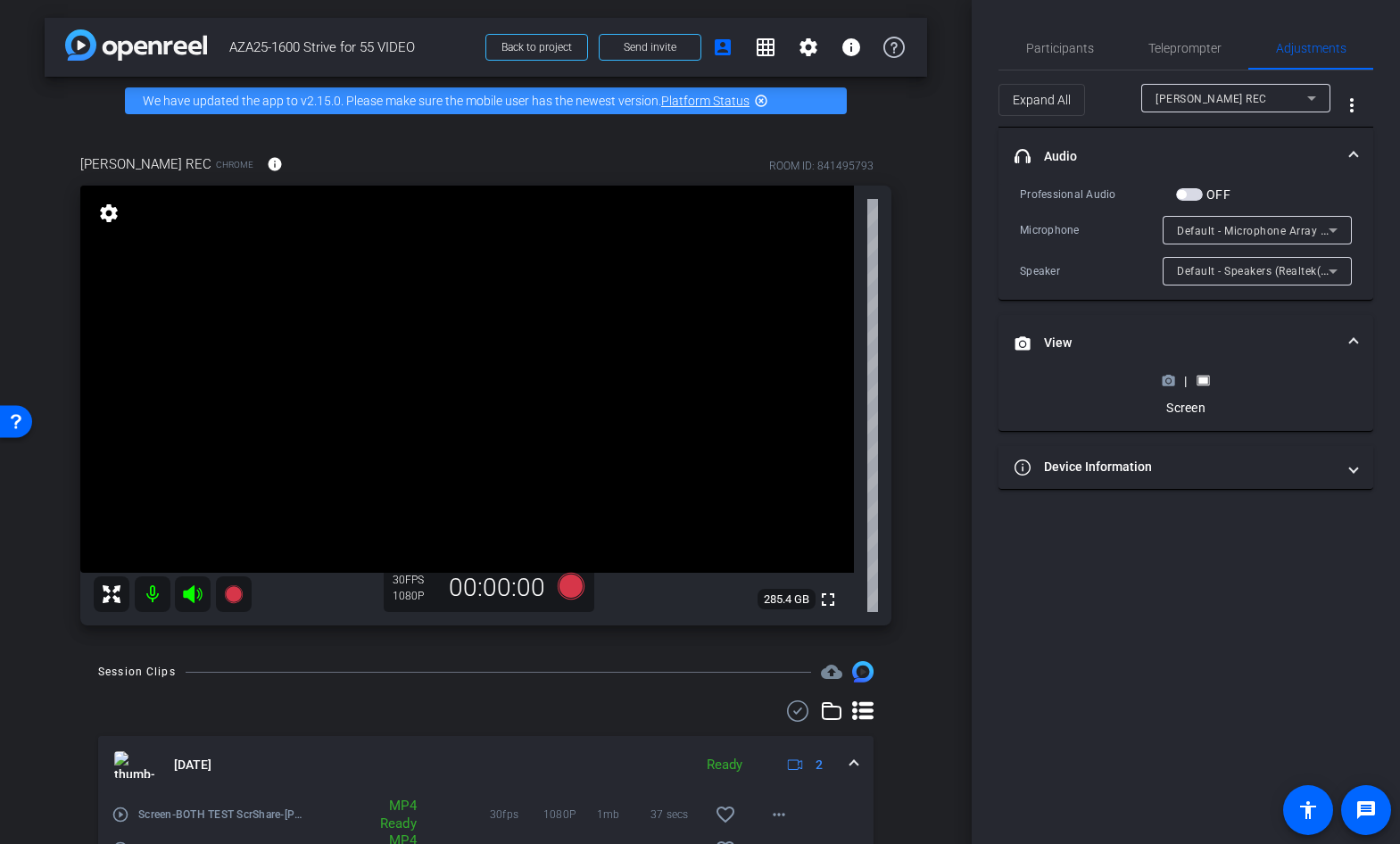
click at [1167, 383] on icon at bounding box center [1168, 381] width 13 height 13
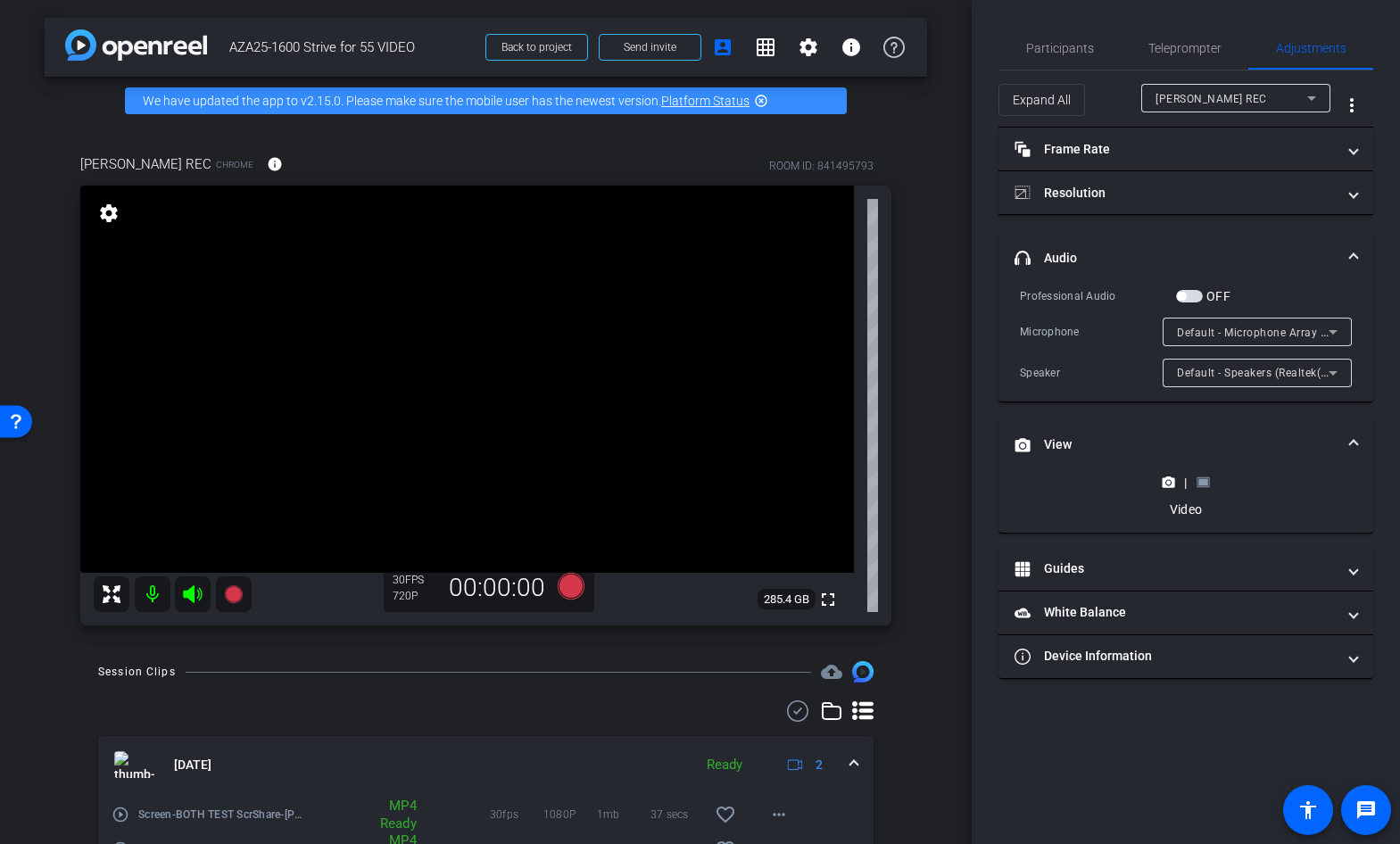
click at [1205, 482] on rect at bounding box center [1203, 483] width 9 height 8
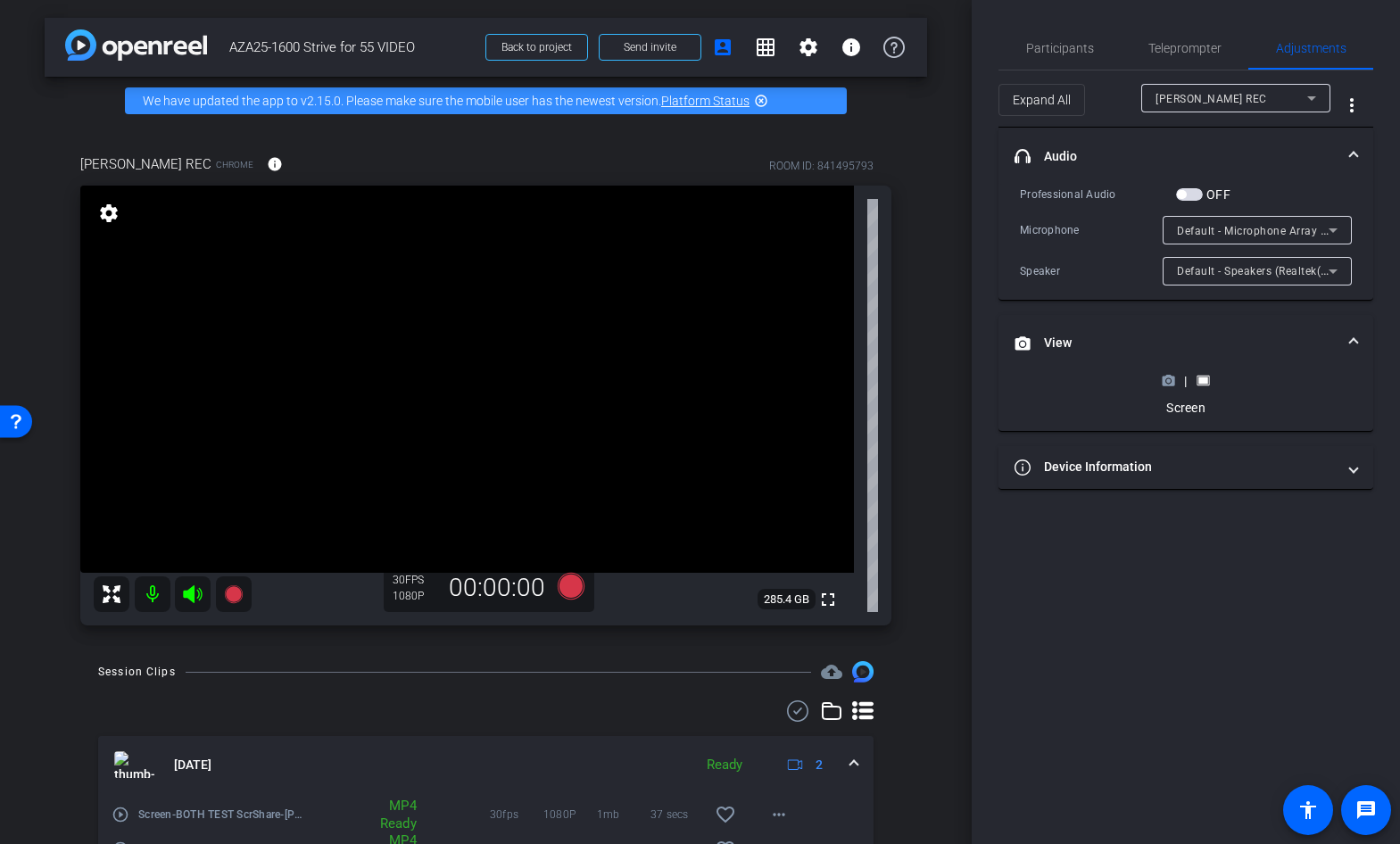
click at [1167, 391] on div "| Screen" at bounding box center [1185, 394] width 65 height 44
click at [1172, 378] on icon at bounding box center [1168, 381] width 12 height 9
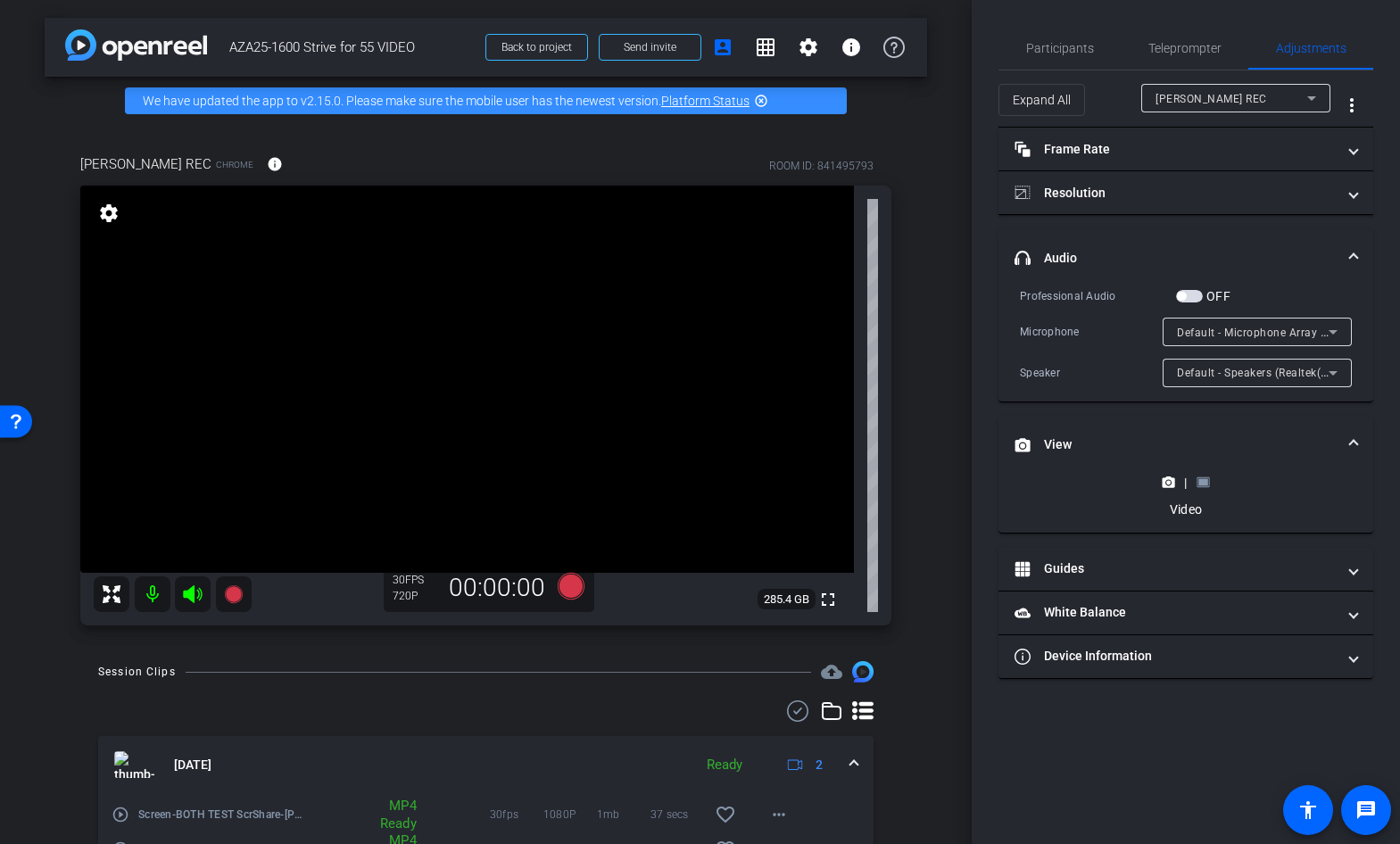
click at [1201, 481] on rect at bounding box center [1203, 483] width 9 height 8
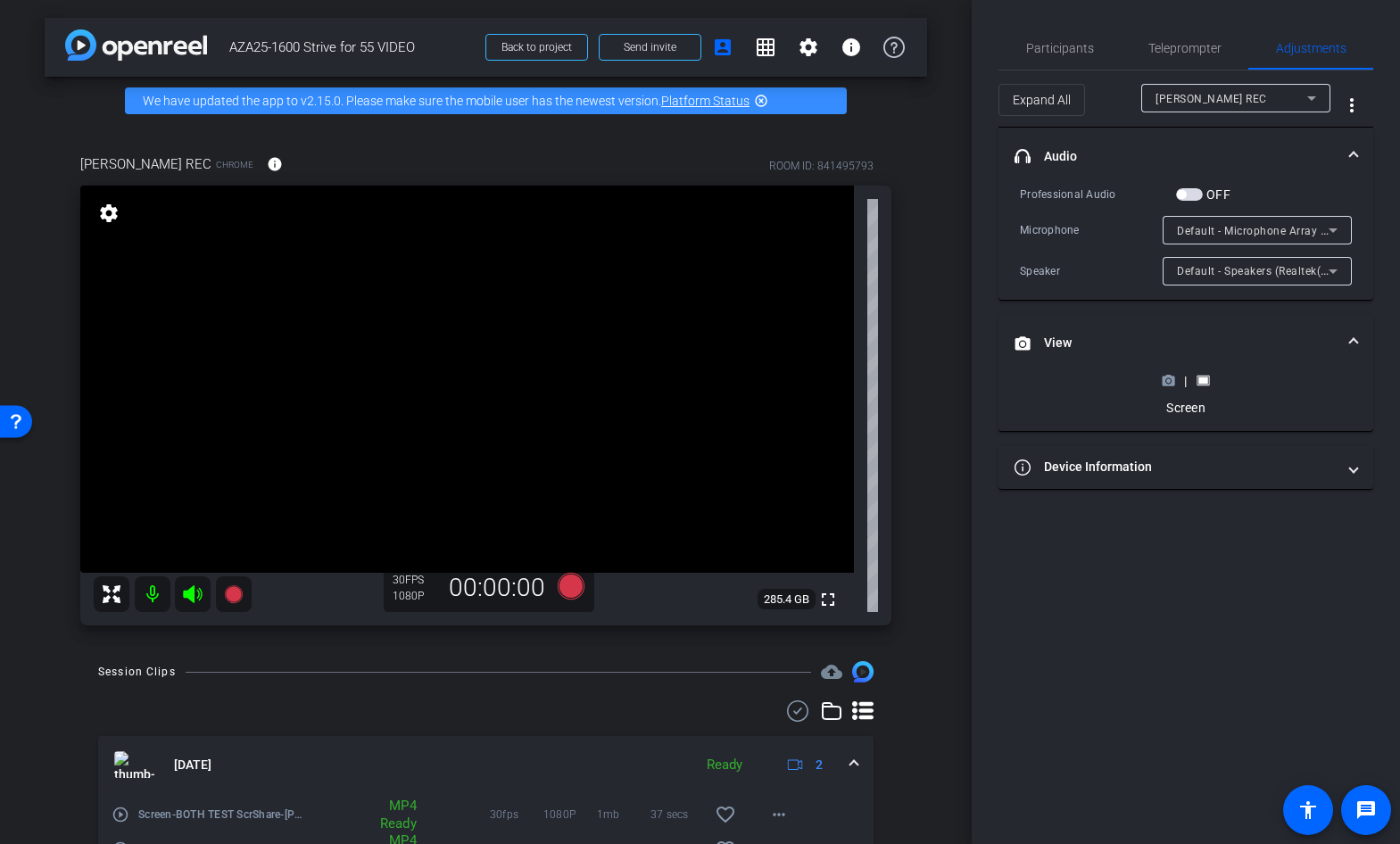
click at [1171, 378] on icon at bounding box center [1168, 381] width 13 height 13
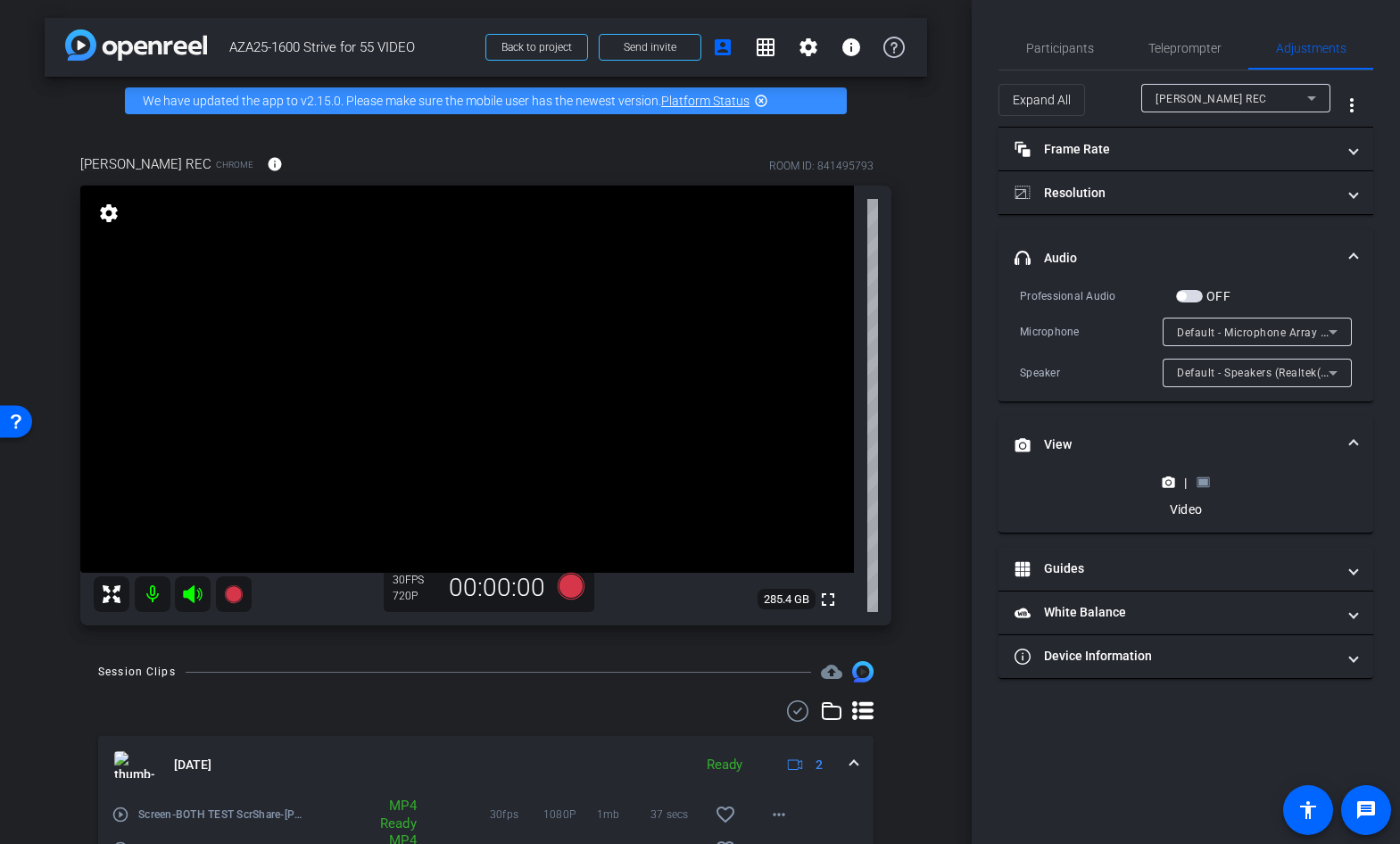
click at [1202, 486] on icon at bounding box center [1203, 482] width 13 height 13
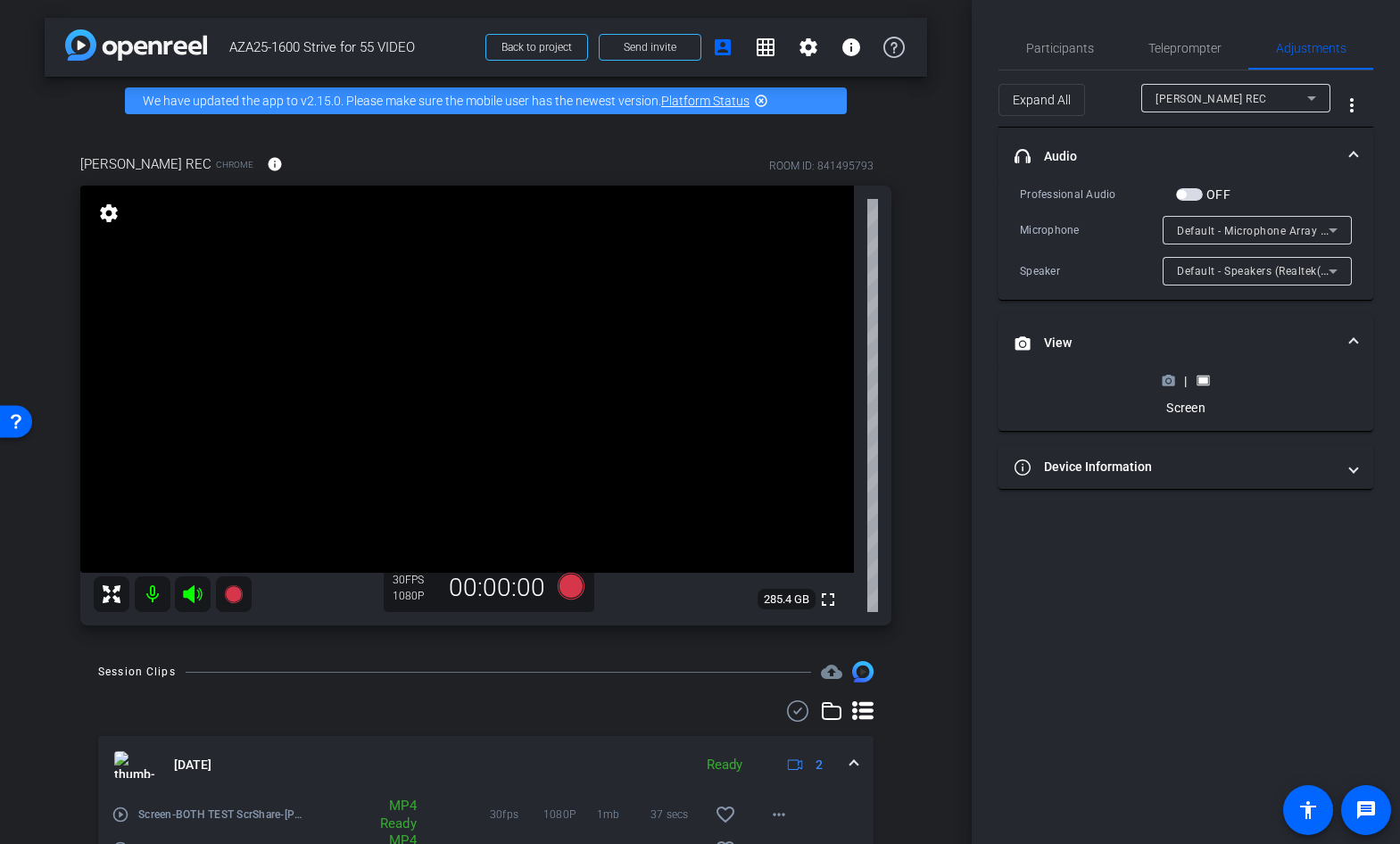
click at [1168, 385] on icon at bounding box center [1168, 381] width 12 height 9
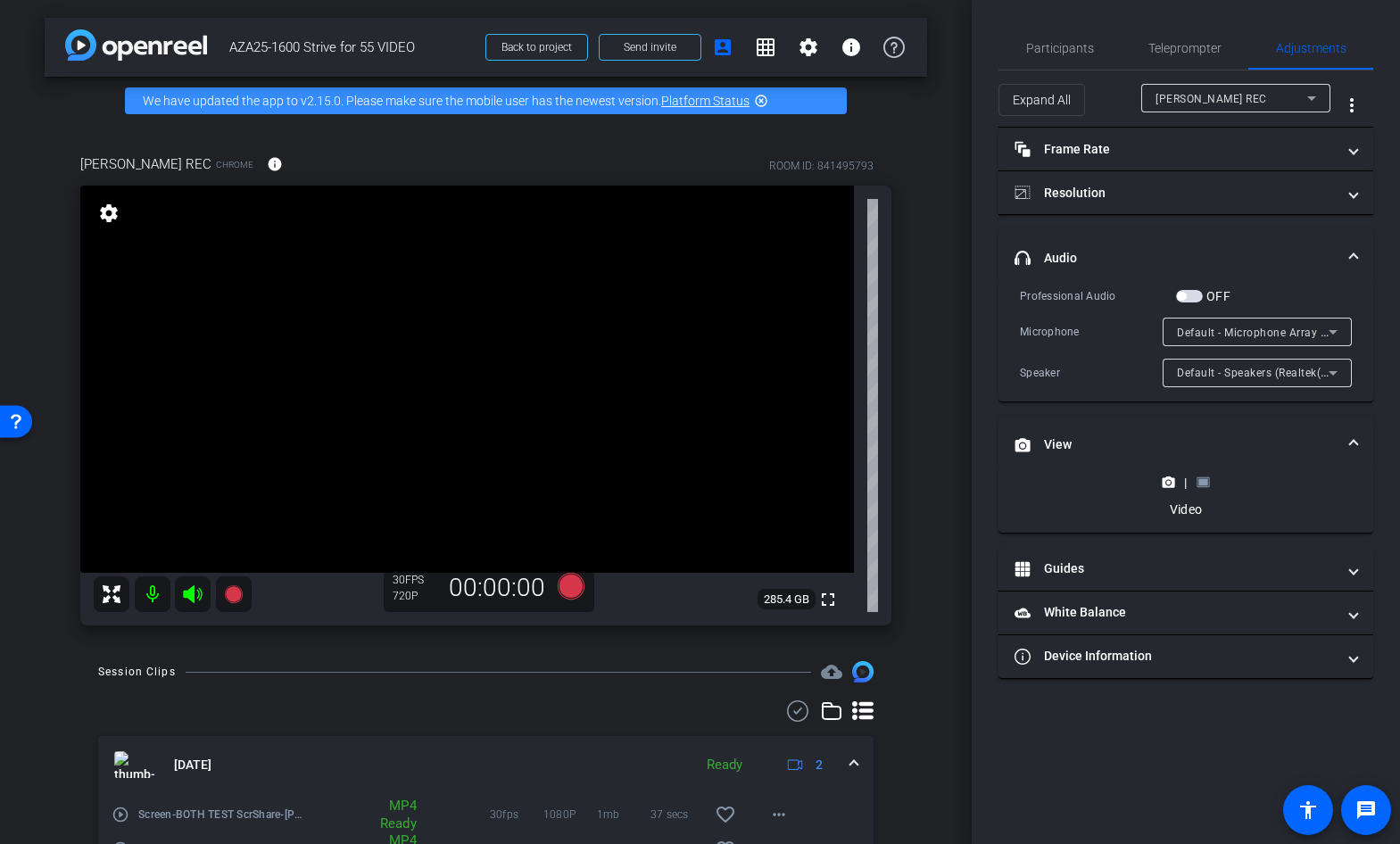
click at [1210, 481] on div "|" at bounding box center [1185, 483] width 65 height 18
click at [1203, 481] on rect at bounding box center [1203, 483] width 9 height 8
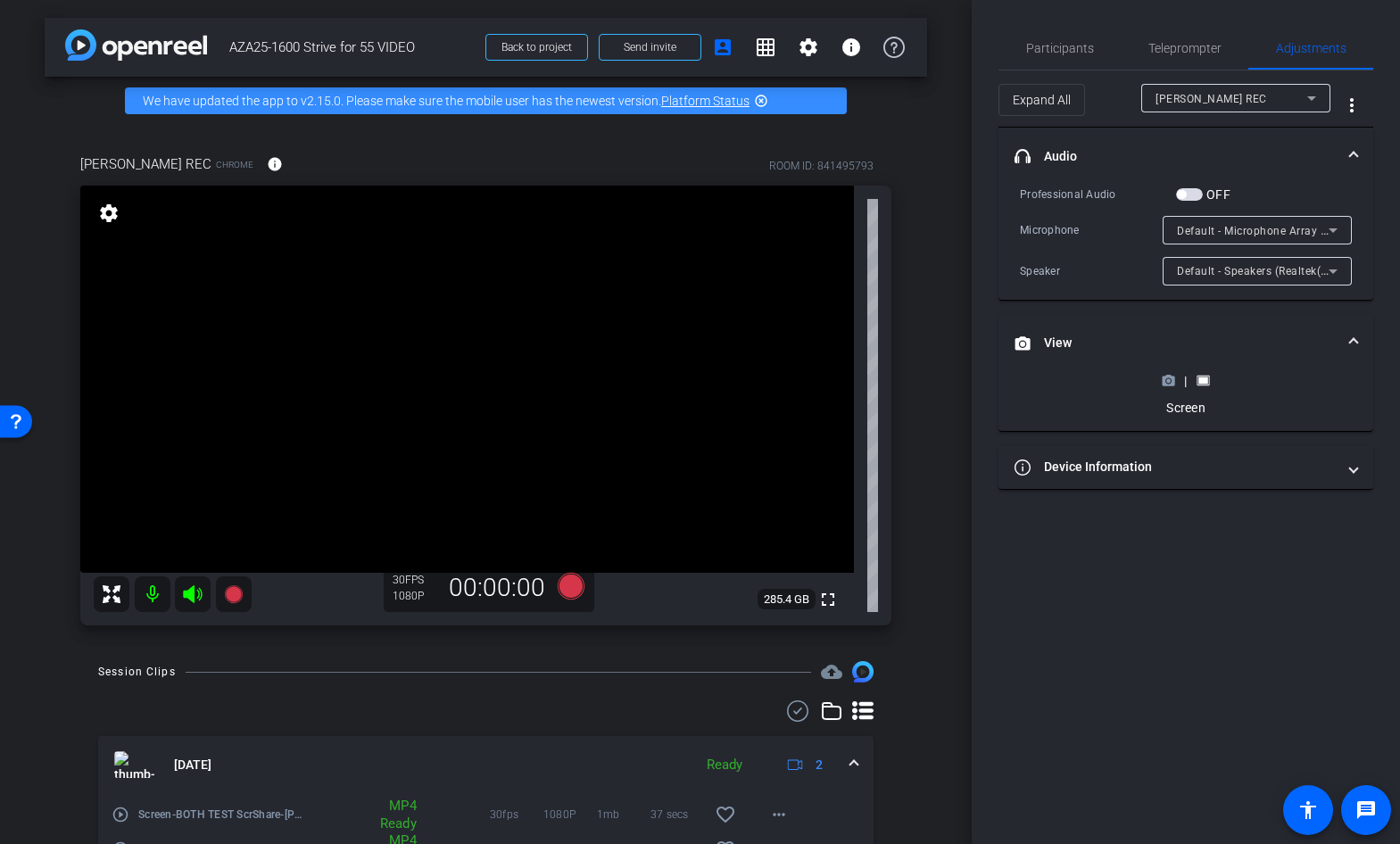
click at [1164, 382] on icon at bounding box center [1168, 381] width 12 height 9
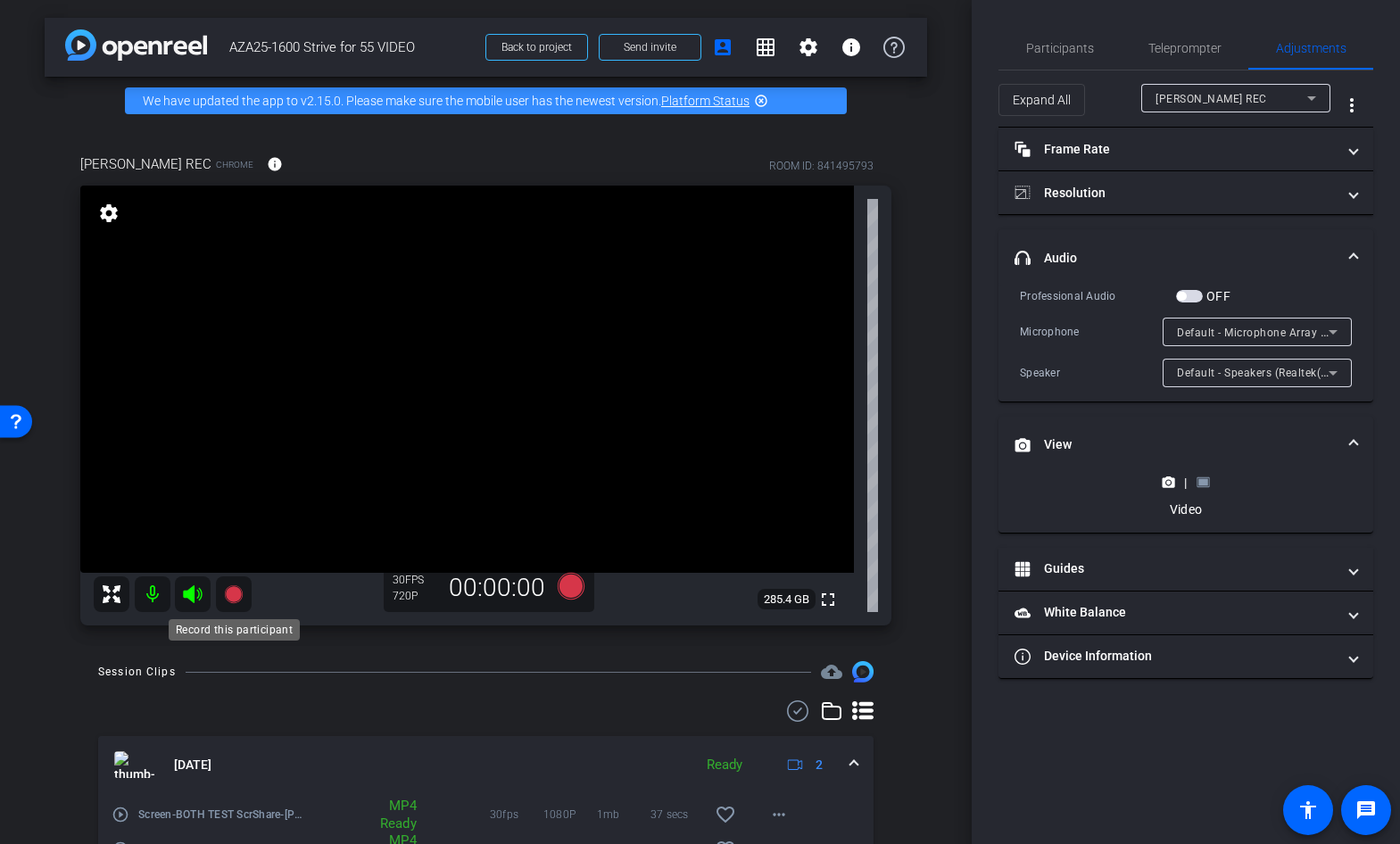
click at [236, 589] on icon at bounding box center [233, 594] width 18 height 18
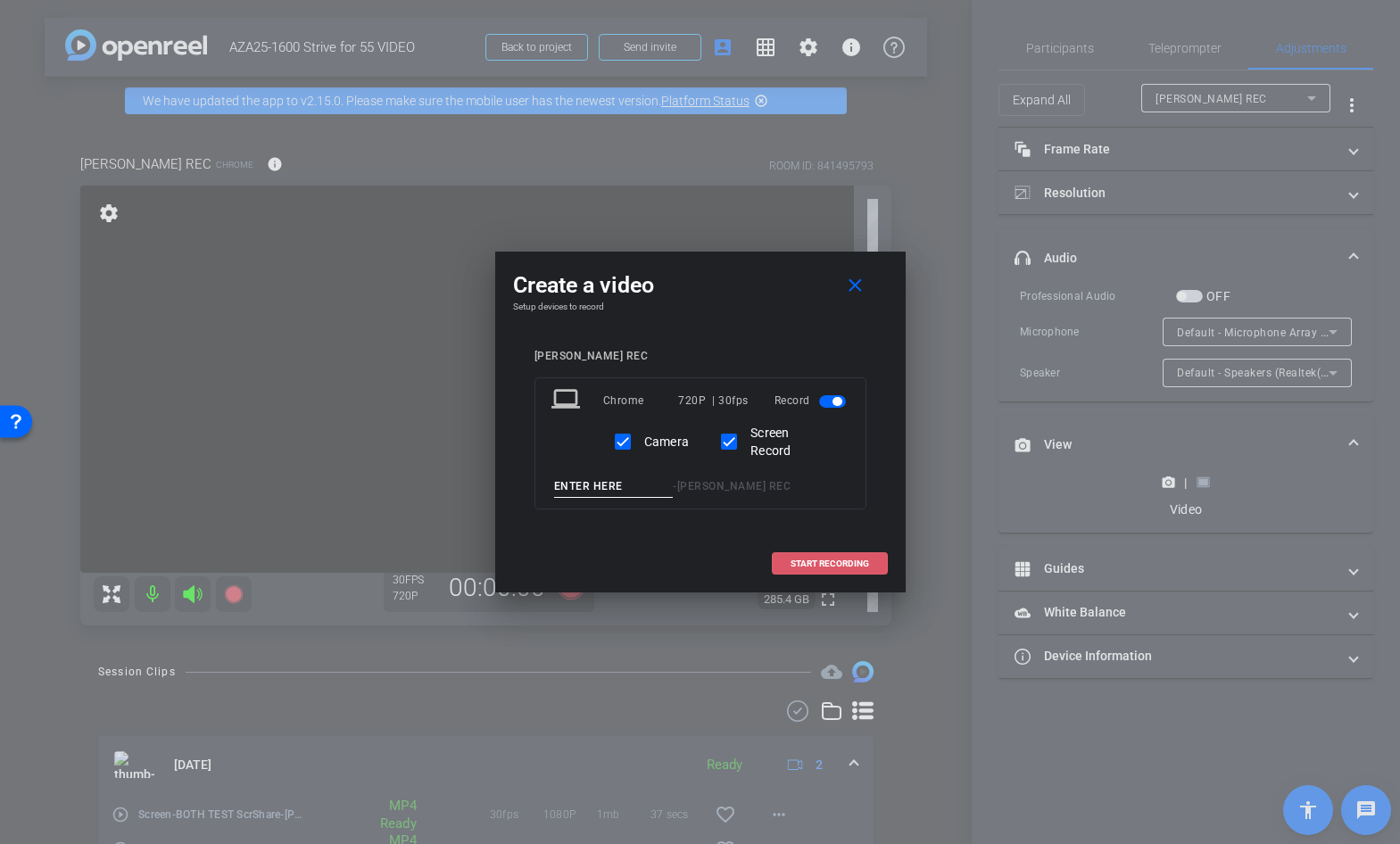
click at [867, 566] on span "START RECORDING" at bounding box center [830, 563] width 78 height 8
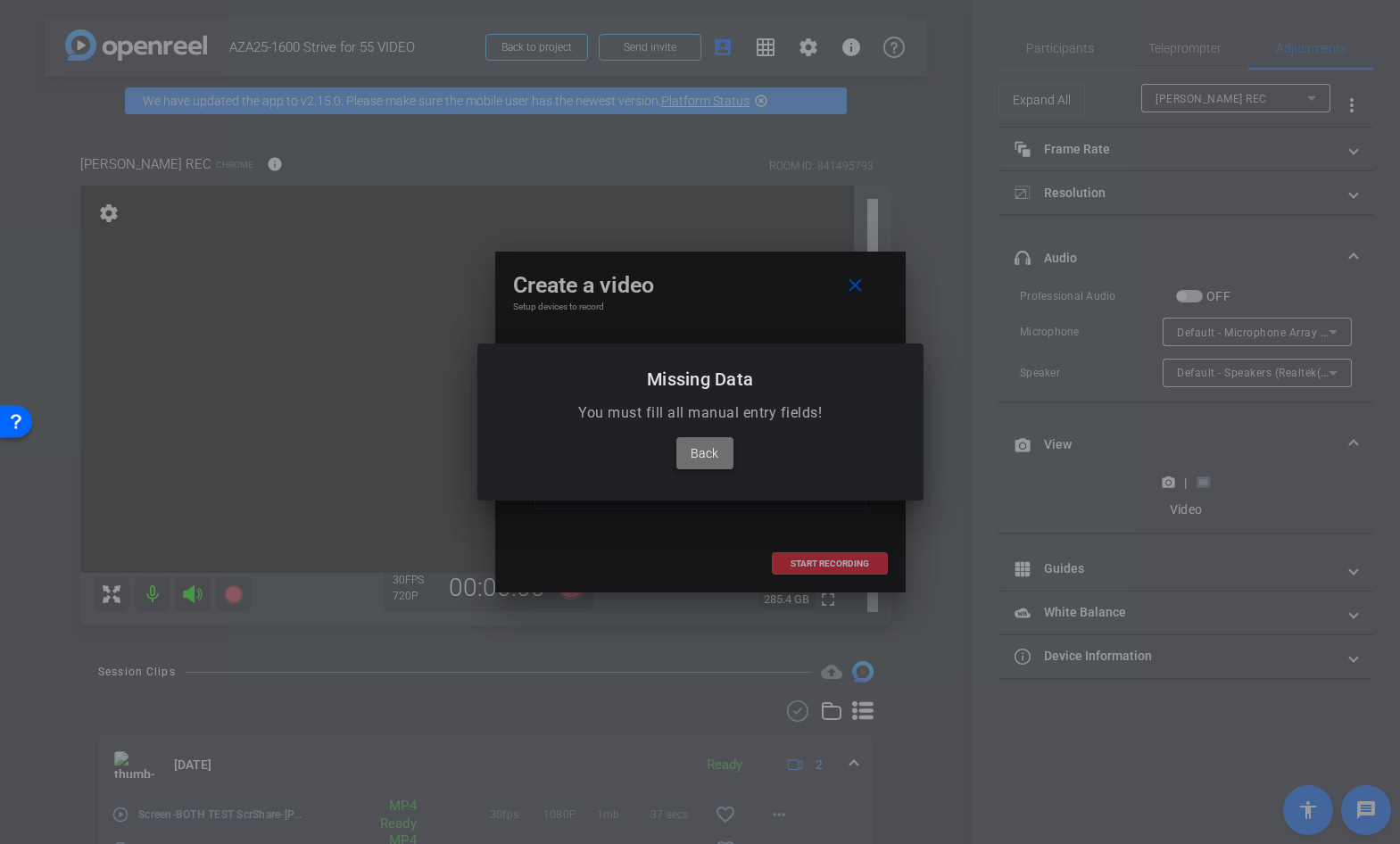
click at [705, 455] on span "Back" at bounding box center [704, 453] width 27 height 22
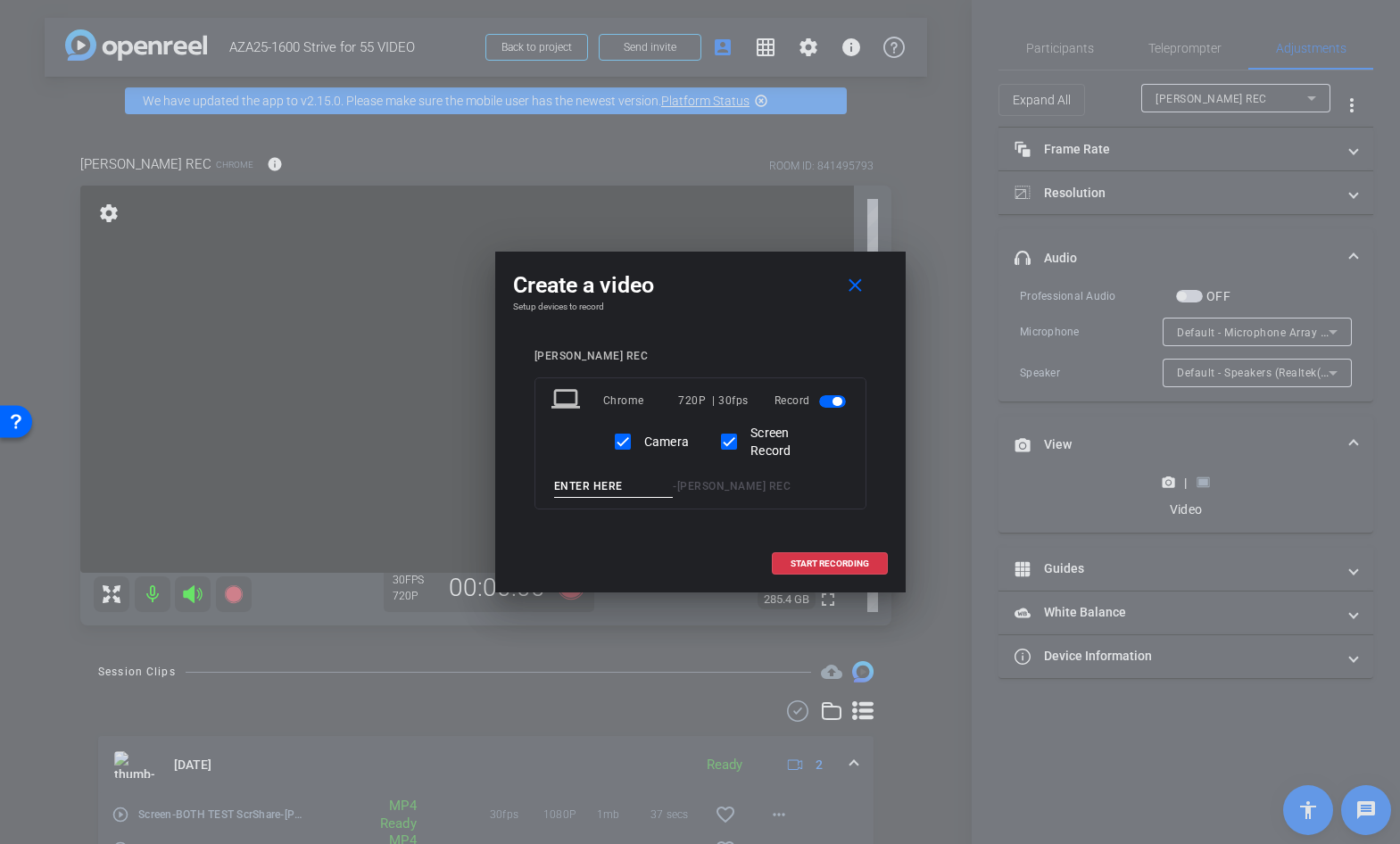
click at [613, 485] on input at bounding box center [614, 487] width 120 height 23
type input "TEST 2 Helena"
click at [808, 581] on span at bounding box center [830, 563] width 114 height 42
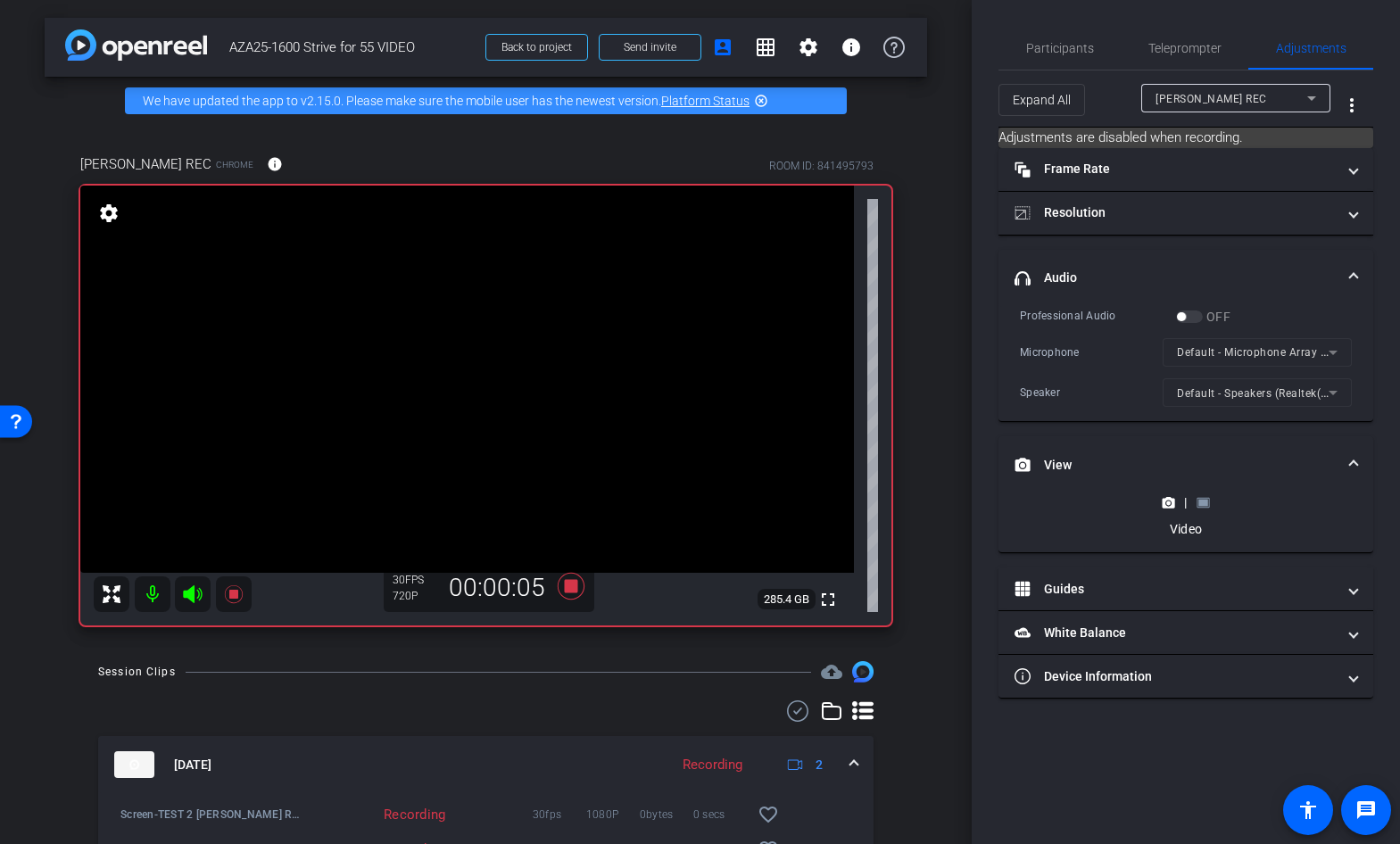
click at [1206, 499] on rect at bounding box center [1203, 503] width 9 height 8
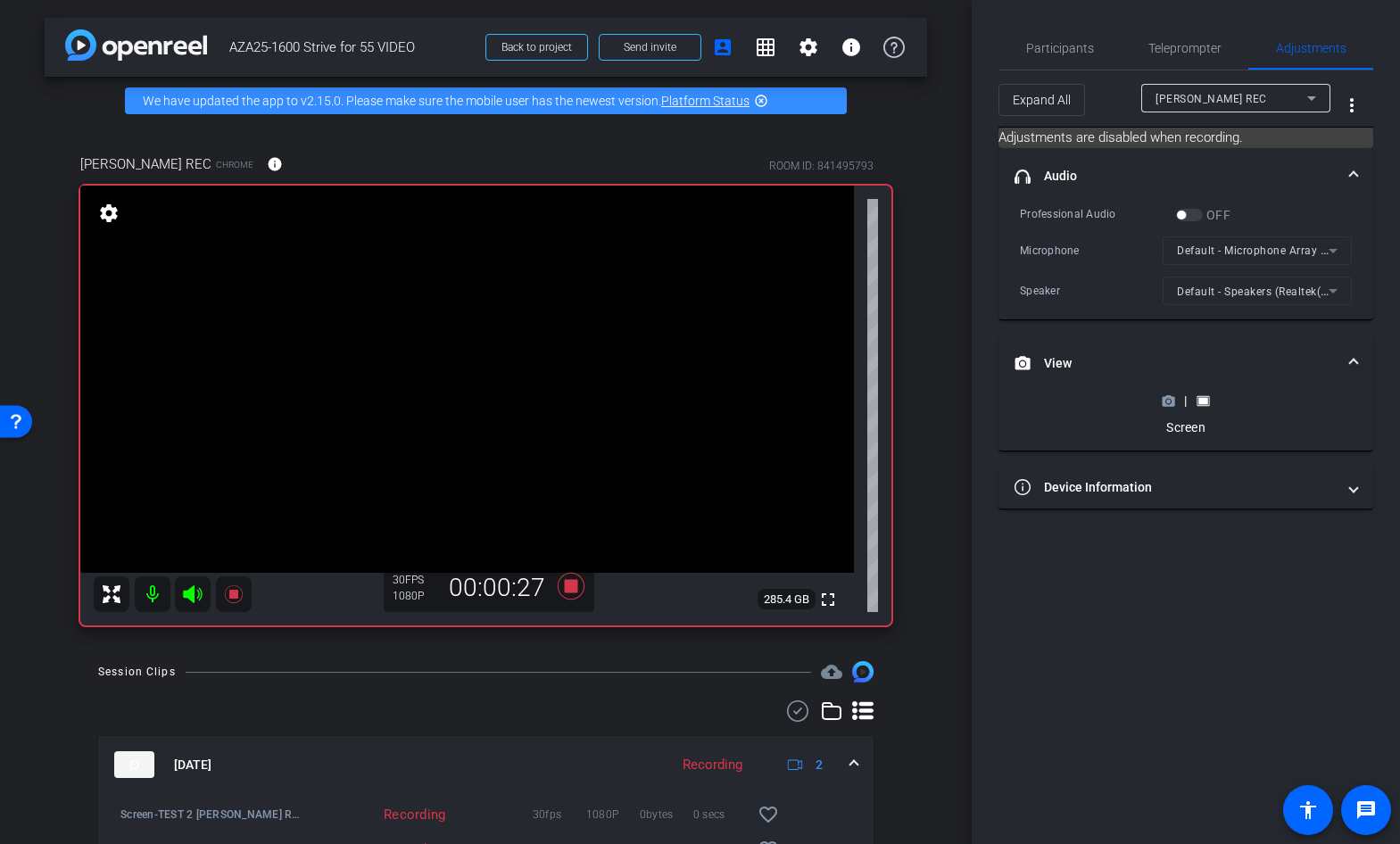
click at [1166, 398] on icon at bounding box center [1168, 401] width 12 height 9
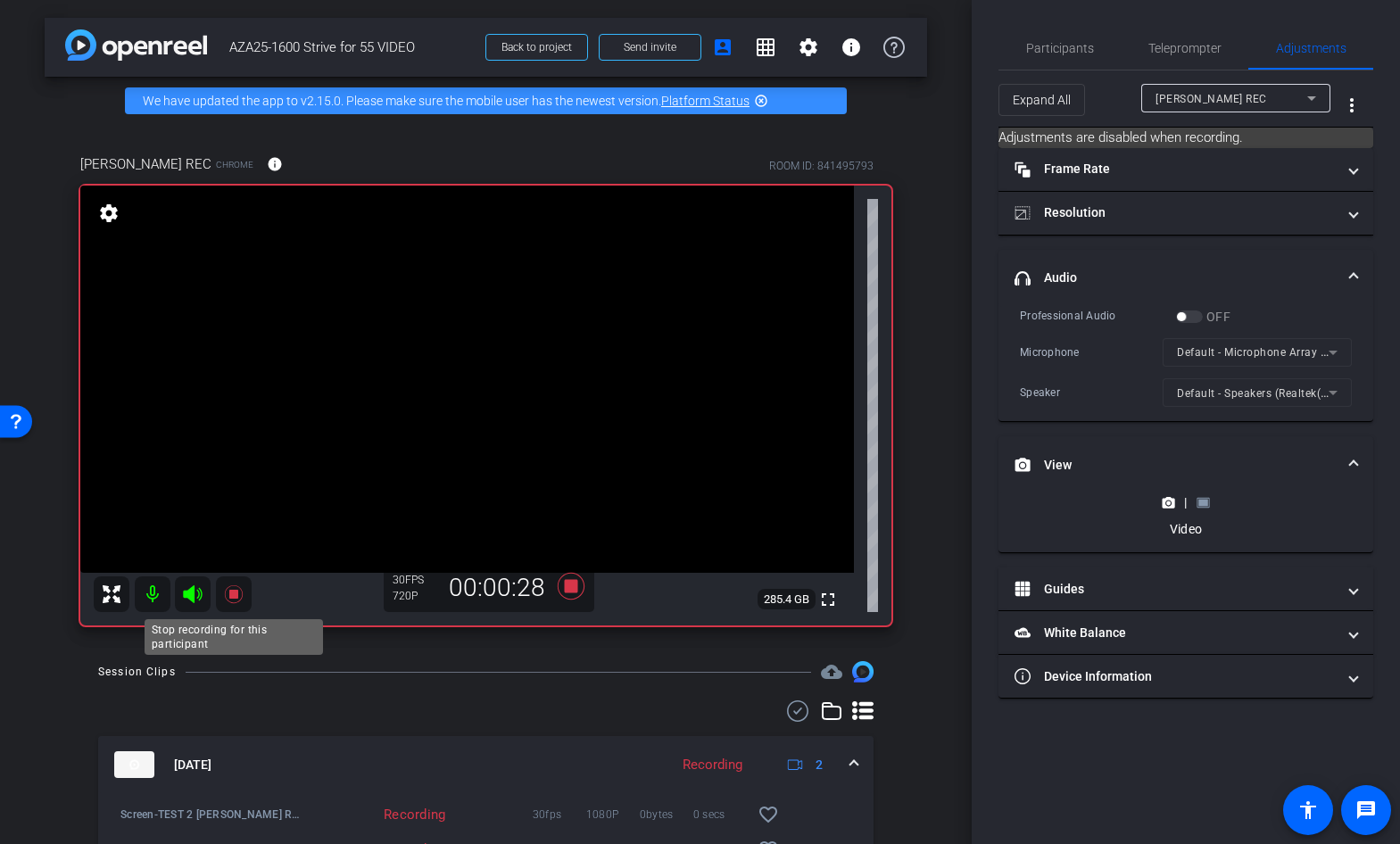
click at [234, 581] on mat-icon at bounding box center [234, 594] width 36 height 36
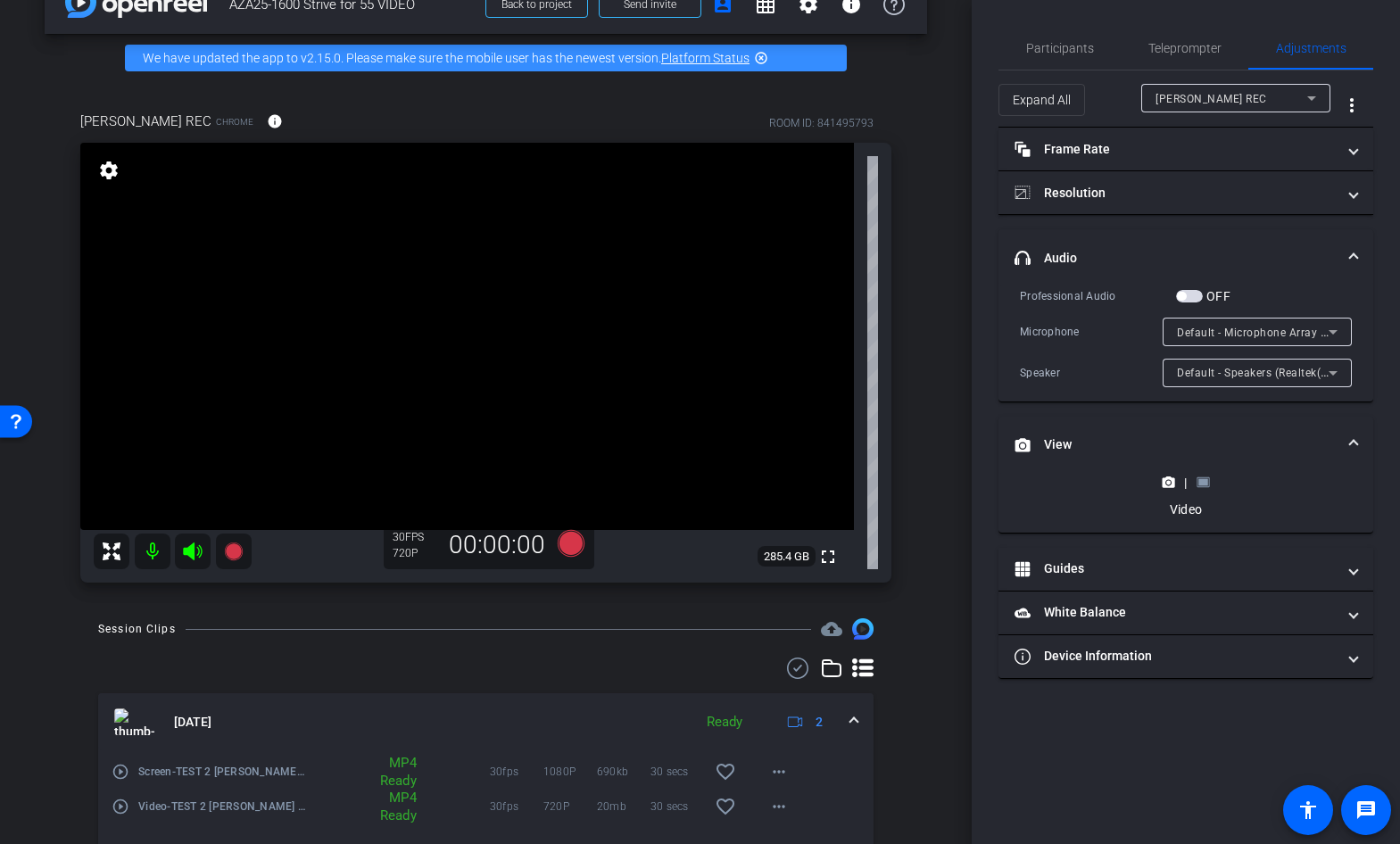
scroll to position [40, 0]
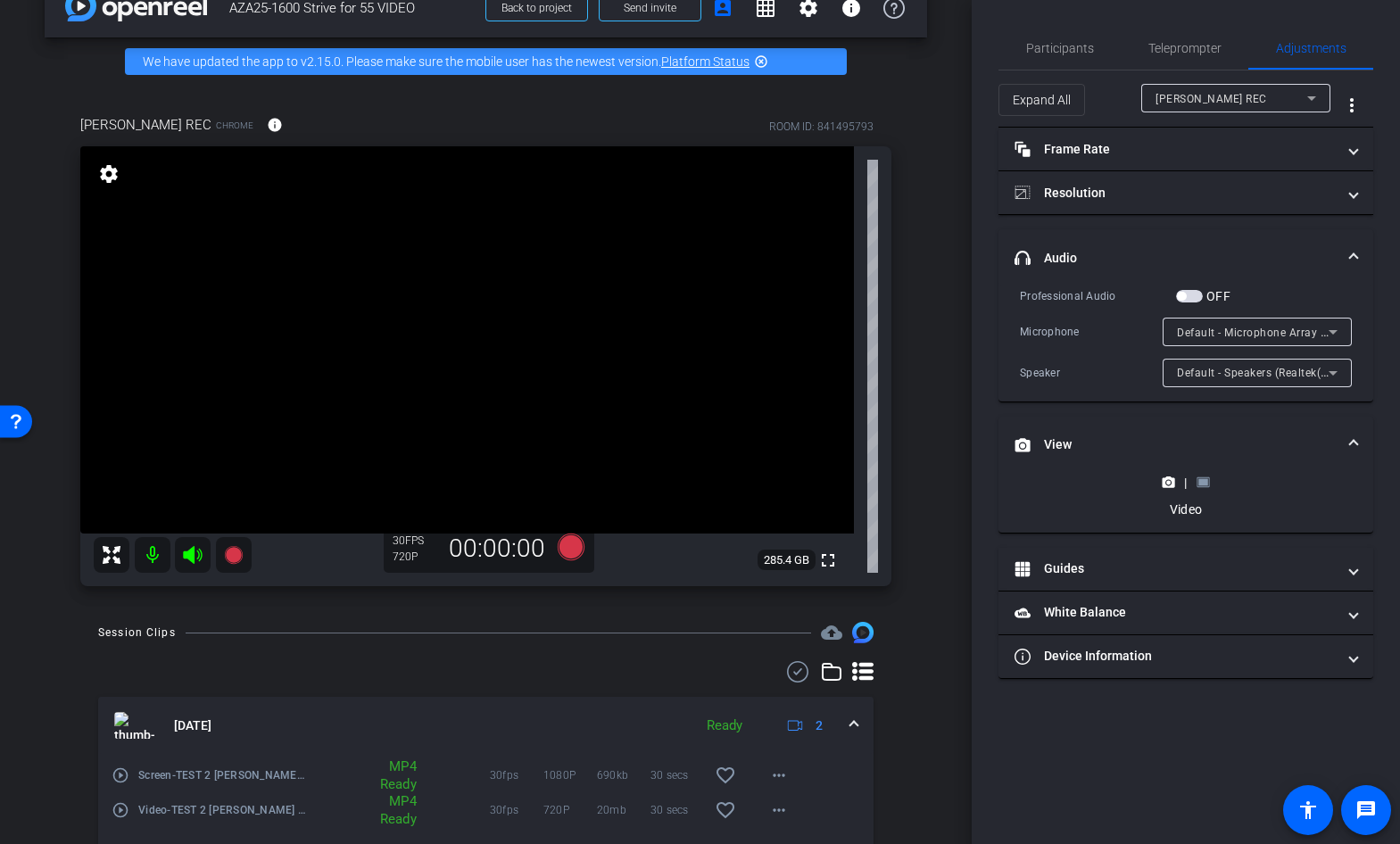
click at [1203, 483] on rect at bounding box center [1203, 483] width 9 height 8
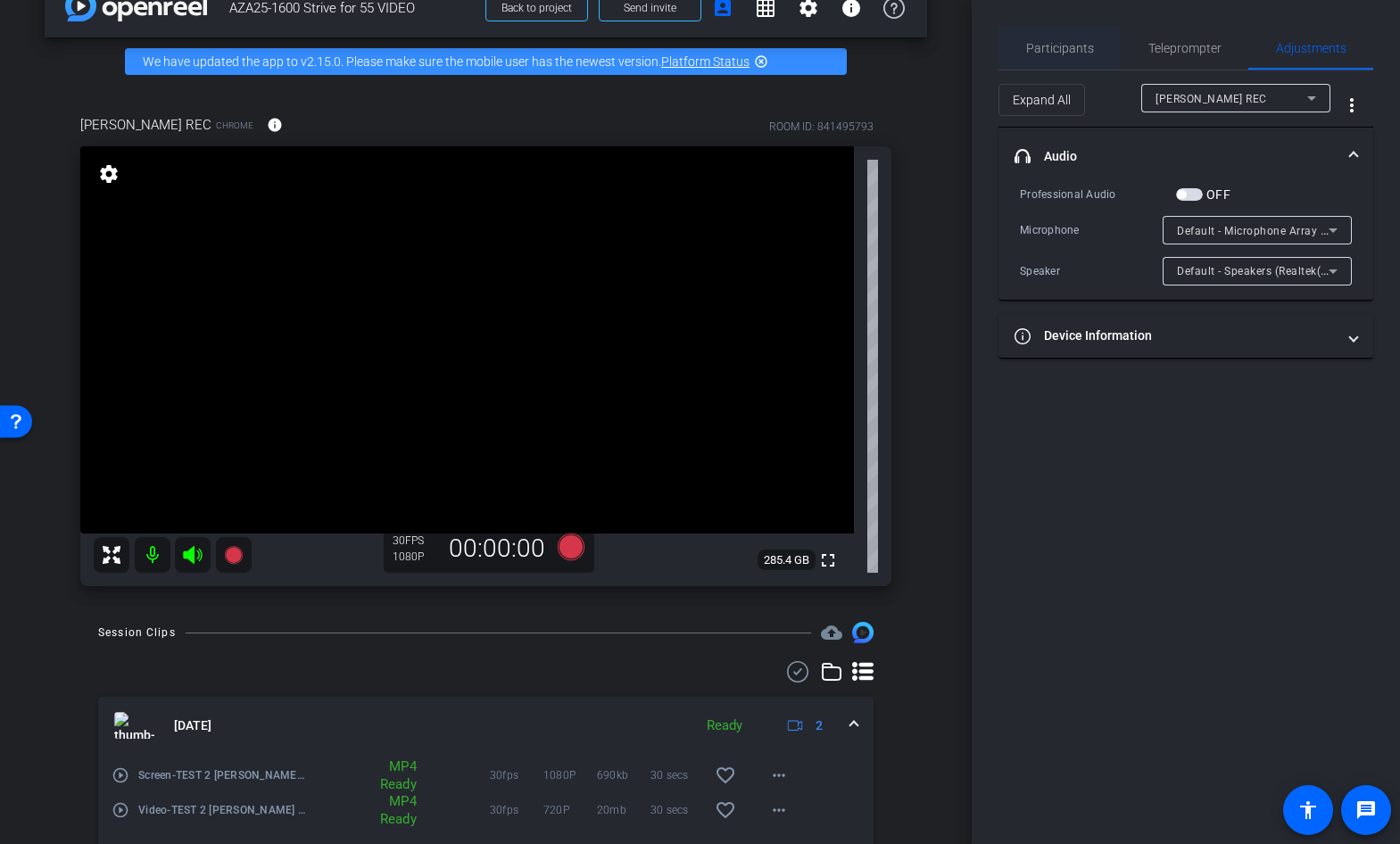
click at [1062, 44] on span "Participants" at bounding box center [1060, 47] width 68 height 12
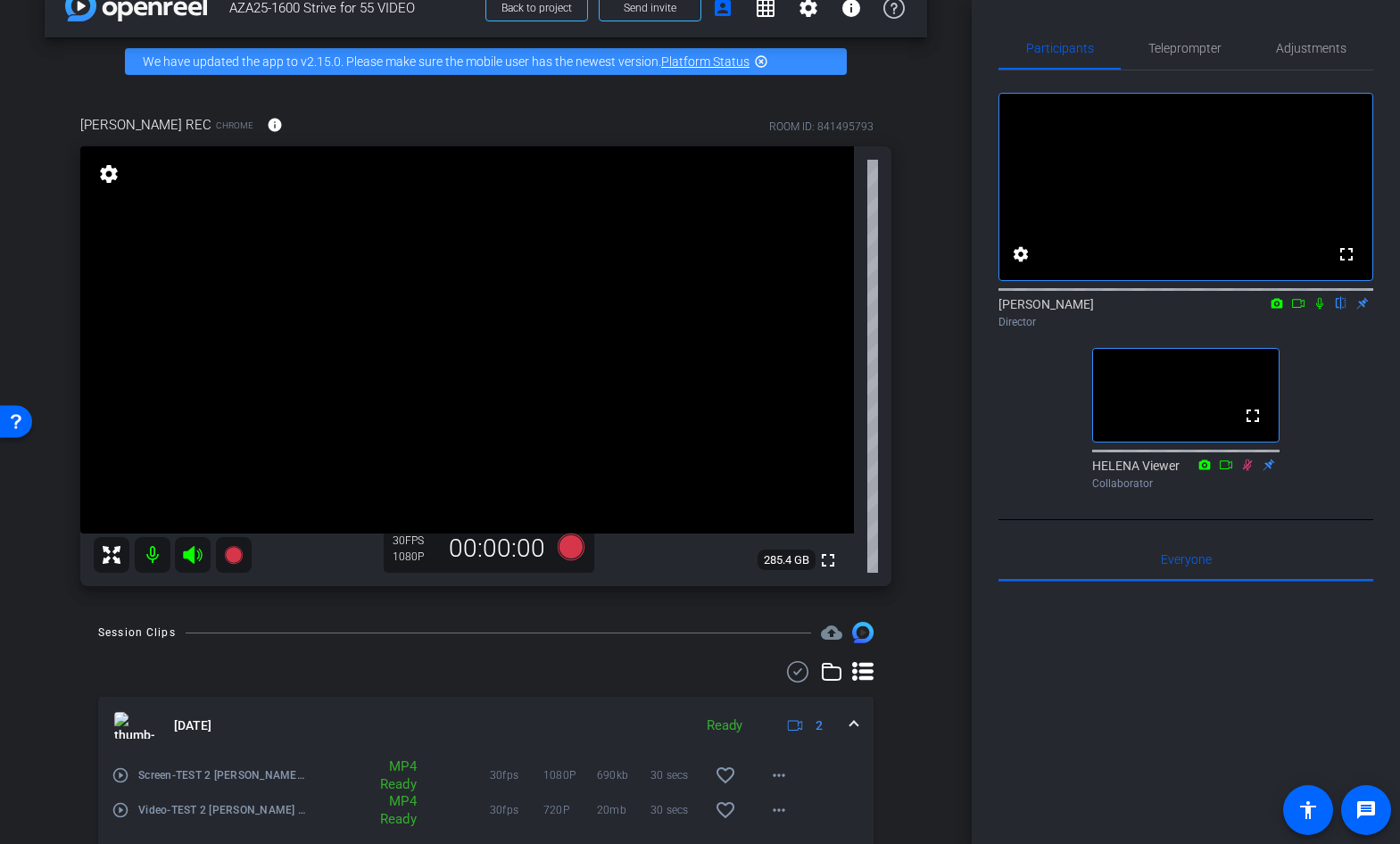
click at [903, 310] on div "HELENA REC Chrome info ROOM ID: 841495793 fullscreen settings 285.4 GB 30 FPS 1…" at bounding box center [486, 345] width 882 height 519
click at [1292, 45] on span "Adjustments" at bounding box center [1310, 47] width 71 height 12
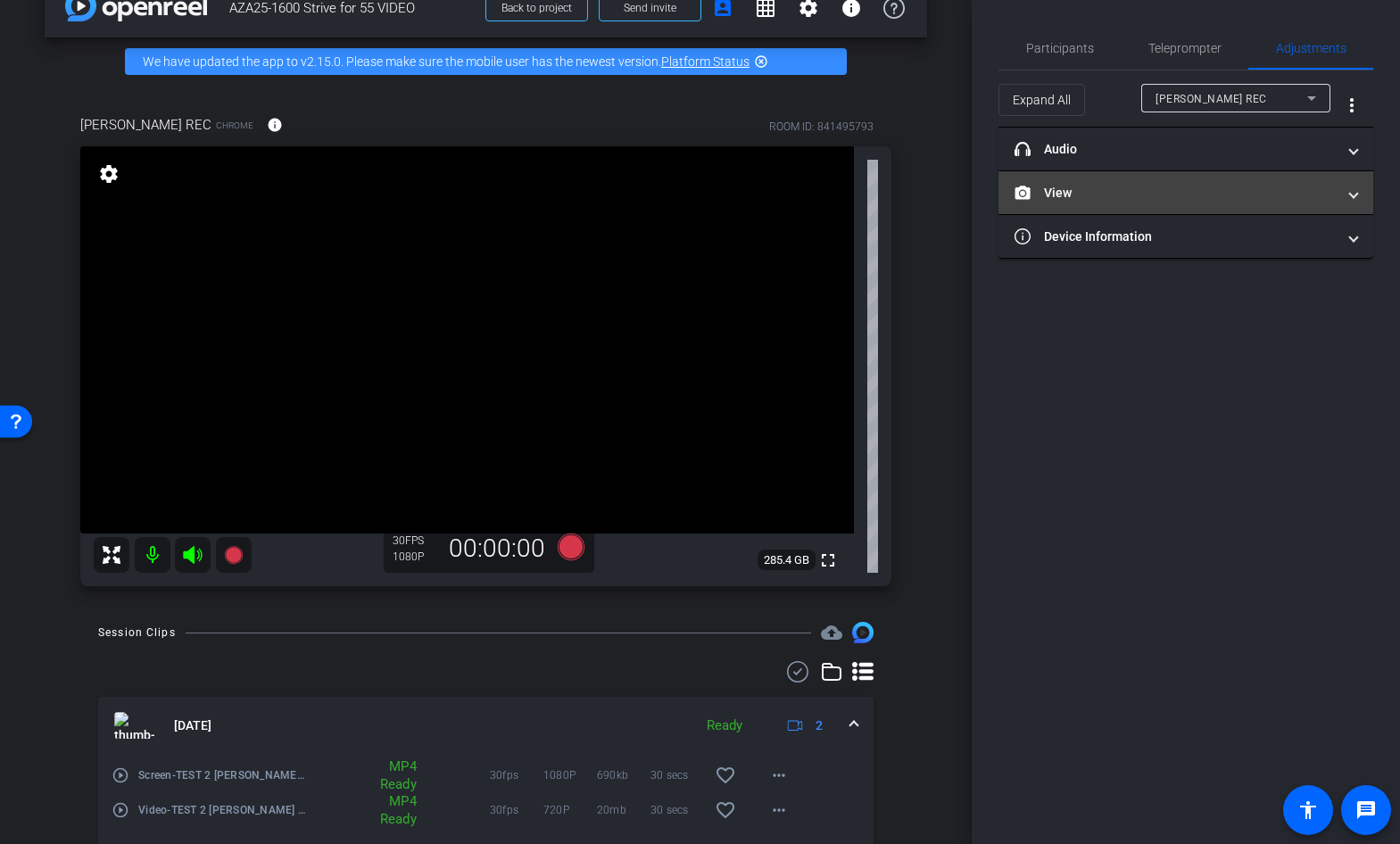
click at [1118, 194] on mat-panel-title "View" at bounding box center [1175, 193] width 321 height 19
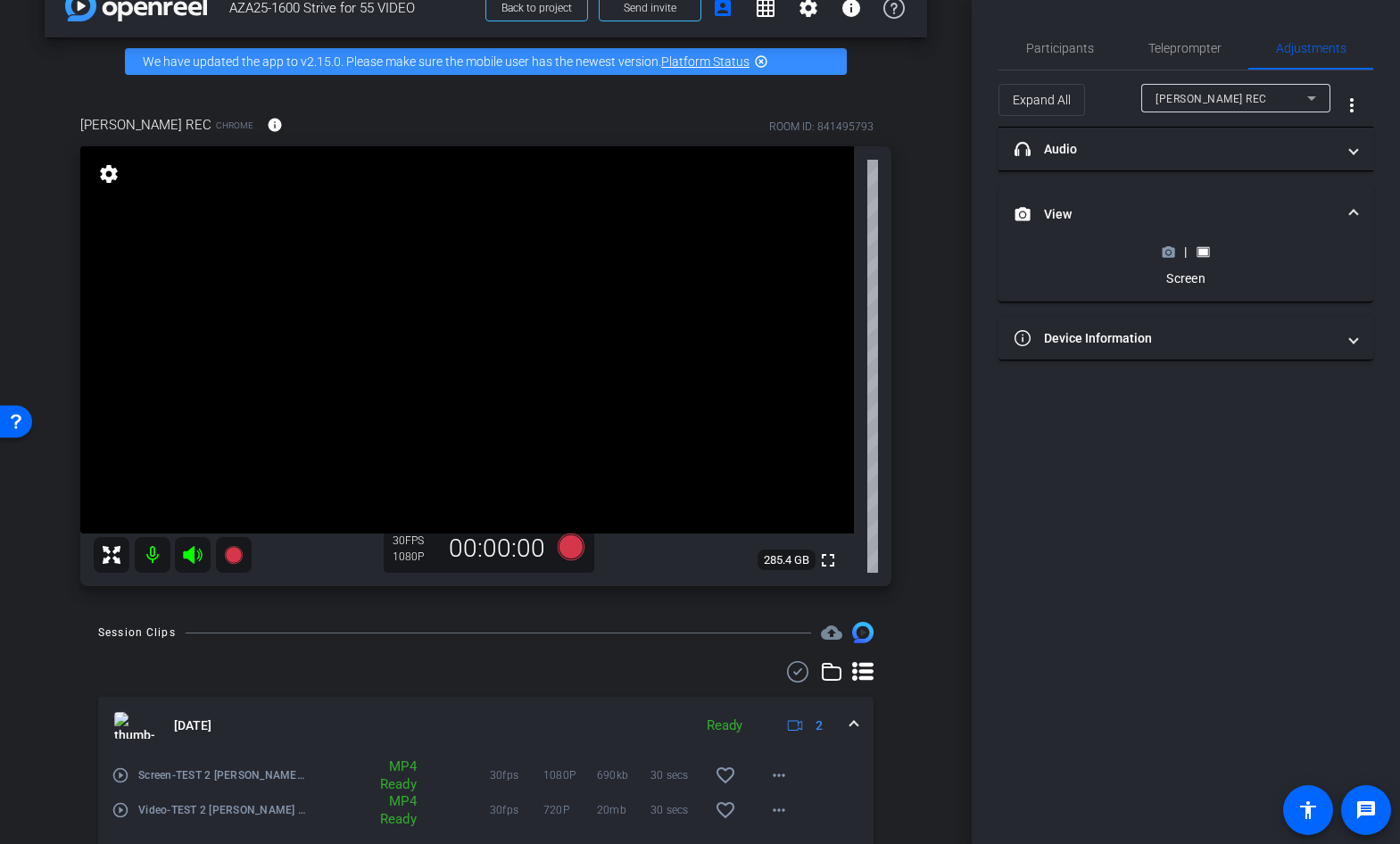
click at [1163, 257] on icon at bounding box center [1168, 252] width 12 height 9
click at [1078, 44] on span "Participants" at bounding box center [1060, 47] width 68 height 12
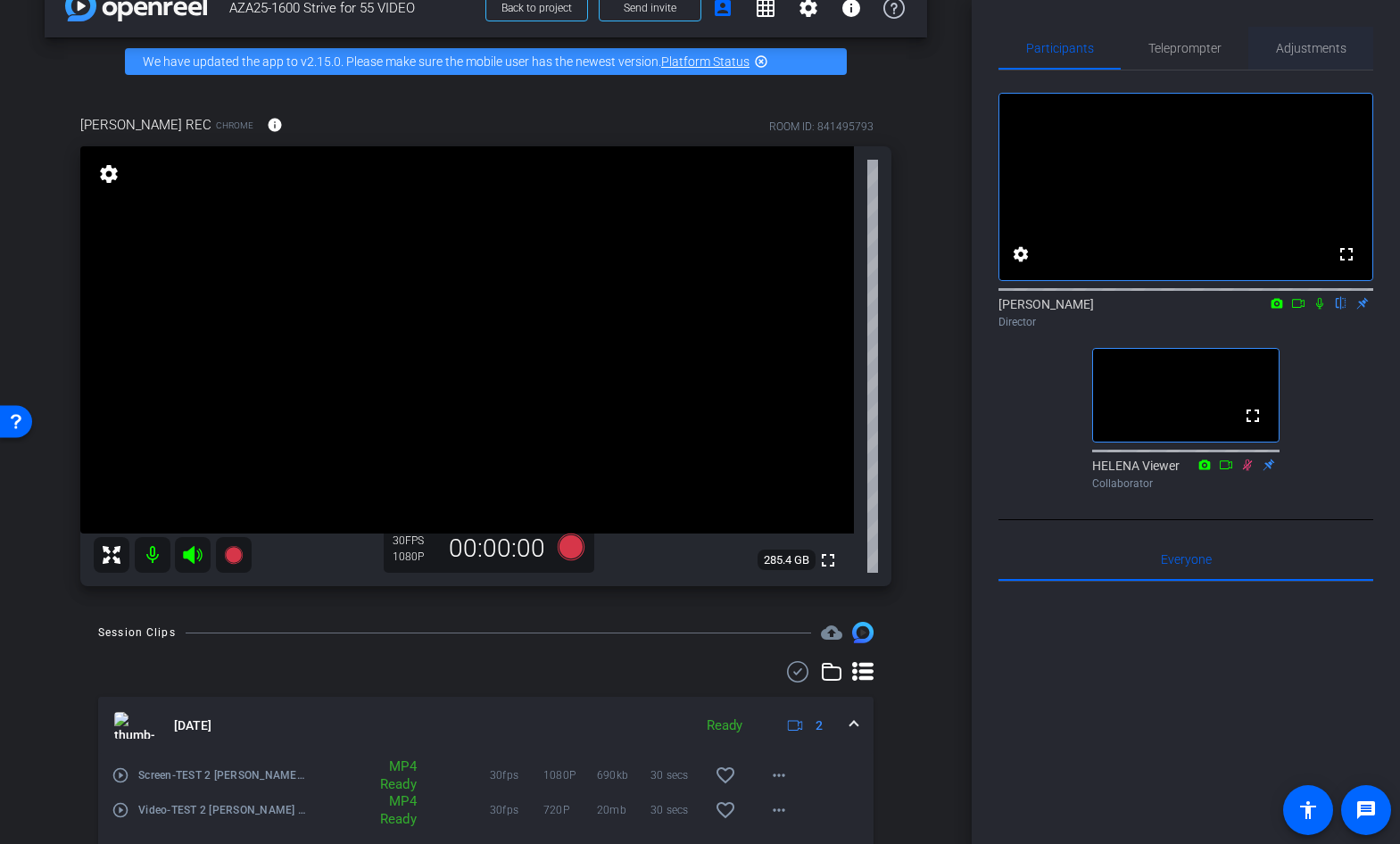
click at [1317, 47] on span "Adjustments" at bounding box center [1310, 47] width 71 height 12
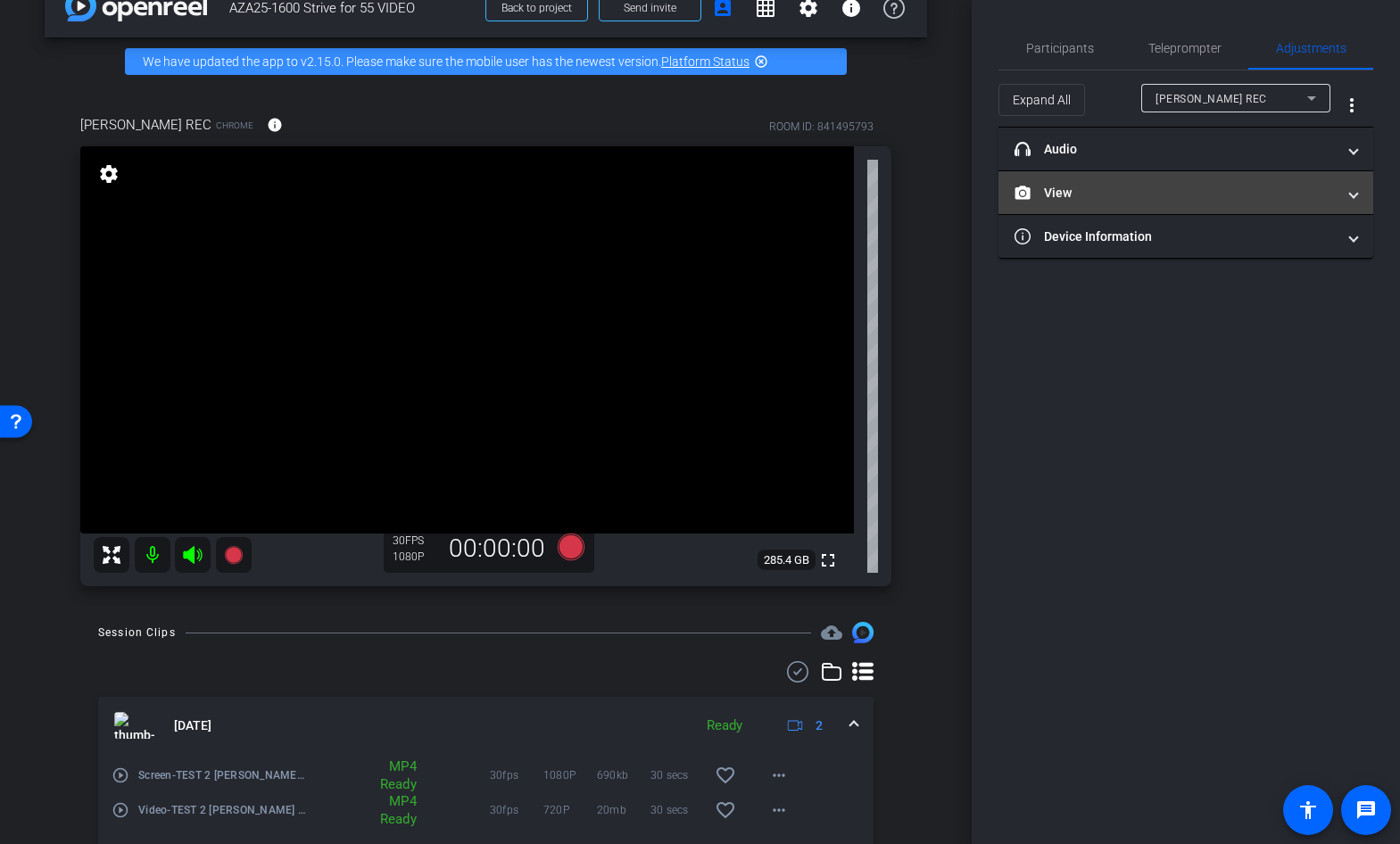
click at [1064, 192] on mat-panel-title "View" at bounding box center [1175, 193] width 321 height 19
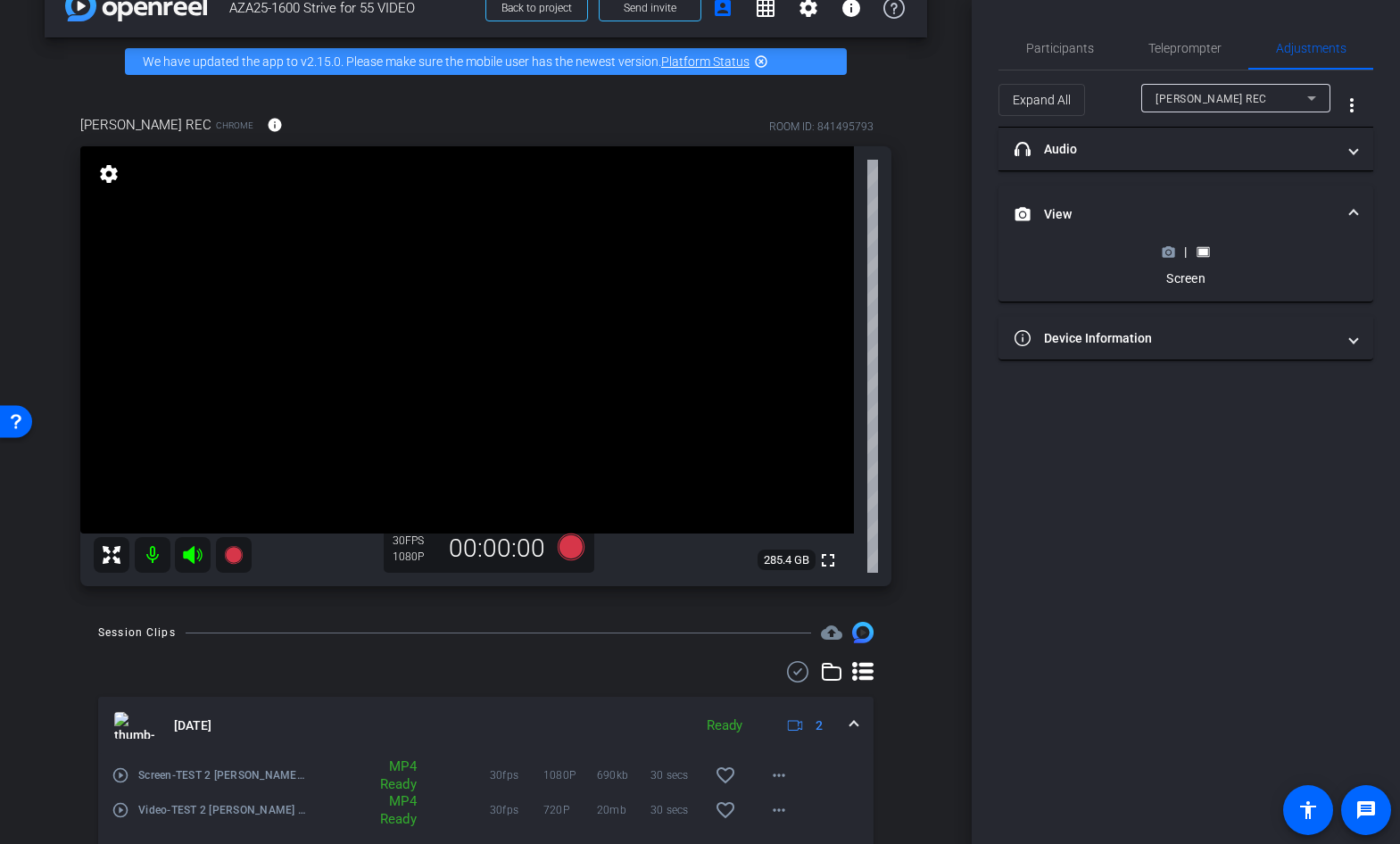
click at [1169, 255] on icon at bounding box center [1168, 252] width 13 height 13
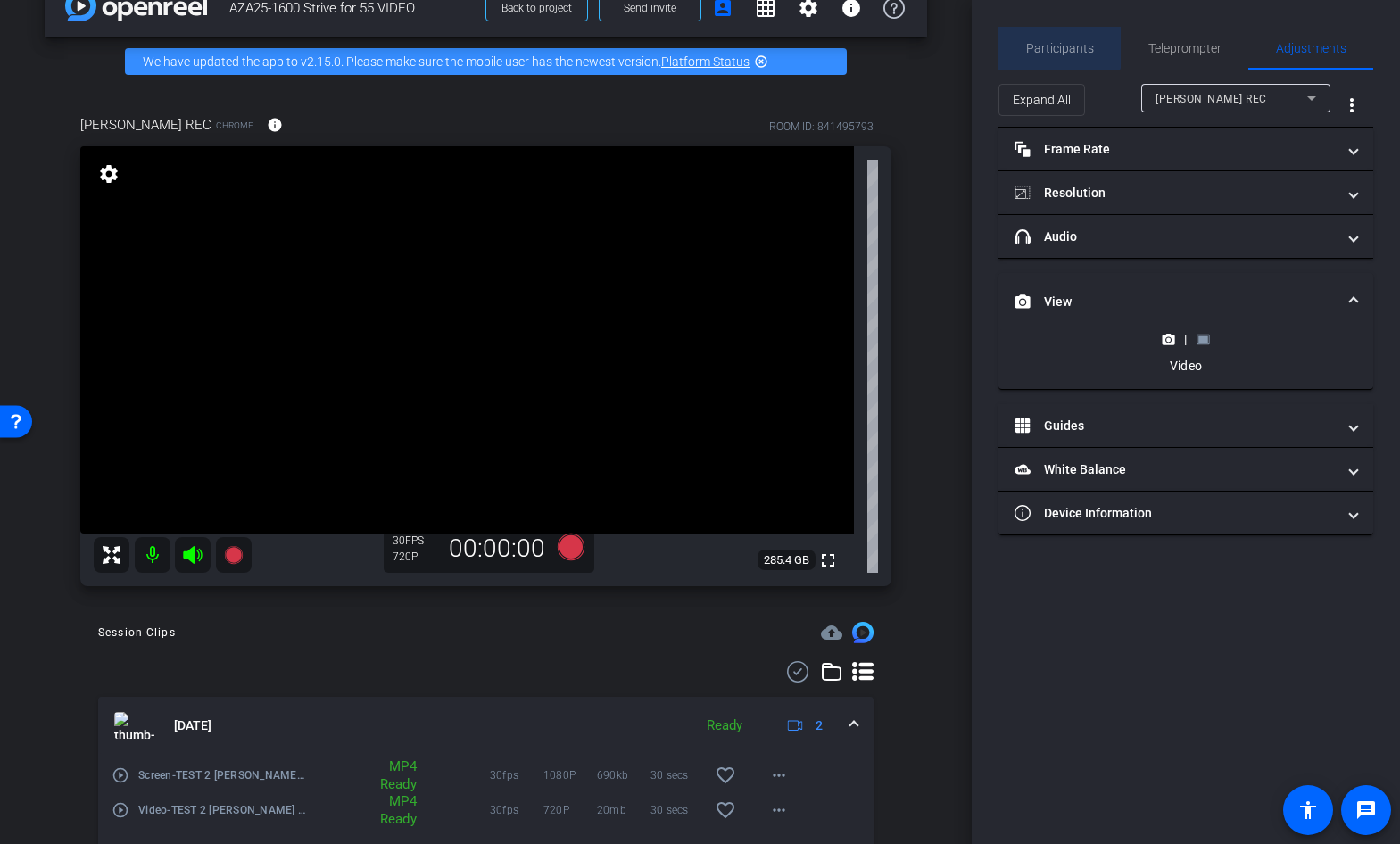
click at [1058, 41] on span "Participants" at bounding box center [1060, 47] width 68 height 12
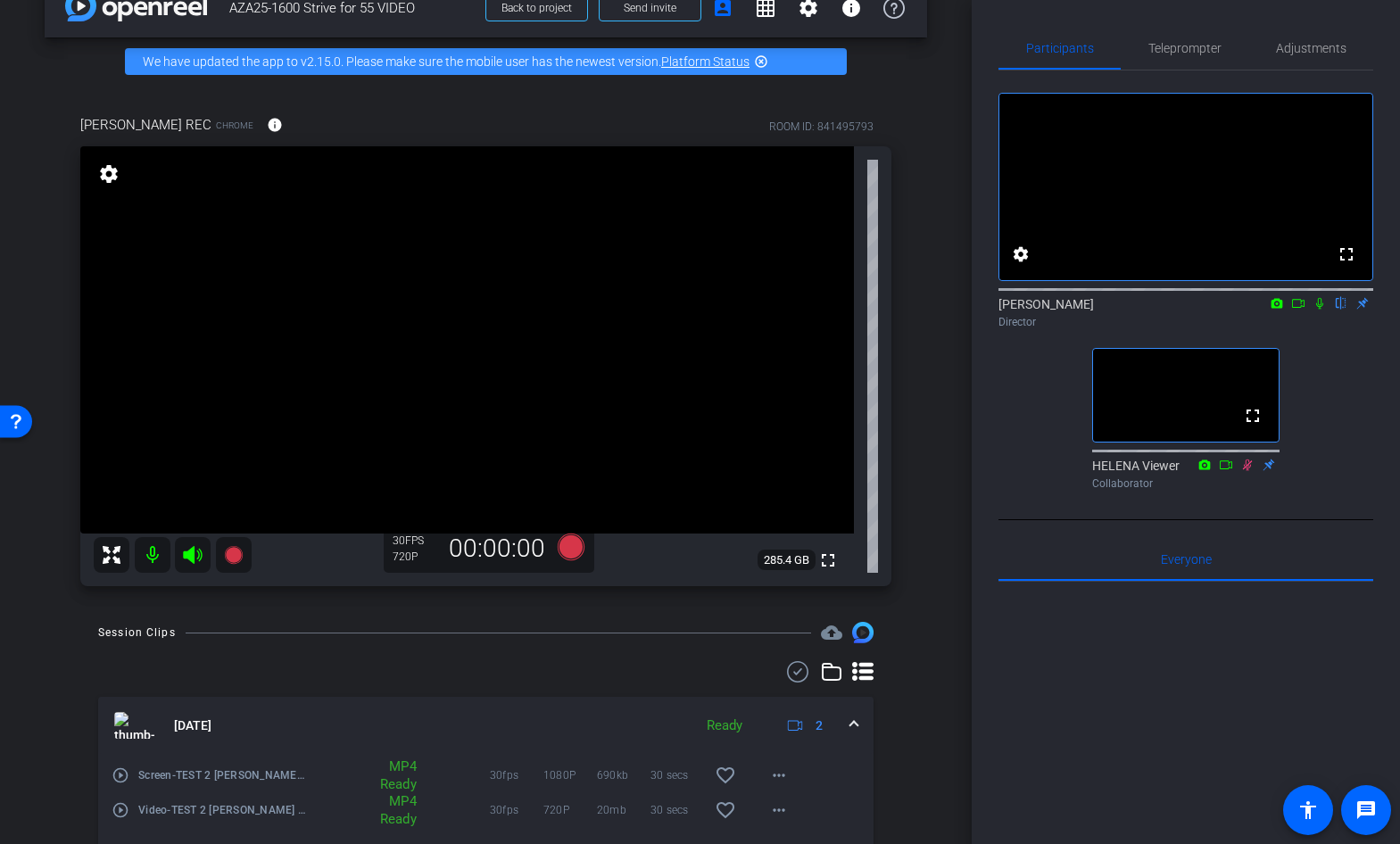
click at [1300, 309] on icon at bounding box center [1298, 303] width 14 height 12
click at [1321, 309] on icon at bounding box center [1319, 303] width 14 height 12
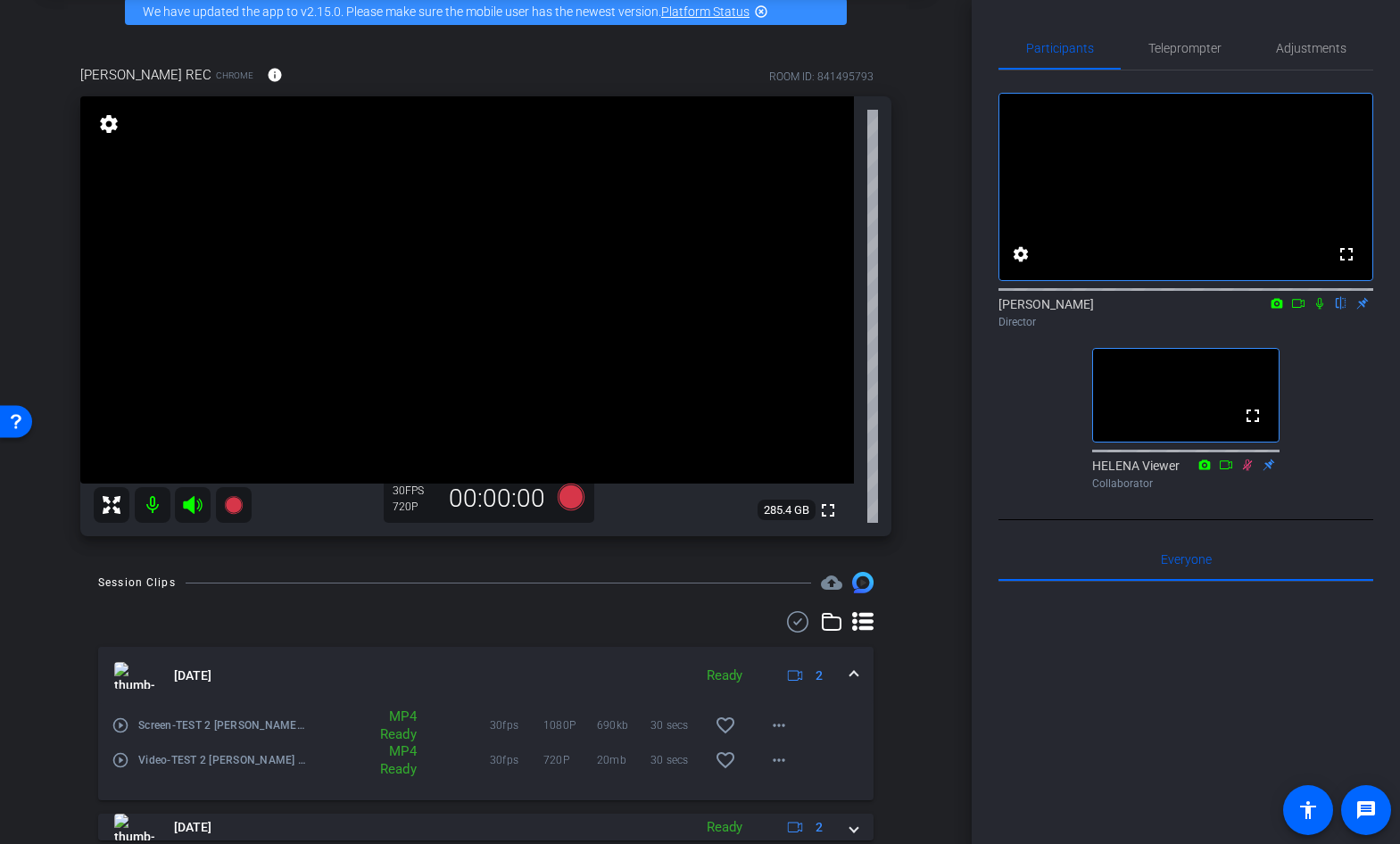
scroll to position [86, 0]
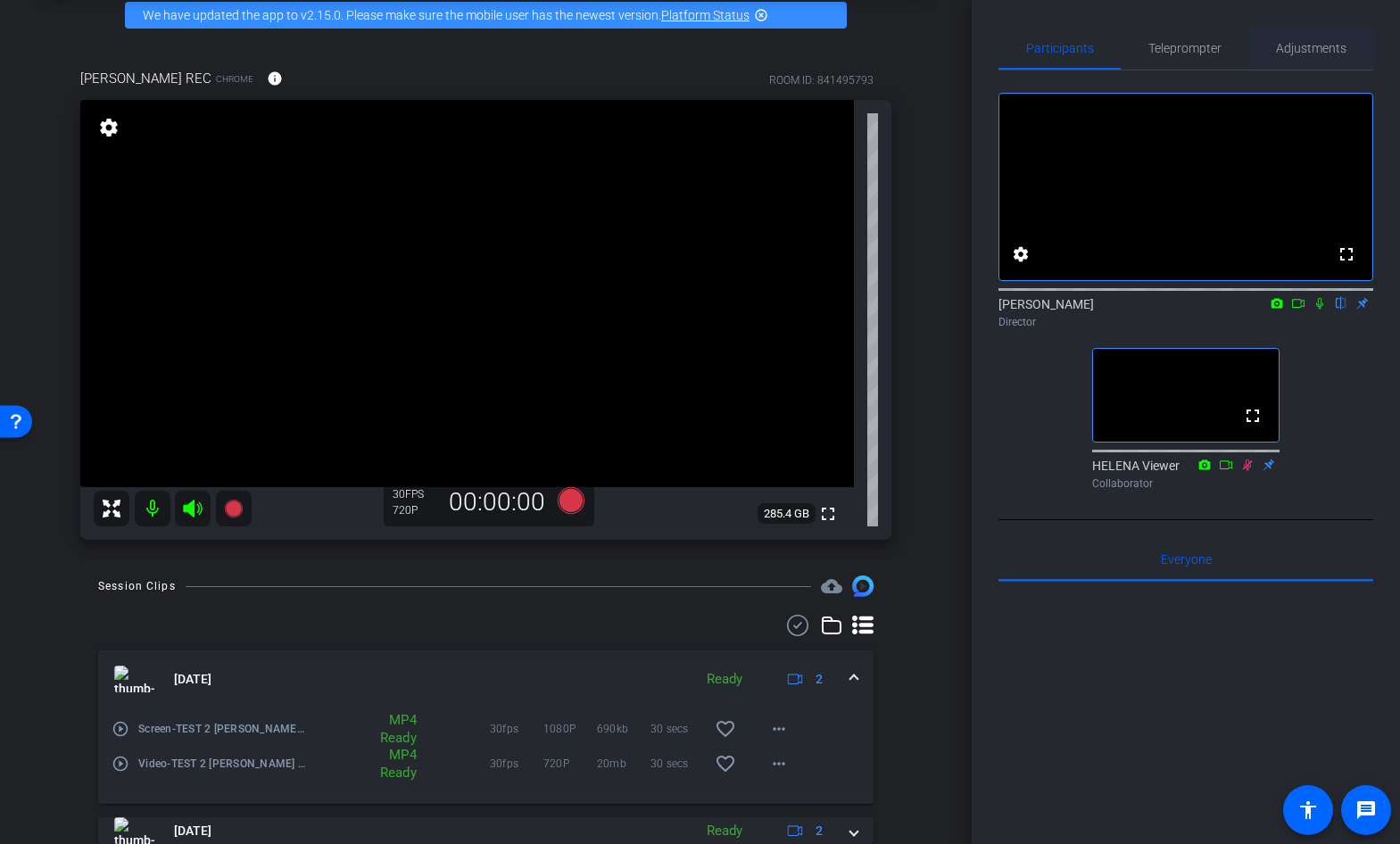
click at [1303, 50] on span "Adjustments" at bounding box center [1310, 47] width 71 height 12
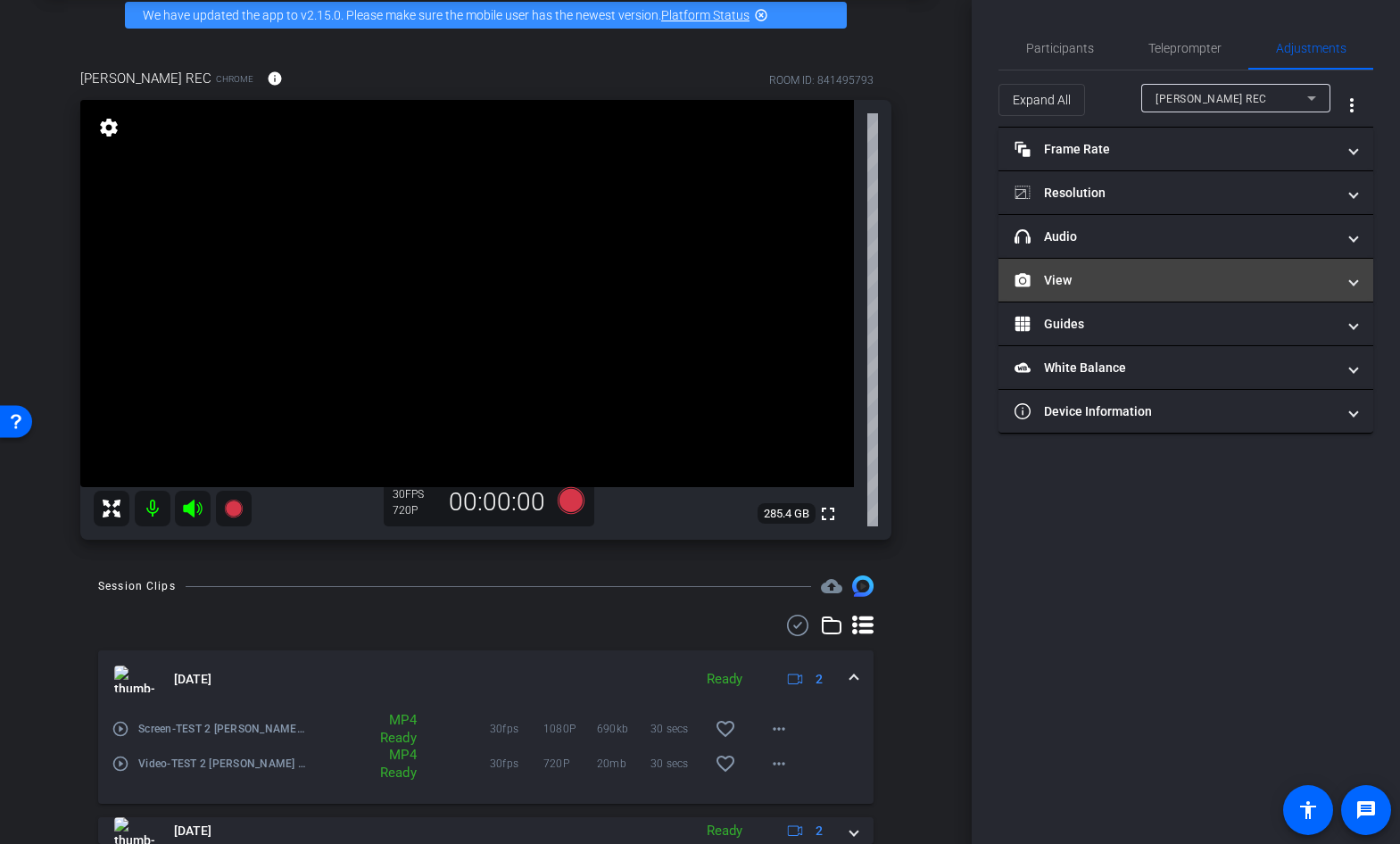
click at [1099, 269] on mat-expansion-panel-header "View" at bounding box center [1186, 279] width 375 height 42
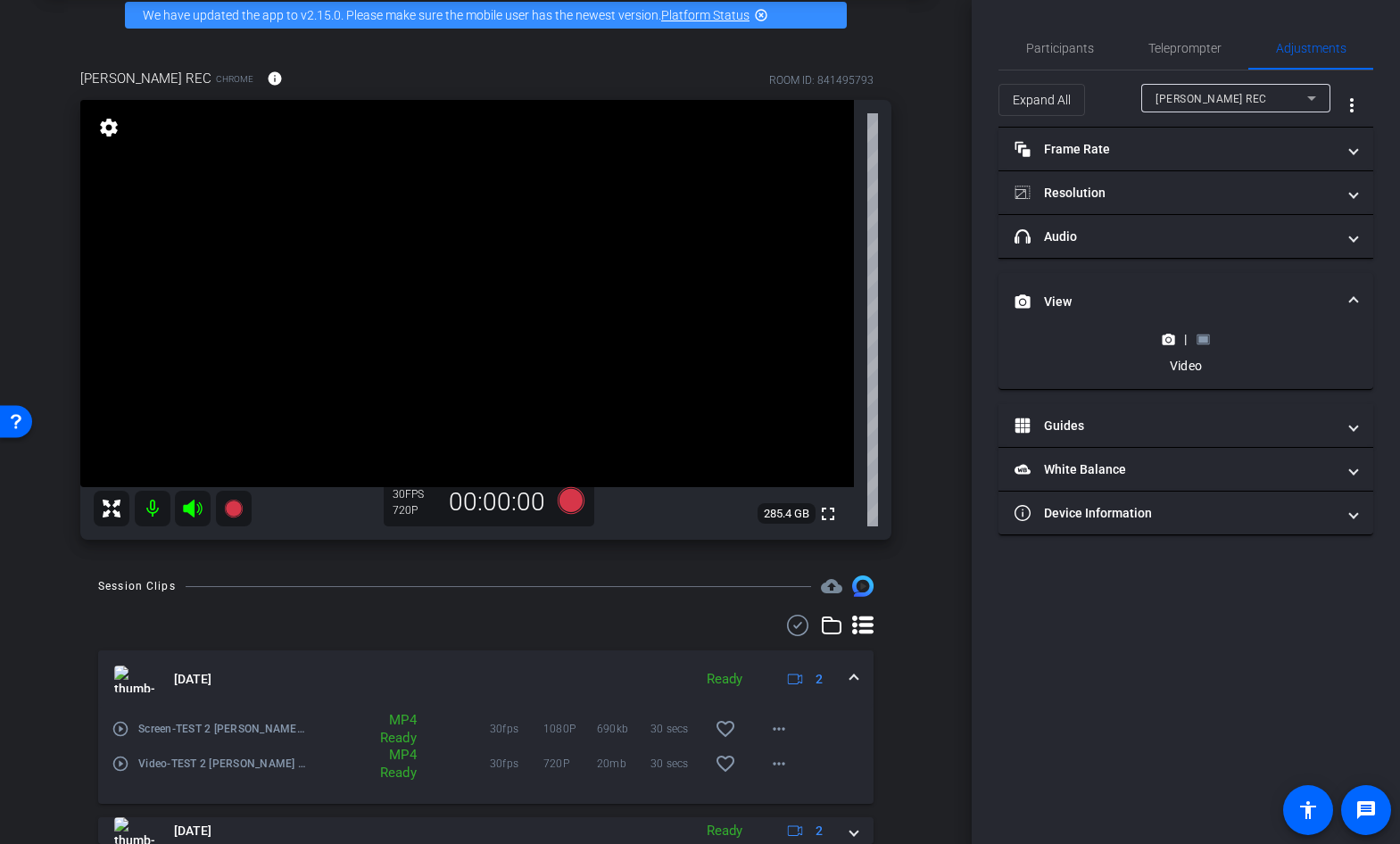
click at [1209, 339] on div "|" at bounding box center [1185, 339] width 65 height 18
click at [1205, 339] on rect at bounding box center [1203, 339] width 9 height 8
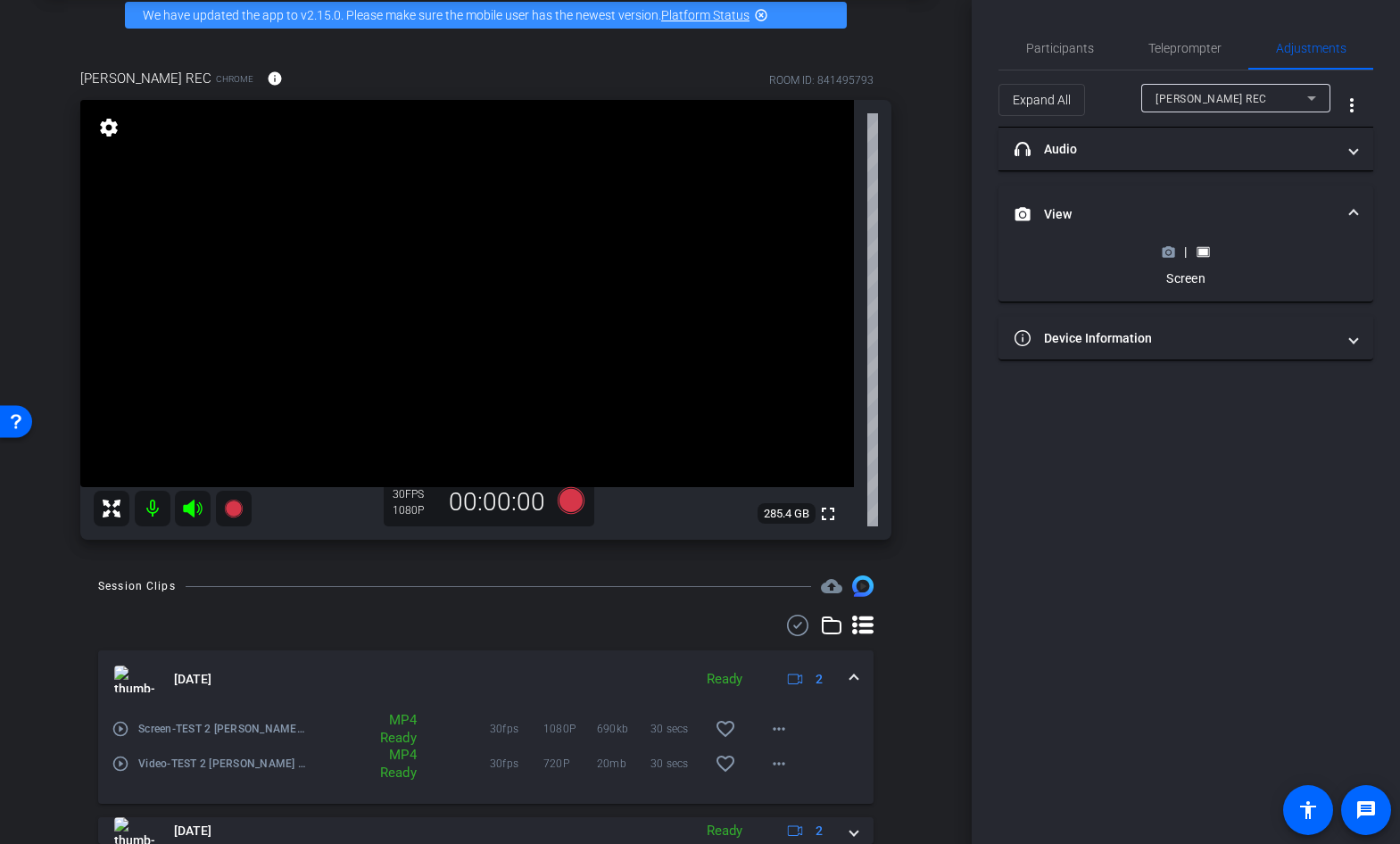
click at [1167, 249] on icon at bounding box center [1168, 252] width 13 height 13
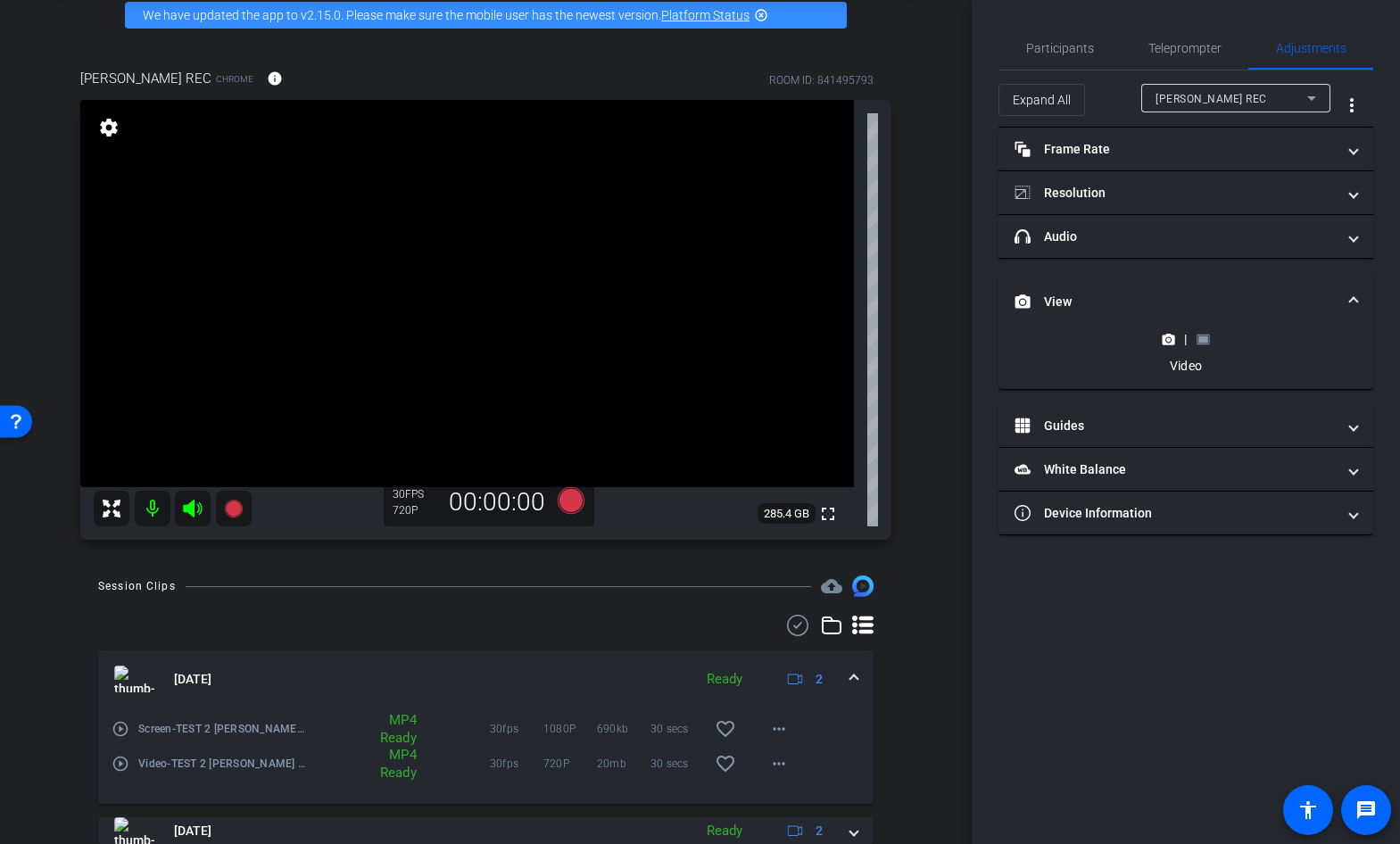
click at [1204, 338] on rect at bounding box center [1203, 339] width 9 height 8
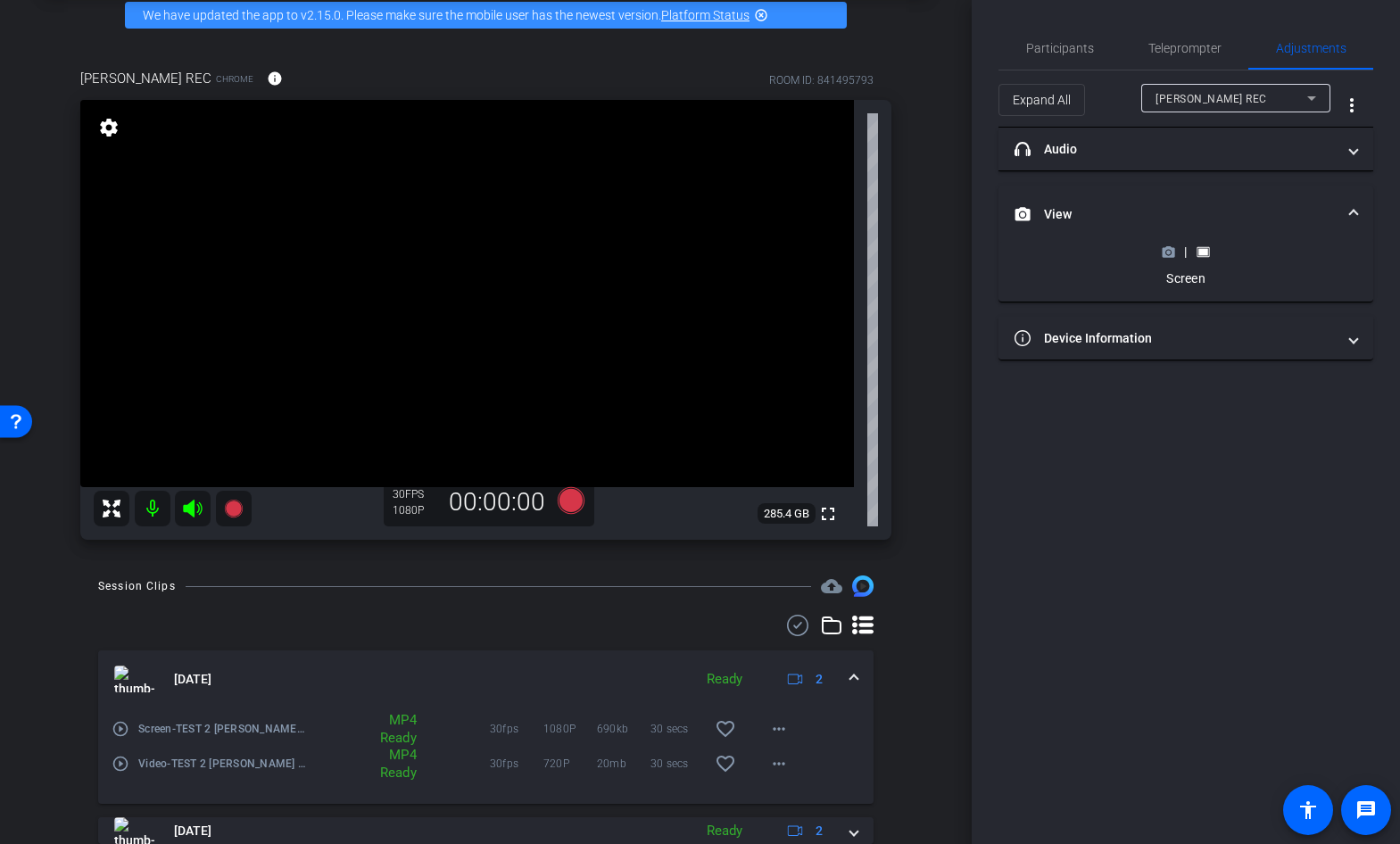
click at [108, 502] on icon at bounding box center [111, 508] width 22 height 22
click at [109, 513] on icon at bounding box center [111, 508] width 22 height 22
click at [109, 504] on icon at bounding box center [111, 508] width 22 height 22
click at [1076, 53] on span "Participants" at bounding box center [1060, 47] width 68 height 12
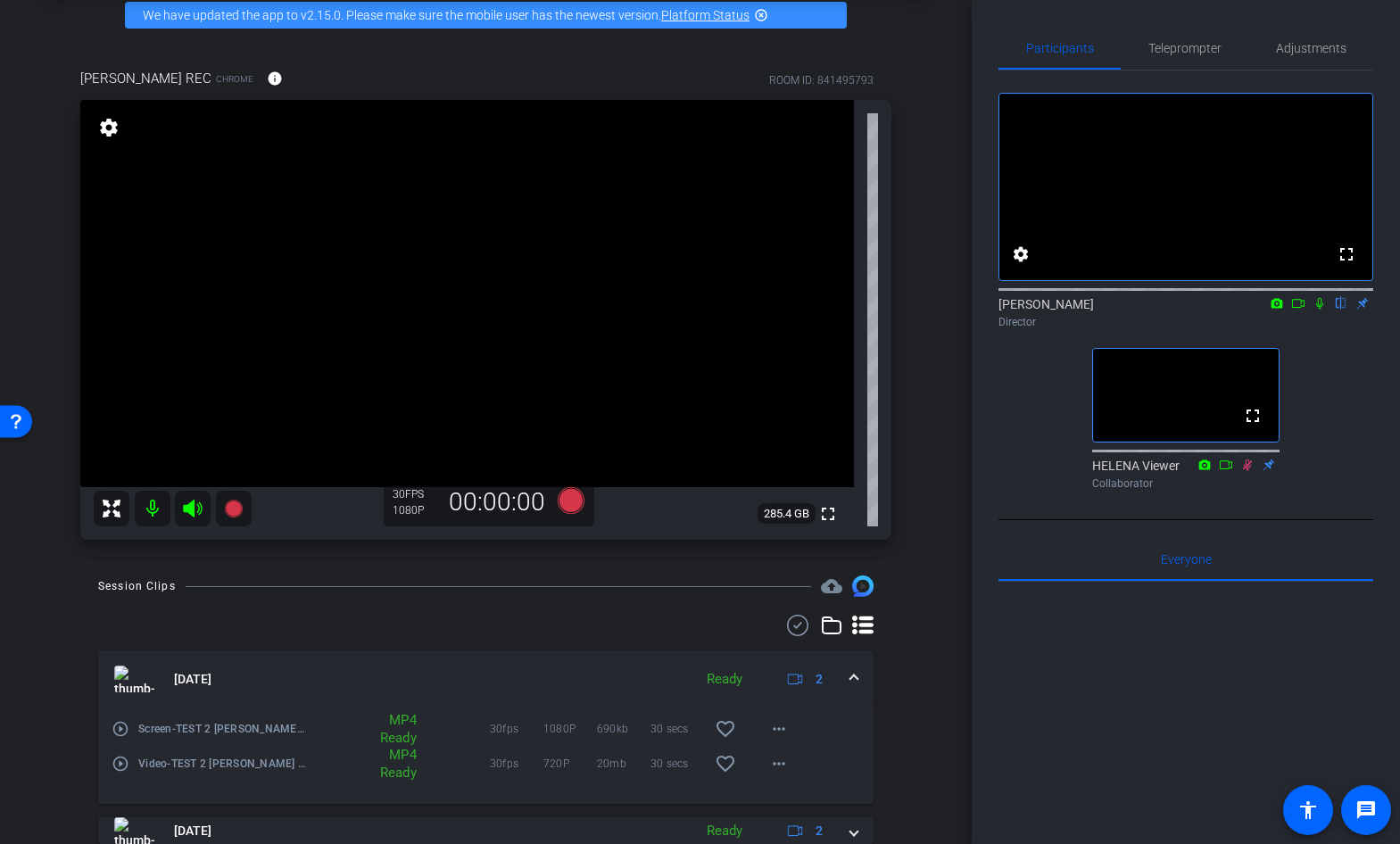
click at [1299, 309] on icon at bounding box center [1298, 303] width 14 height 12
click at [1302, 46] on span "Adjustments" at bounding box center [1310, 47] width 71 height 12
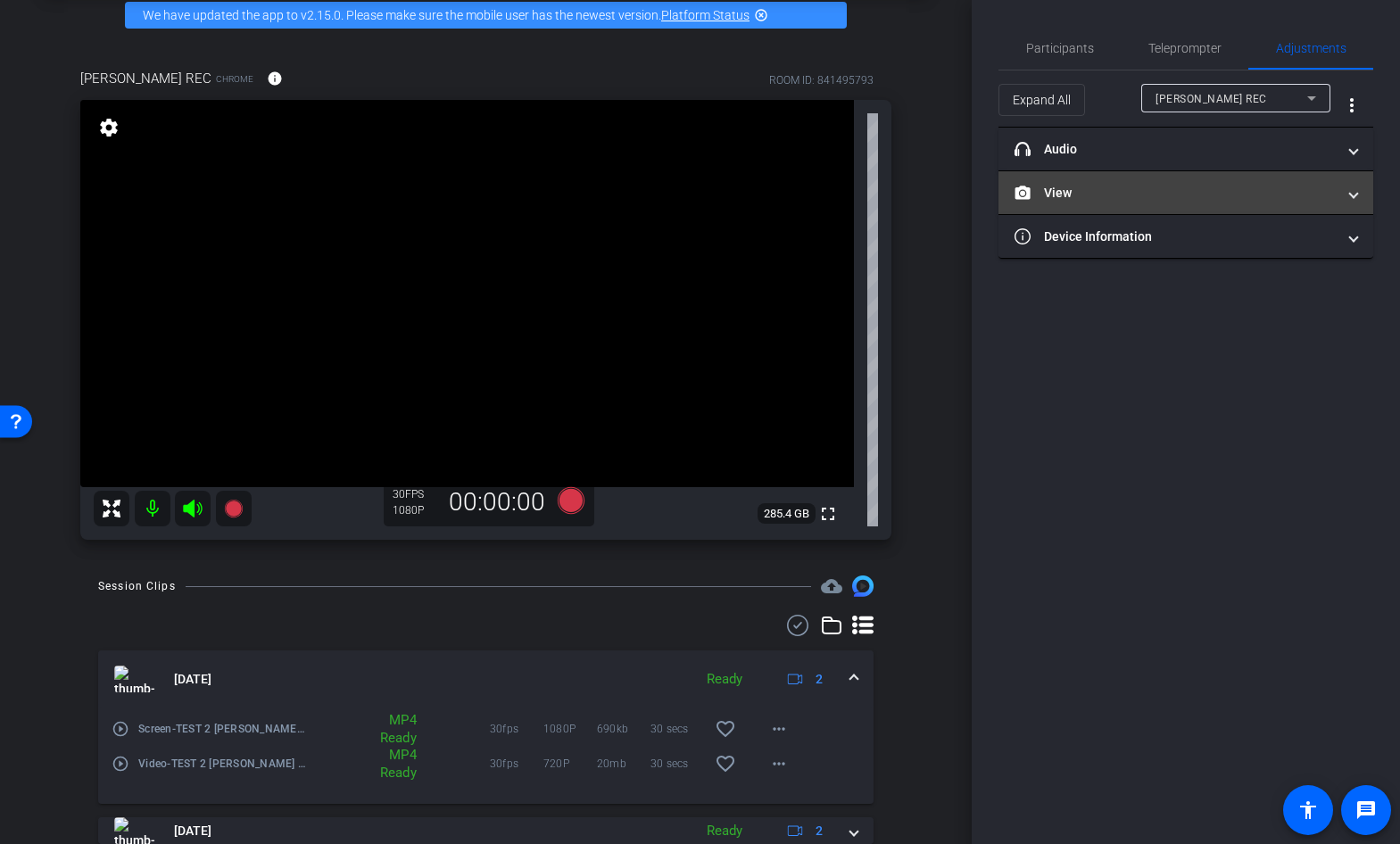
click at [1141, 201] on mat-panel-title "View" at bounding box center [1175, 193] width 321 height 19
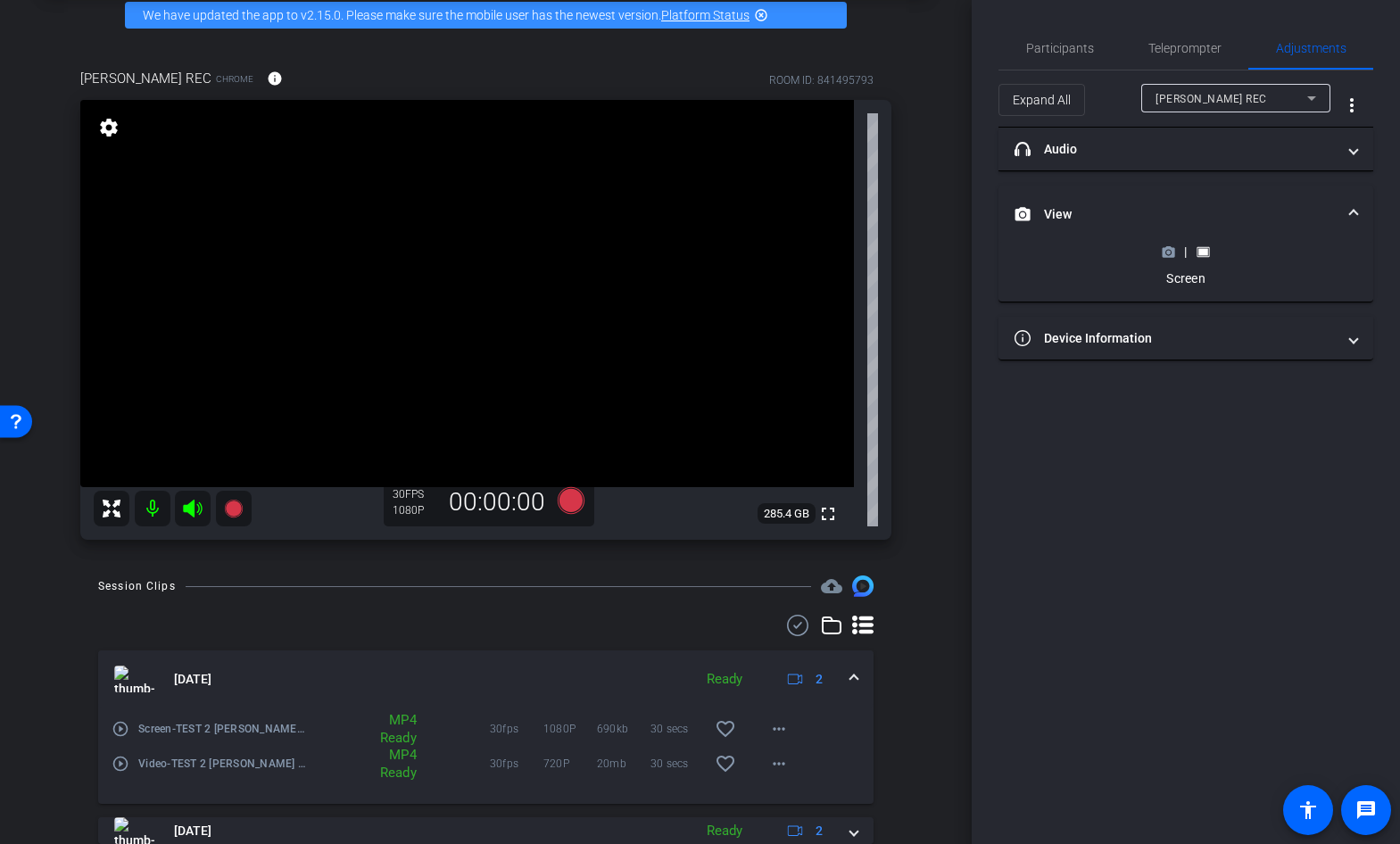
click at [1202, 252] on rect at bounding box center [1203, 252] width 9 height 8
click at [1059, 48] on span "Participants" at bounding box center [1060, 47] width 68 height 12
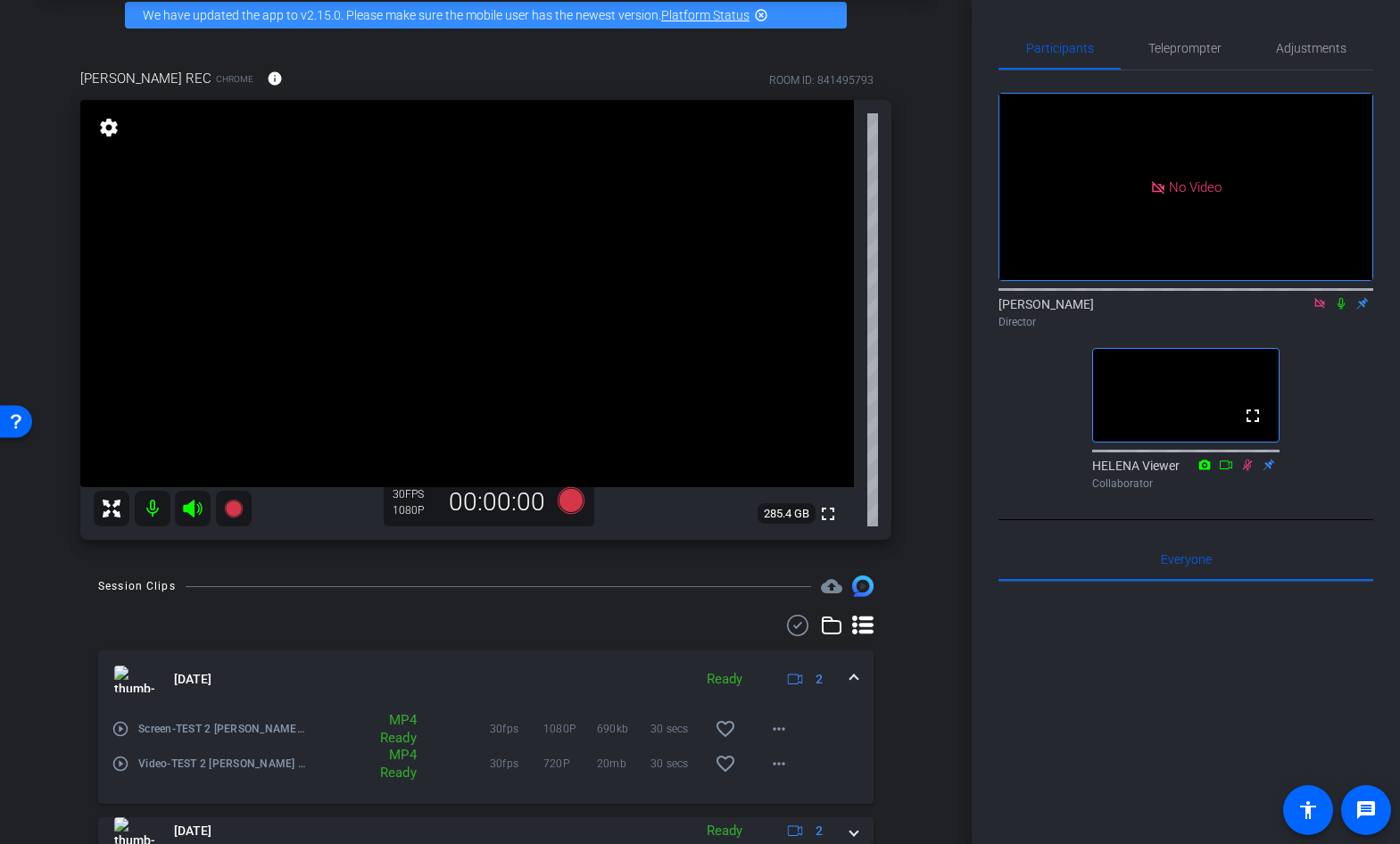
click at [1226, 472] on icon at bounding box center [1226, 464] width 14 height 12
click at [1322, 298] on icon at bounding box center [1319, 303] width 9 height 9
click at [1302, 308] on icon at bounding box center [1297, 303] width 12 height 8
click at [1305, 44] on span "Adjustments" at bounding box center [1310, 47] width 71 height 12
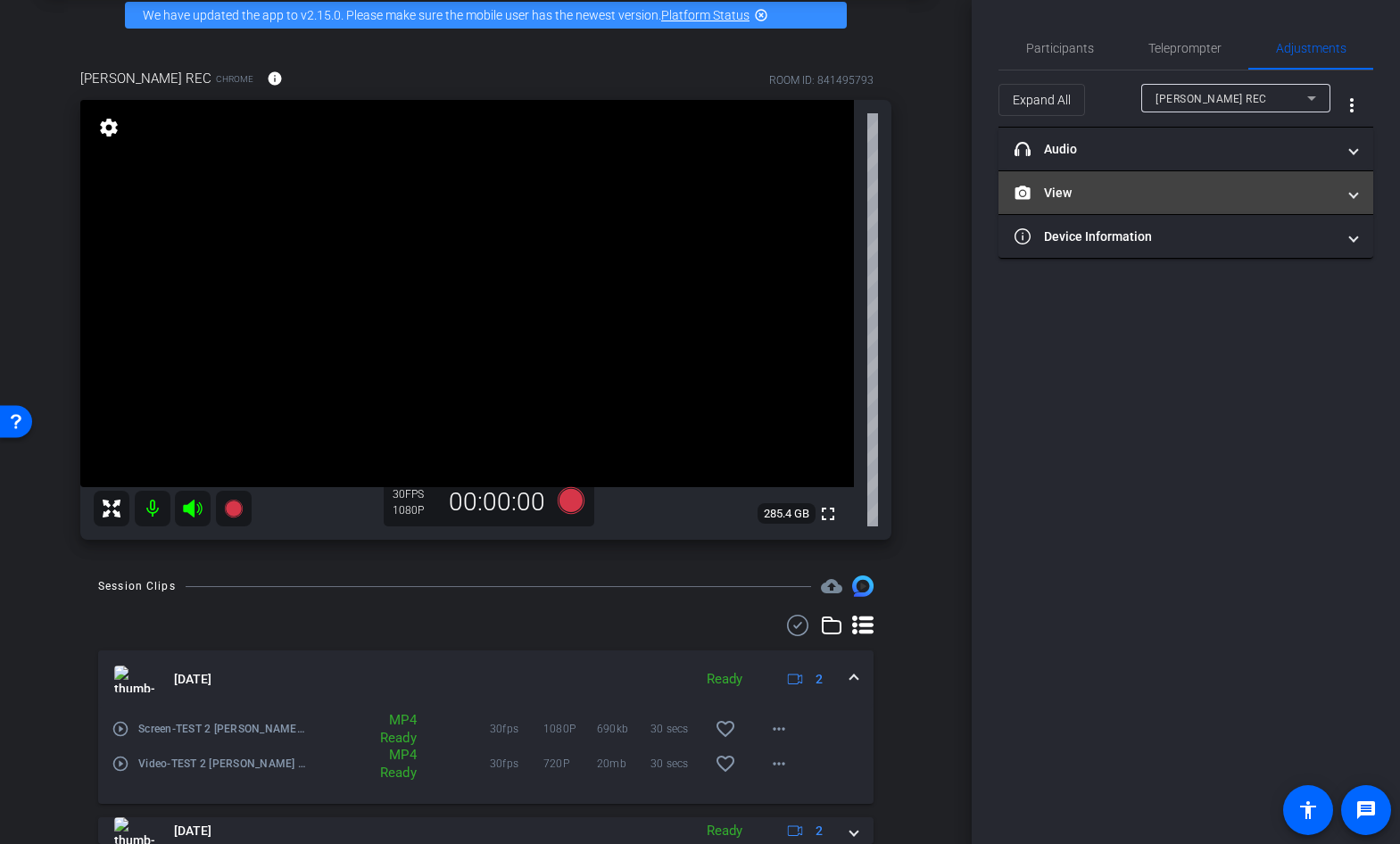
click at [1171, 197] on mat-panel-title "View" at bounding box center [1175, 193] width 321 height 19
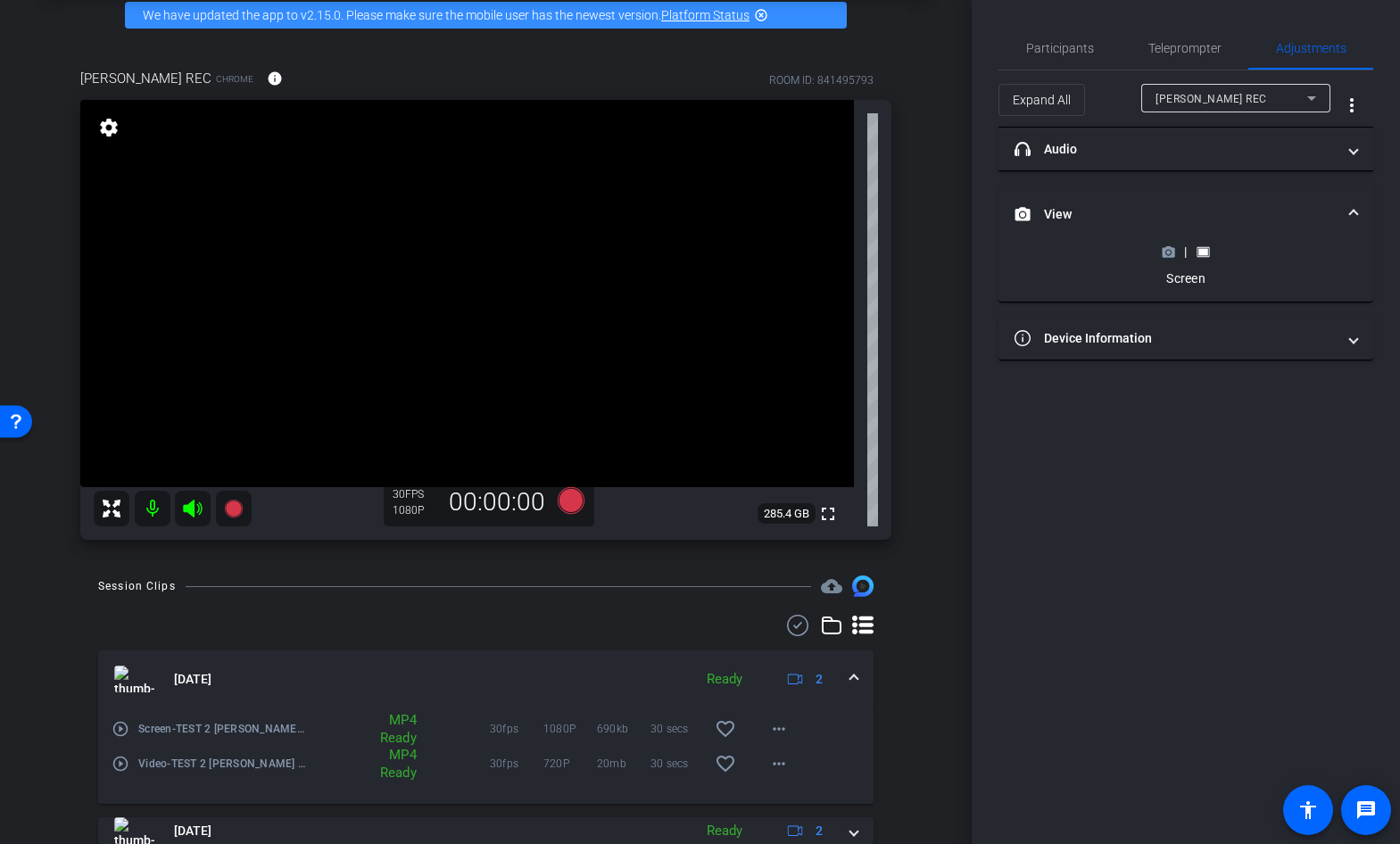
click at [1168, 252] on circle at bounding box center [1168, 252] width 5 height 5
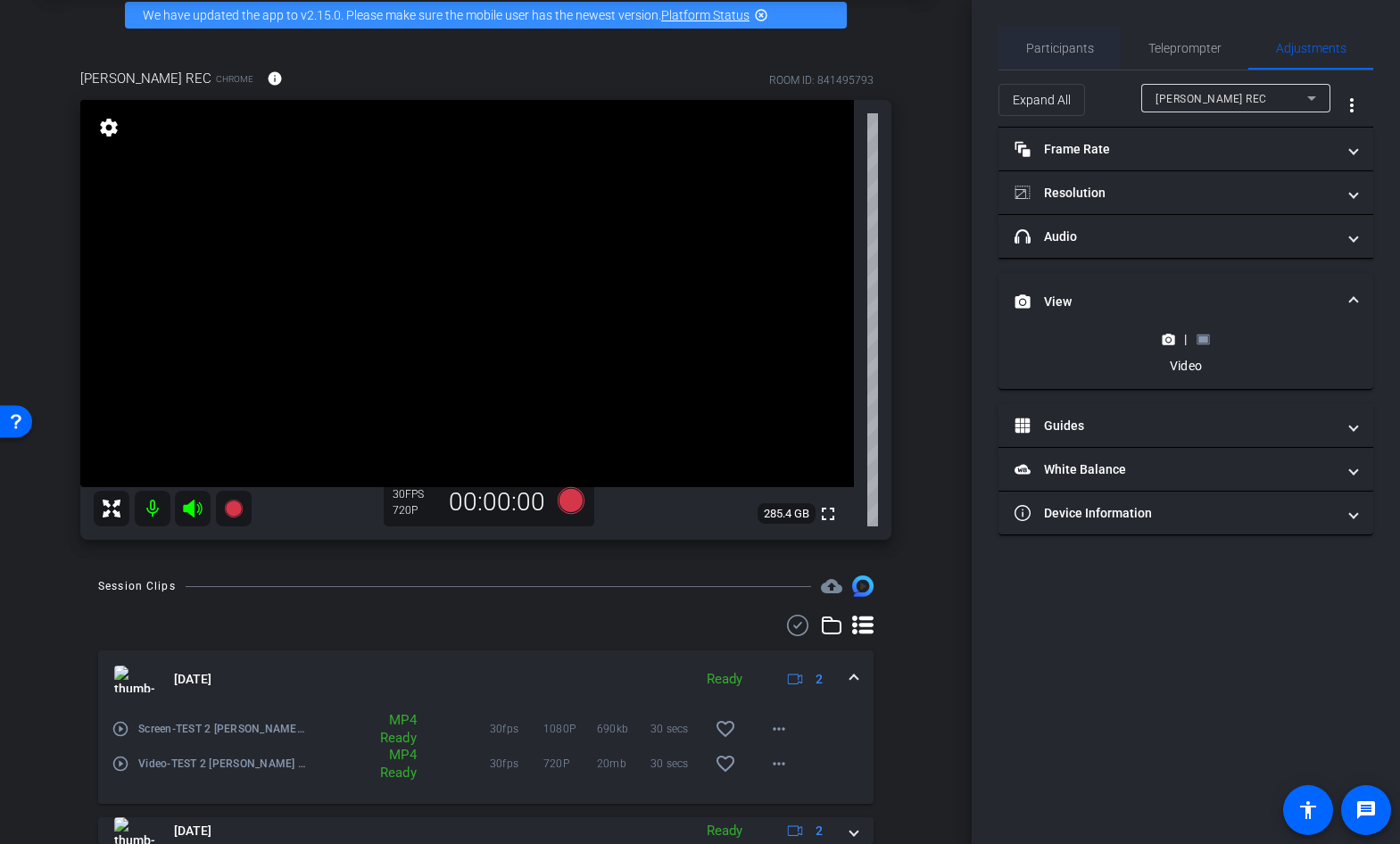
click at [1079, 45] on span "Participants" at bounding box center [1060, 47] width 68 height 12
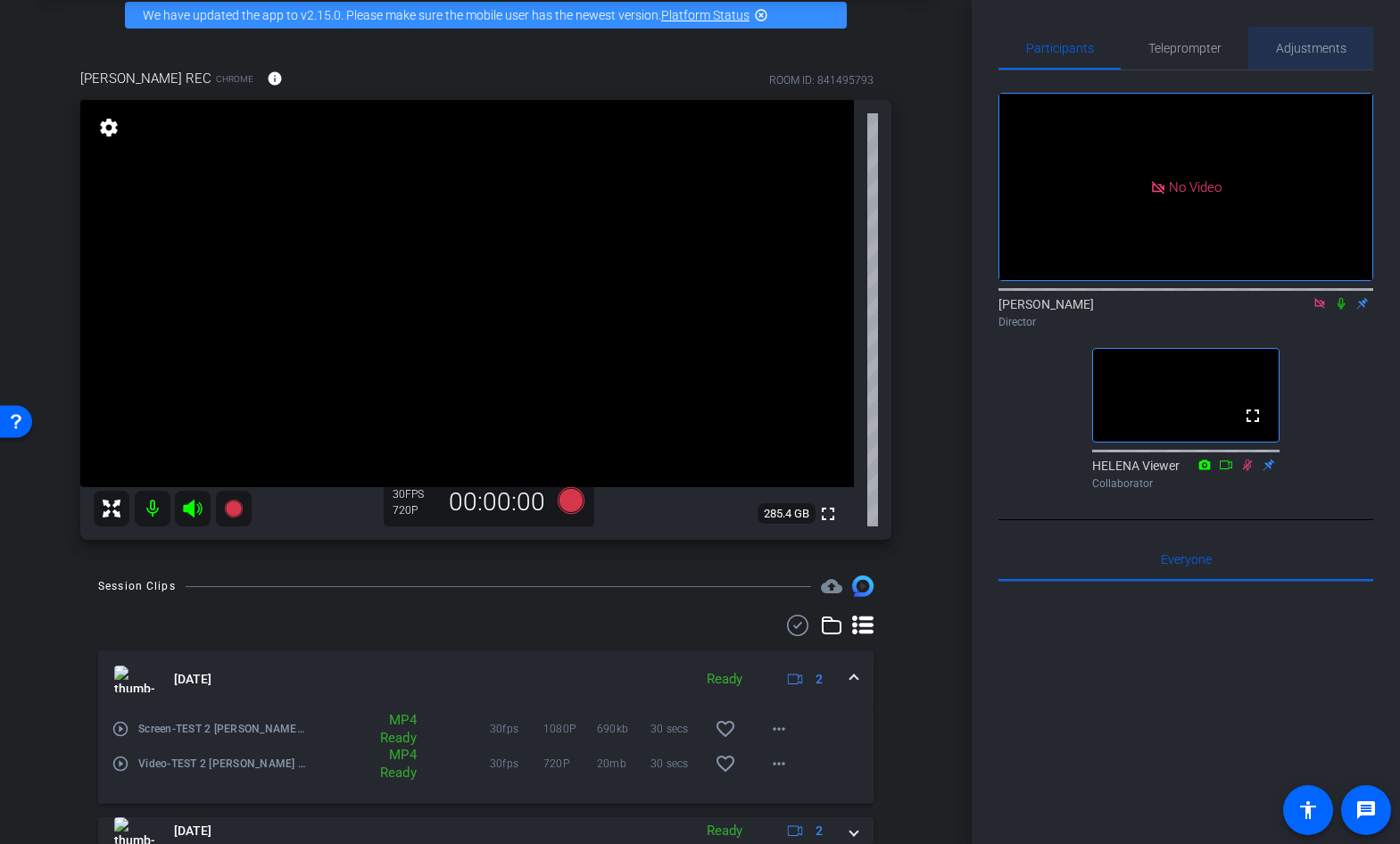
click at [1293, 50] on span "Adjustments" at bounding box center [1310, 47] width 71 height 12
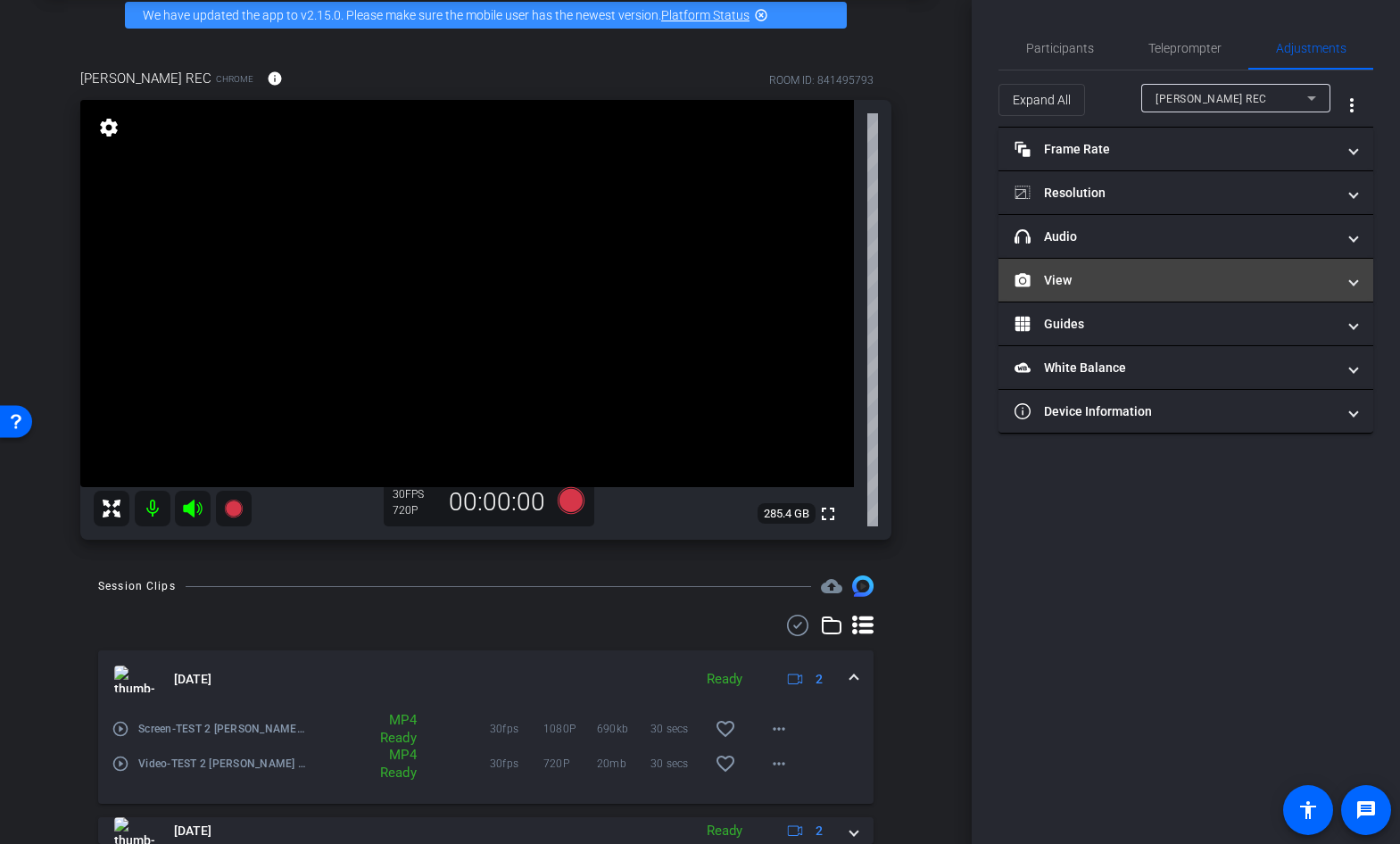
click at [1100, 282] on mat-panel-title "View" at bounding box center [1175, 281] width 321 height 19
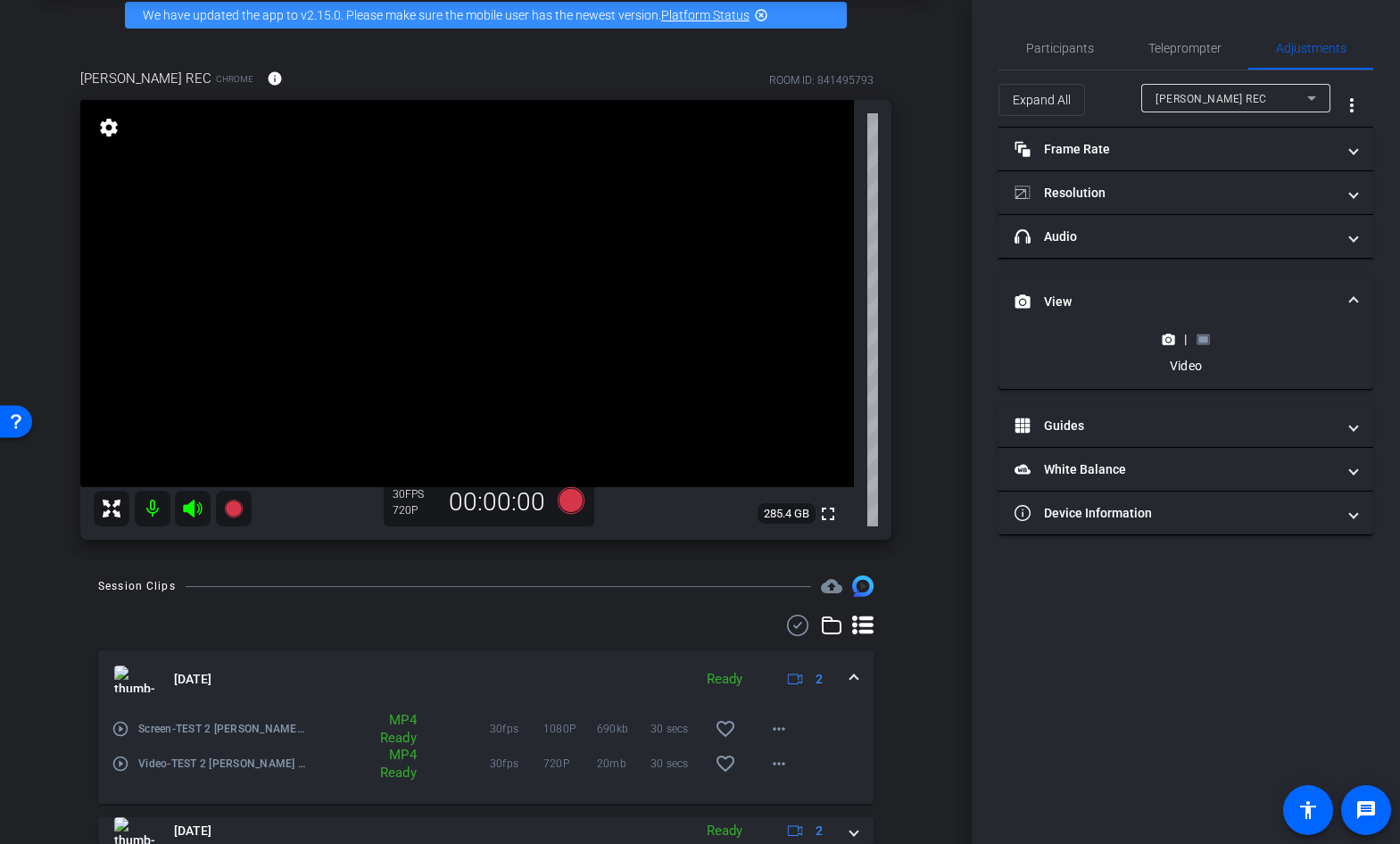
click at [1208, 333] on icon at bounding box center [1203, 339] width 13 height 13
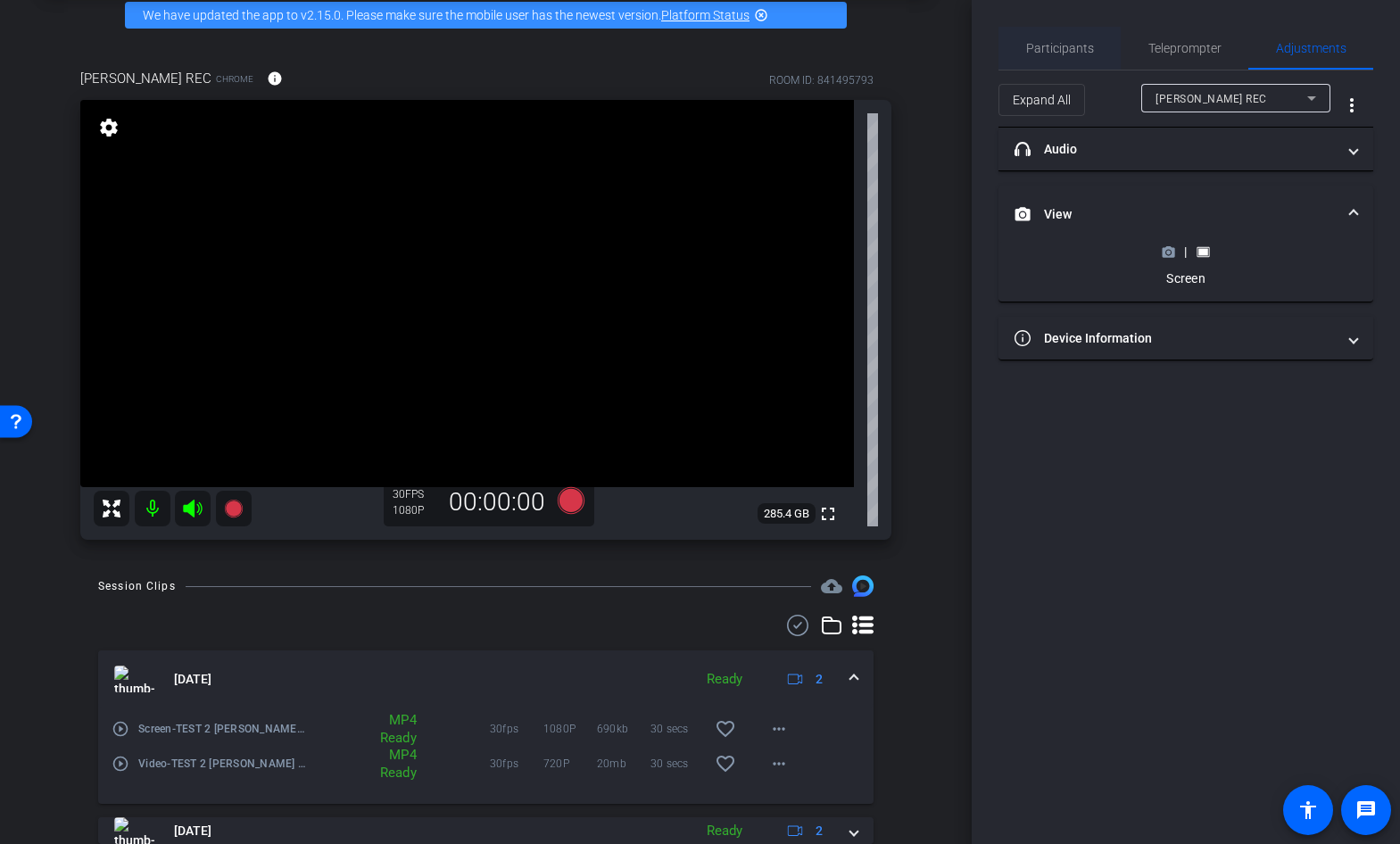
click at [1075, 49] on span "Participants" at bounding box center [1060, 47] width 68 height 12
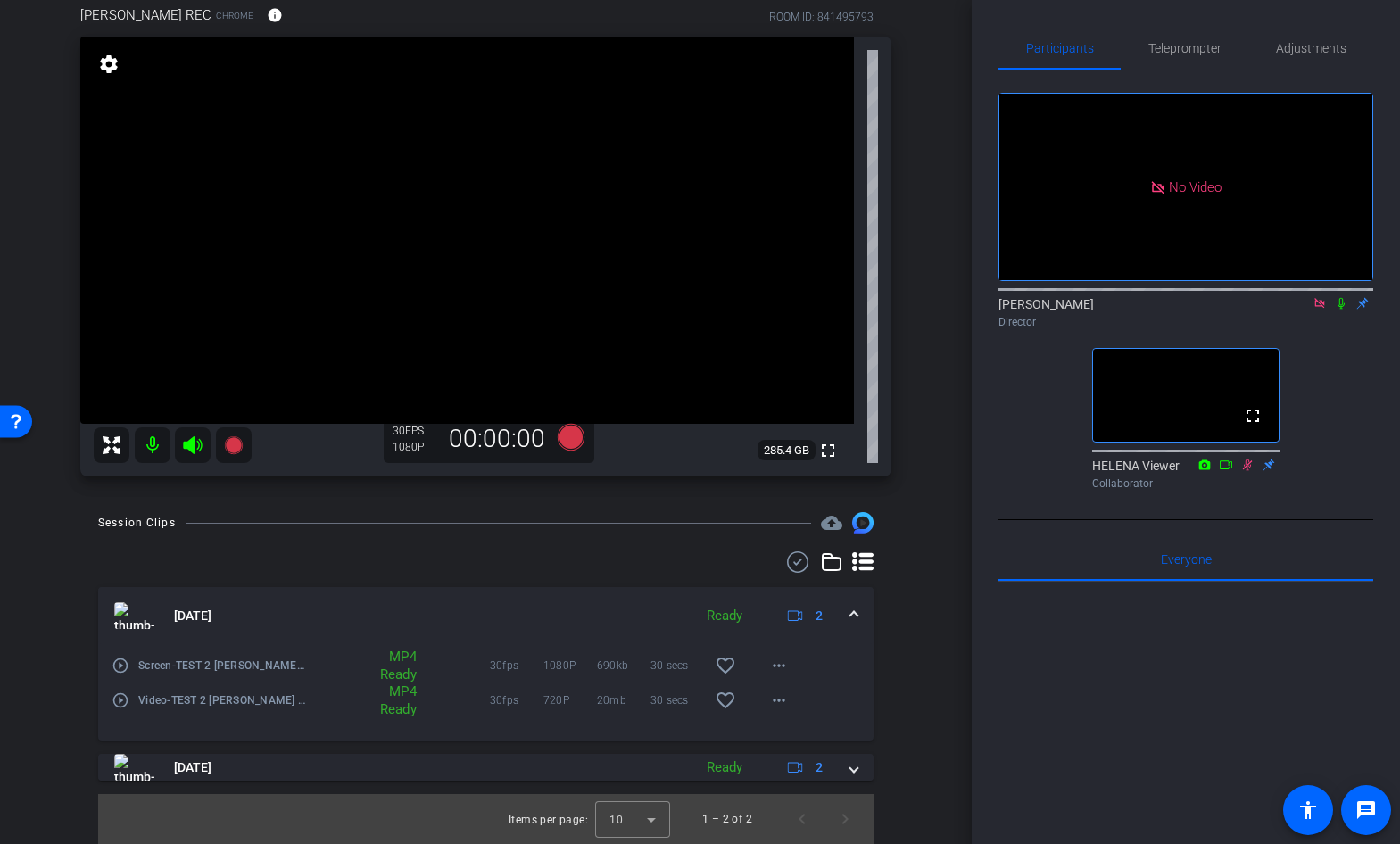
scroll to position [0, 0]
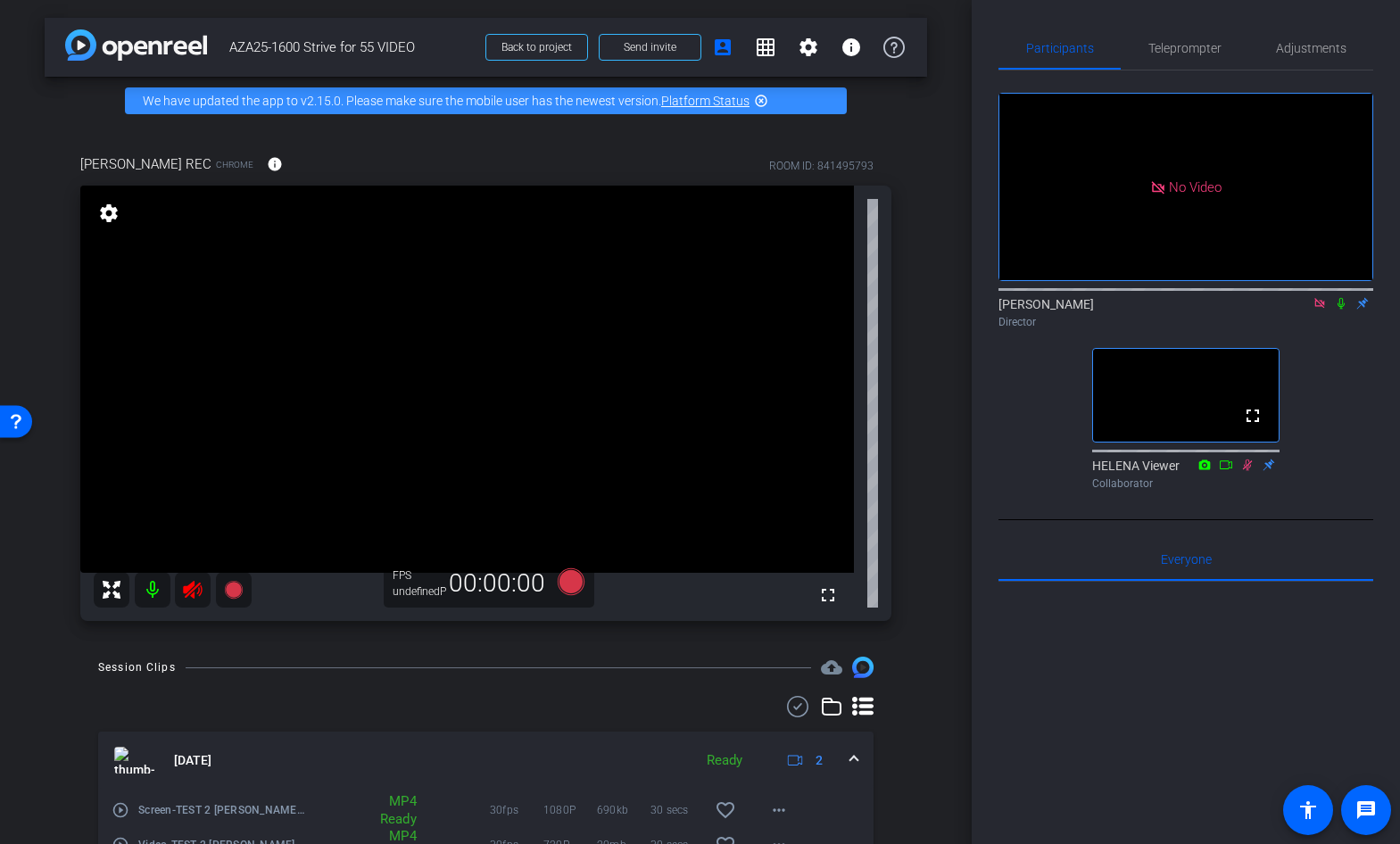
click at [188, 596] on icon at bounding box center [192, 589] width 22 height 22
click at [1227, 472] on icon at bounding box center [1226, 464] width 14 height 12
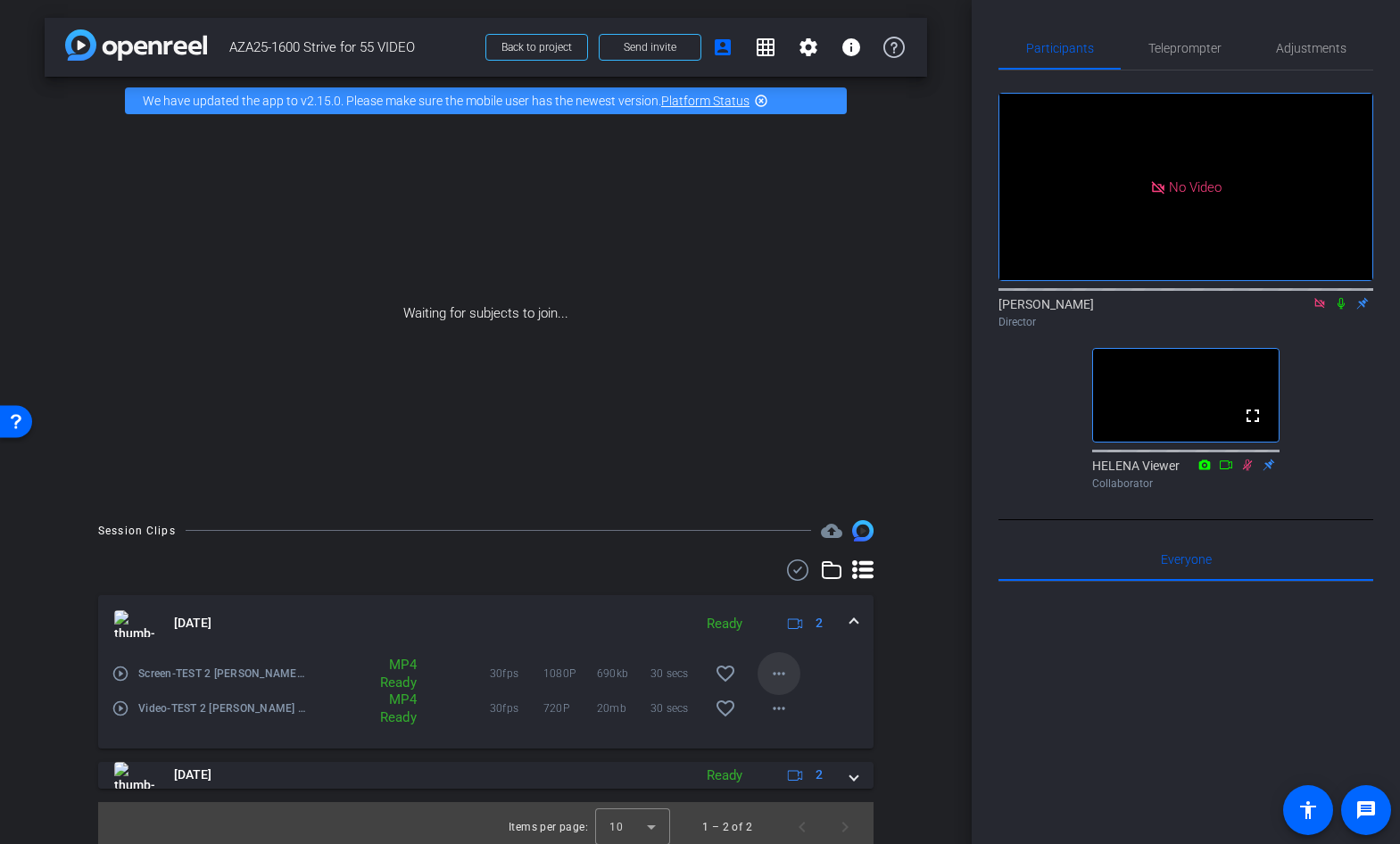
click at [782, 679] on mat-icon "more_horiz" at bounding box center [779, 673] width 22 height 22
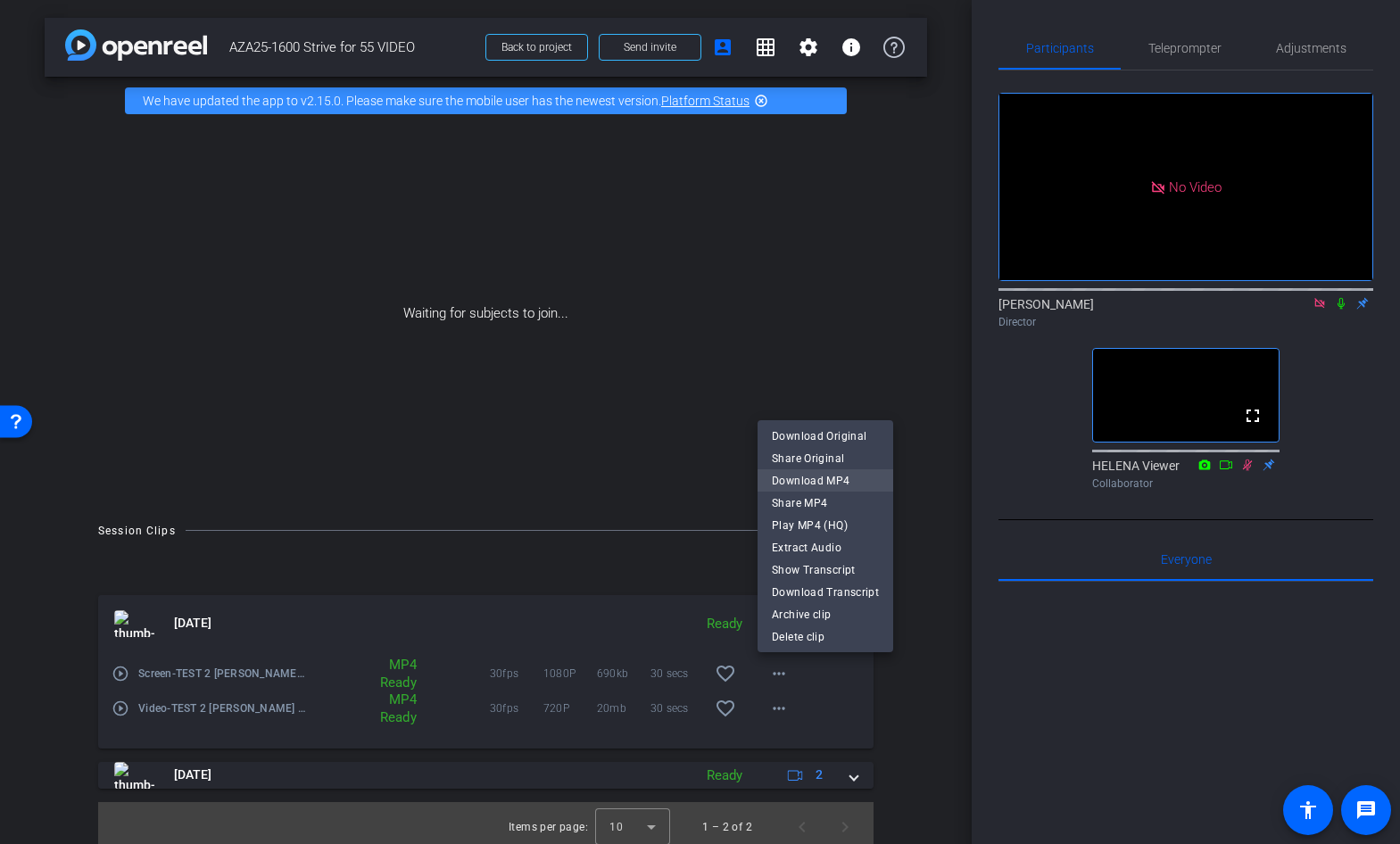
click at [826, 476] on span "Download MP4" at bounding box center [826, 481] width 107 height 22
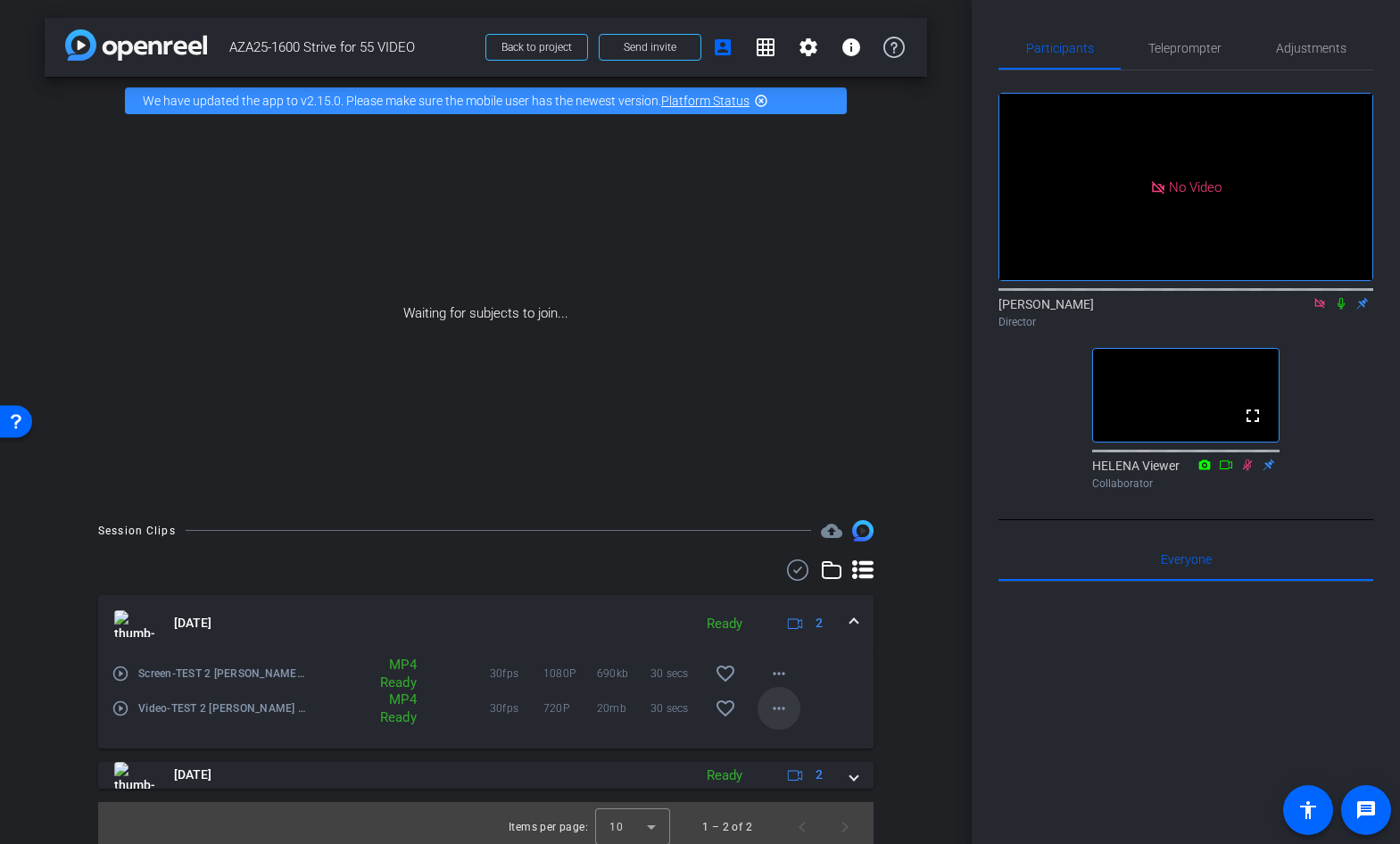
click at [775, 708] on mat-icon "more_horiz" at bounding box center [779, 708] width 22 height 22
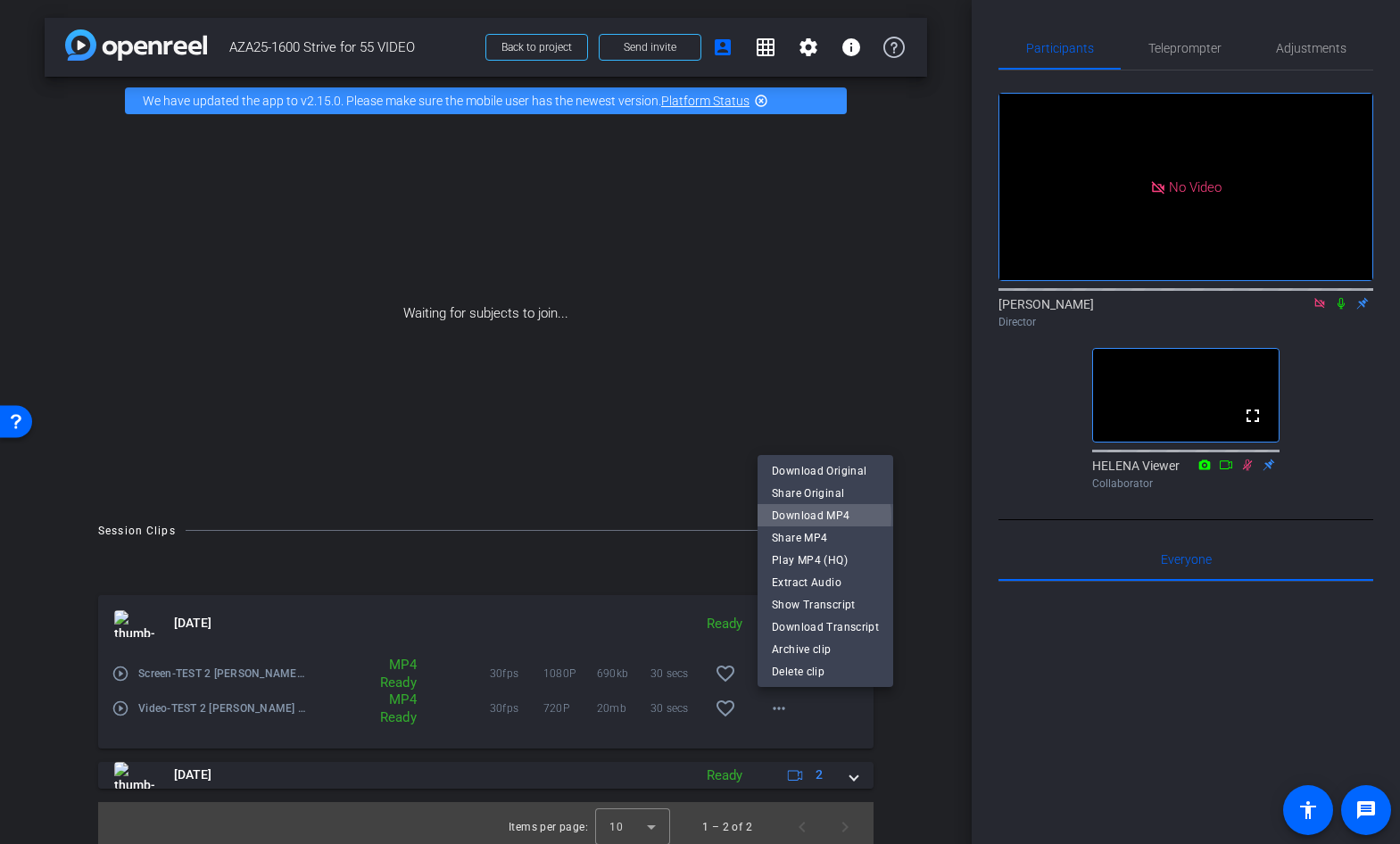
click at [807, 517] on span "Download MP4" at bounding box center [826, 516] width 107 height 22
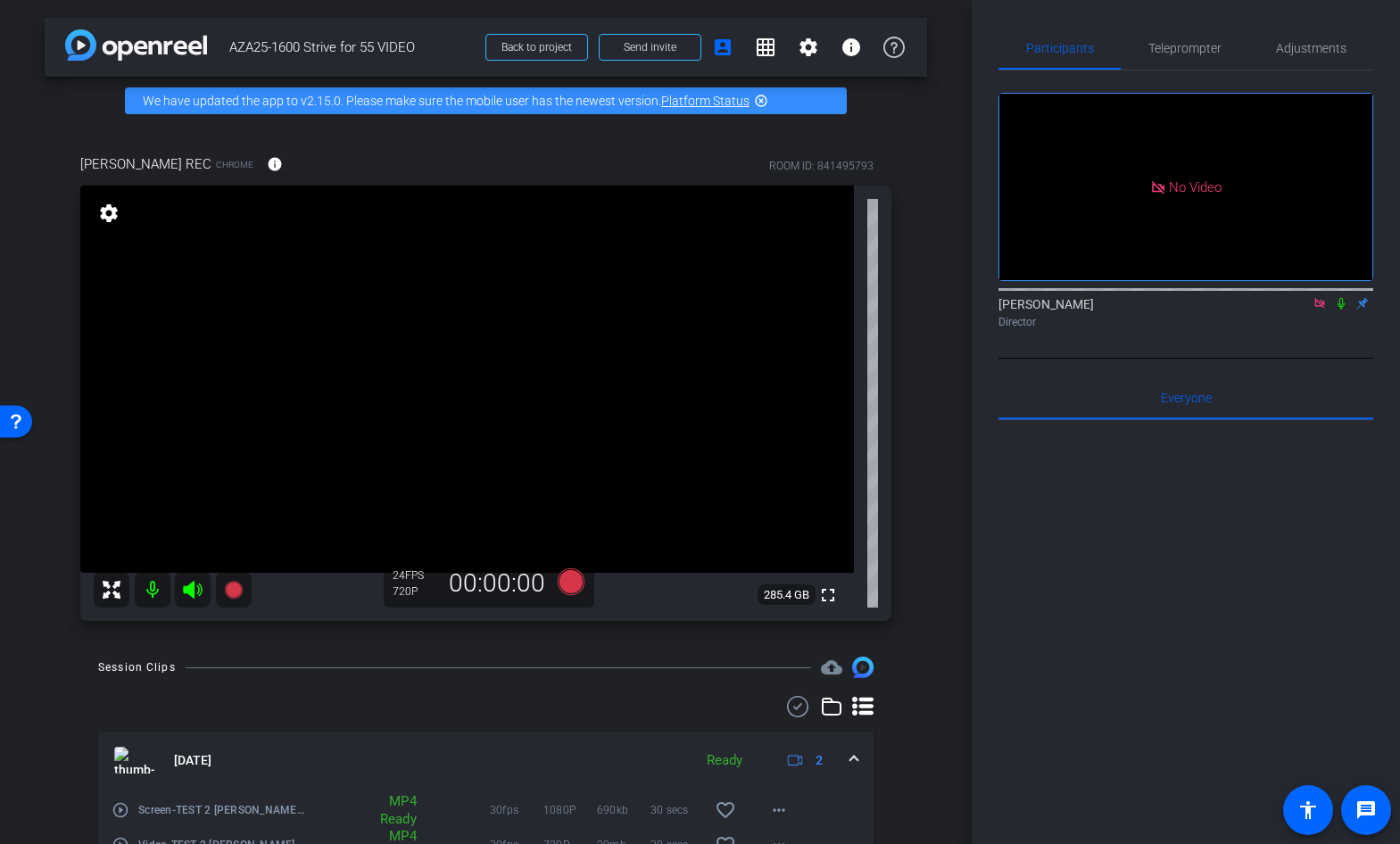
click at [1320, 298] on icon at bounding box center [1319, 303] width 9 height 9
